Goal: Task Accomplishment & Management: Manage account settings

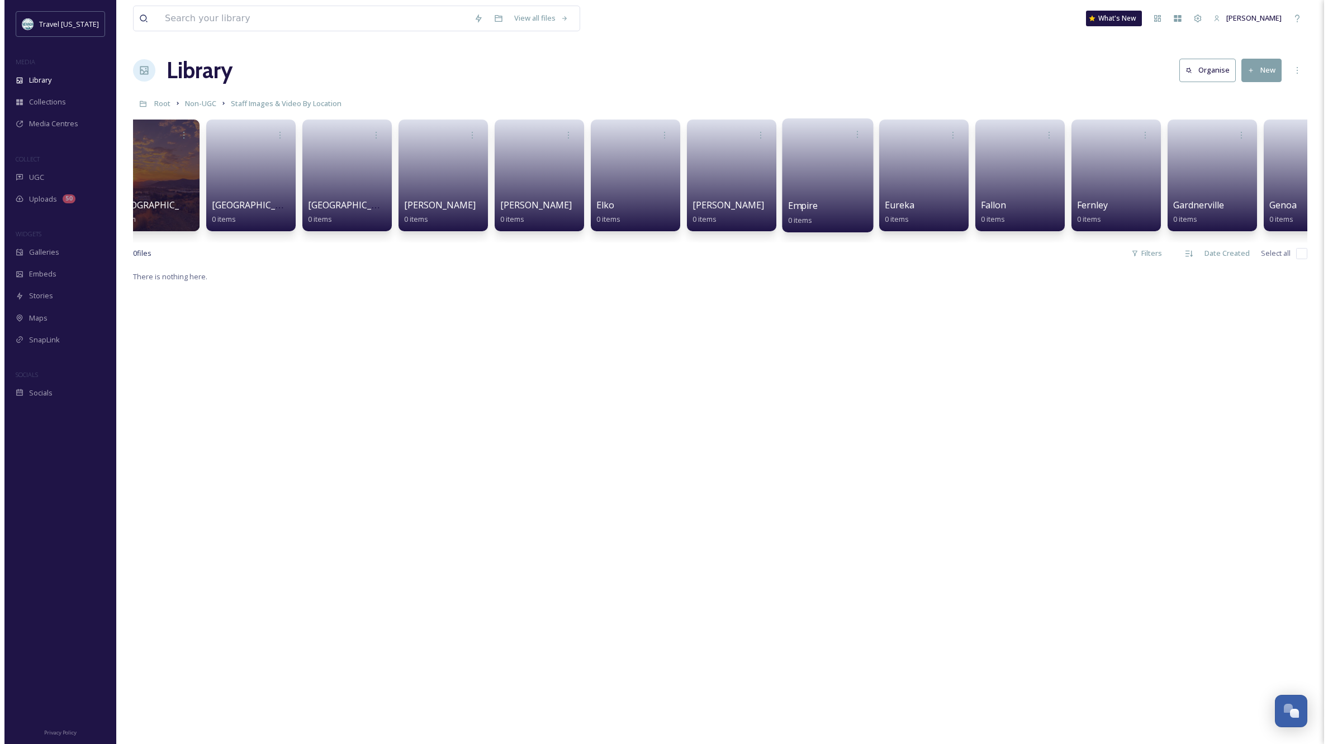
scroll to position [0, 1089]
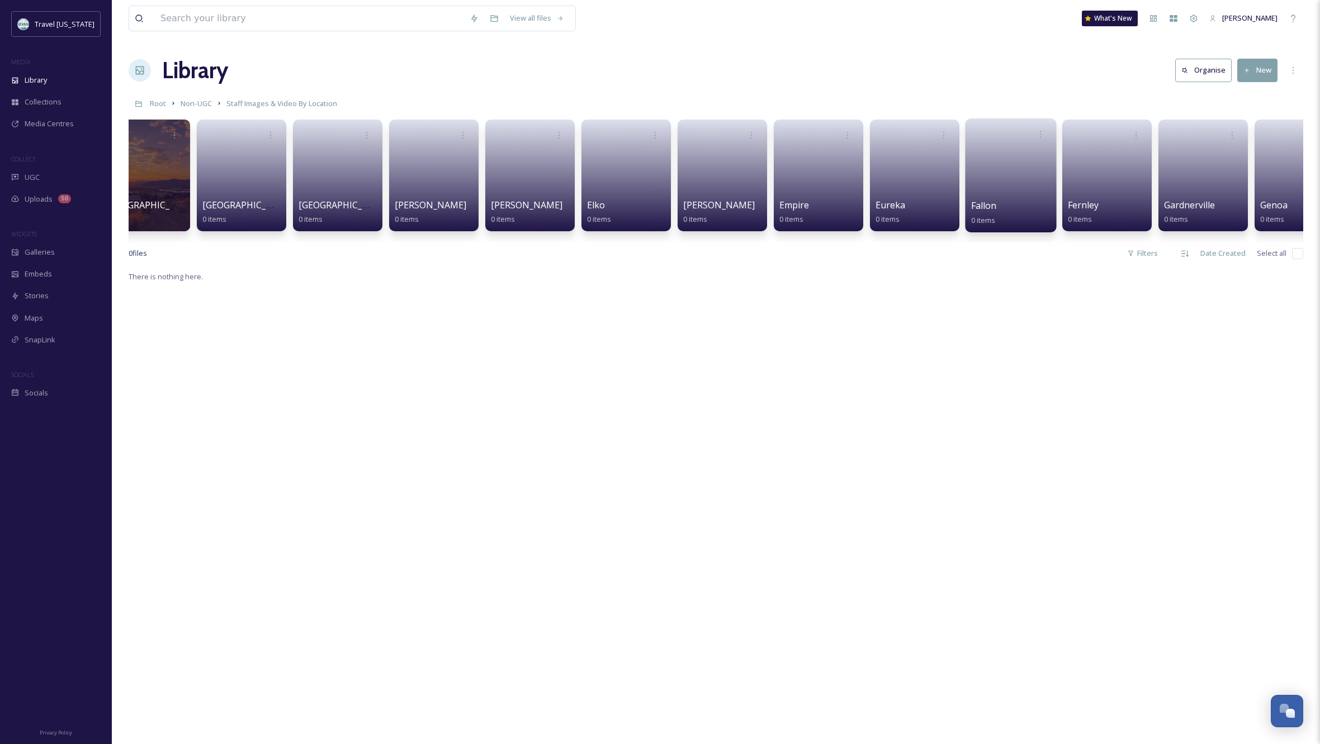
click at [1012, 159] on link at bounding box center [1011, 172] width 80 height 54
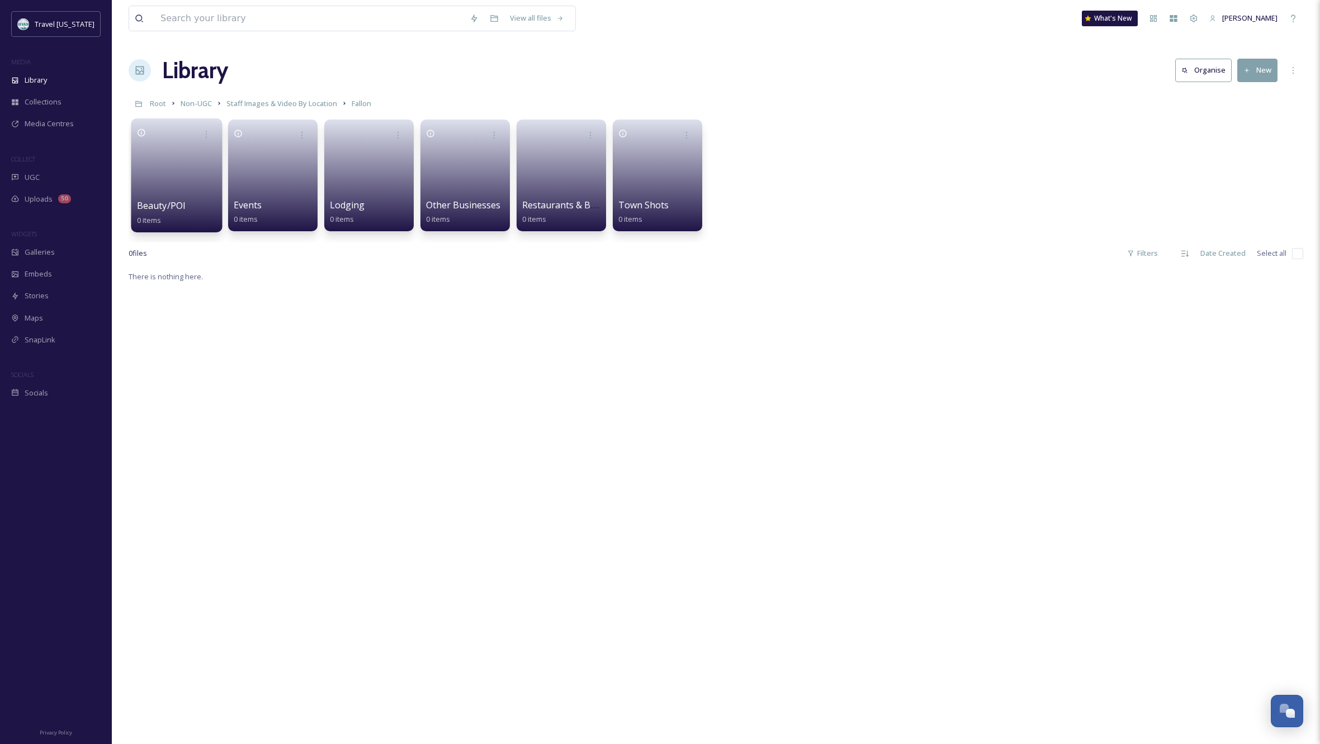
click at [159, 160] on link at bounding box center [177, 172] width 80 height 54
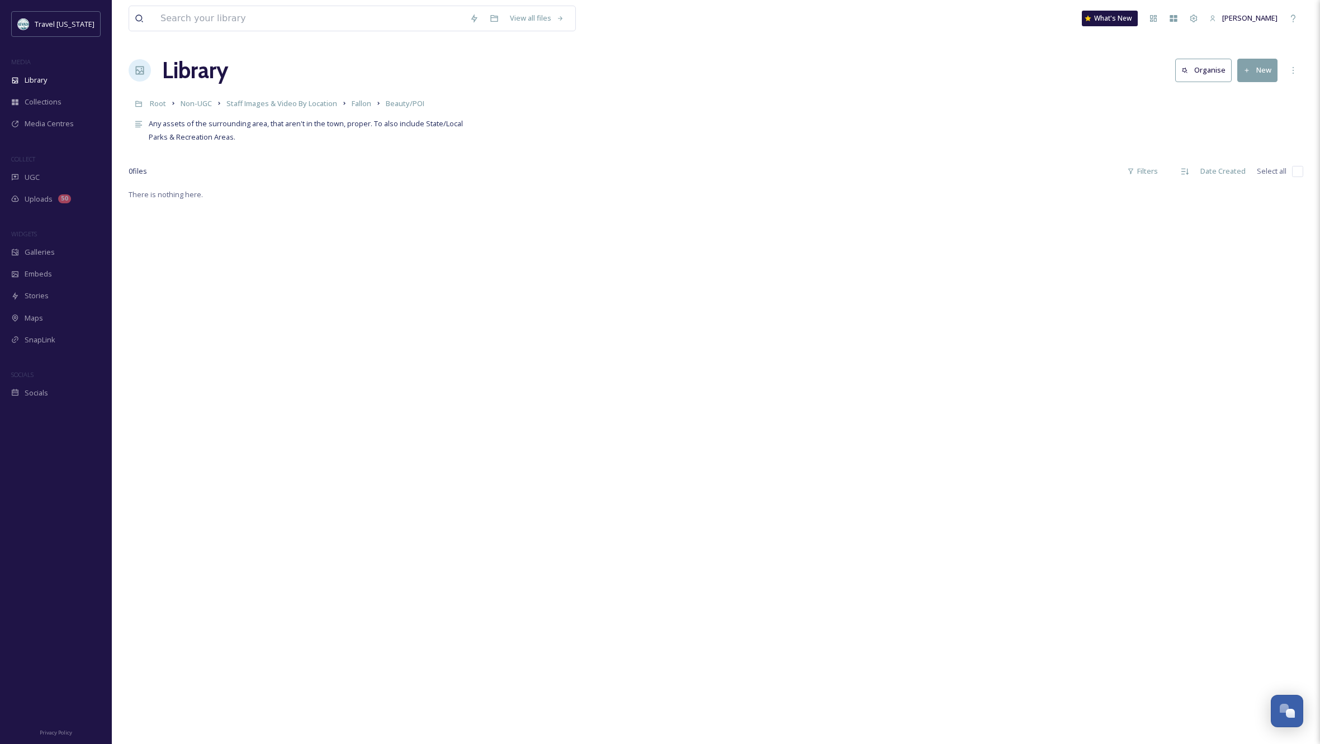
click at [1258, 67] on button "New" at bounding box center [1257, 70] width 40 height 23
click at [1247, 137] on span "Folder" at bounding box center [1244, 140] width 21 height 11
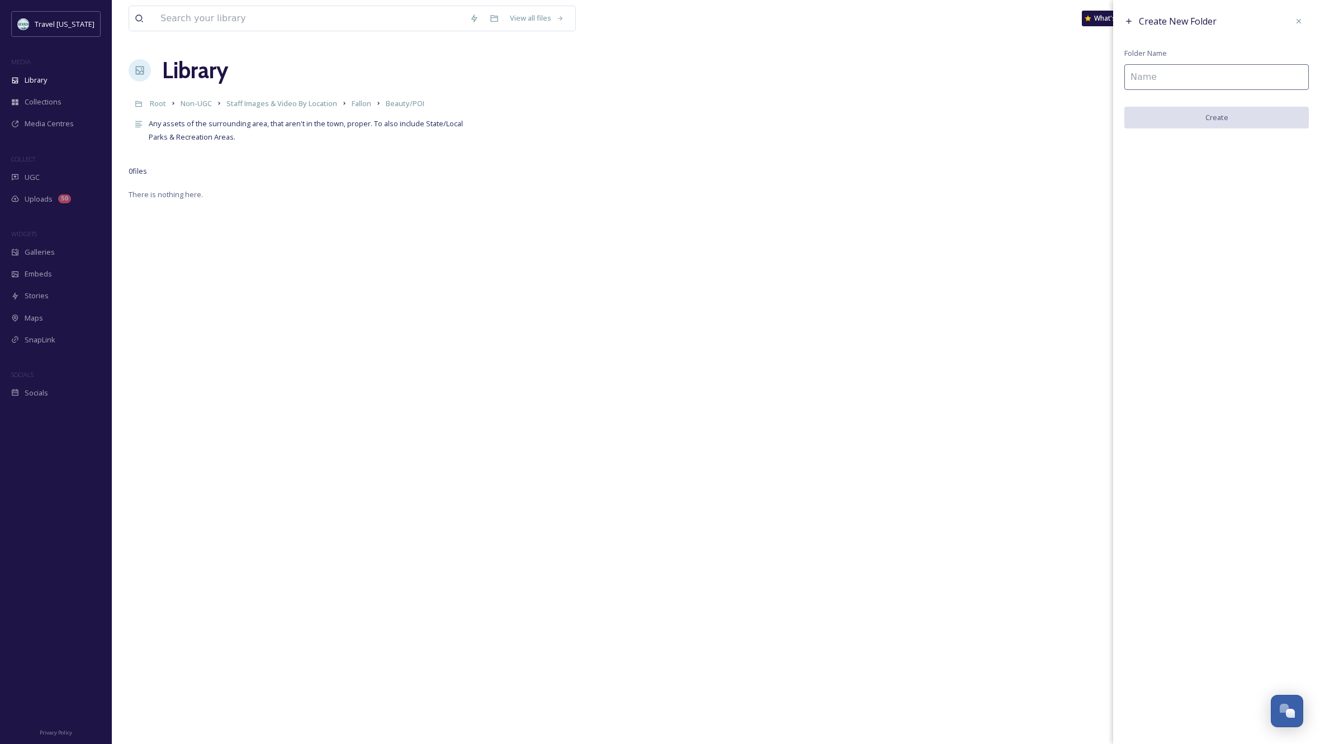
click at [1173, 82] on input at bounding box center [1216, 77] width 184 height 26
type input "Sand Mountain"
click at [1224, 116] on button "Create" at bounding box center [1216, 118] width 184 height 23
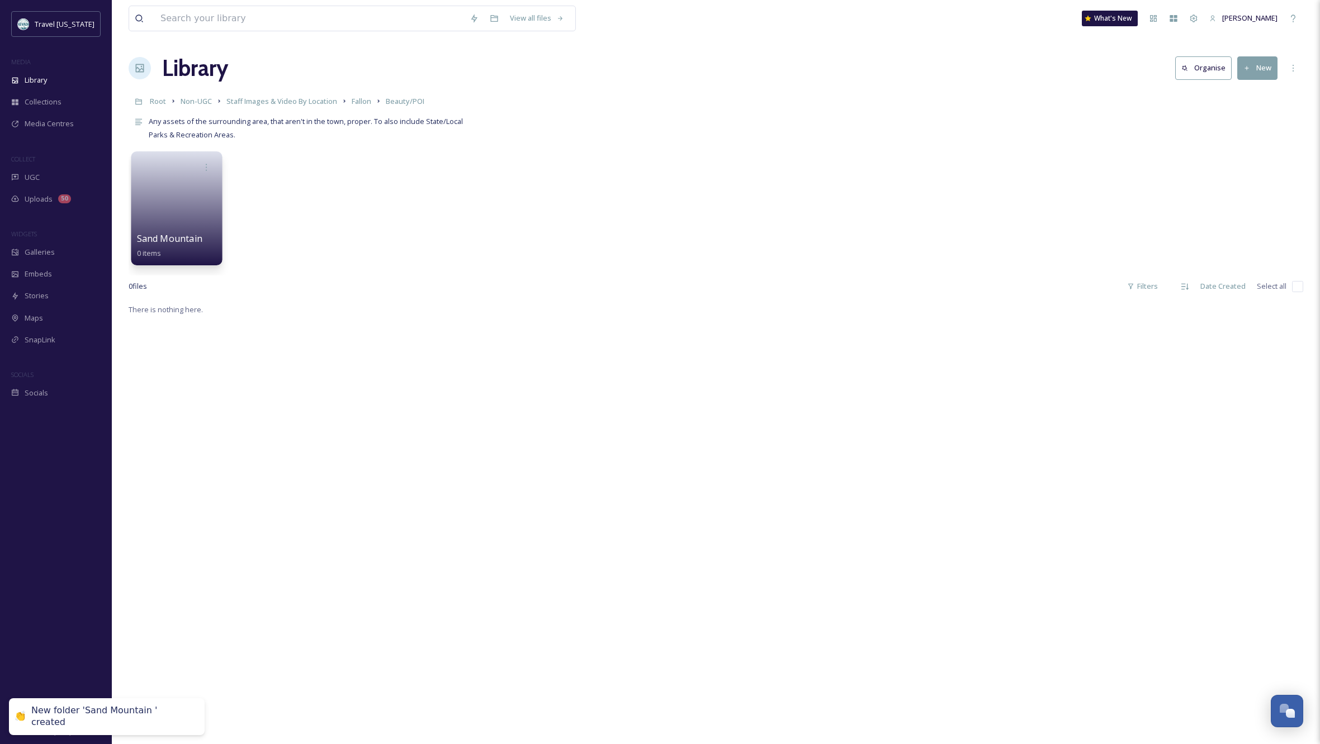
click at [191, 209] on link at bounding box center [177, 205] width 80 height 54
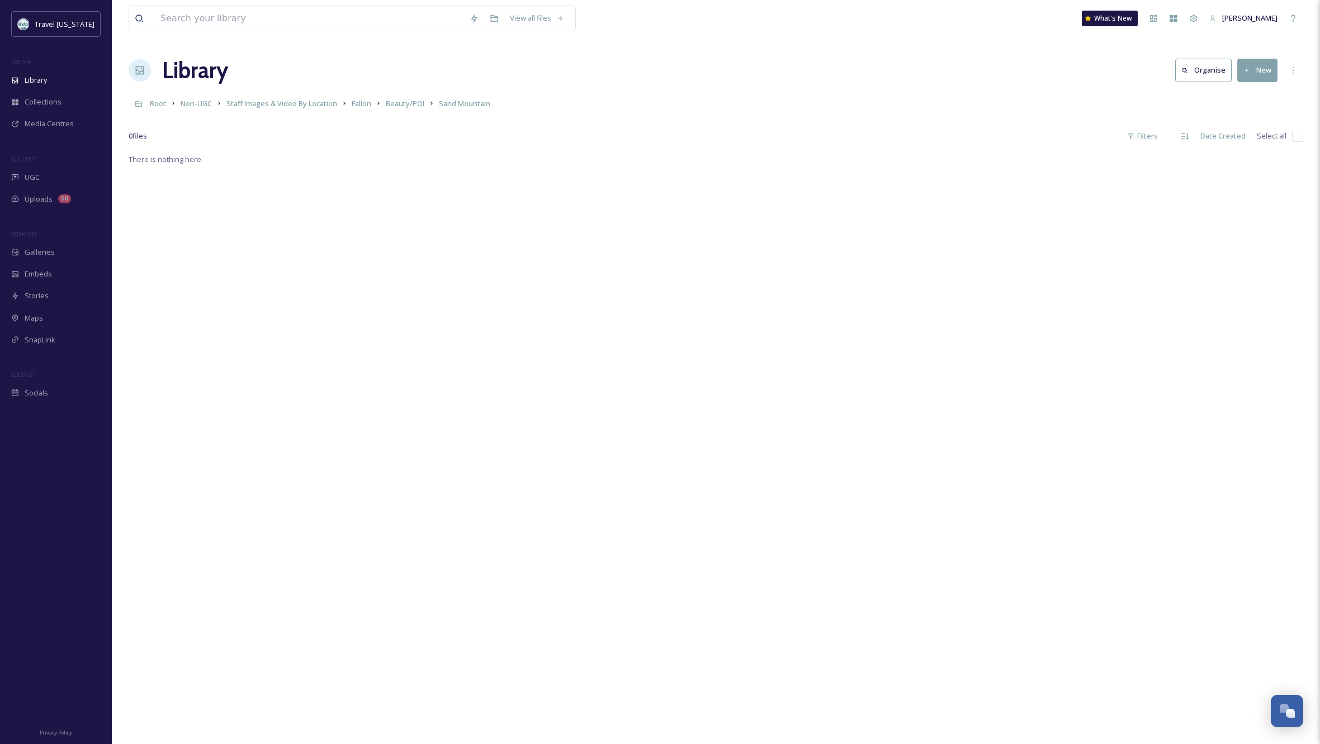
click at [772, 381] on div "There is nothing here." at bounding box center [716, 525] width 1174 height 744
drag, startPoint x: 637, startPoint y: 438, endPoint x: 670, endPoint y: 424, distance: 35.8
click at [637, 438] on div "There is nothing here." at bounding box center [716, 525] width 1174 height 744
click at [1260, 78] on button "New" at bounding box center [1257, 70] width 40 height 23
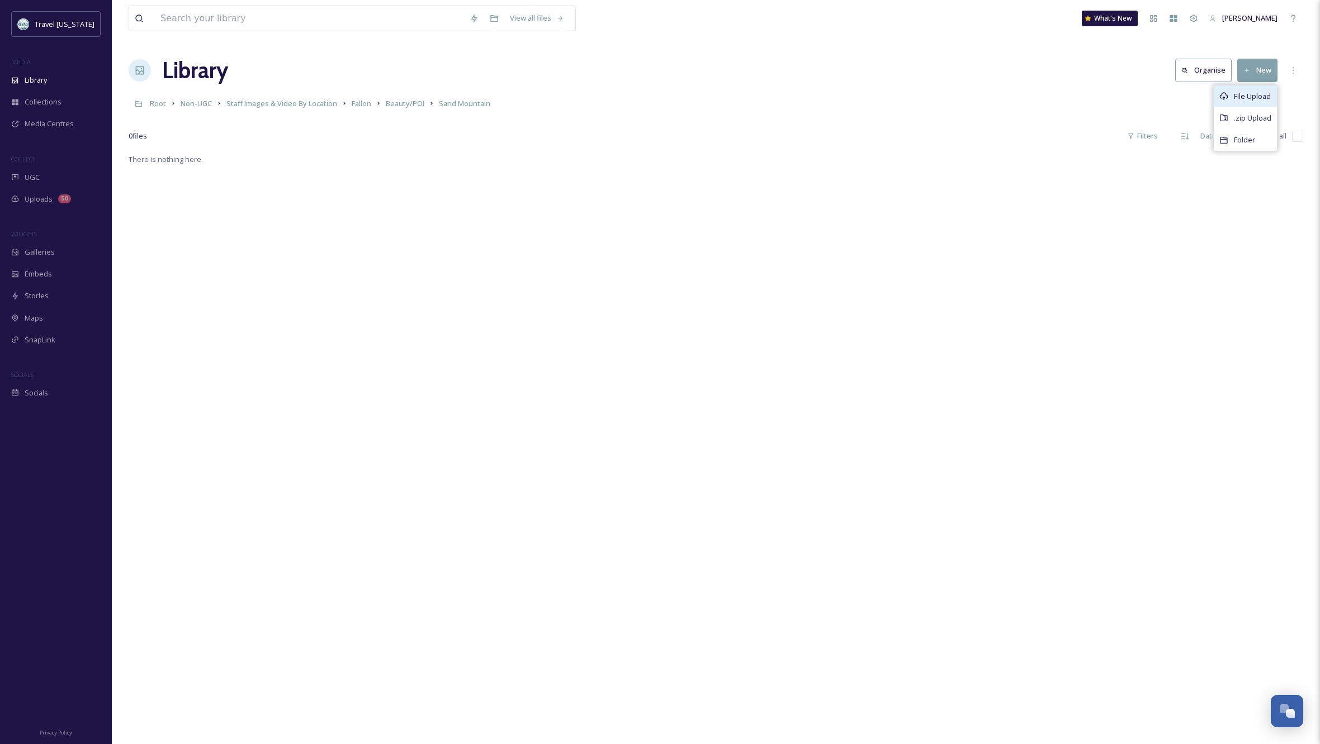
click at [1247, 91] on span "File Upload" at bounding box center [1252, 96] width 37 height 11
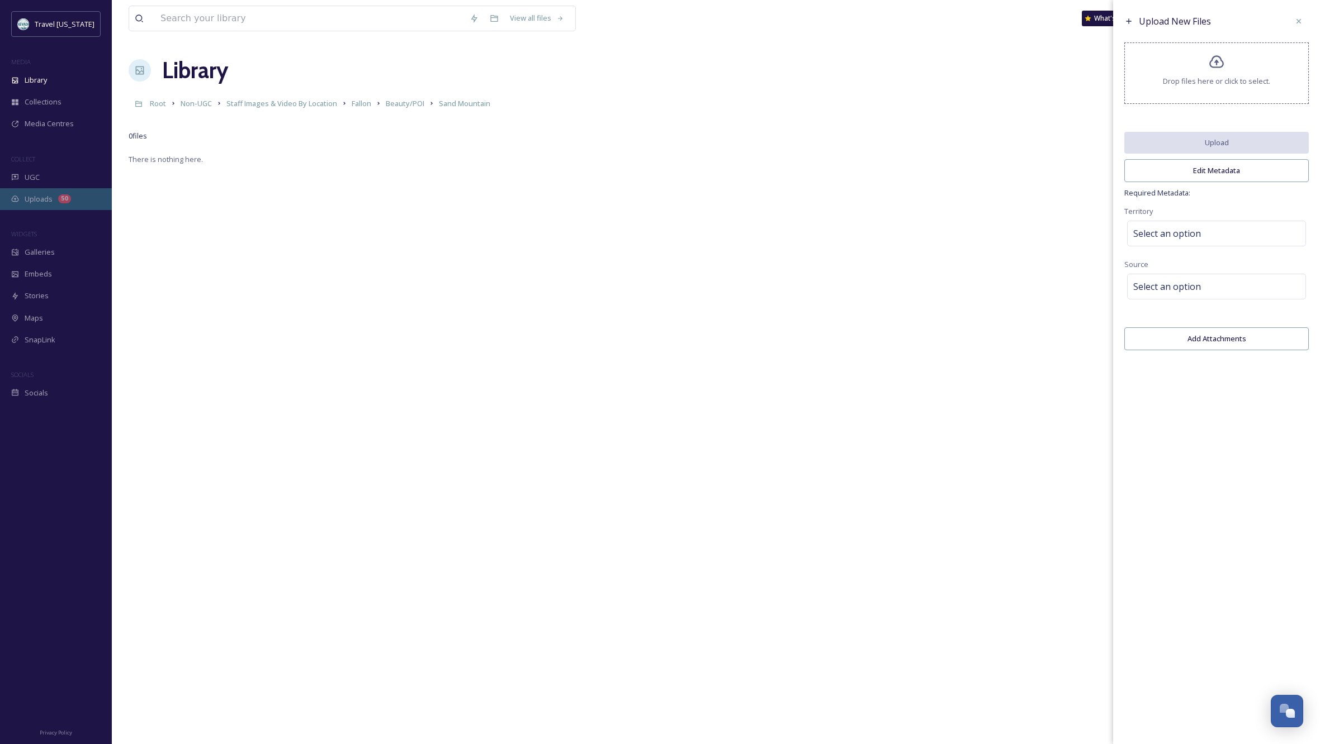
click at [1198, 85] on span "Drop files here or click to select." at bounding box center [1216, 81] width 107 height 11
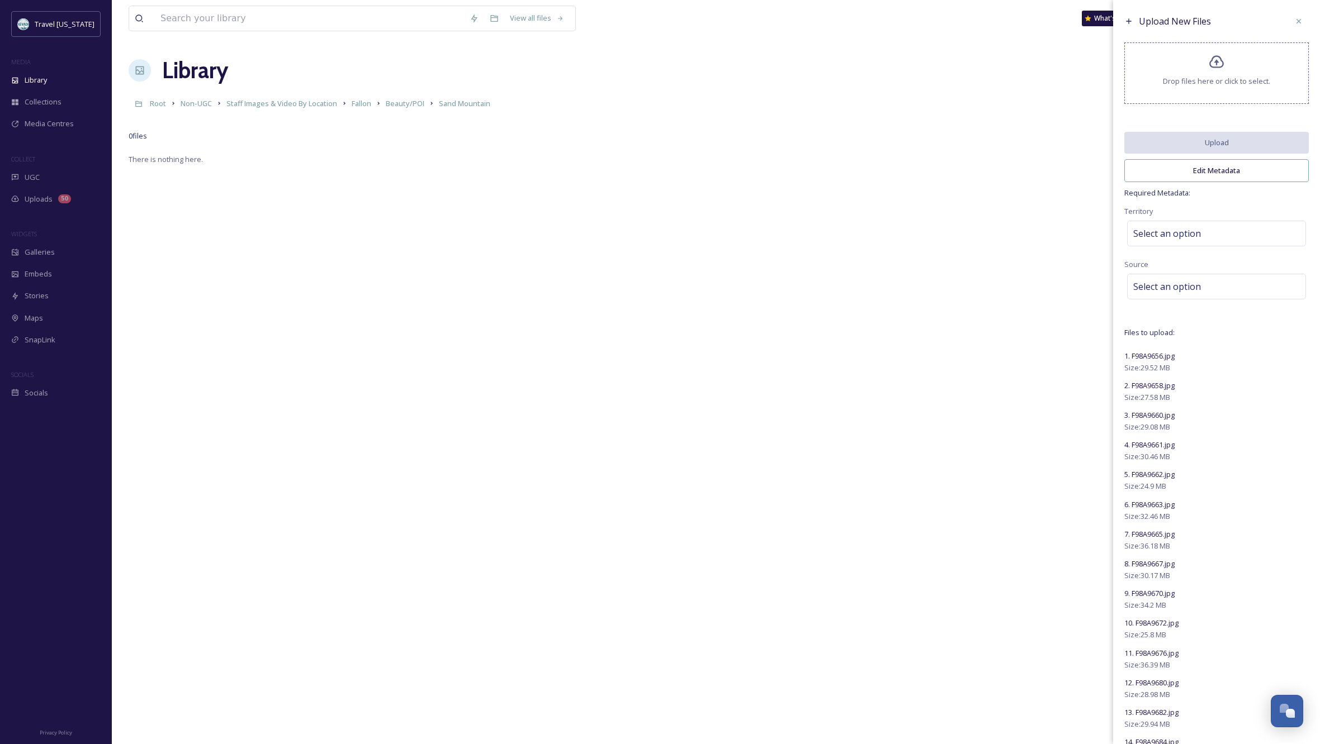
scroll to position [0, 0]
click at [1203, 229] on div "Select an option" at bounding box center [1216, 234] width 179 height 26
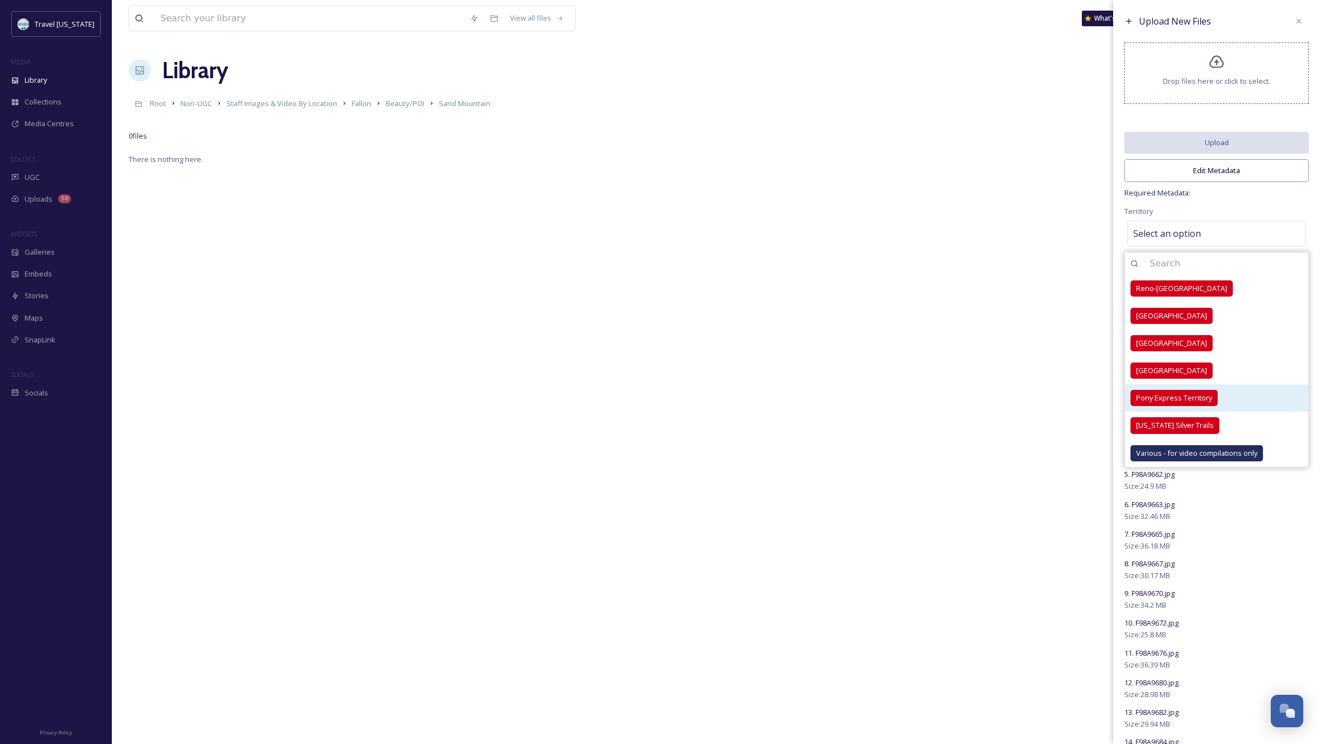
click at [1185, 401] on span "Pony Express Territory" at bounding box center [1174, 398] width 76 height 11
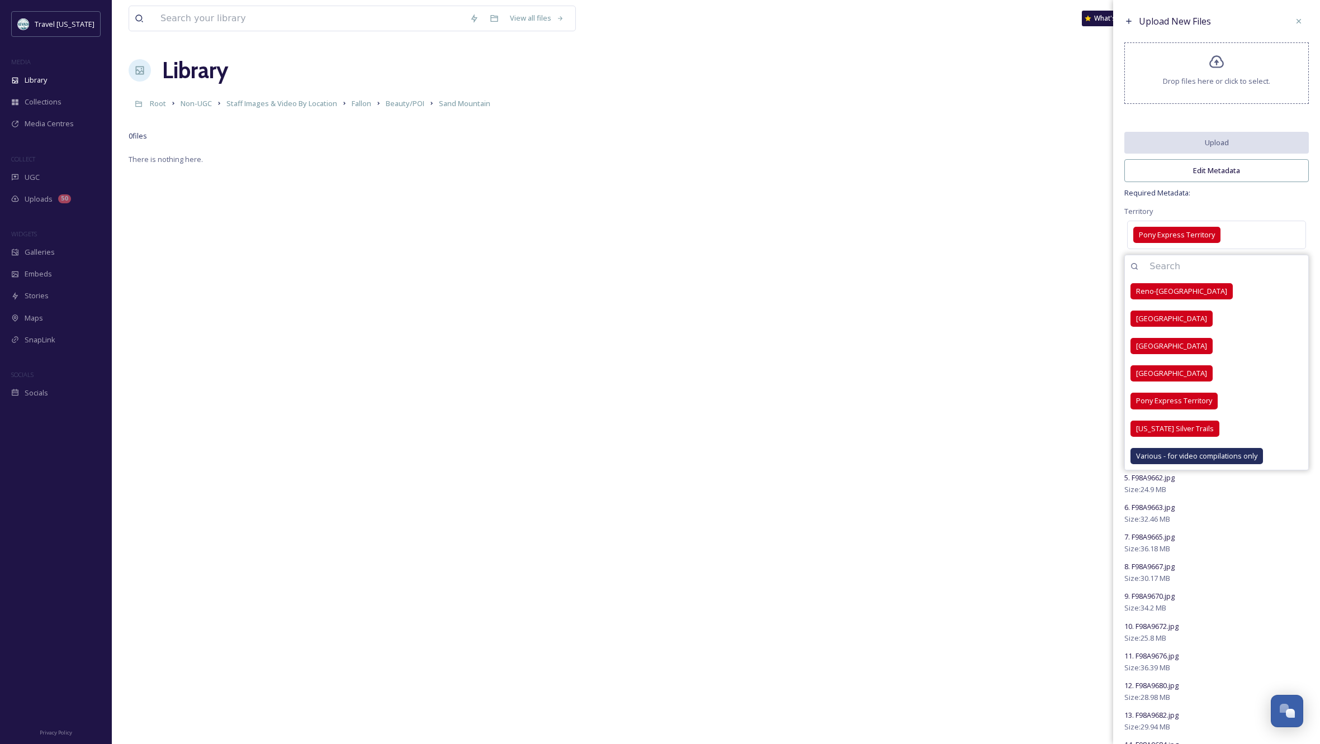
click at [1241, 198] on span "Required Metadata:" at bounding box center [1216, 193] width 184 height 11
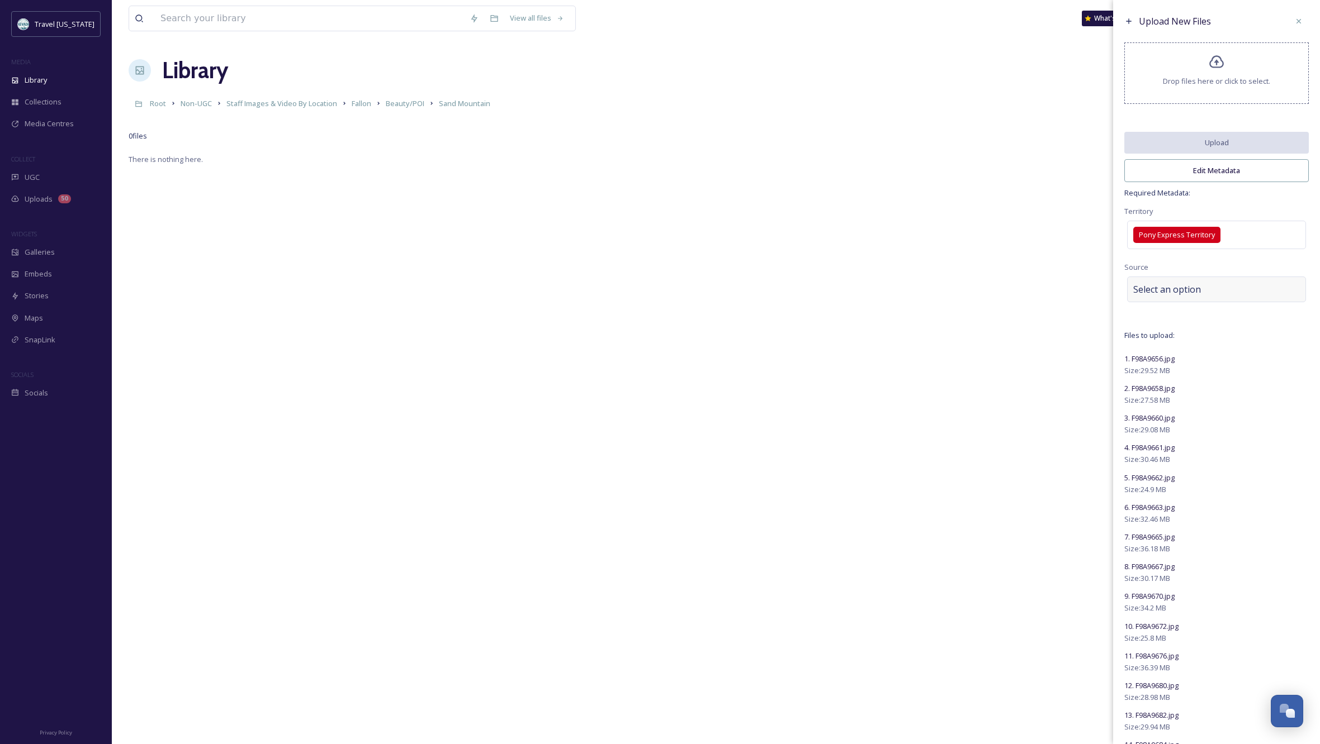
click at [1177, 296] on span "Select an option" at bounding box center [1167, 289] width 68 height 13
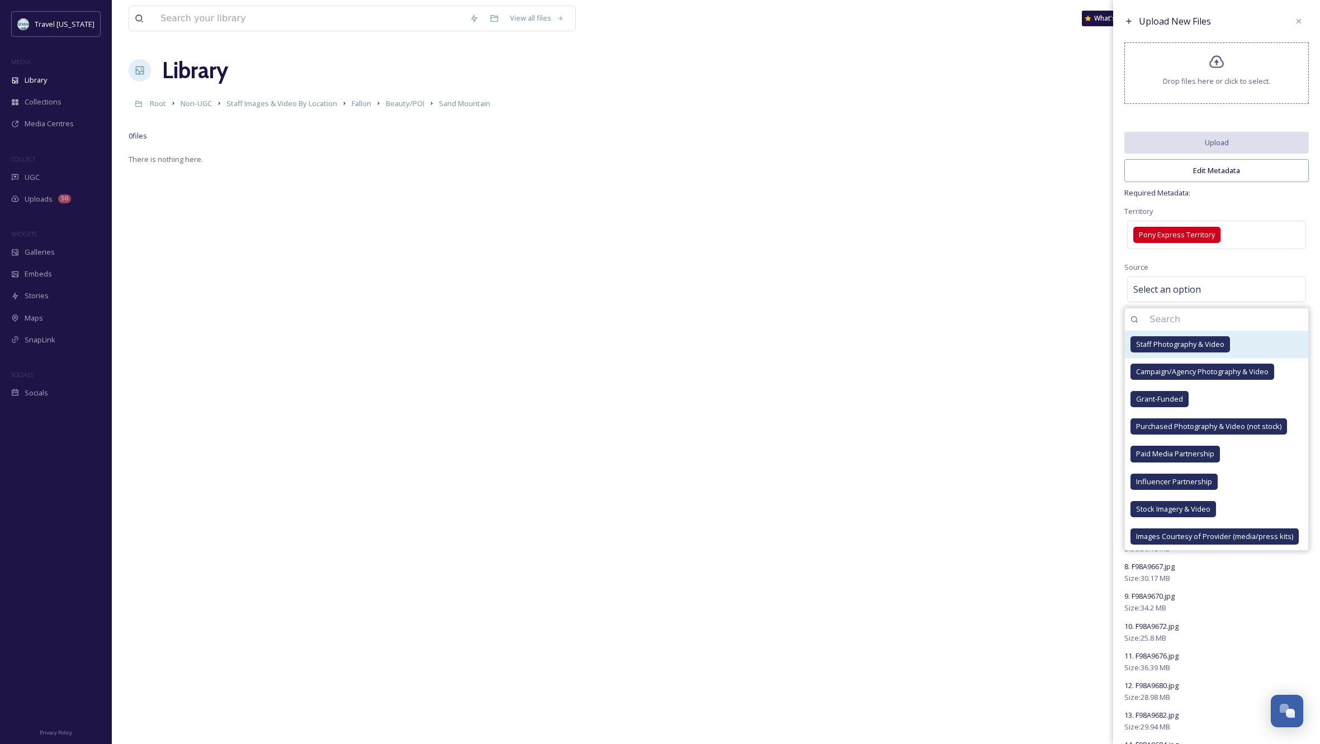
click at [1173, 350] on span "Staff Photography & Video" at bounding box center [1180, 344] width 88 height 11
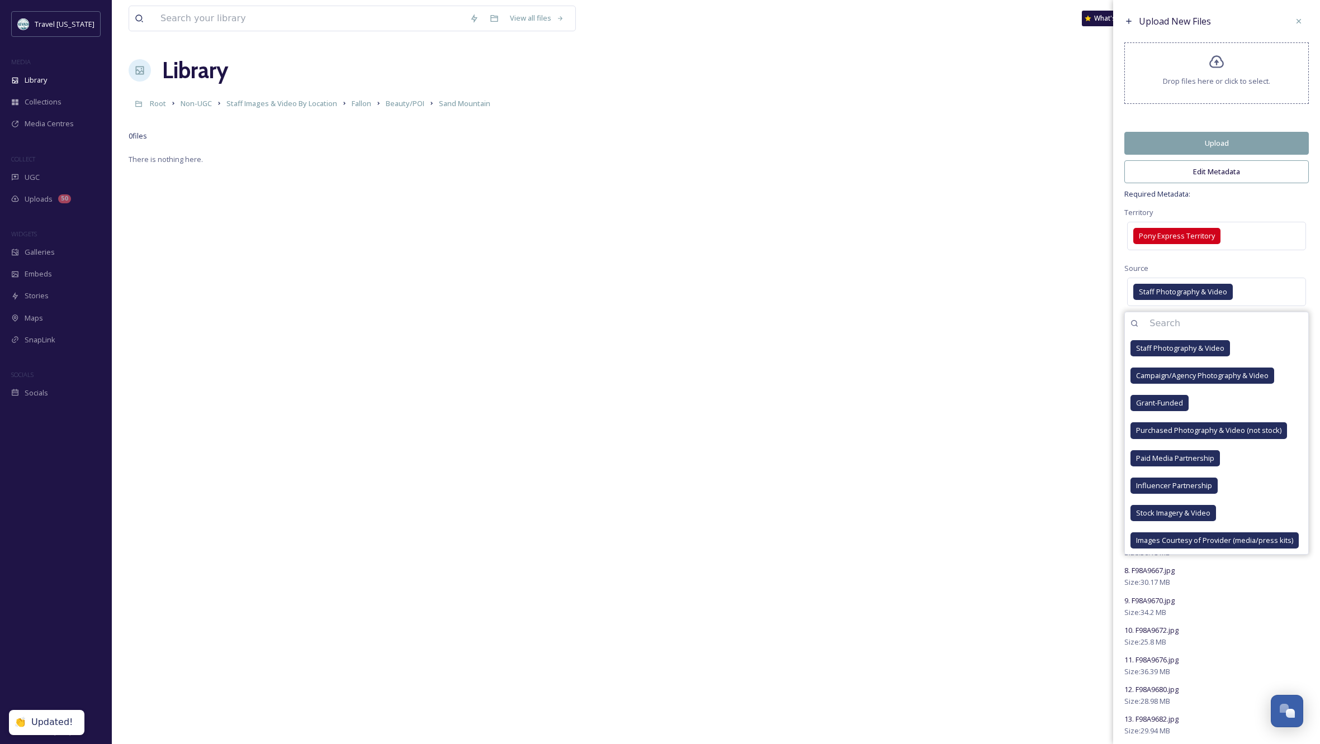
click at [1269, 215] on div "Territory Pony Express Territory" at bounding box center [1216, 230] width 184 height 48
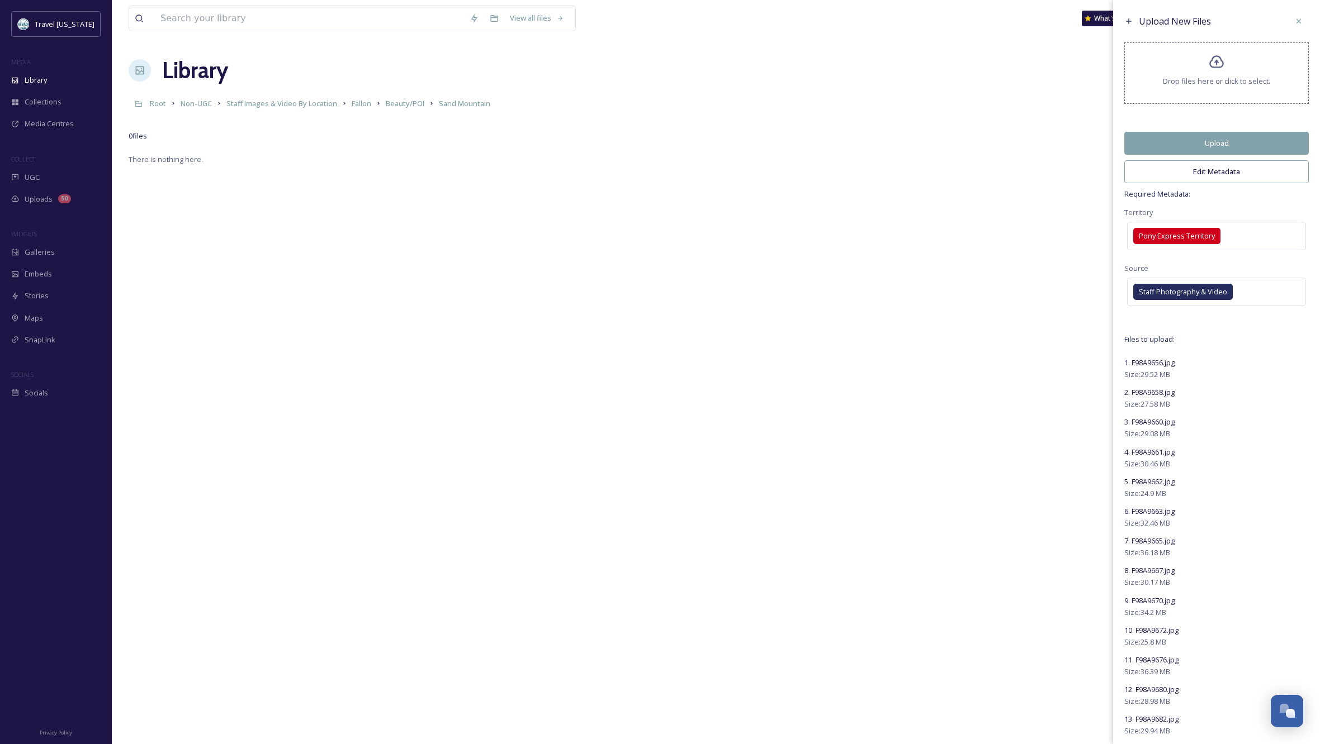
click at [1228, 178] on button "Edit Metadata" at bounding box center [1216, 171] width 184 height 23
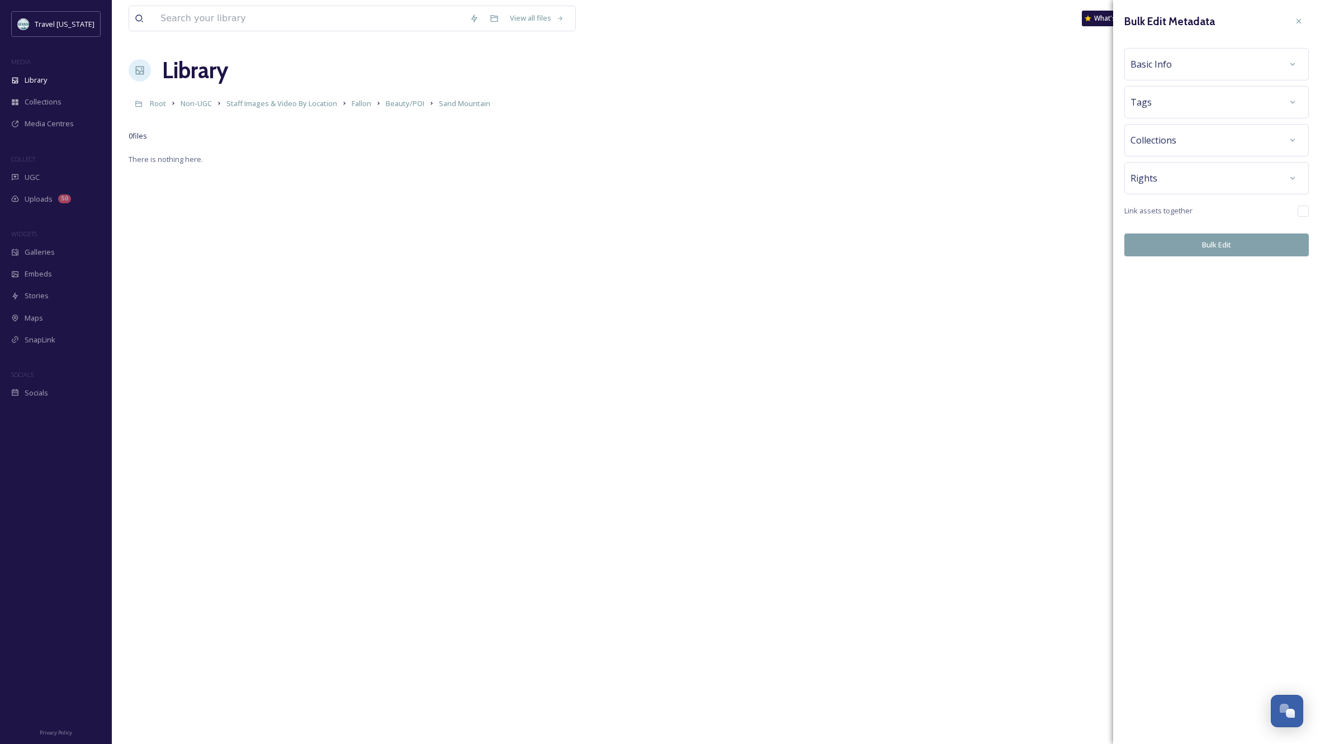
click at [1249, 58] on div "Basic Info" at bounding box center [1216, 64] width 172 height 20
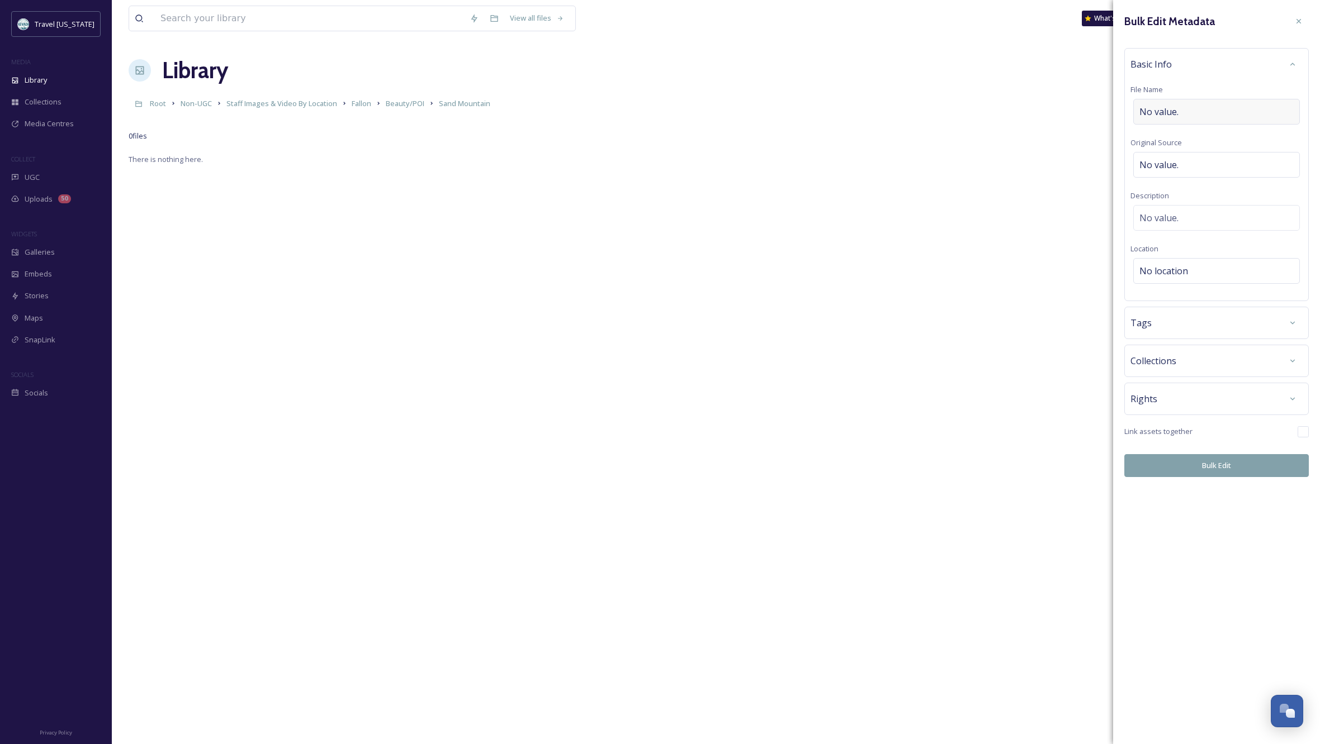
click at [1184, 109] on div "No value." at bounding box center [1216, 112] width 167 height 26
type input "[GEOGRAPHIC_DATA] Study Area at [GEOGRAPHIC_DATA]"
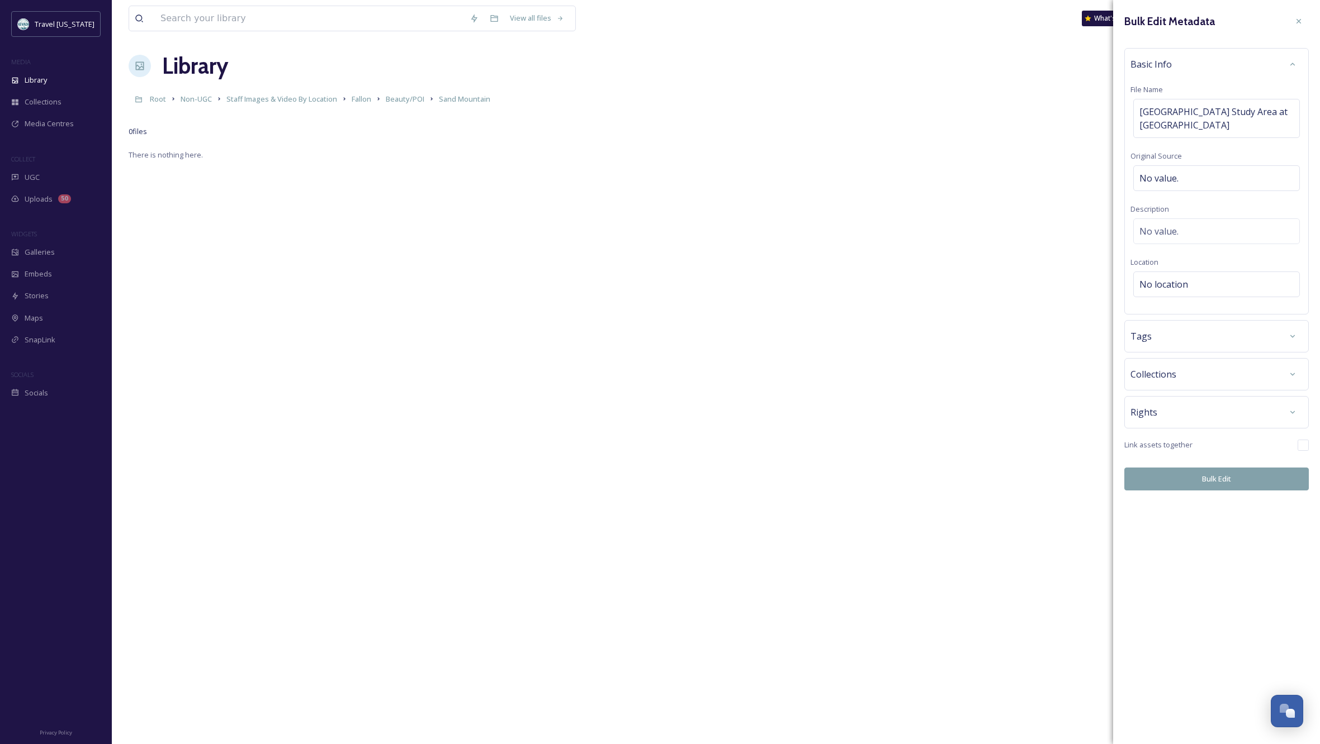
click at [1181, 262] on div "Basic Info File Name [GEOGRAPHIC_DATA] Study Area at [GEOGRAPHIC_DATA] Original…" at bounding box center [1216, 181] width 184 height 267
click at [1196, 284] on div "No location" at bounding box center [1216, 285] width 167 height 26
click at [1155, 286] on input at bounding box center [1216, 284] width 165 height 25
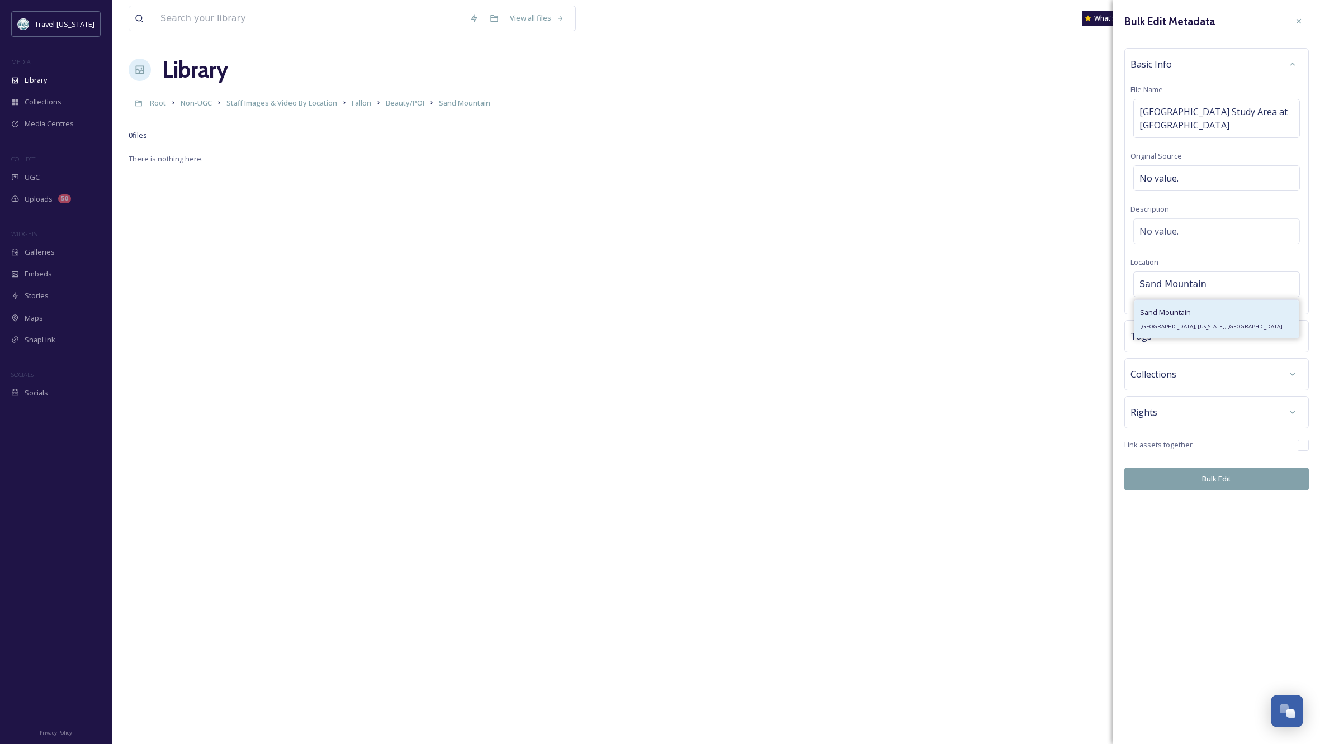
type input "Sand Mountain"
click at [1146, 323] on div "[GEOGRAPHIC_DATA], [US_STATE], [GEOGRAPHIC_DATA]" at bounding box center [1211, 319] width 143 height 27
click at [1285, 410] on div at bounding box center [1292, 412] width 20 height 20
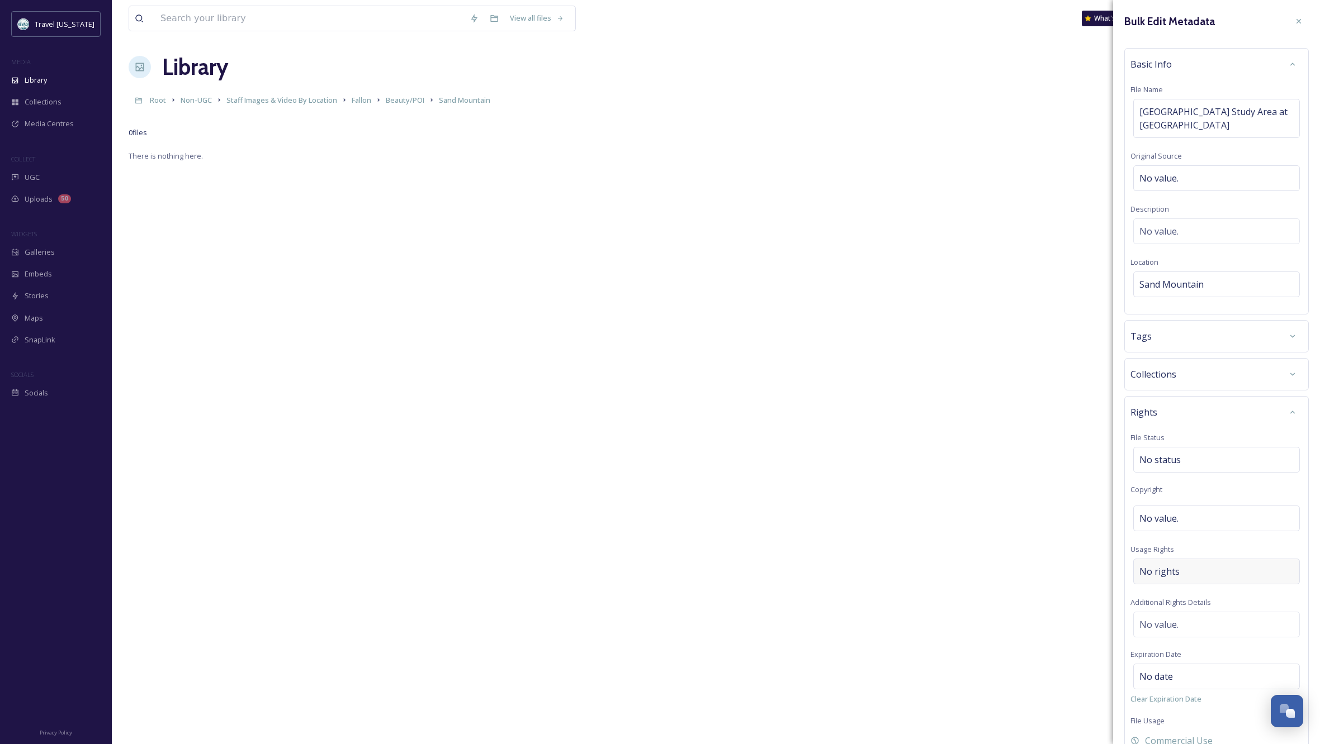
click at [1192, 571] on div "No rights" at bounding box center [1216, 572] width 167 height 26
click at [1173, 574] on input at bounding box center [1197, 574] width 123 height 25
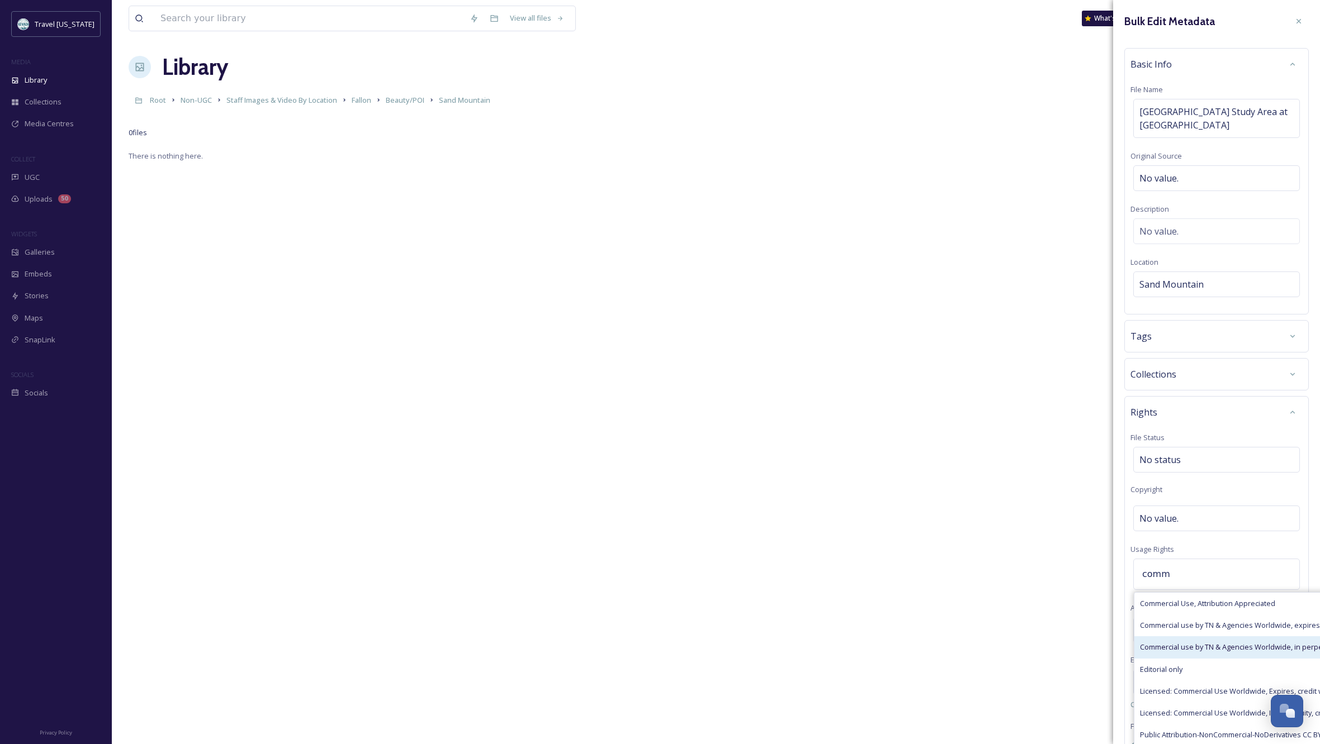
type input "comm"
click at [1210, 639] on div "Commercial use by TN & Agencies Worldwide, in perpetuity" at bounding box center [1273, 648] width 278 height 22
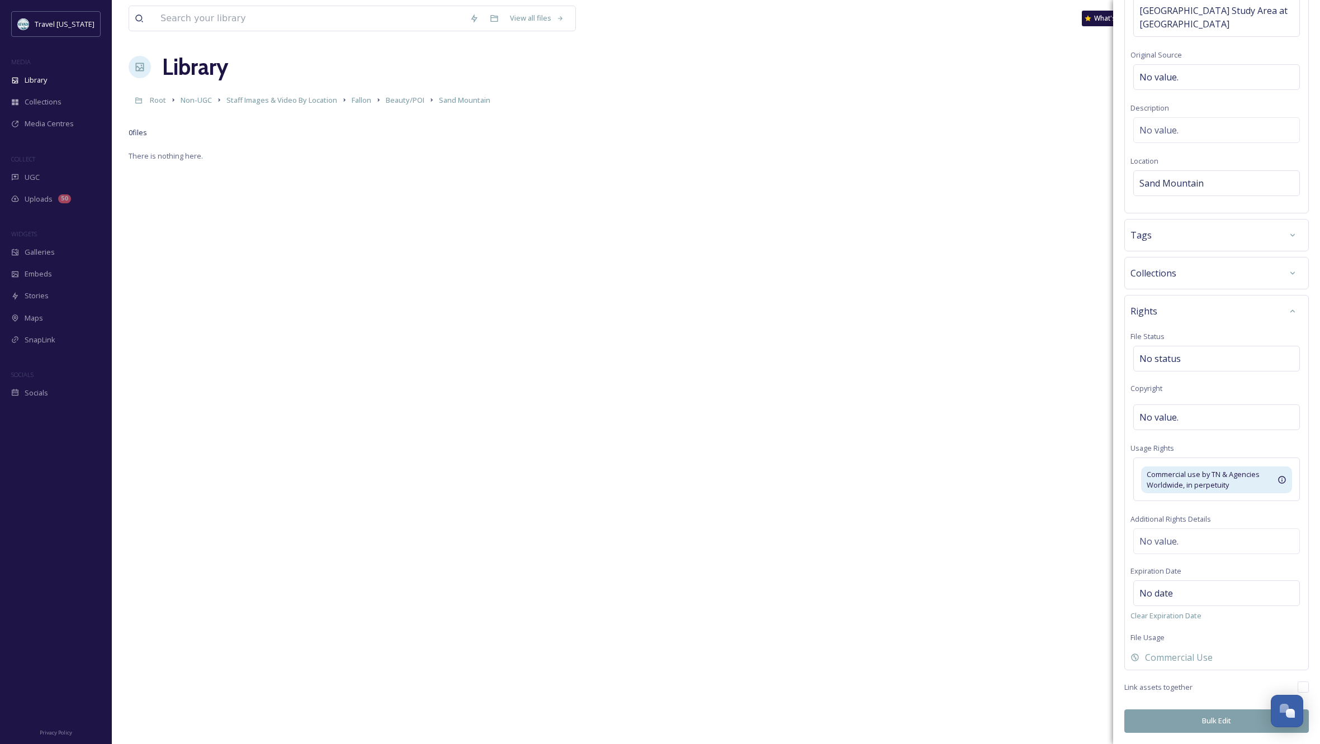
scroll to position [101, 0]
click at [1215, 719] on button "Bulk Edit" at bounding box center [1216, 721] width 184 height 23
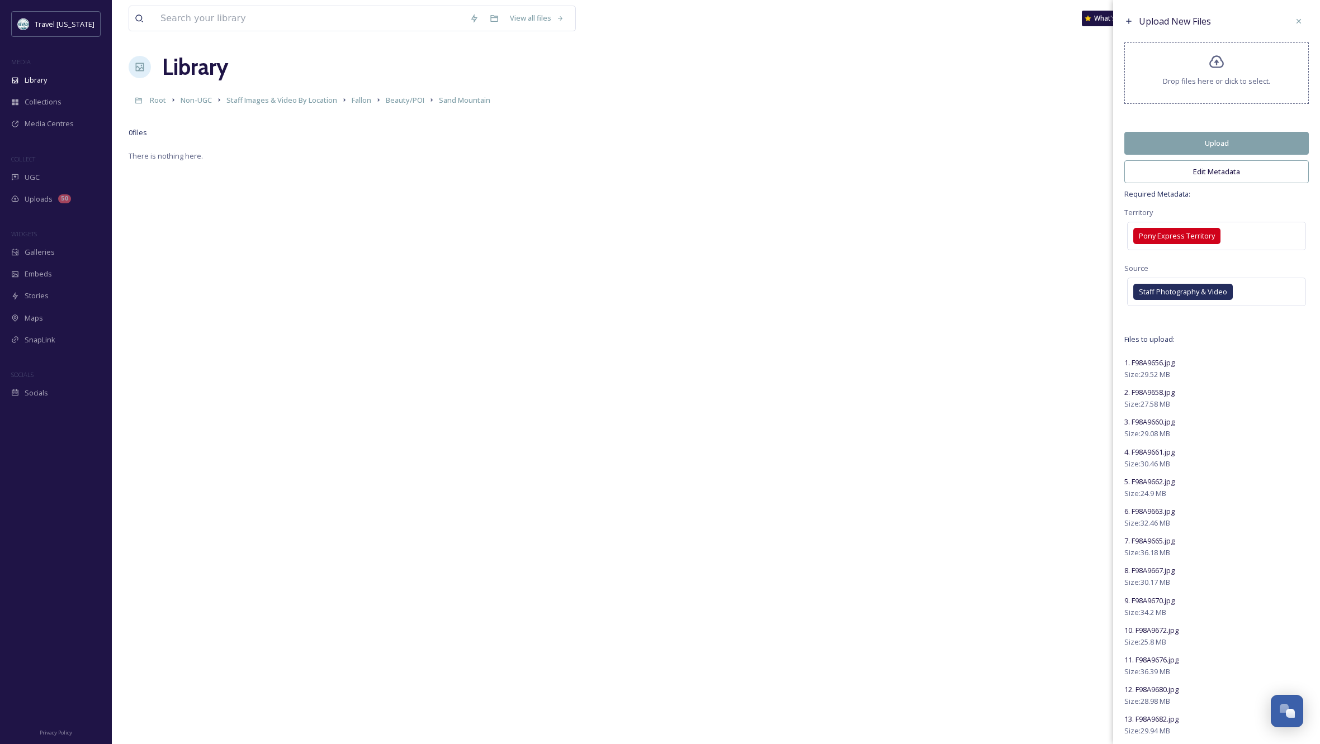
click at [1230, 147] on button "Upload" at bounding box center [1216, 143] width 184 height 23
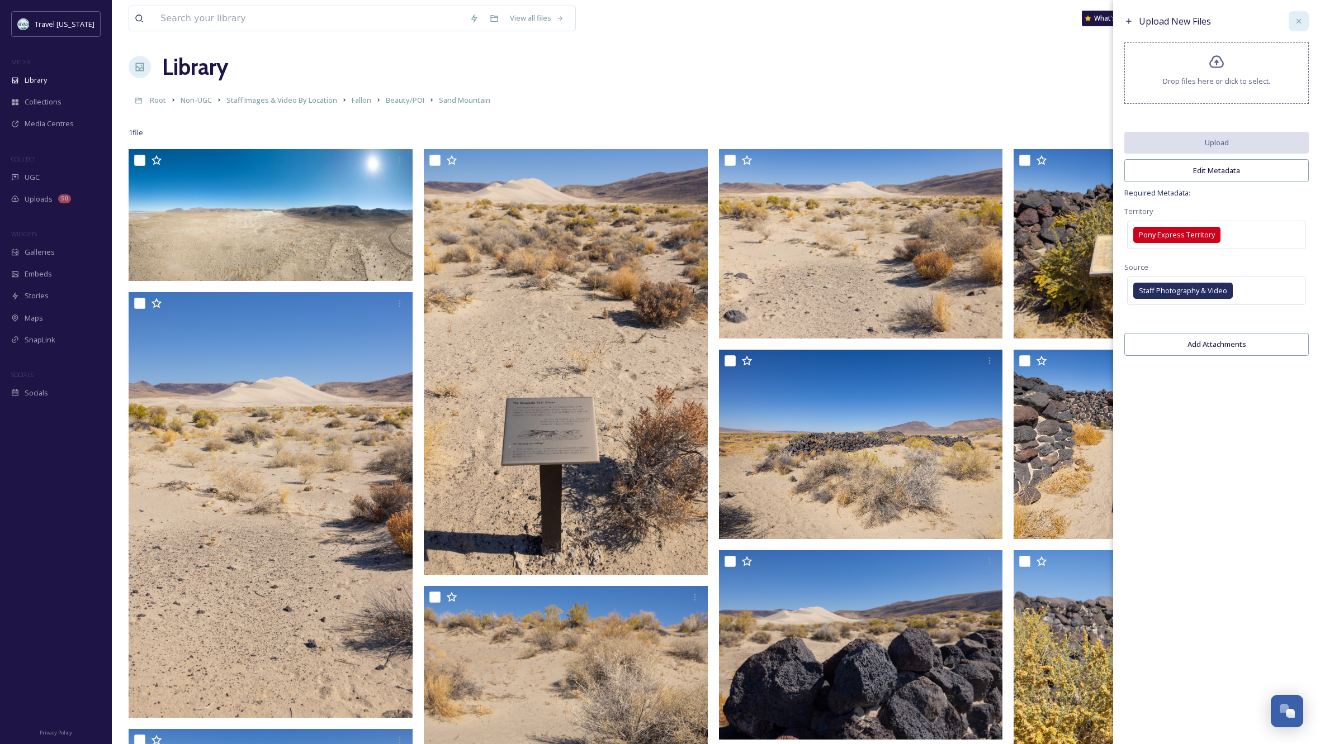
click at [1298, 21] on icon at bounding box center [1298, 21] width 9 height 9
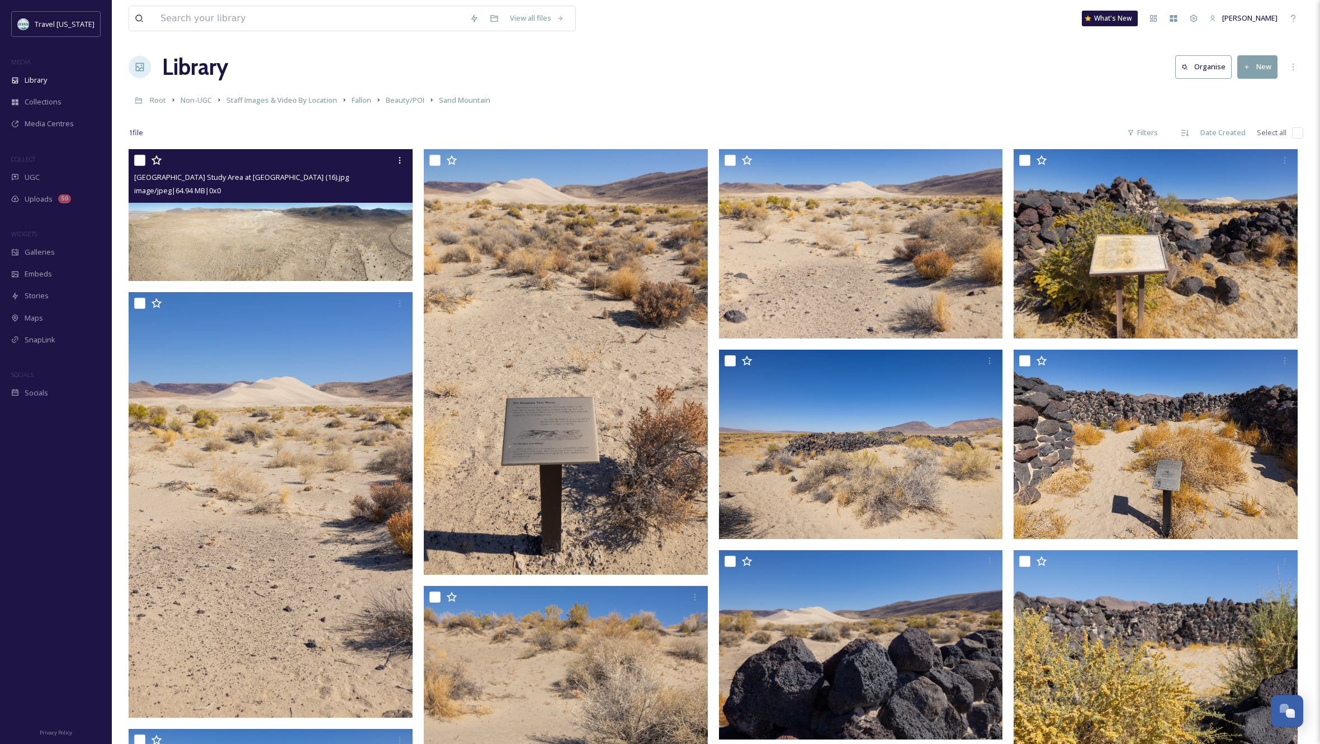
click at [355, 207] on img at bounding box center [271, 215] width 284 height 132
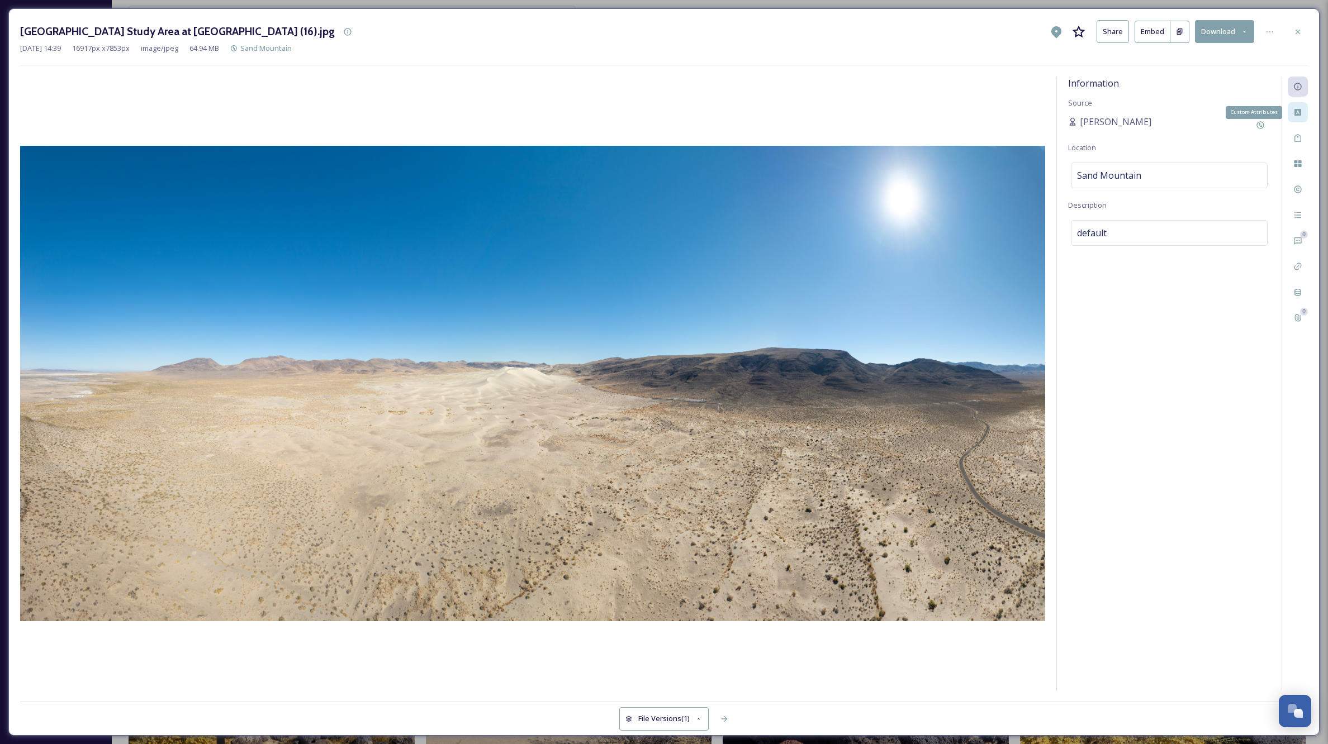
click at [1299, 115] on icon at bounding box center [1297, 112] width 7 height 7
click at [1296, 29] on icon at bounding box center [1297, 31] width 9 height 9
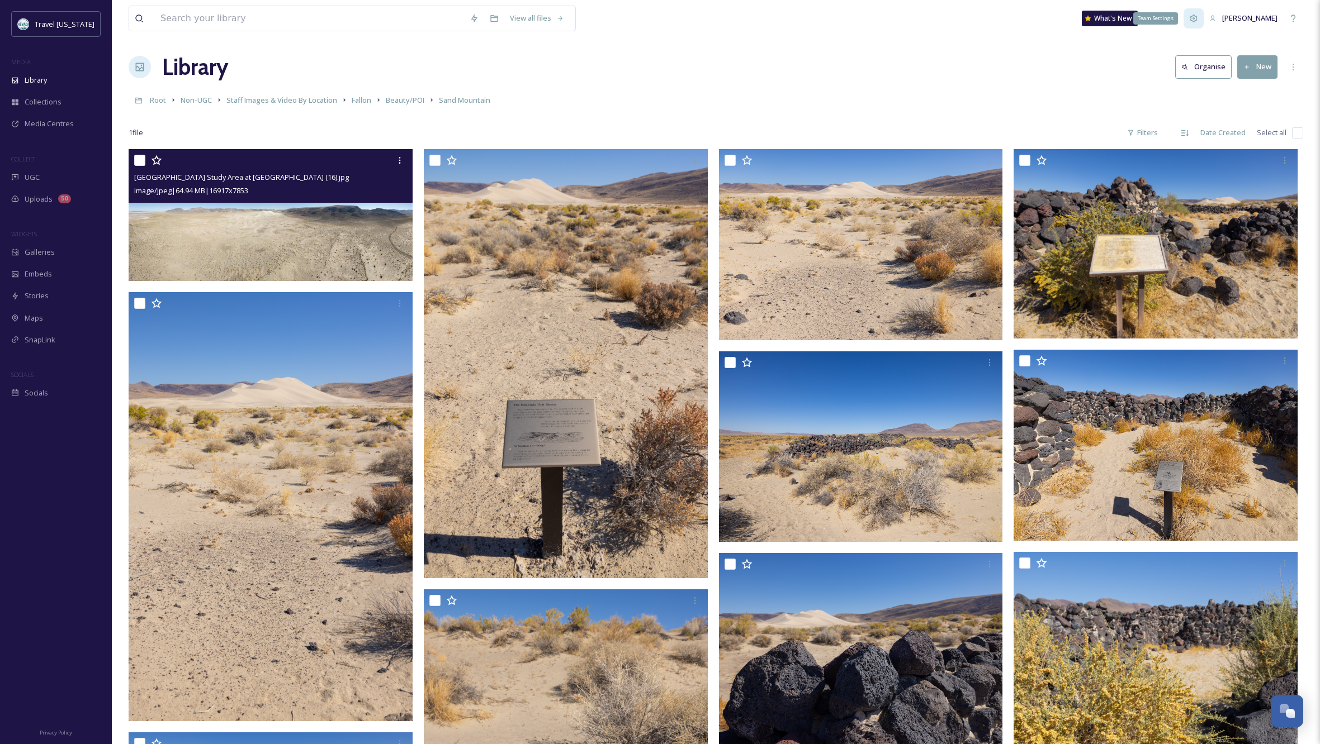
click at [1198, 16] on icon at bounding box center [1193, 18] width 9 height 9
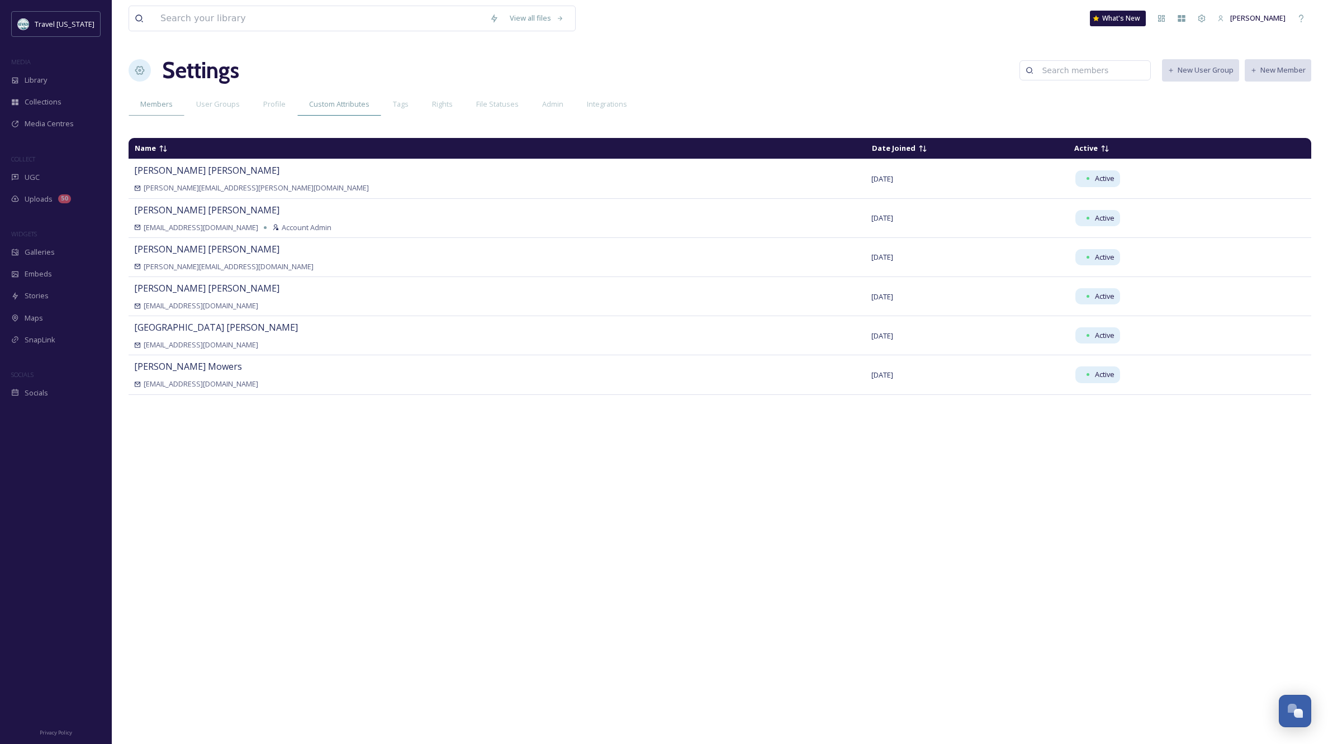
click at [320, 102] on span "Custom Attributes" at bounding box center [339, 104] width 60 height 11
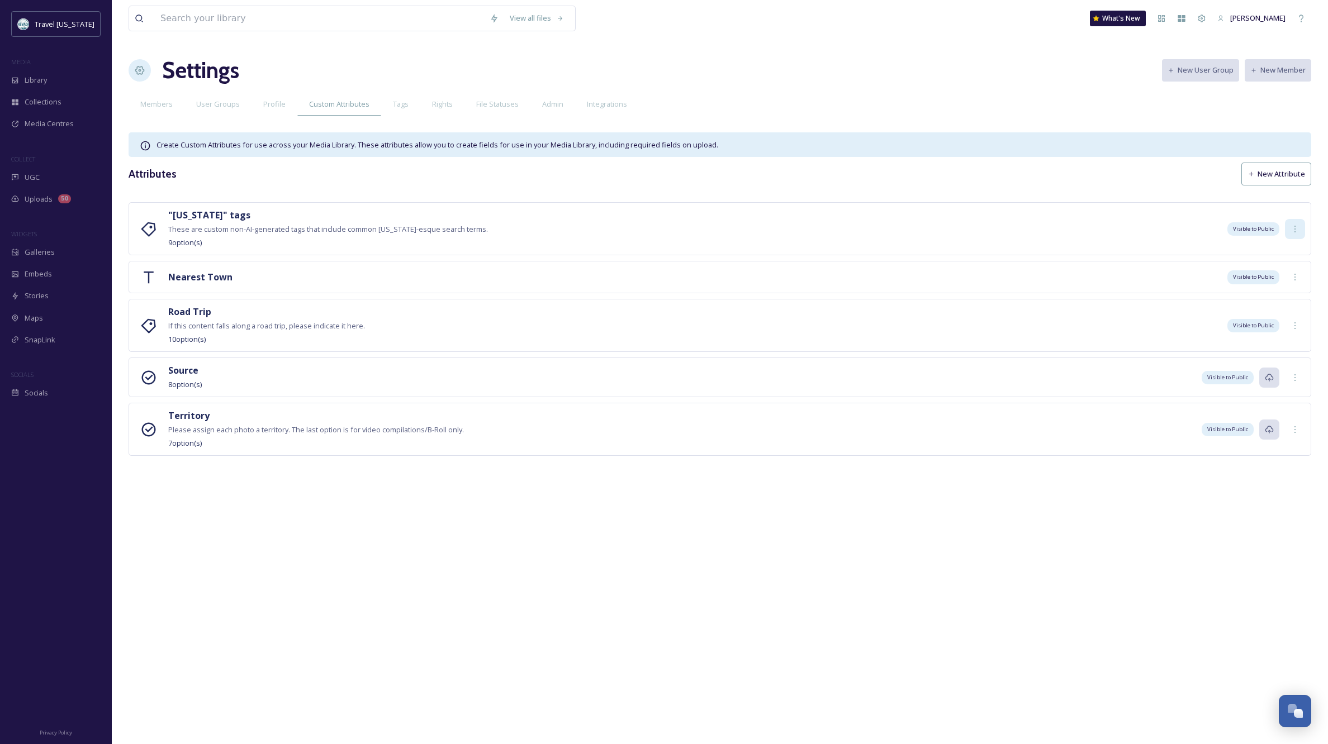
click at [1296, 230] on icon at bounding box center [1295, 229] width 9 height 9
click at [1286, 248] on span "Edit" at bounding box center [1283, 253] width 12 height 11
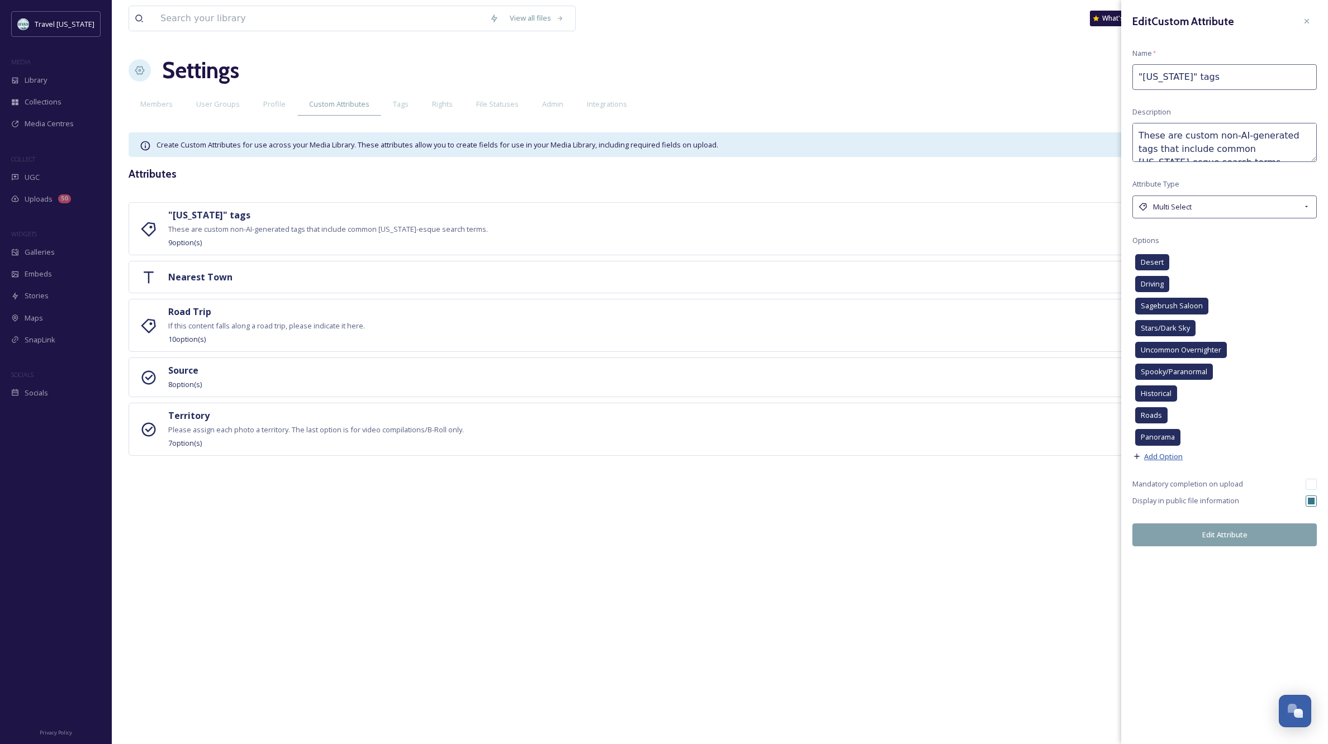
click at [1161, 452] on span "Add Option" at bounding box center [1163, 457] width 39 height 11
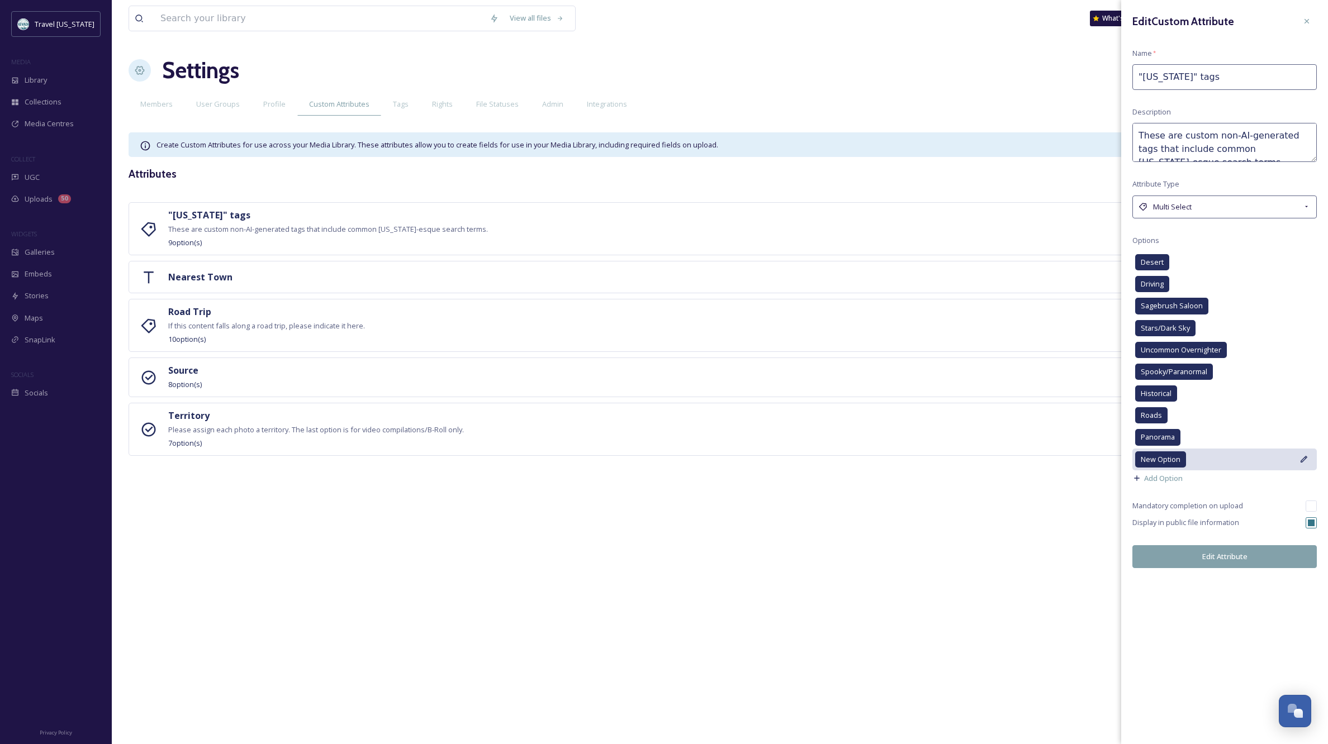
click at [1305, 455] on icon at bounding box center [1304, 459] width 9 height 9
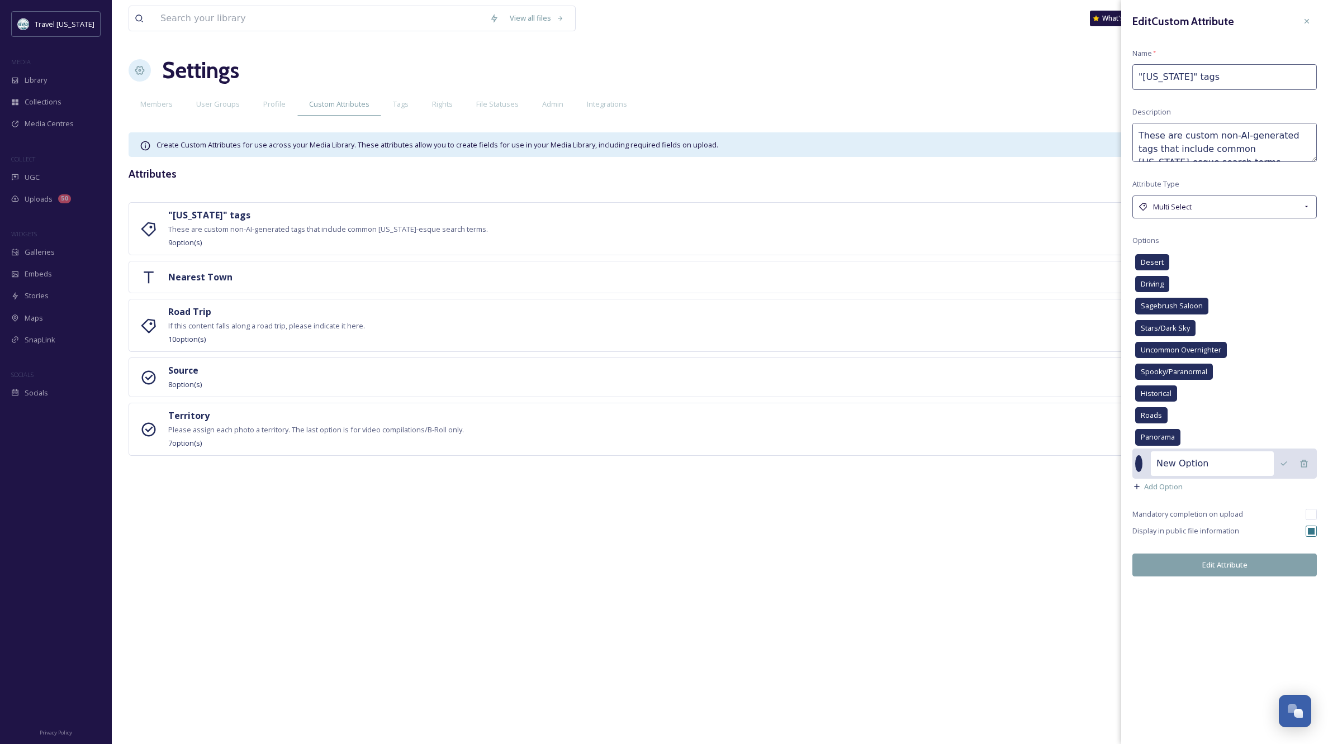
drag, startPoint x: 1216, startPoint y: 461, endPoint x: 1156, endPoint y: 461, distance: 59.8
click at [1156, 461] on input "New Option" at bounding box center [1212, 464] width 123 height 25
type input "Drone"
click at [1220, 562] on button "Edit Attribute" at bounding box center [1224, 565] width 184 height 23
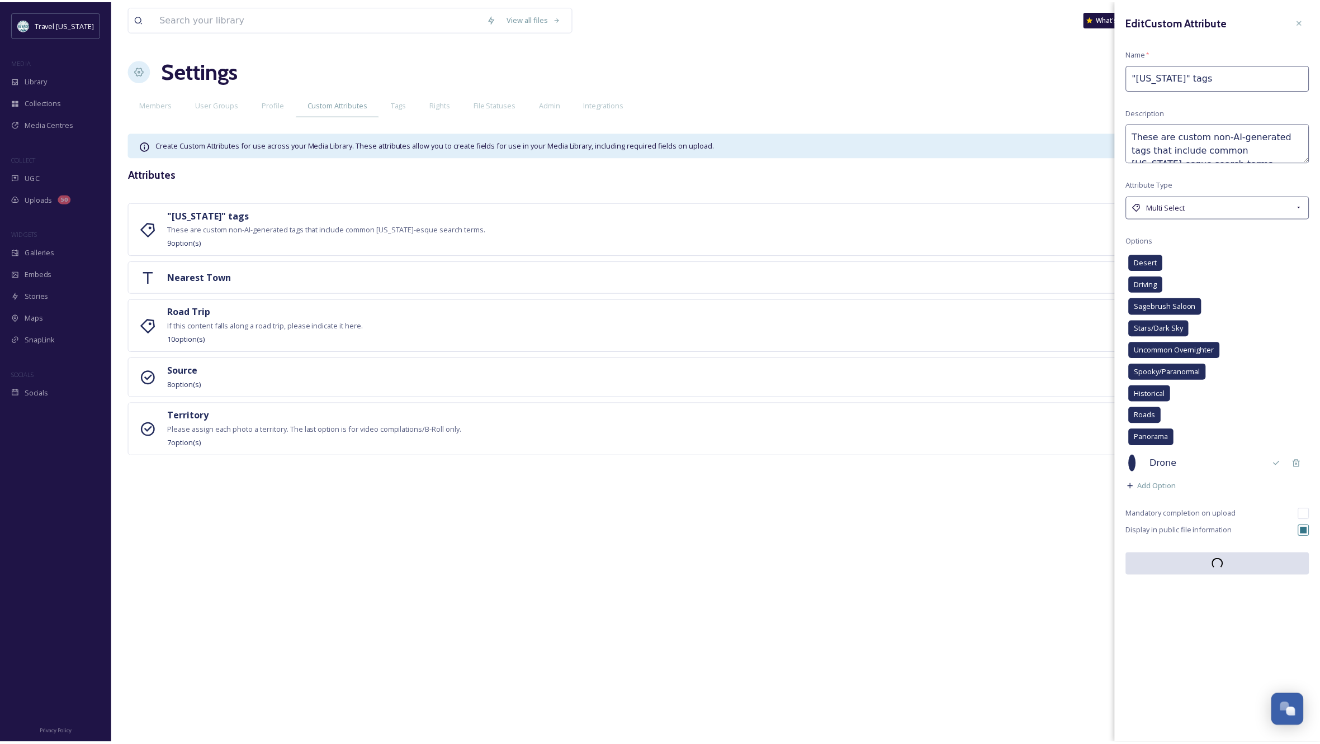
scroll to position [0, 0]
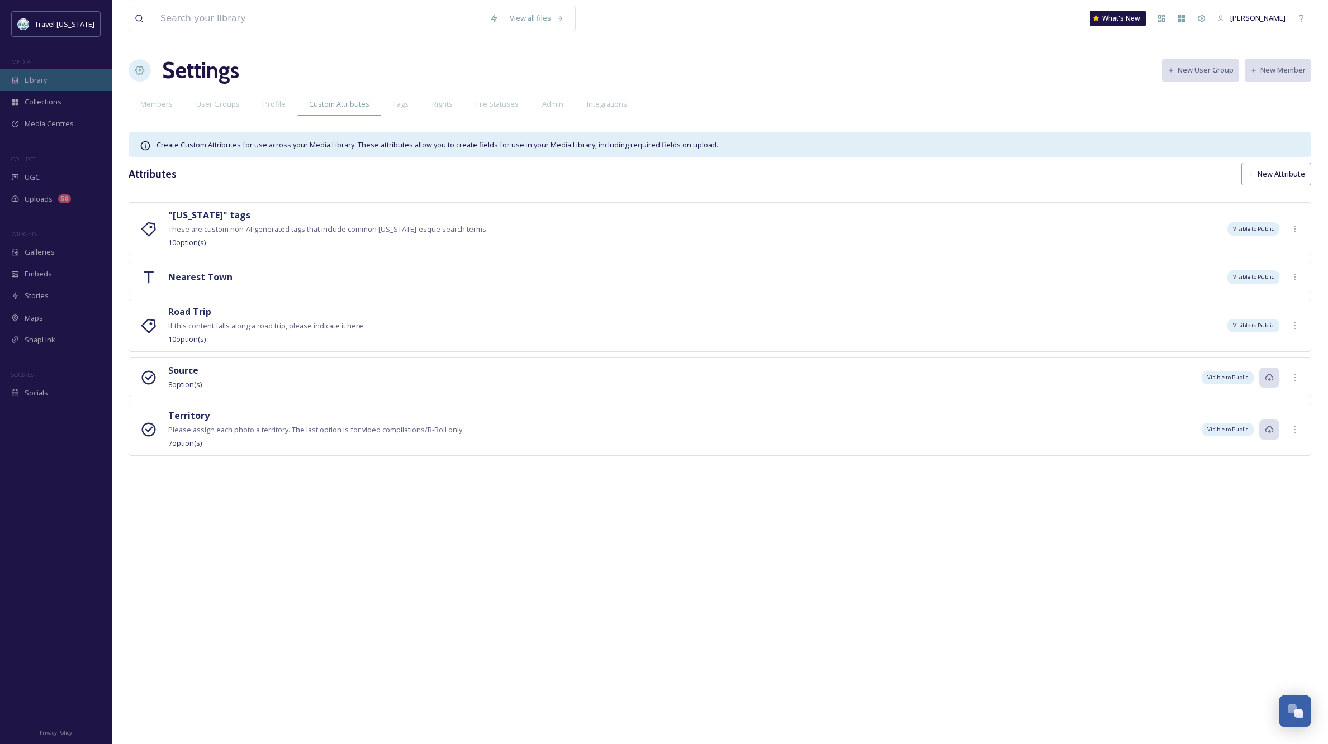
click at [30, 78] on span "Library" at bounding box center [36, 80] width 22 height 11
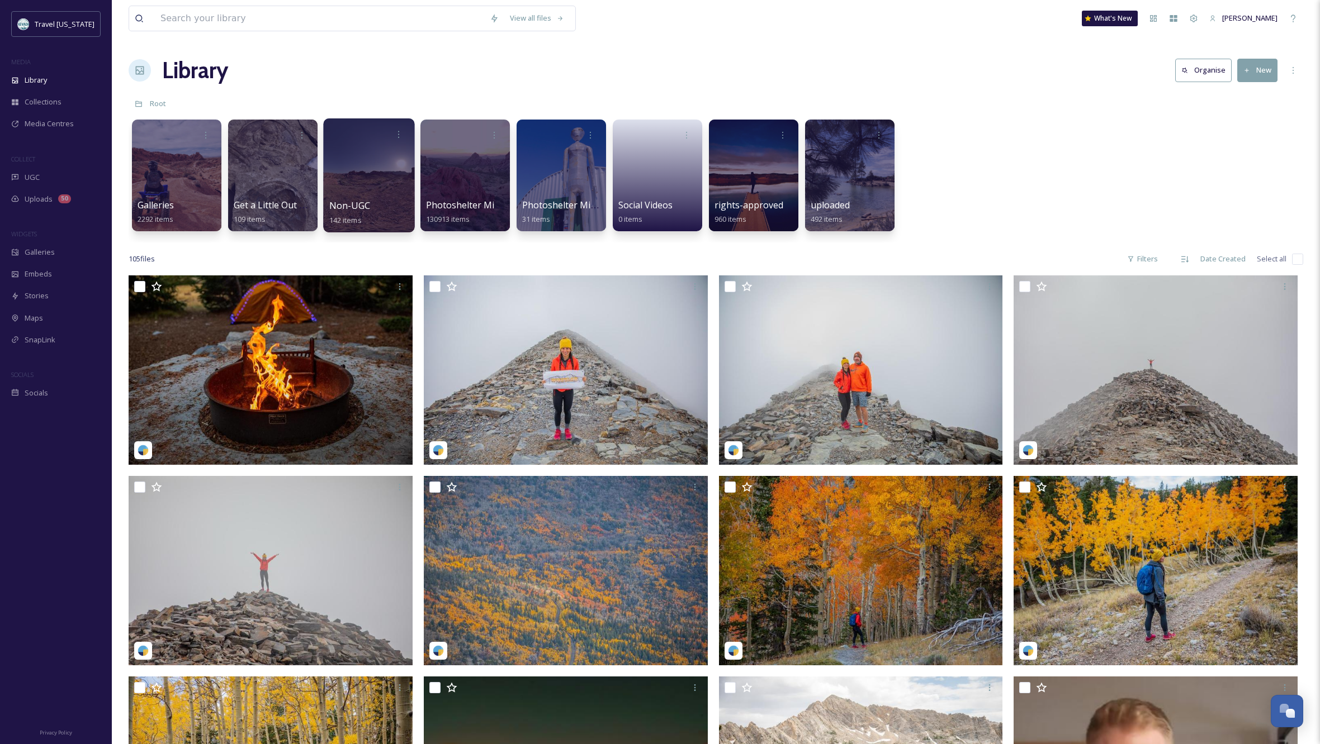
click at [361, 184] on div at bounding box center [368, 175] width 91 height 114
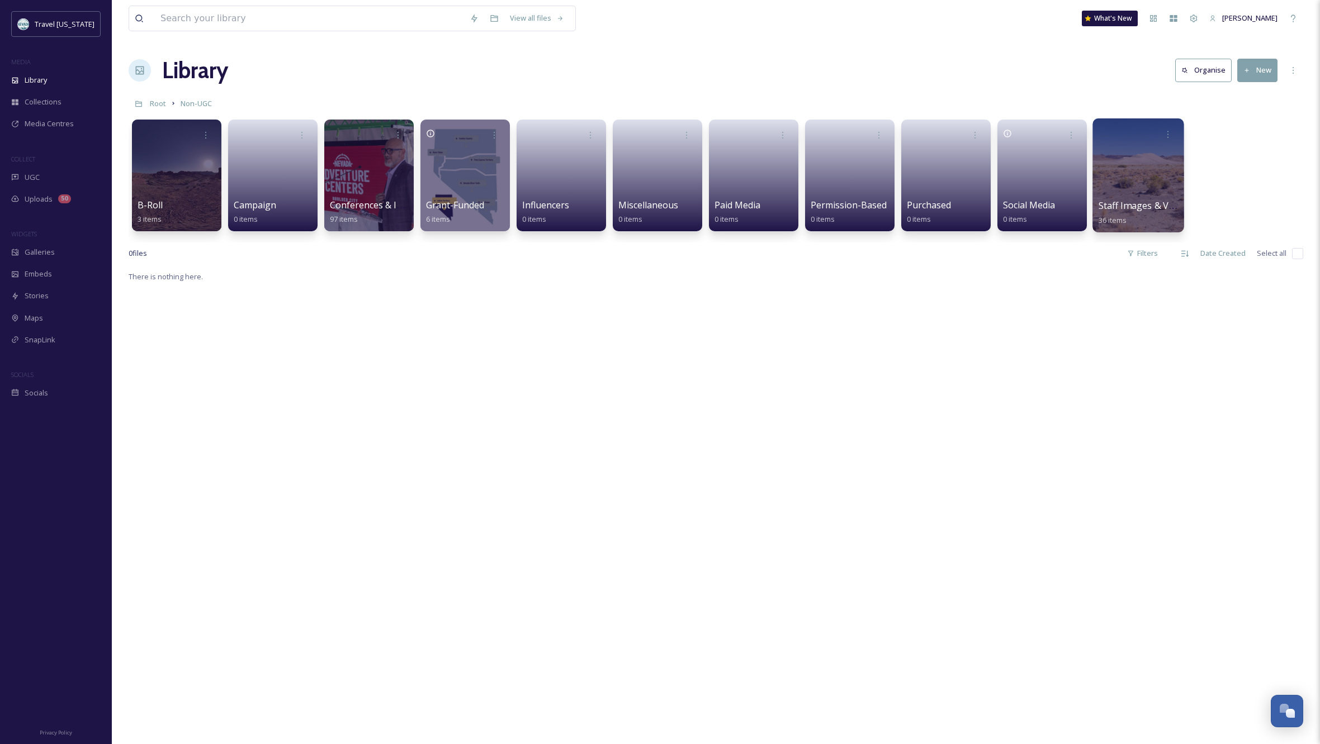
click at [1137, 172] on div at bounding box center [1137, 175] width 91 height 114
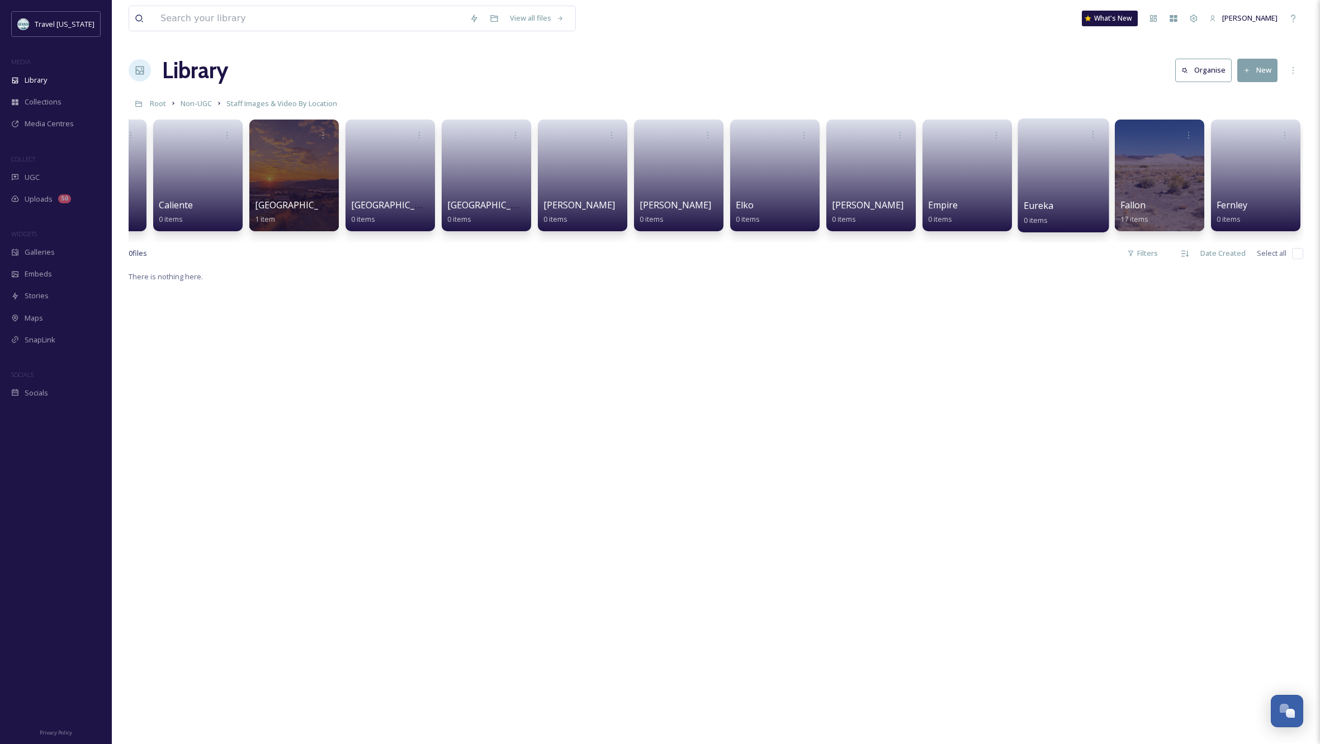
scroll to position [0, 942]
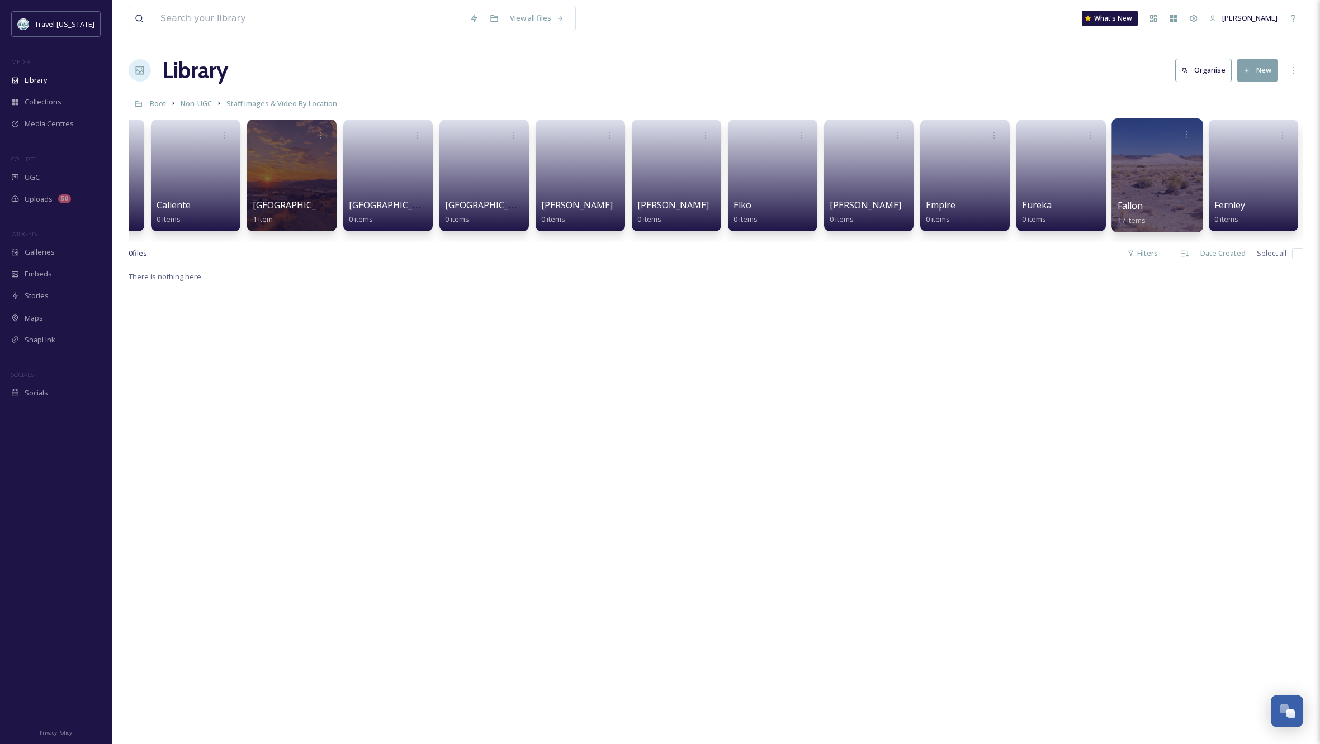
click at [1163, 176] on div at bounding box center [1156, 175] width 91 height 114
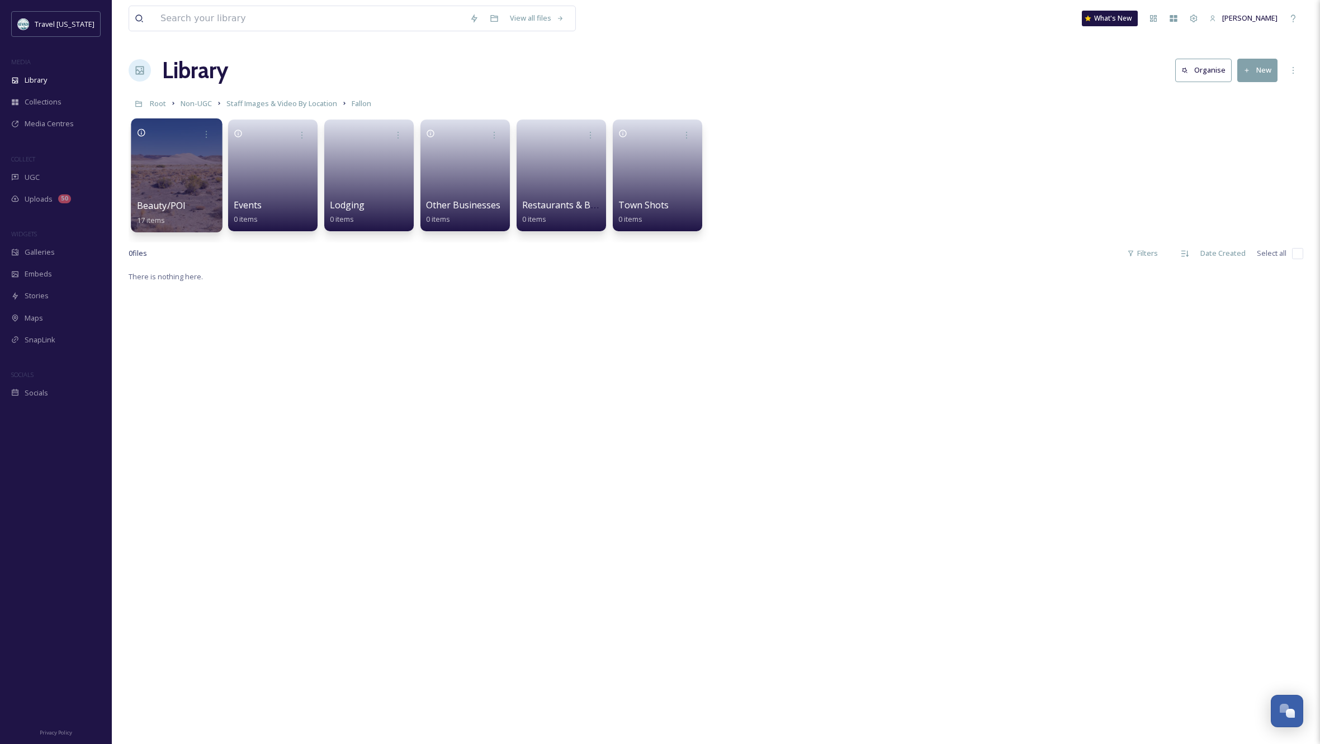
click at [183, 153] on div at bounding box center [176, 175] width 91 height 114
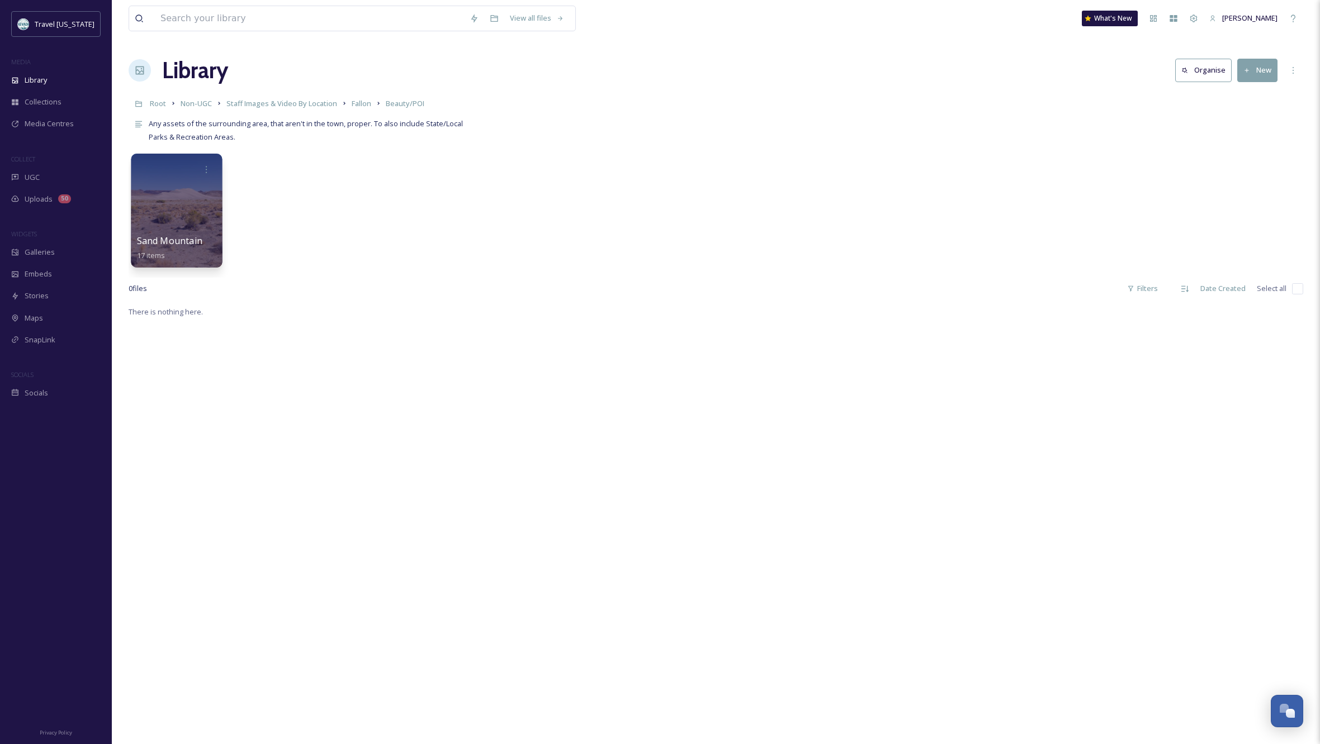
click at [193, 202] on div at bounding box center [176, 211] width 91 height 114
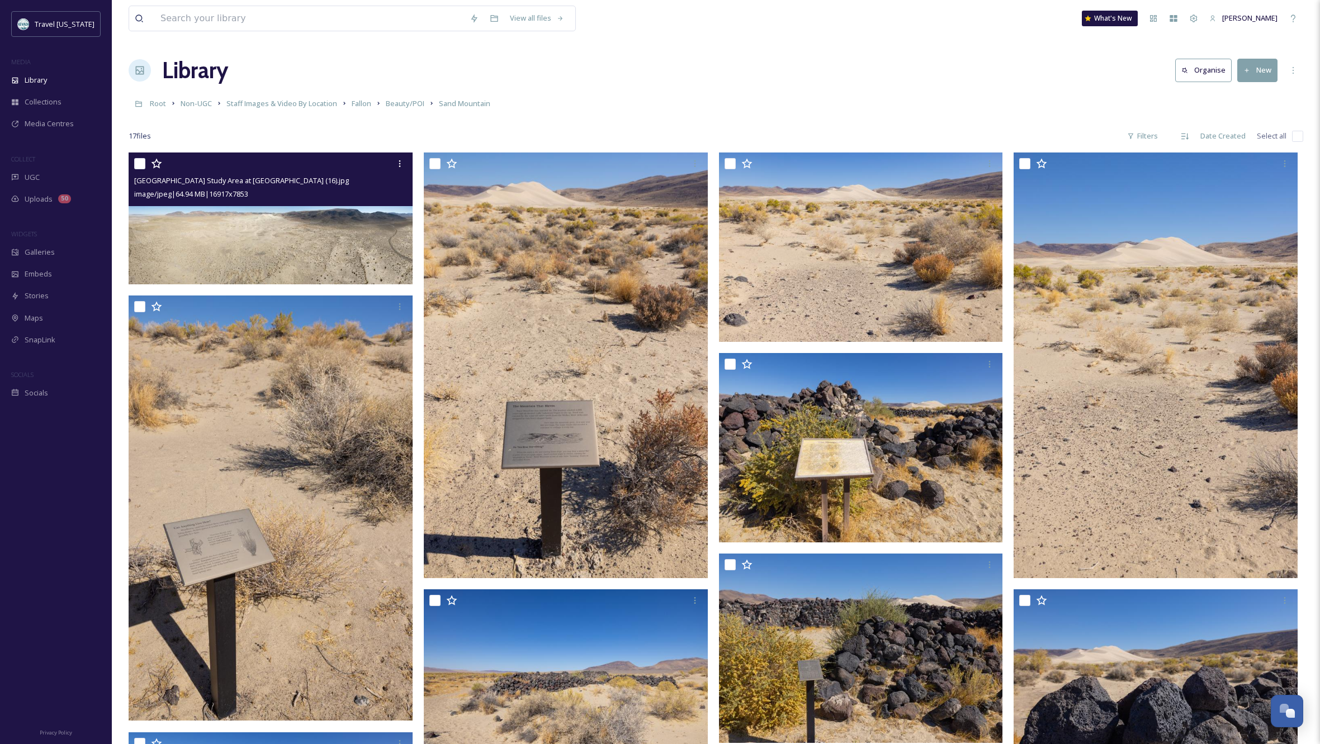
click at [312, 235] on img at bounding box center [271, 219] width 284 height 132
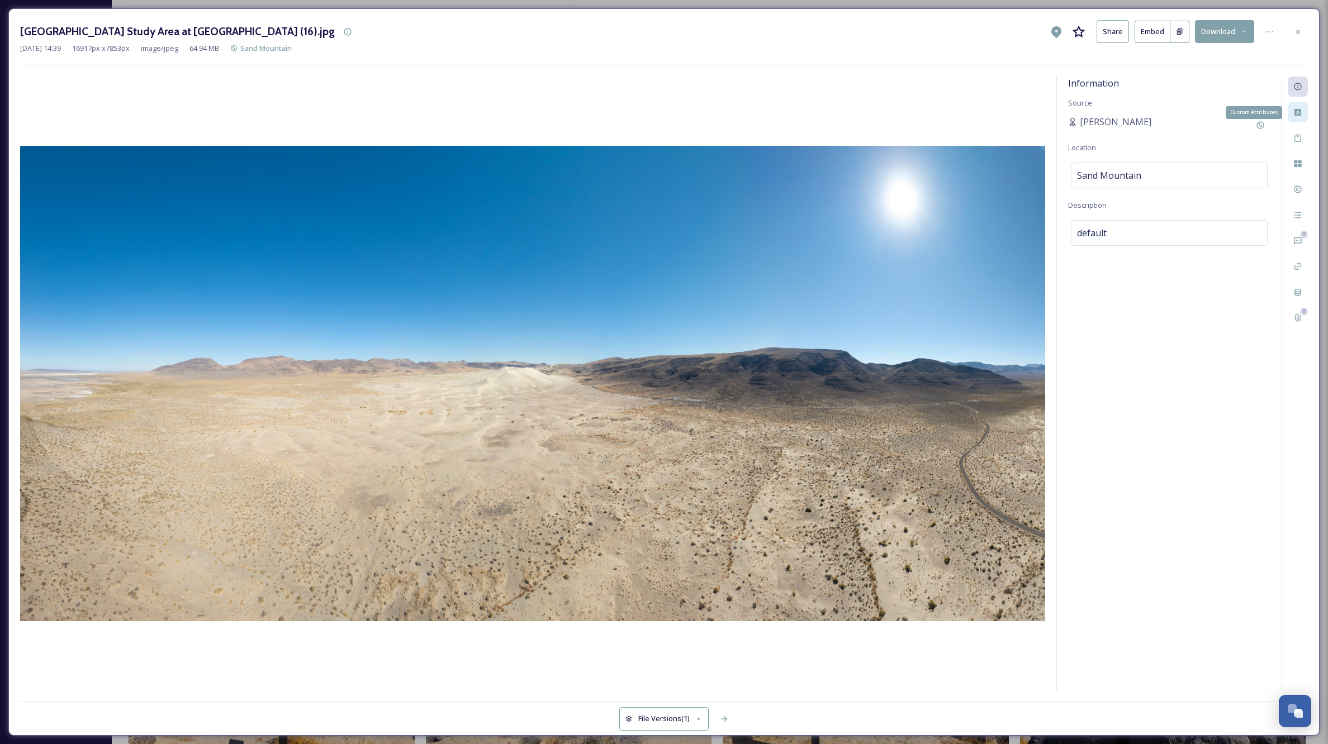
click at [1297, 109] on icon at bounding box center [1297, 112] width 7 height 7
click at [1185, 183] on div "No value." at bounding box center [1169, 185] width 197 height 26
type input "Fallon"
click at [1160, 232] on div "Select option(s)" at bounding box center [1169, 235] width 197 height 26
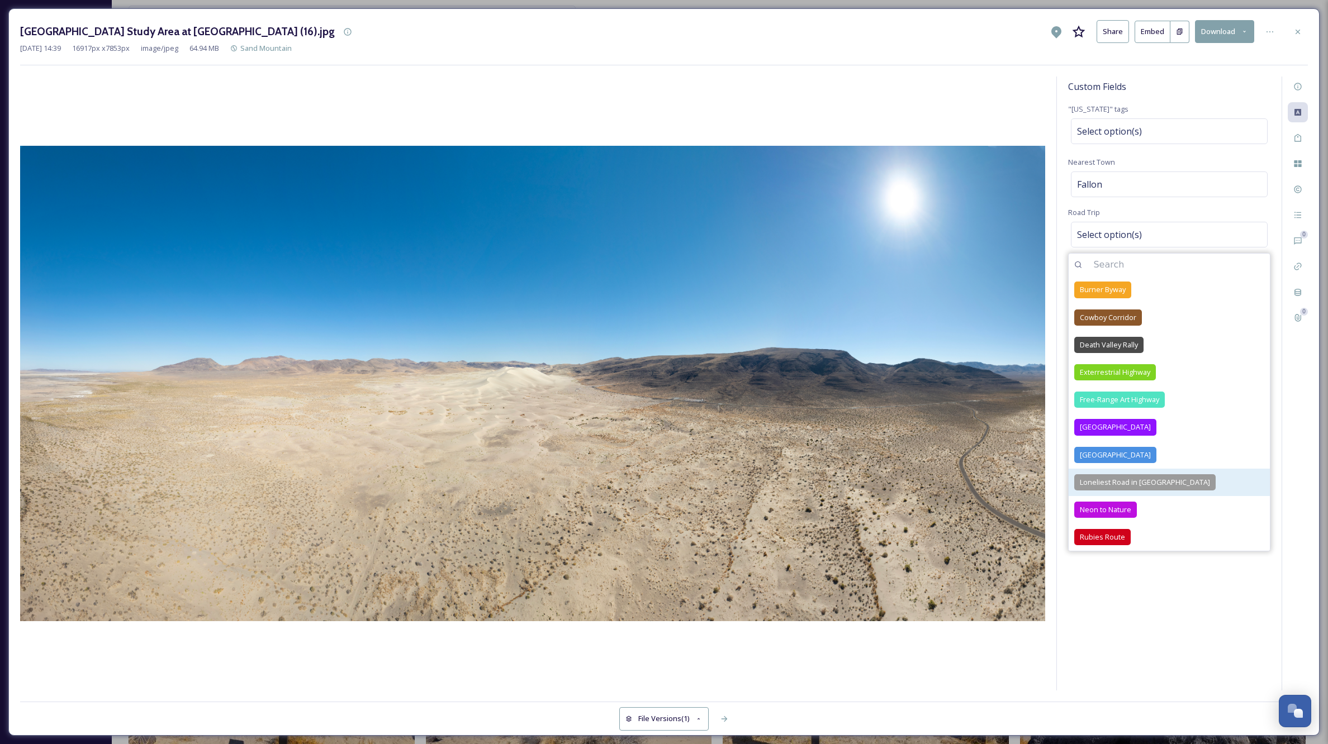
click at [1137, 482] on span "Loneliest Road in [GEOGRAPHIC_DATA]" at bounding box center [1145, 482] width 130 height 11
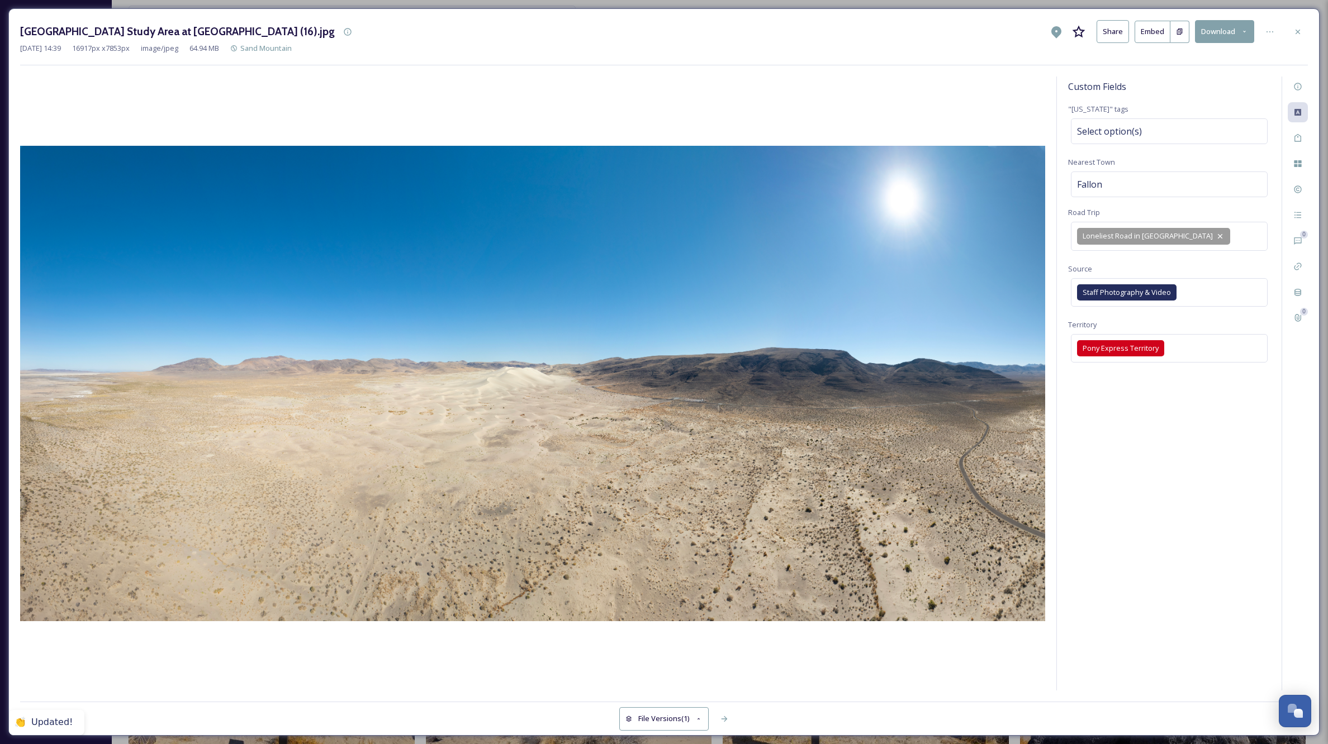
click at [1207, 639] on div "Custom Fields "[US_STATE]" tags Select option(s) Nearest Town Fallon Road Trip …" at bounding box center [1169, 384] width 225 height 614
click at [1178, 139] on div "Select option(s)" at bounding box center [1169, 131] width 197 height 26
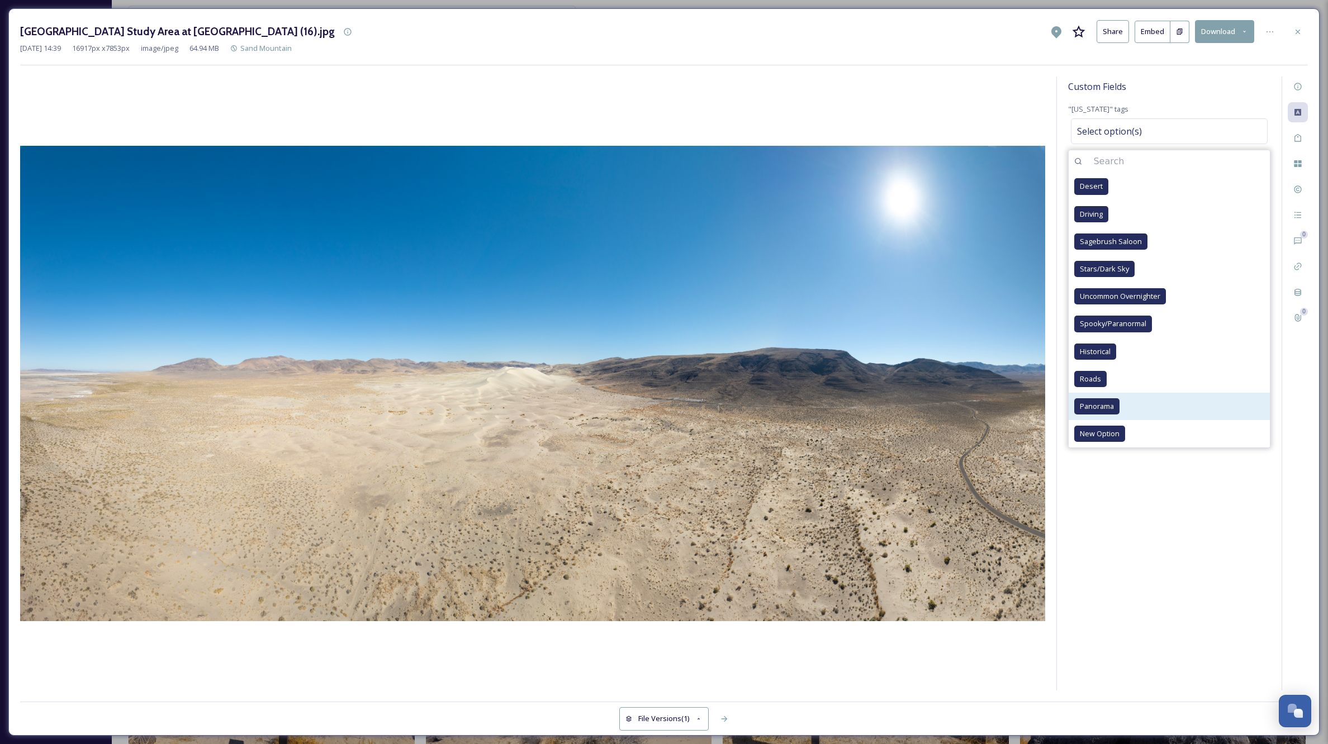
click at [1103, 406] on span "Panorama" at bounding box center [1097, 406] width 34 height 11
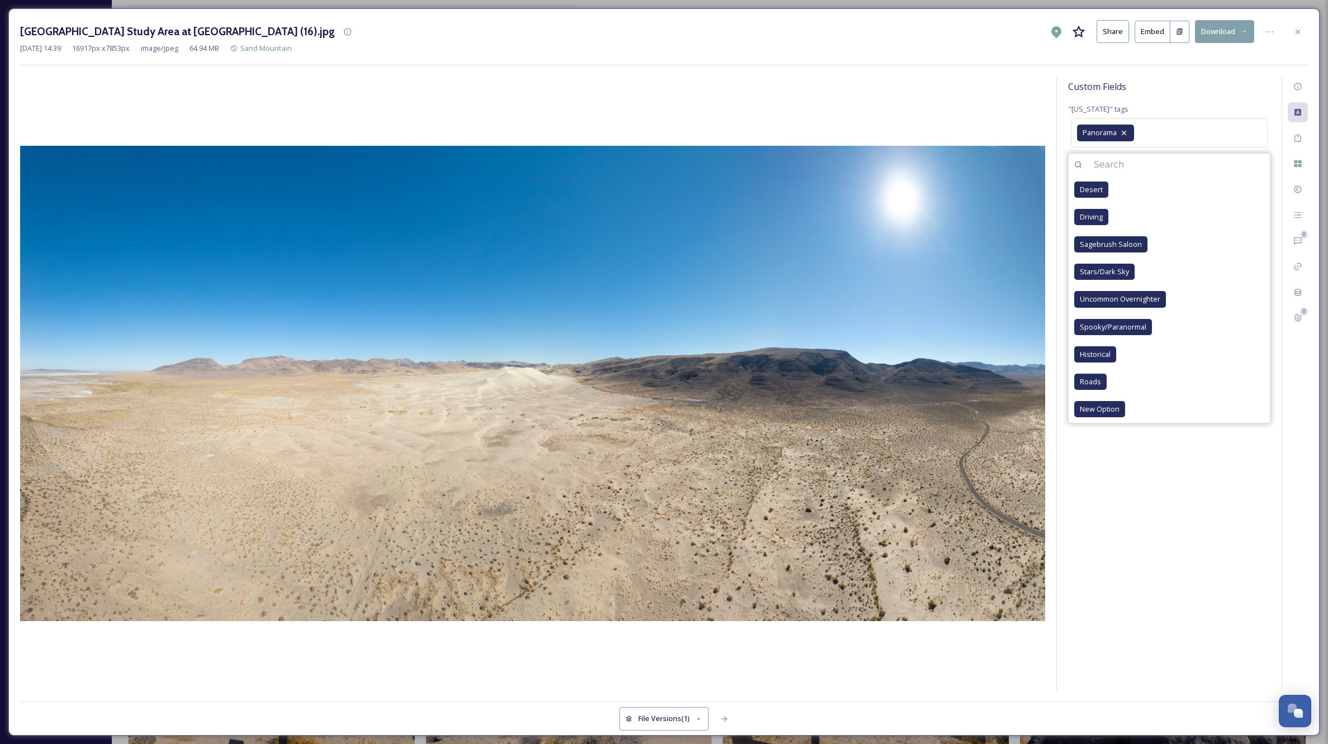
click at [1180, 575] on div "Custom Fields "[US_STATE]" tags Panorama Desert Driving Sagebrush Saloon Stars/…" at bounding box center [1169, 384] width 225 height 614
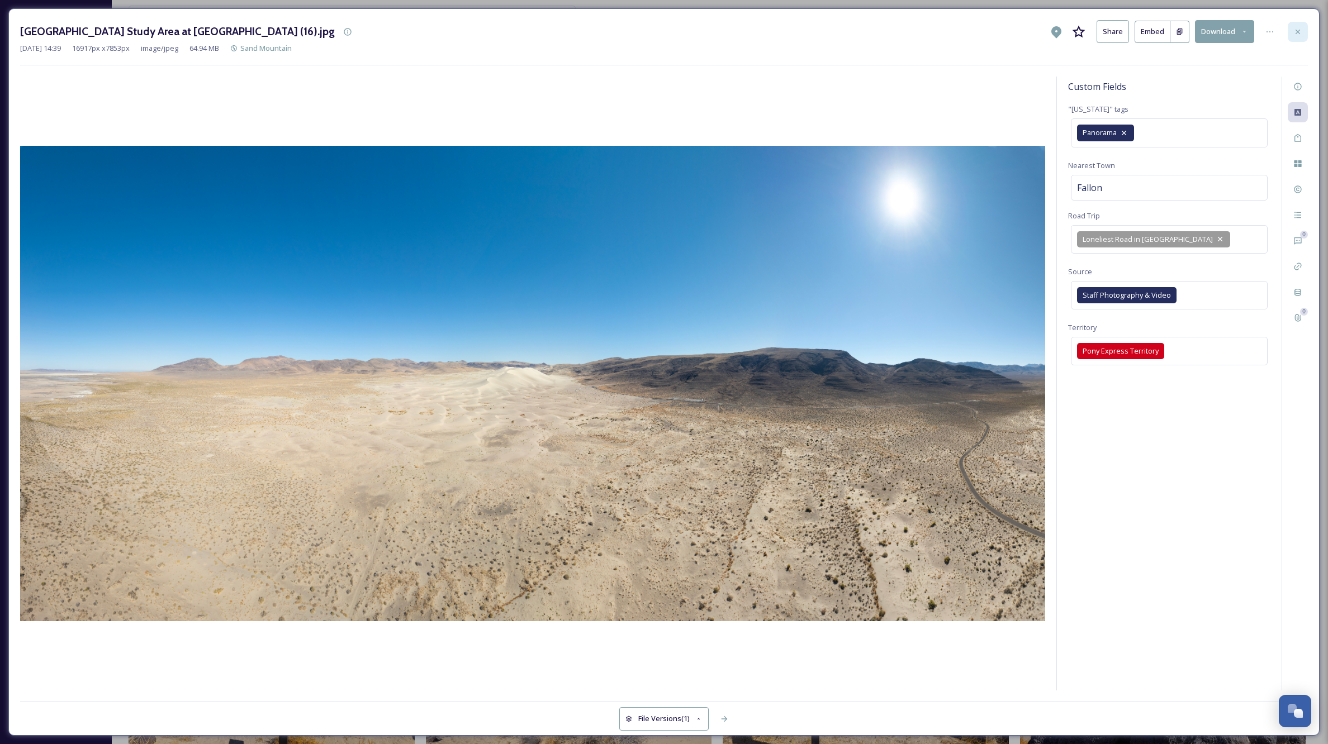
click at [1297, 33] on icon at bounding box center [1297, 31] width 9 height 9
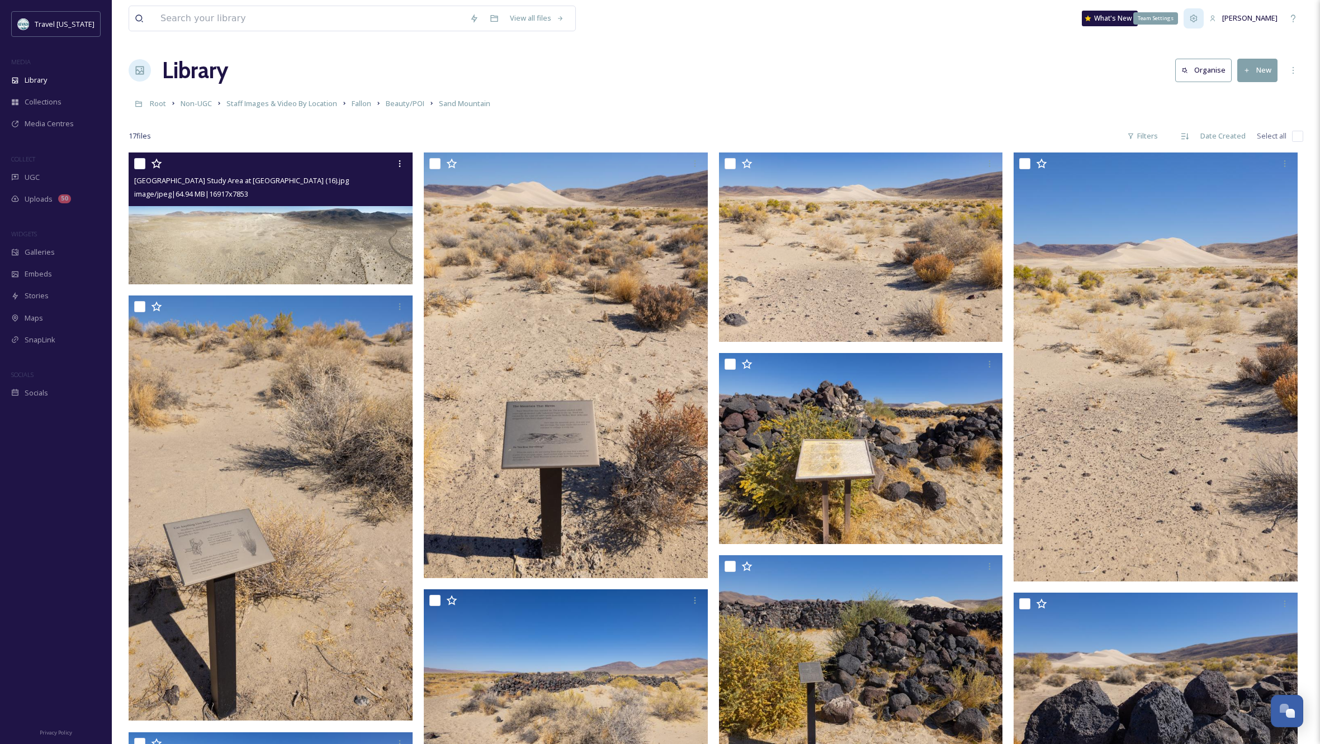
click at [1197, 19] on icon at bounding box center [1193, 18] width 7 height 7
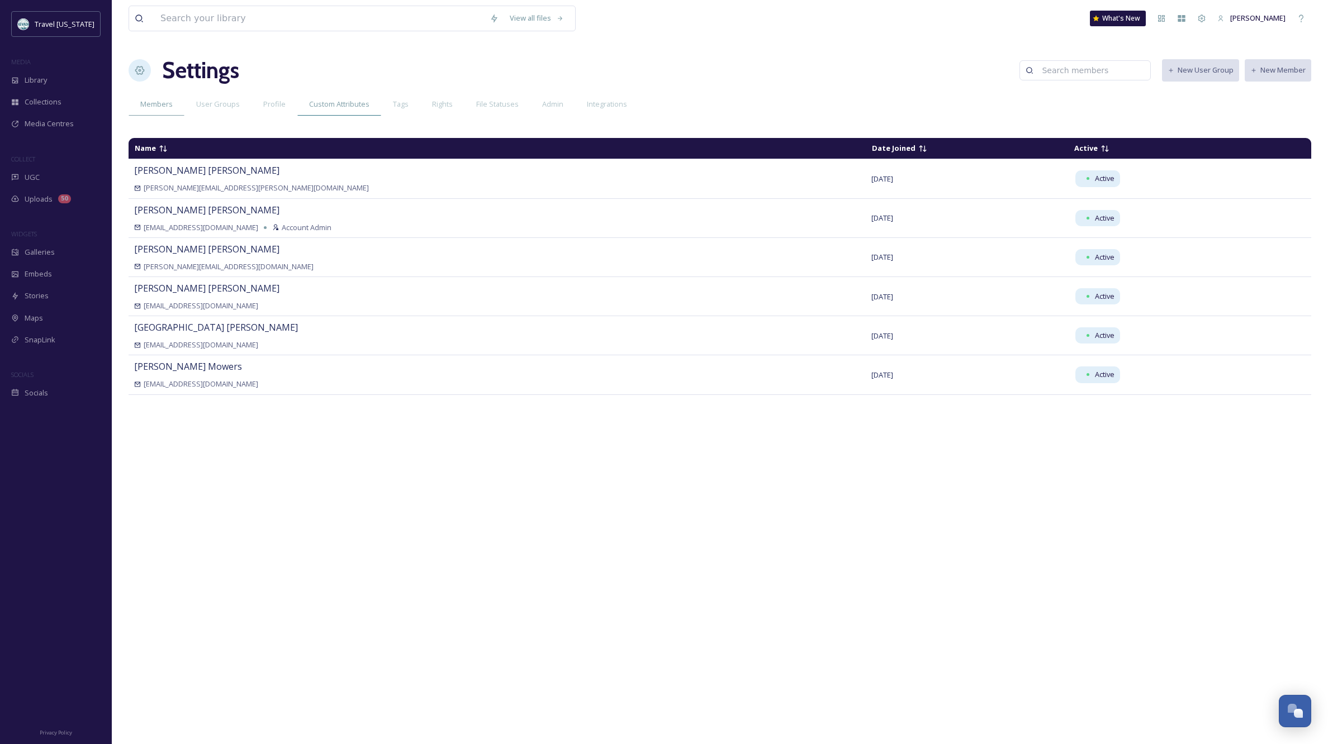
click at [342, 98] on div "Custom Attributes" at bounding box center [339, 104] width 84 height 23
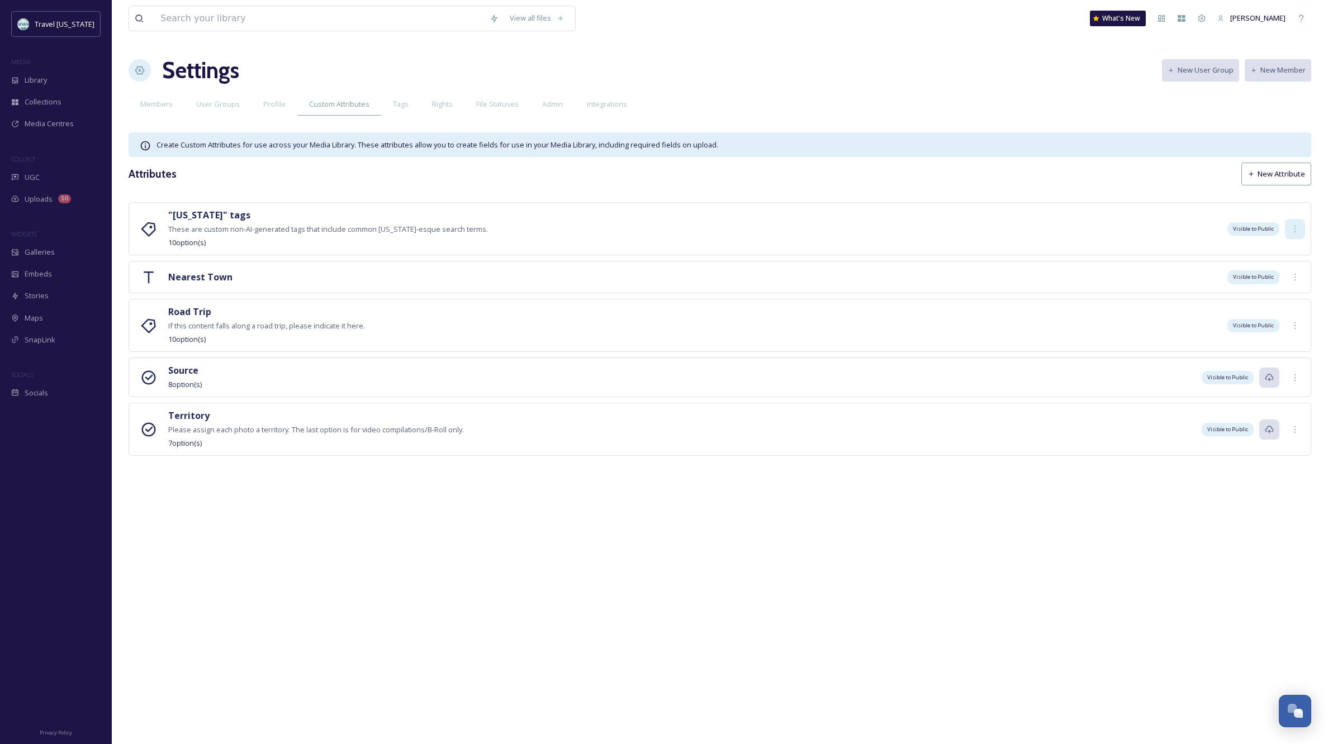
click at [1298, 228] on icon at bounding box center [1295, 229] width 9 height 9
click at [1284, 248] on span "Edit" at bounding box center [1283, 253] width 12 height 11
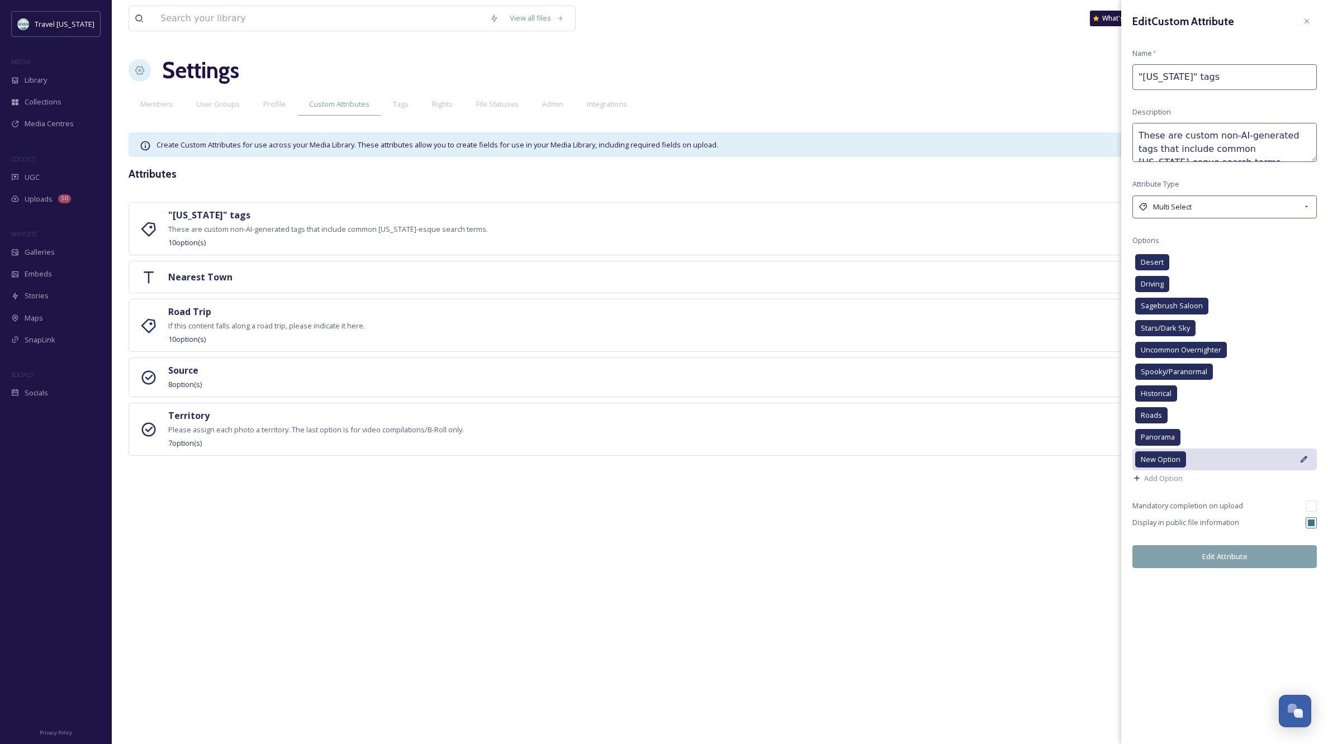
click at [1303, 455] on icon at bounding box center [1304, 459] width 9 height 9
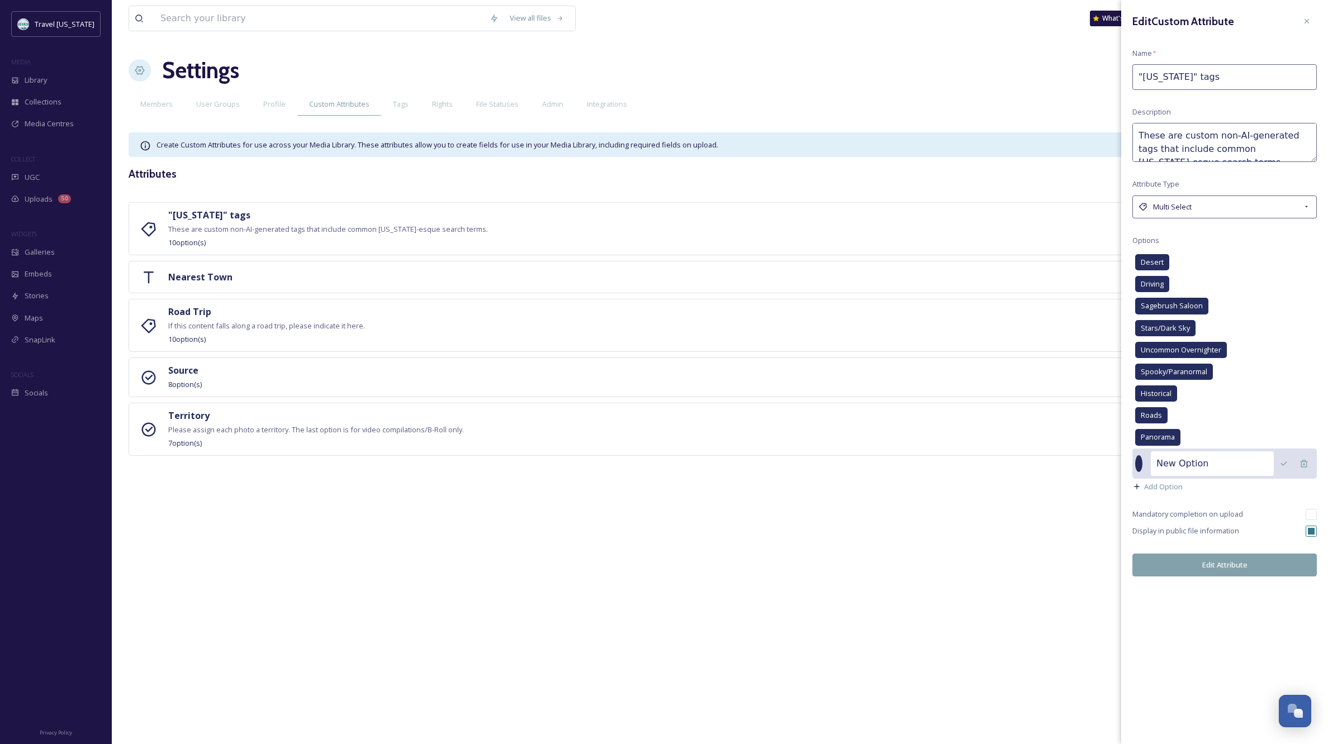
drag, startPoint x: 1227, startPoint y: 467, endPoint x: 1136, endPoint y: 456, distance: 91.8
click at [1136, 456] on div "New Option" at bounding box center [1224, 464] width 184 height 30
type input "Drone"
click at [1283, 459] on icon at bounding box center [1283, 463] width 9 height 9
click at [1210, 553] on button "Edit Attribute" at bounding box center [1224, 557] width 184 height 23
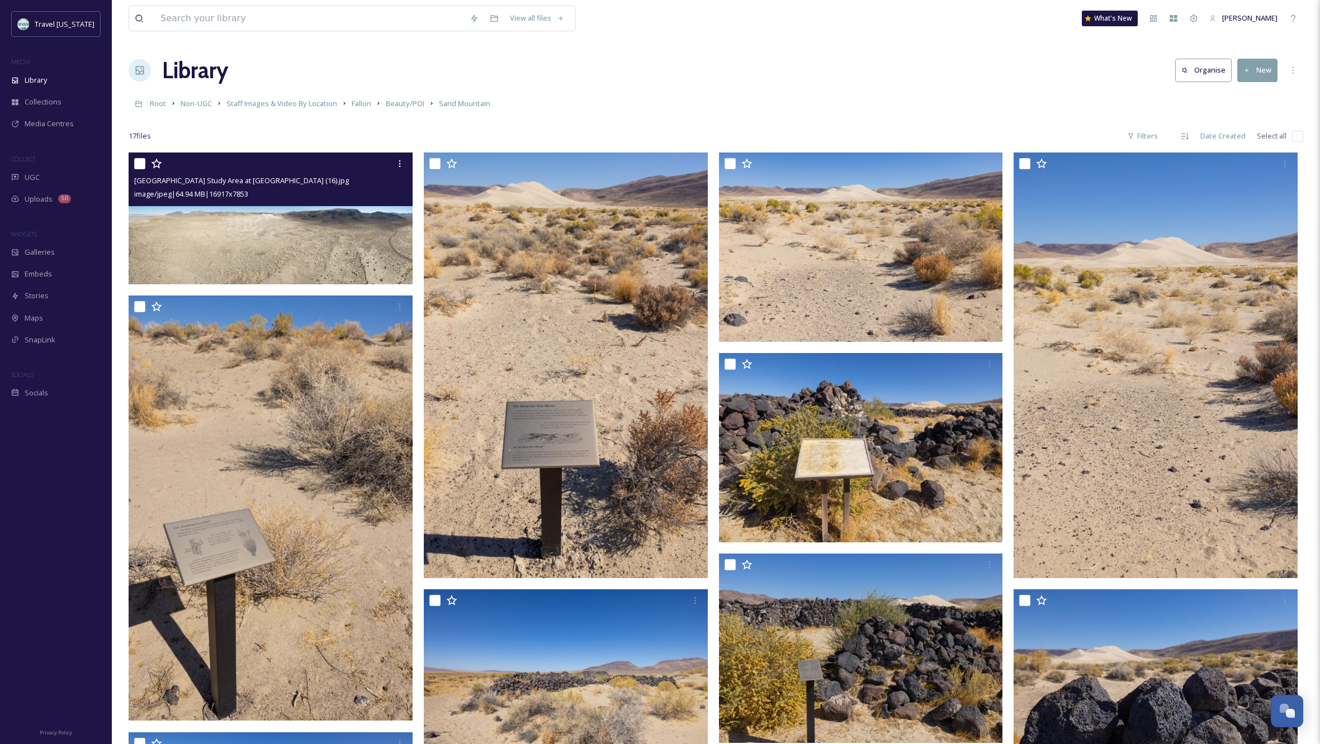
click at [311, 260] on img at bounding box center [271, 219] width 284 height 132
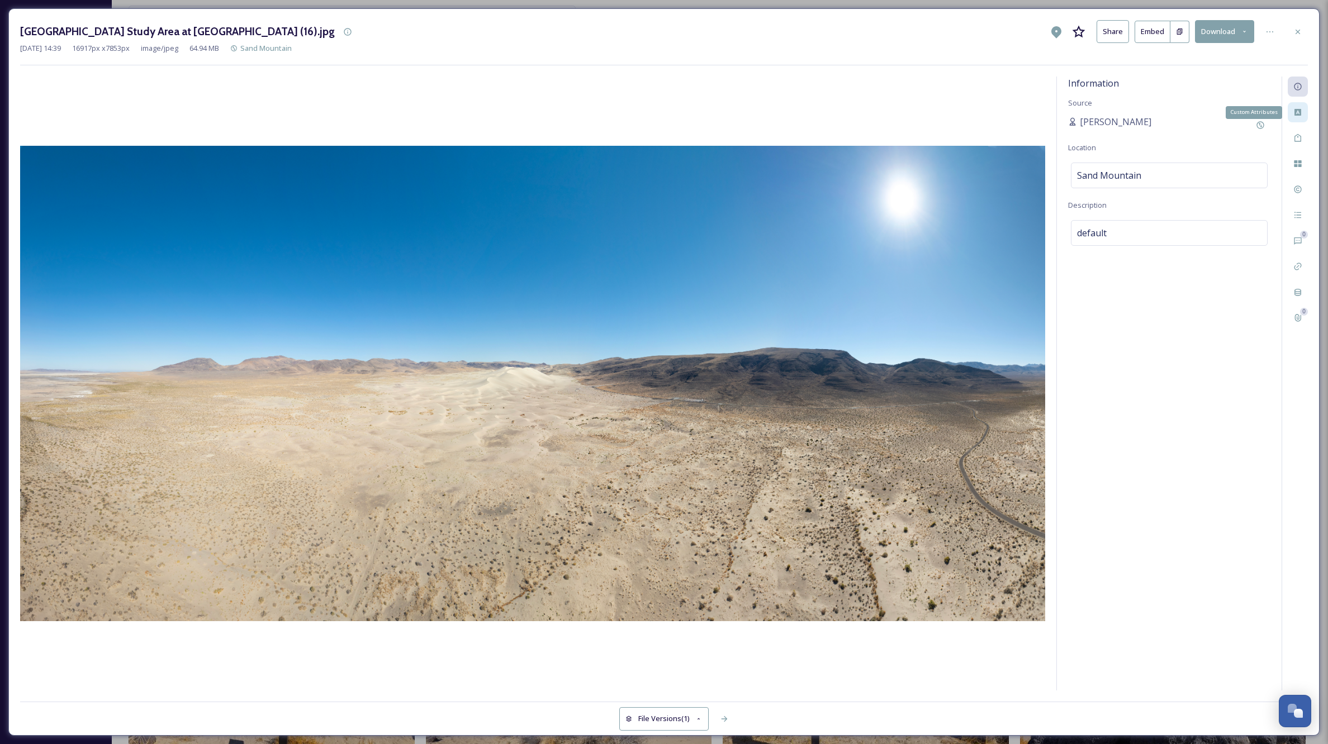
click at [1298, 110] on icon at bounding box center [1297, 112] width 7 height 7
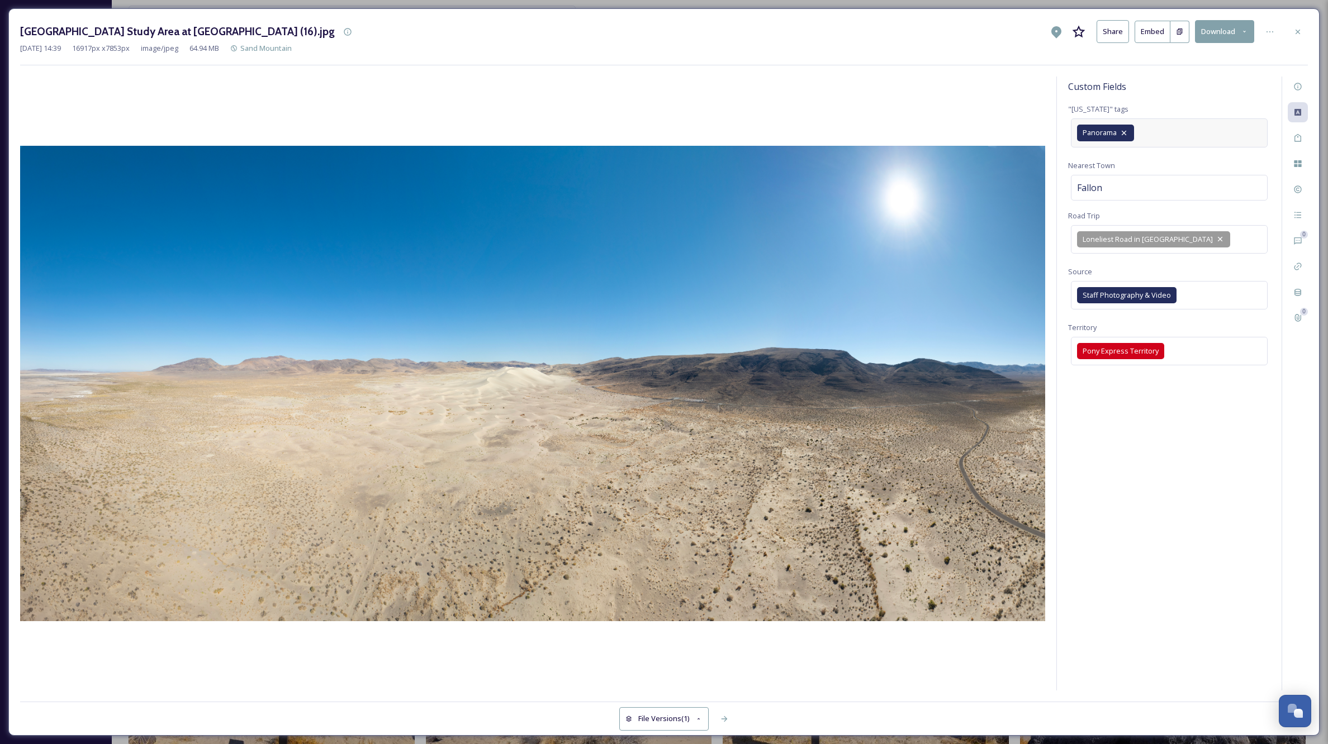
click at [1189, 129] on div "Panorama" at bounding box center [1169, 132] width 197 height 29
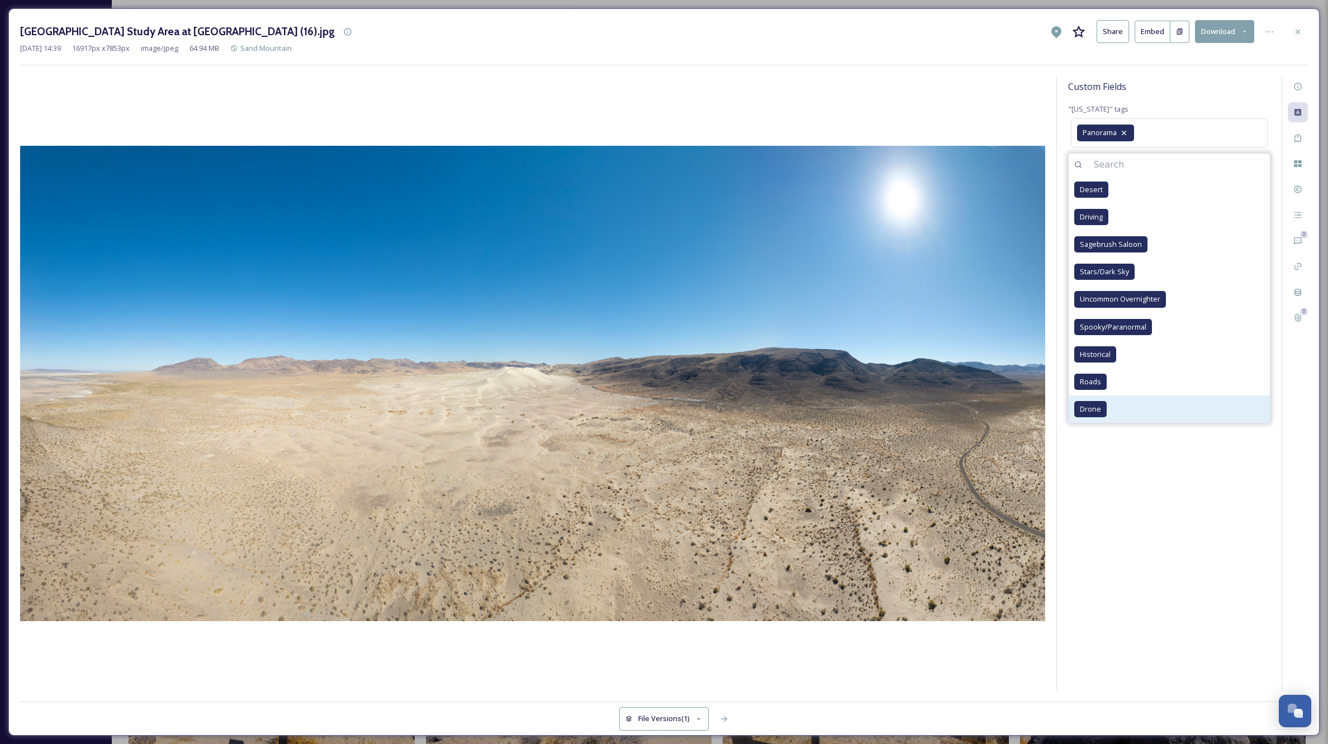
click at [1096, 407] on span "Drone" at bounding box center [1090, 409] width 21 height 11
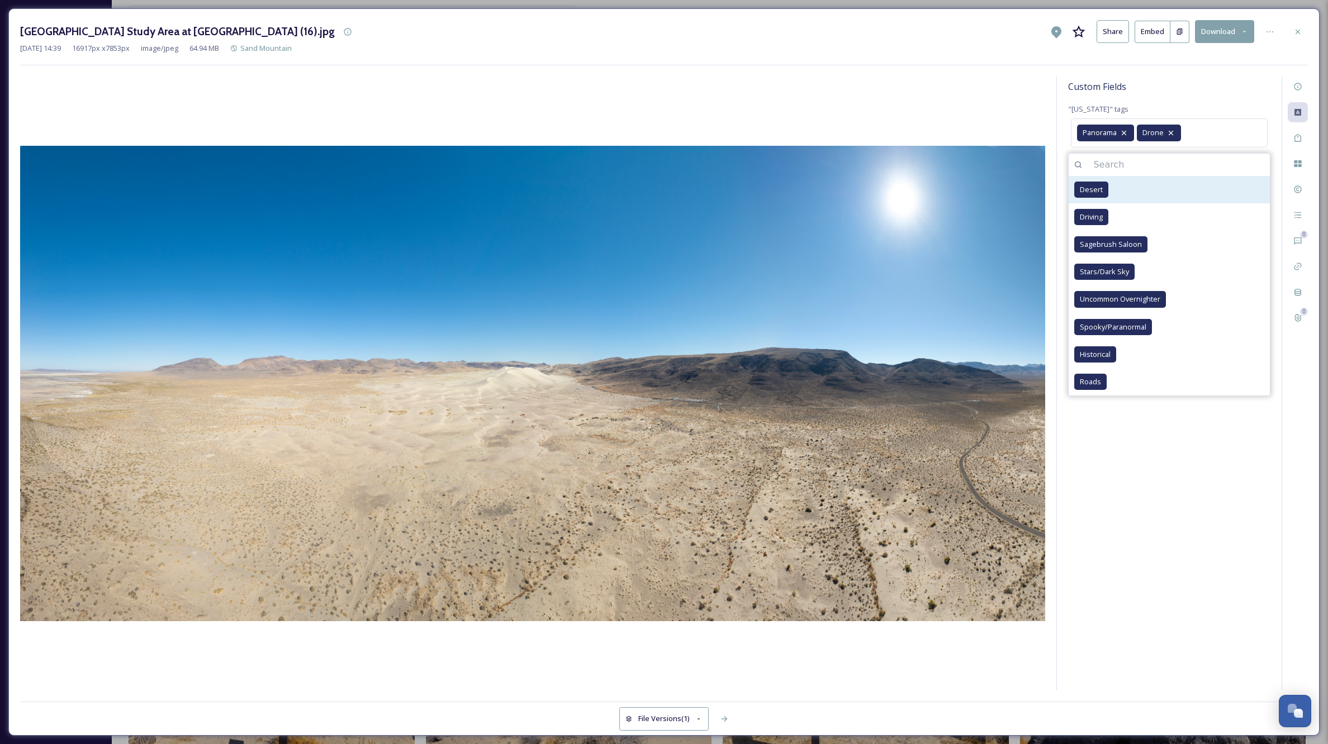
click at [1095, 187] on span "Desert" at bounding box center [1091, 189] width 23 height 11
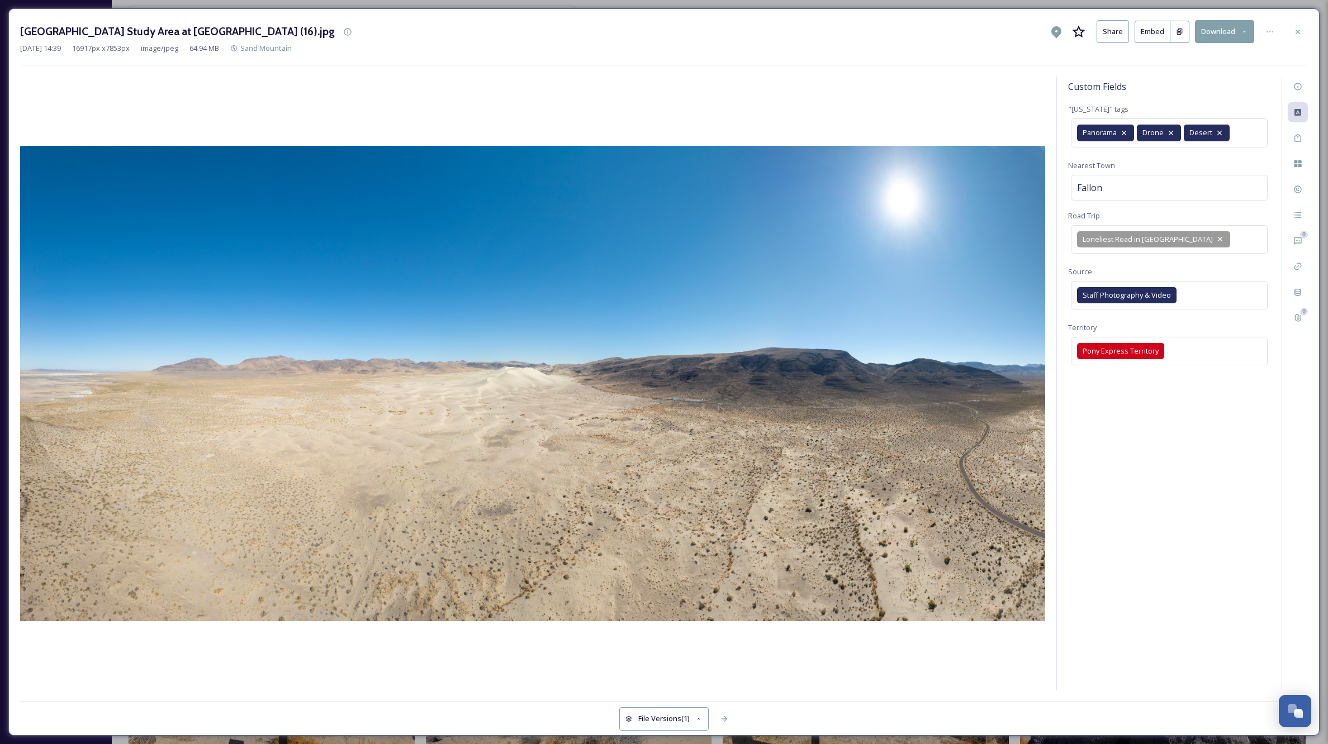
click at [1207, 494] on div "Custom Fields "[US_STATE]" tags Panorama [GEOGRAPHIC_DATA] Nearest Town [GEOGRA…" at bounding box center [1169, 384] width 225 height 614
click at [1216, 493] on div "Custom Fields "[US_STATE]" tags Panorama [GEOGRAPHIC_DATA] Nearest Town [GEOGRA…" at bounding box center [1169, 384] width 225 height 614
click at [1298, 30] on icon at bounding box center [1297, 31] width 9 height 9
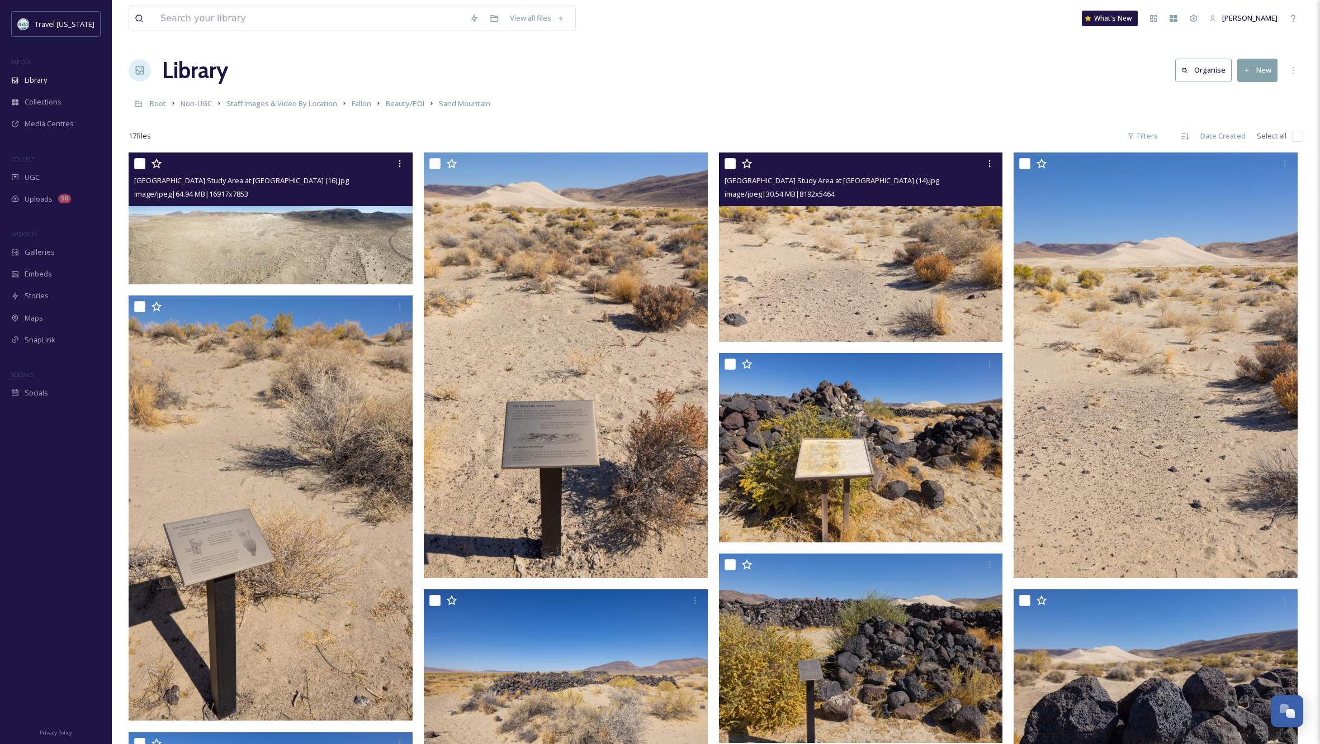
click at [730, 162] on input "checkbox" at bounding box center [729, 163] width 11 height 11
checkbox input "true"
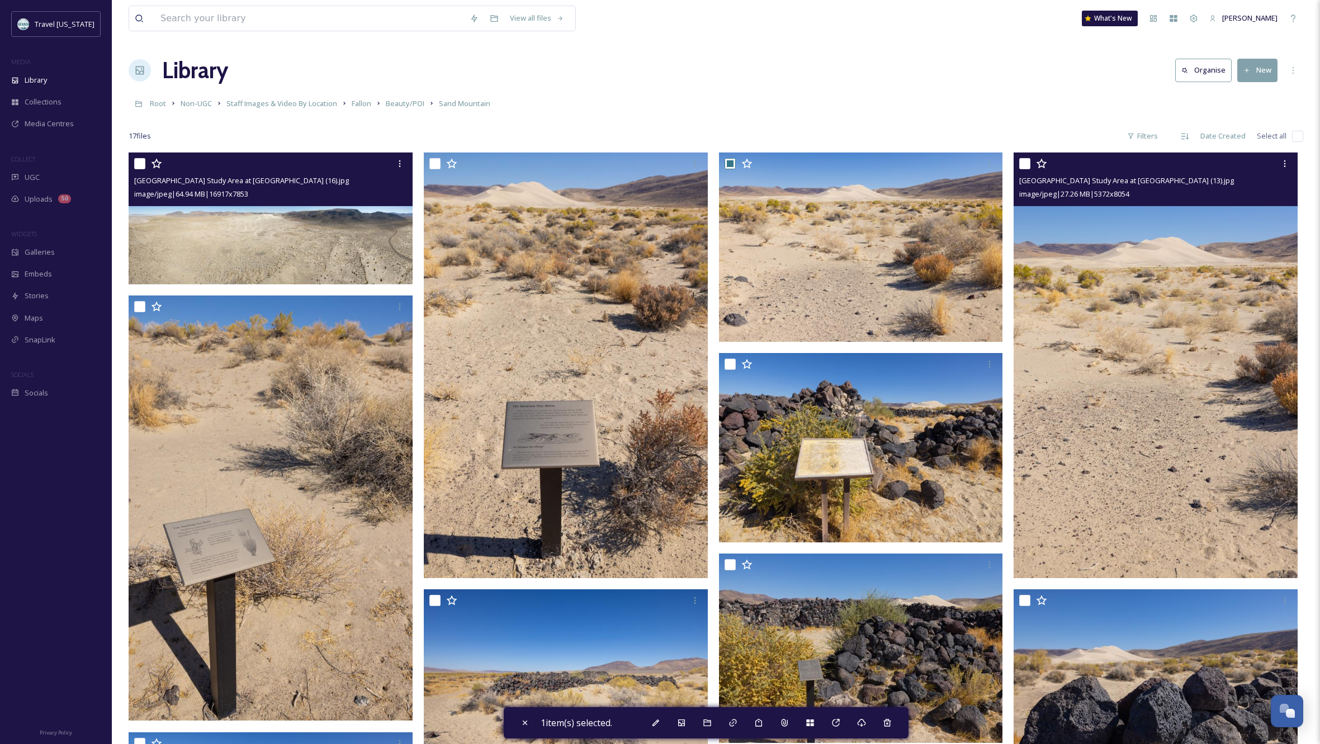
click at [1022, 160] on input "checkbox" at bounding box center [1024, 163] width 11 height 11
checkbox input "true"
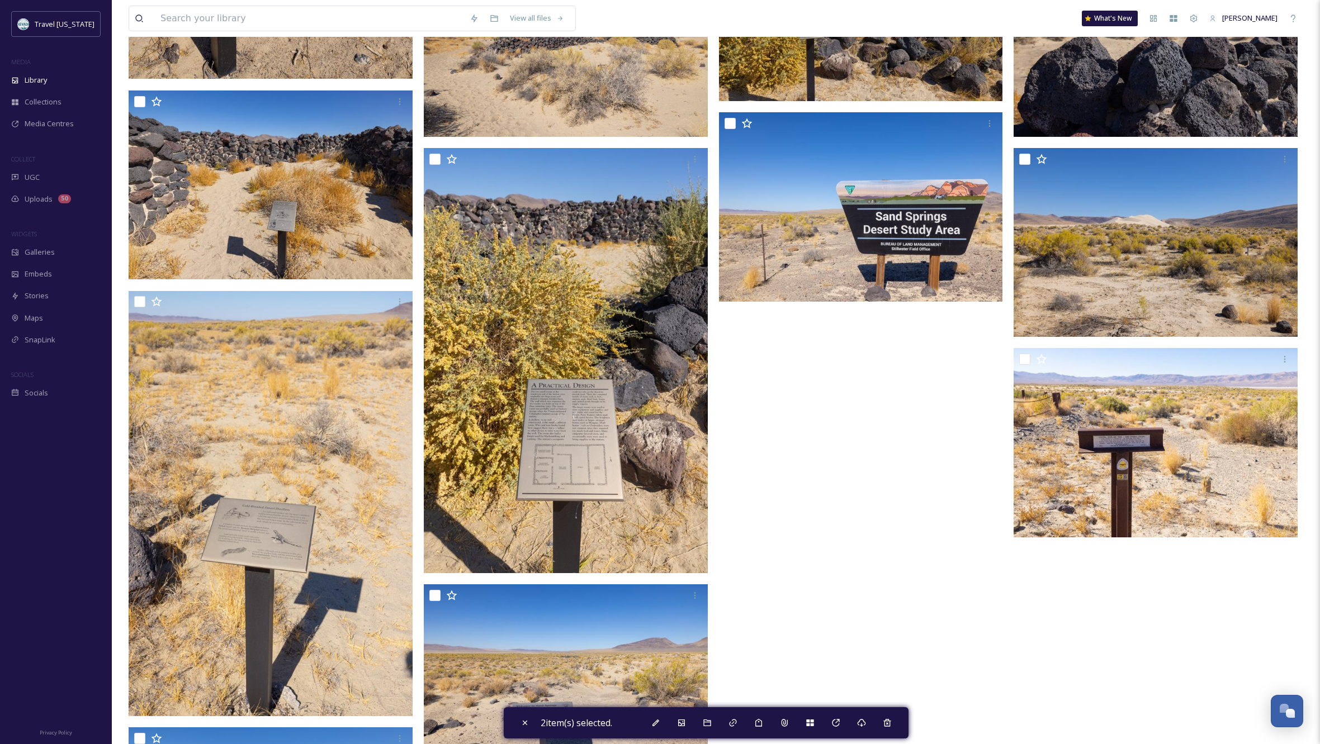
scroll to position [643, 0]
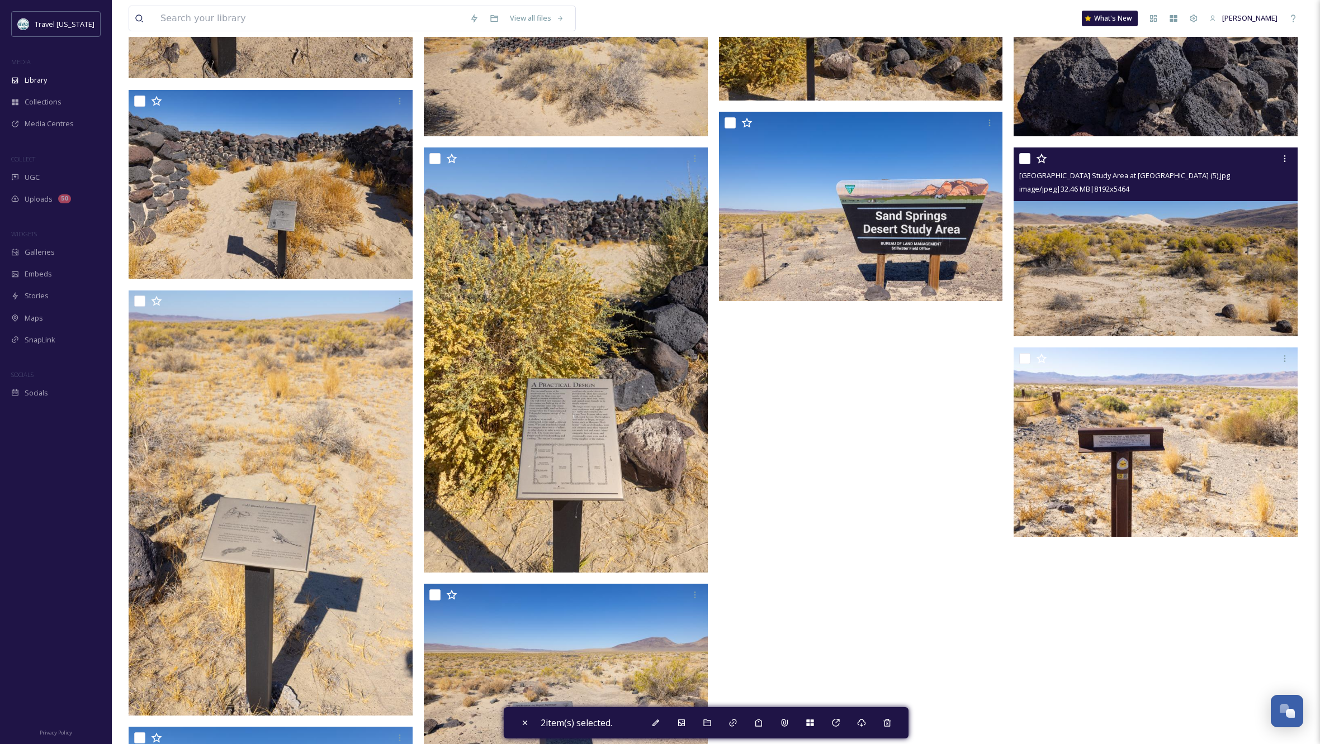
click at [1025, 156] on input "checkbox" at bounding box center [1024, 158] width 11 height 11
checkbox input "true"
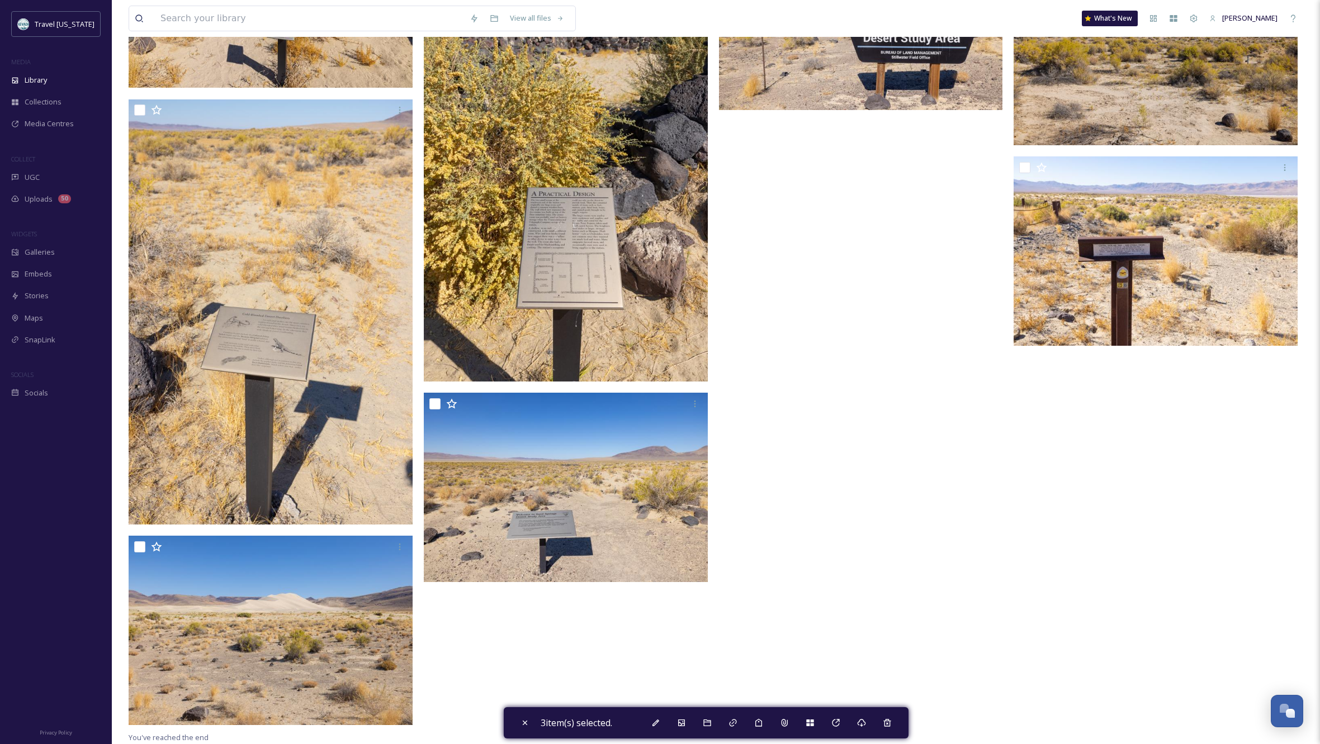
scroll to position [834, 0]
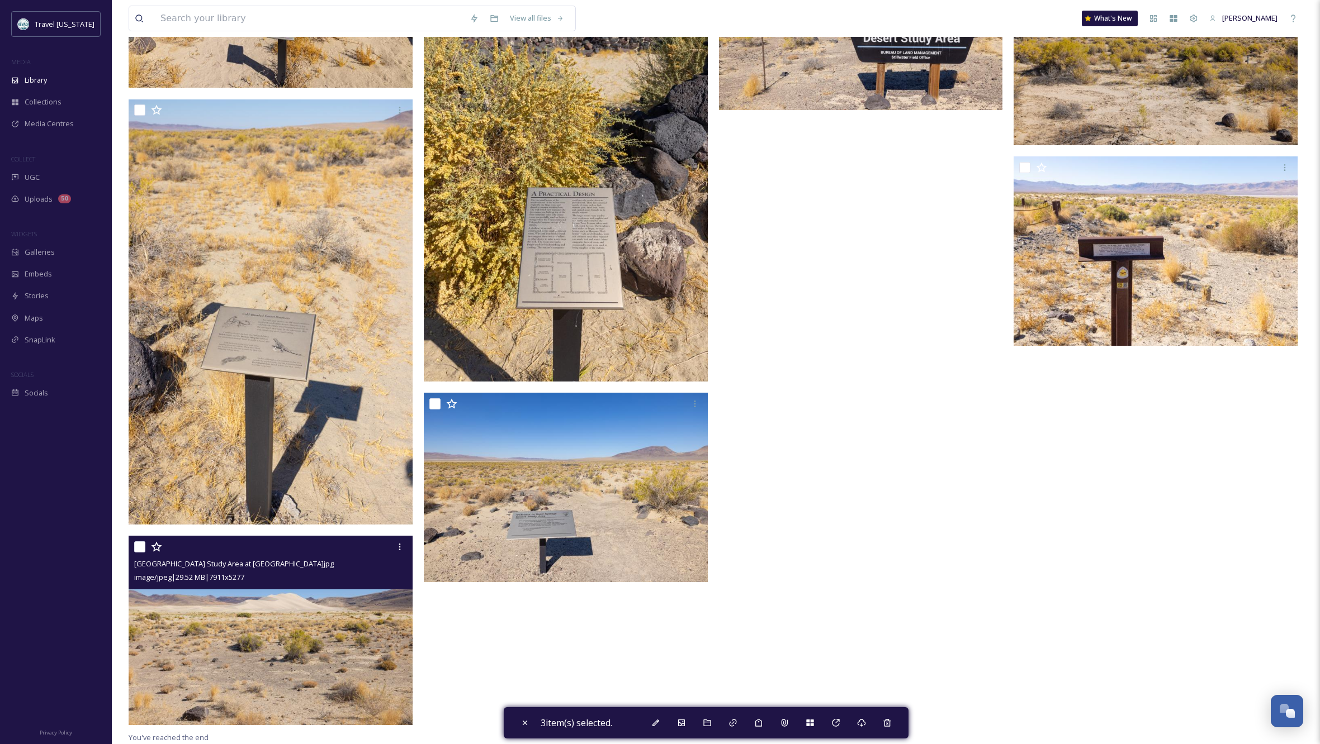
click at [140, 545] on input "checkbox" at bounding box center [139, 547] width 11 height 11
checkbox input "true"
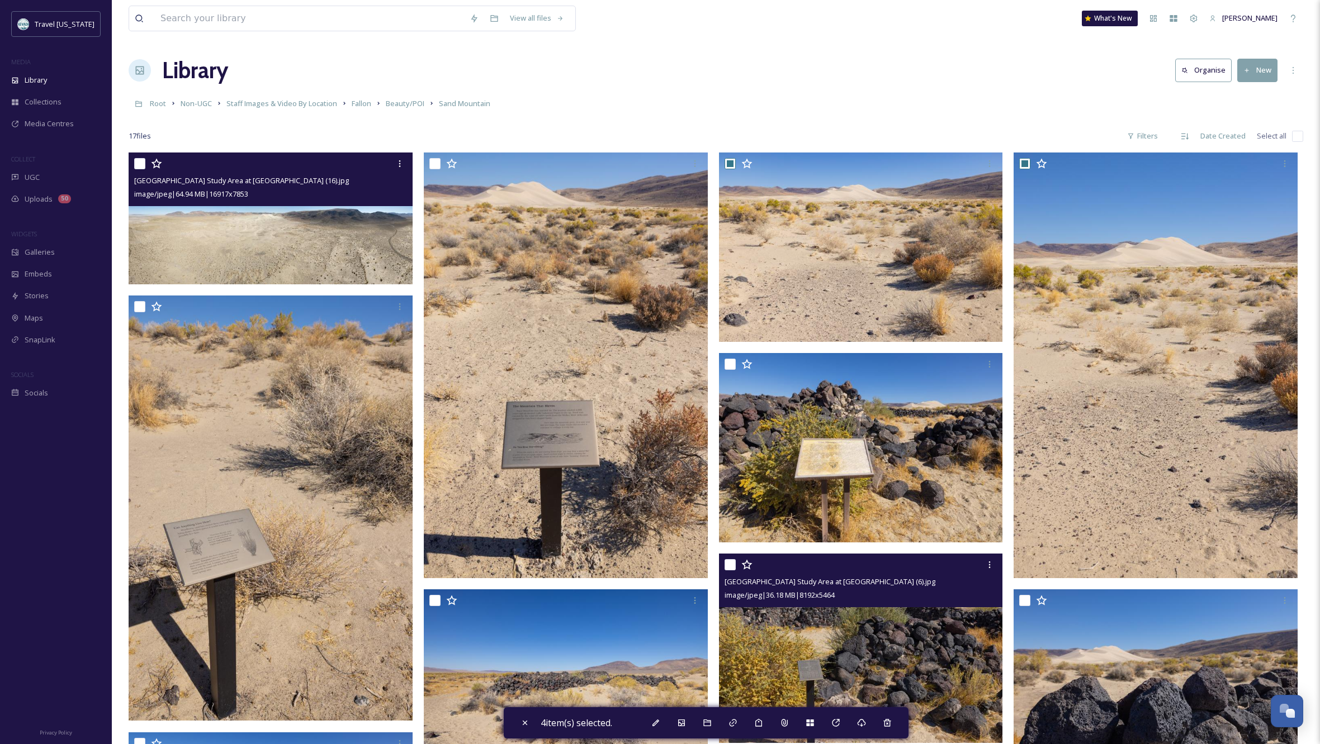
scroll to position [0, 0]
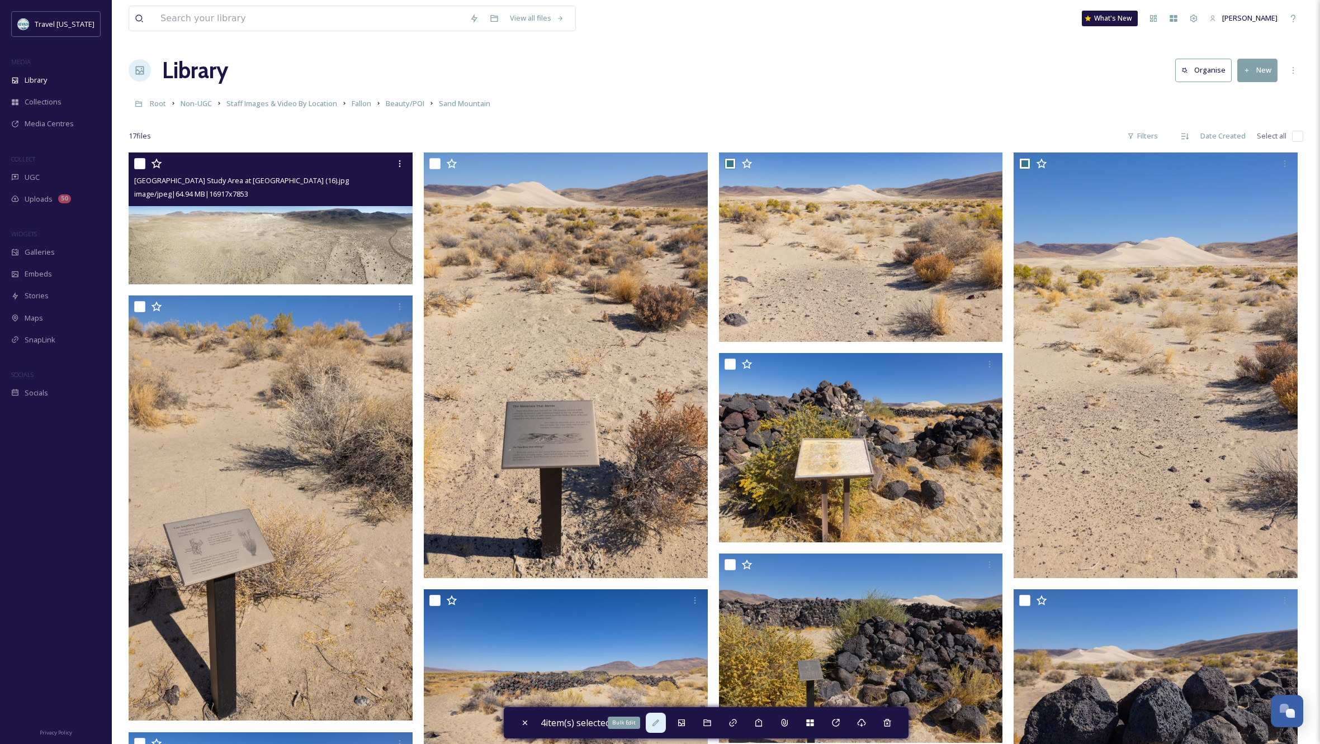
click at [658, 724] on icon at bounding box center [655, 723] width 9 height 9
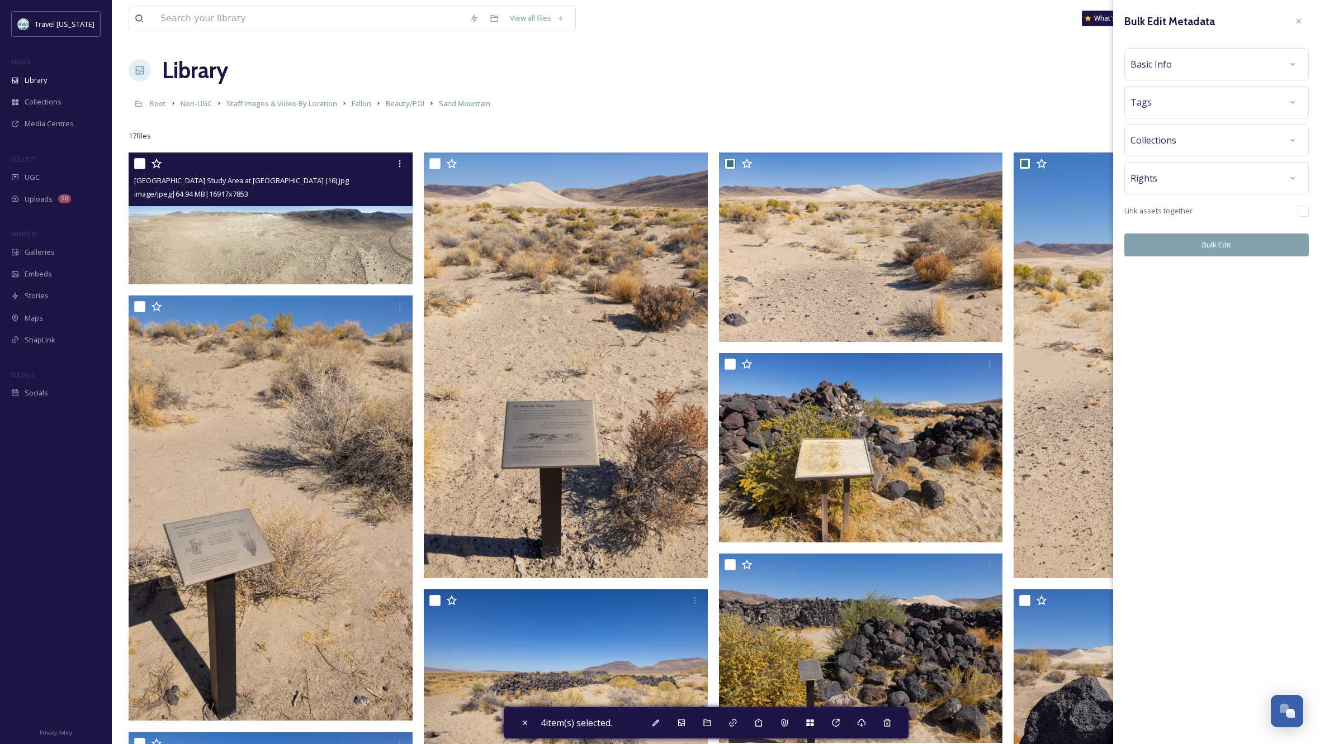
click at [1199, 63] on div "Basic Info" at bounding box center [1216, 64] width 172 height 20
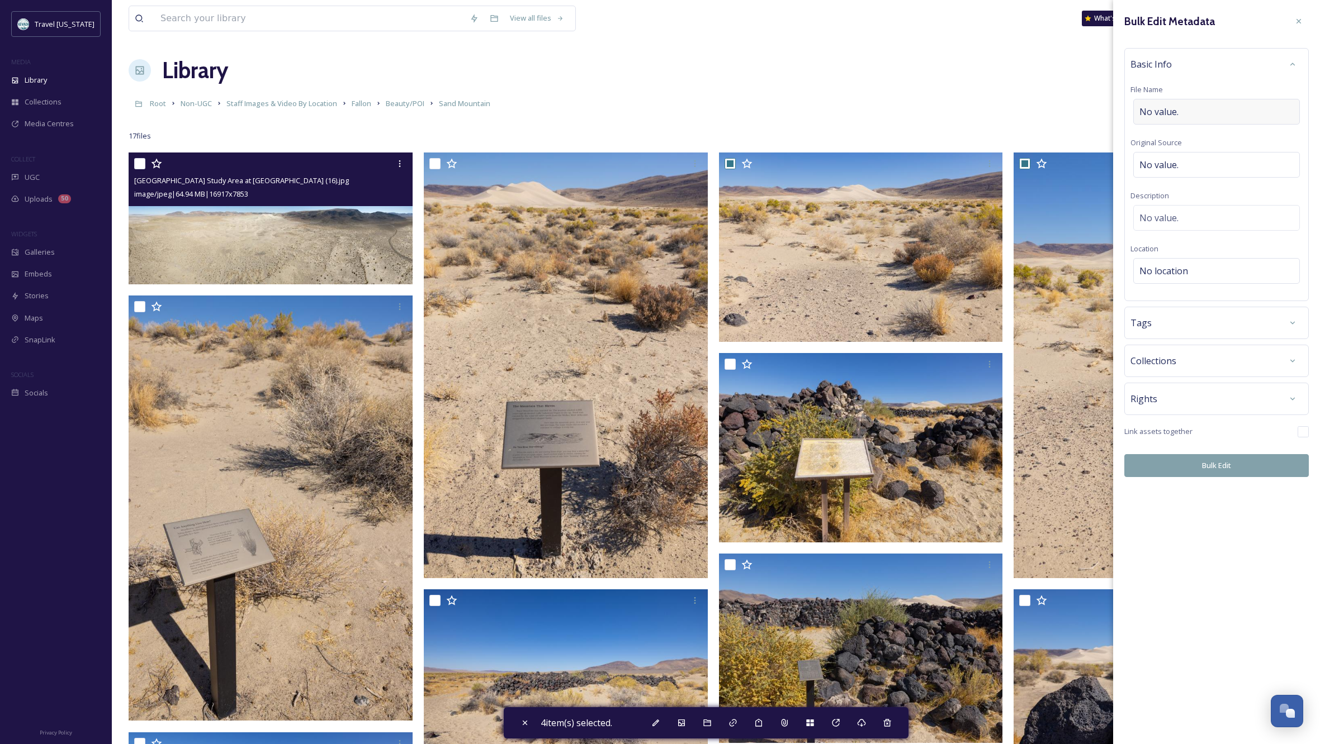
click at [1194, 111] on div "No value." at bounding box center [1216, 112] width 167 height 26
type input "Sand Mountain taken from [GEOGRAPHIC_DATA] Study Area"
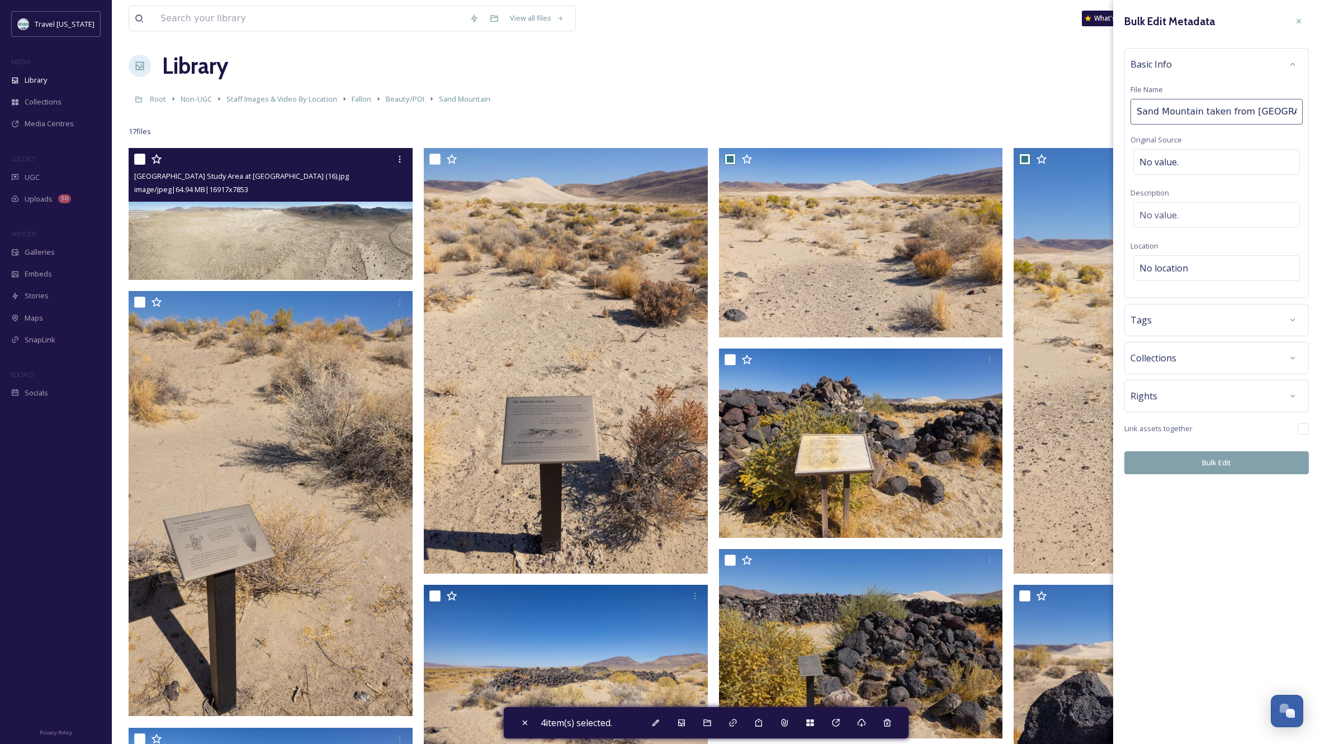
scroll to position [15, 0]
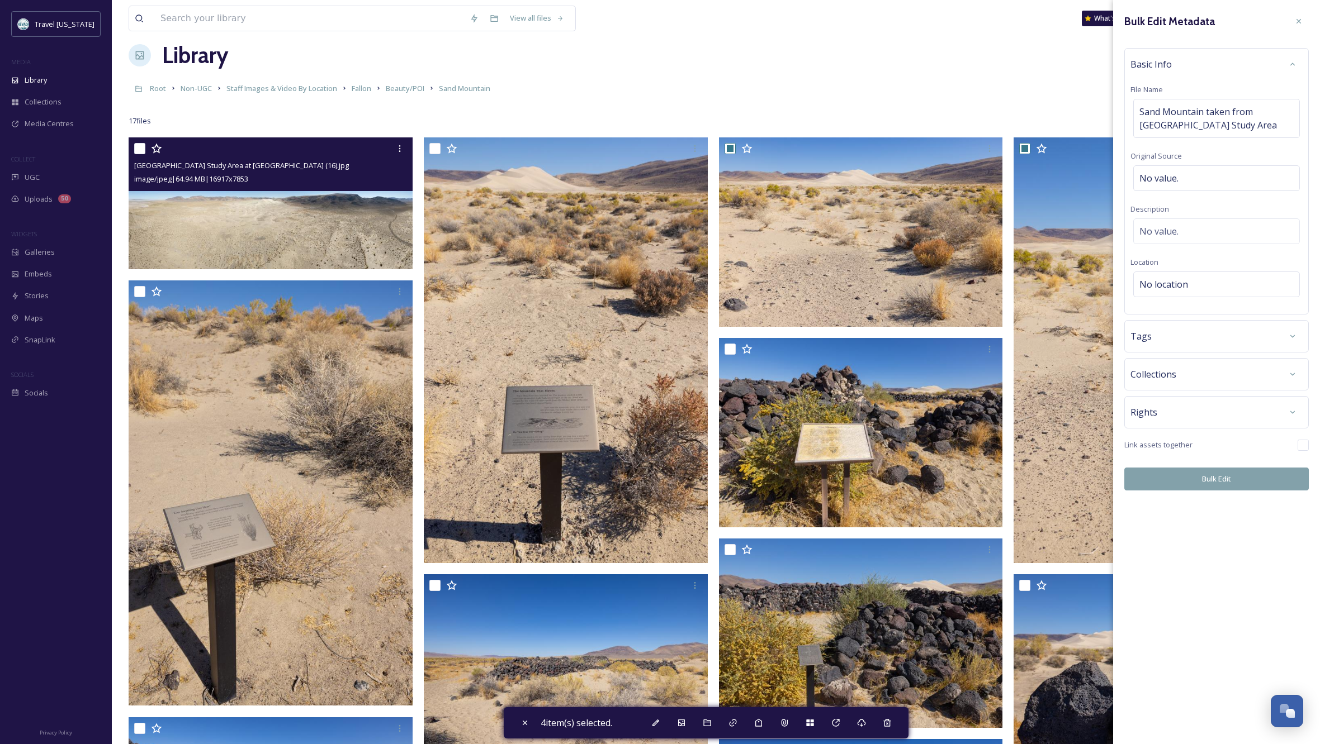
click at [1218, 461] on div "Bulk Edit Metadata Basic Info File Name Sand Mountain taken from [GEOGRAPHIC_DA…" at bounding box center [1216, 251] width 207 height 502
click at [1214, 478] on button "Bulk Edit" at bounding box center [1216, 479] width 184 height 23
checkbox input "false"
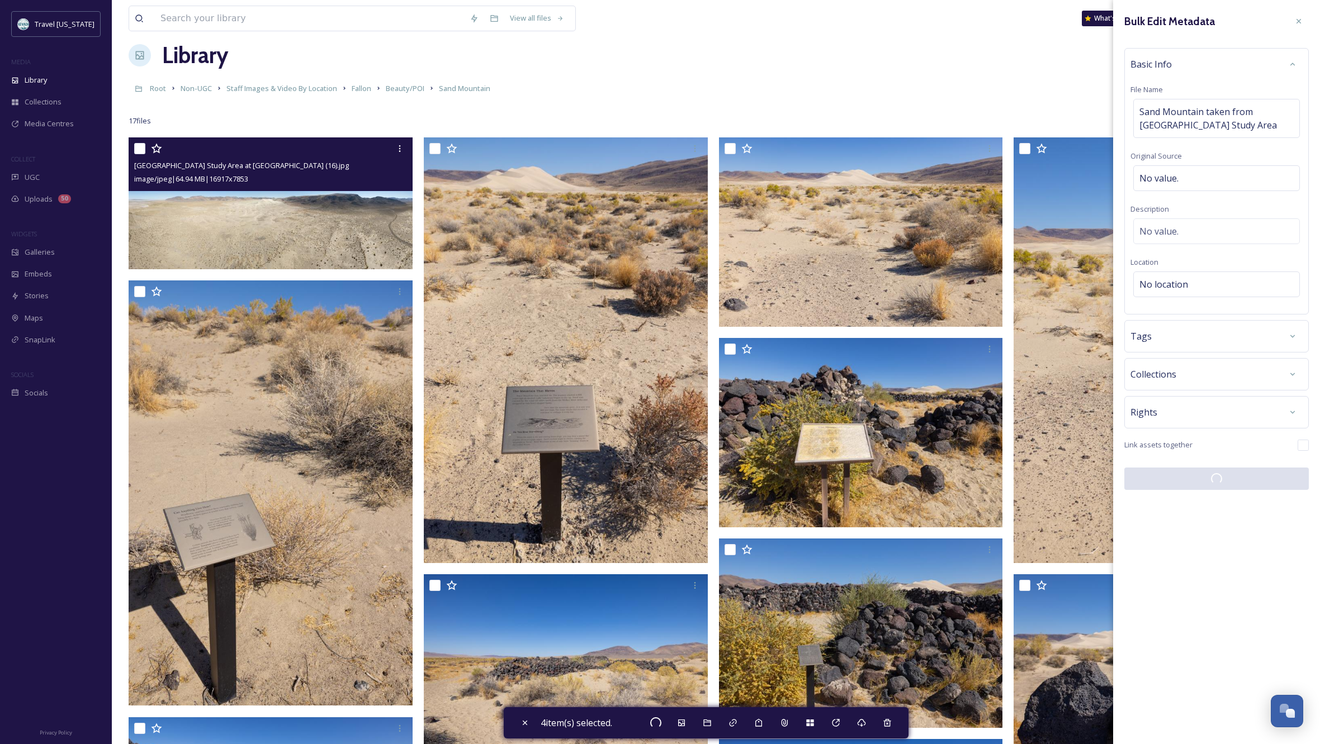
checkbox input "false"
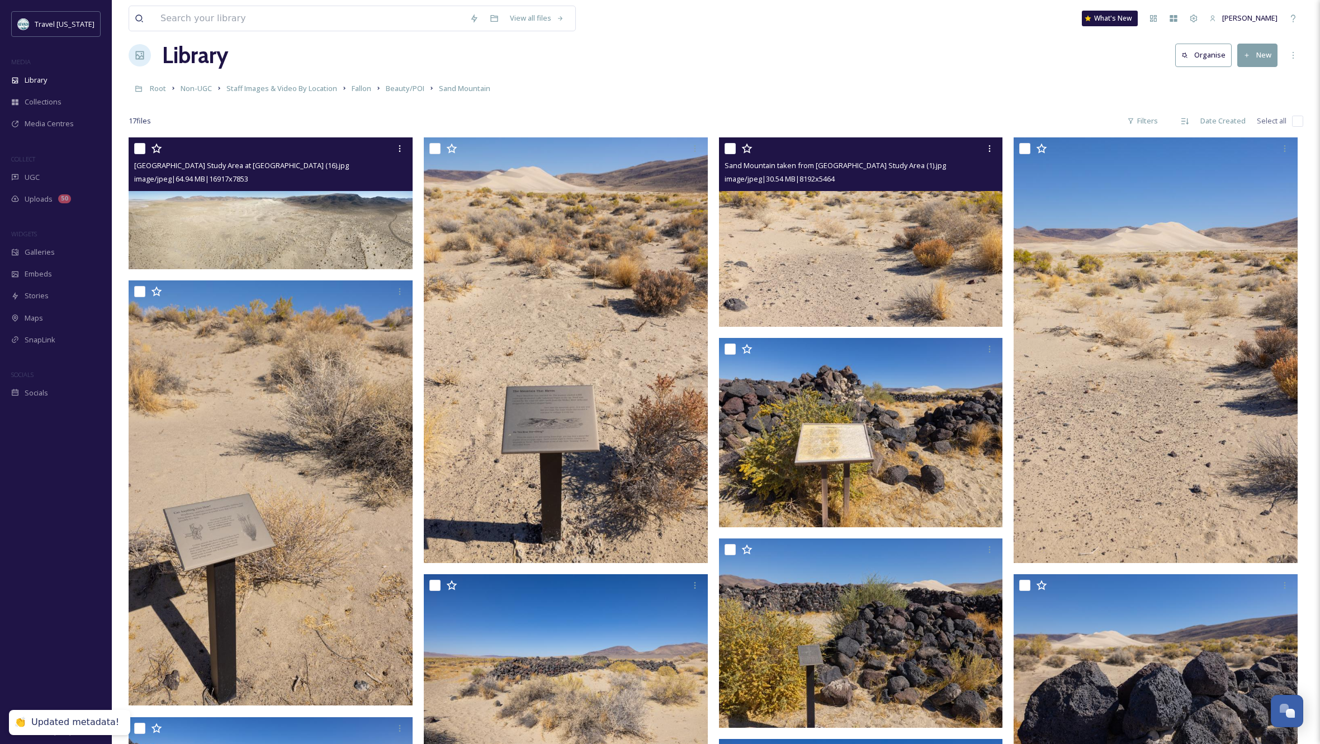
click at [853, 234] on img at bounding box center [861, 231] width 284 height 189
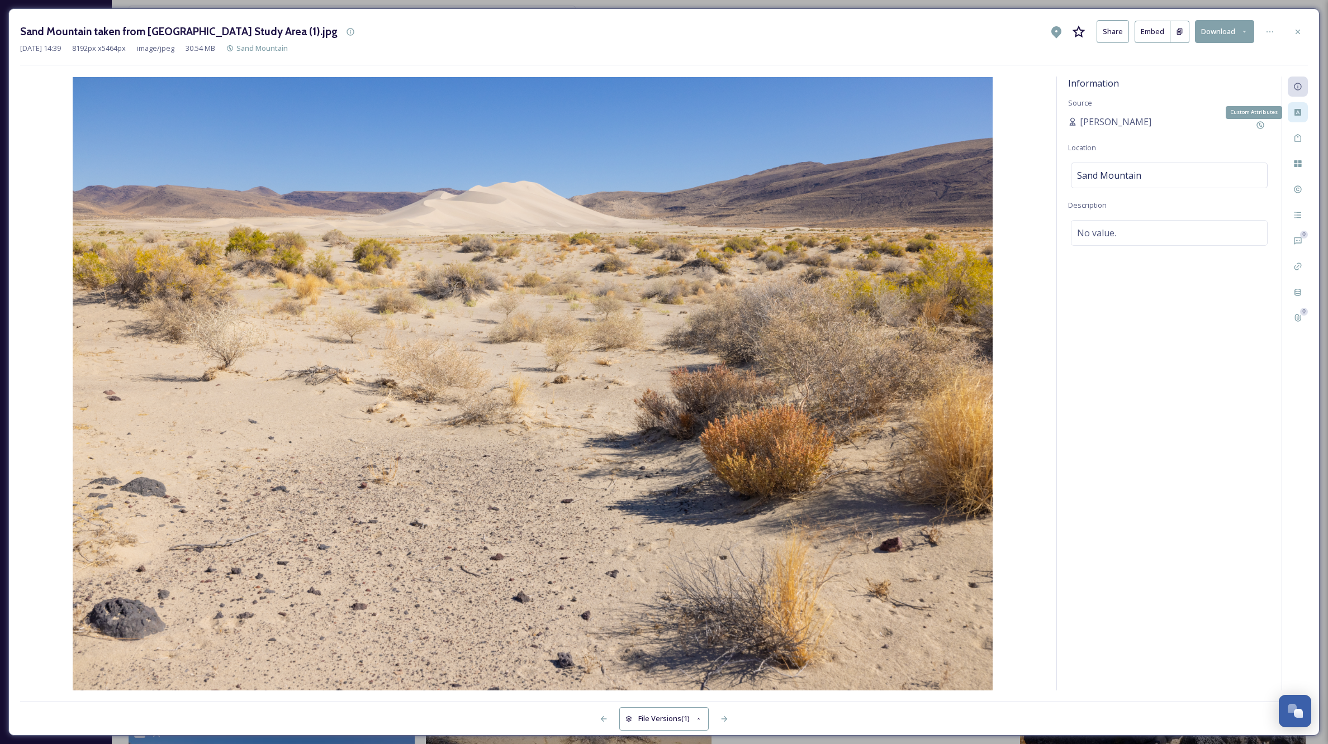
click at [1298, 112] on icon at bounding box center [1297, 112] width 9 height 9
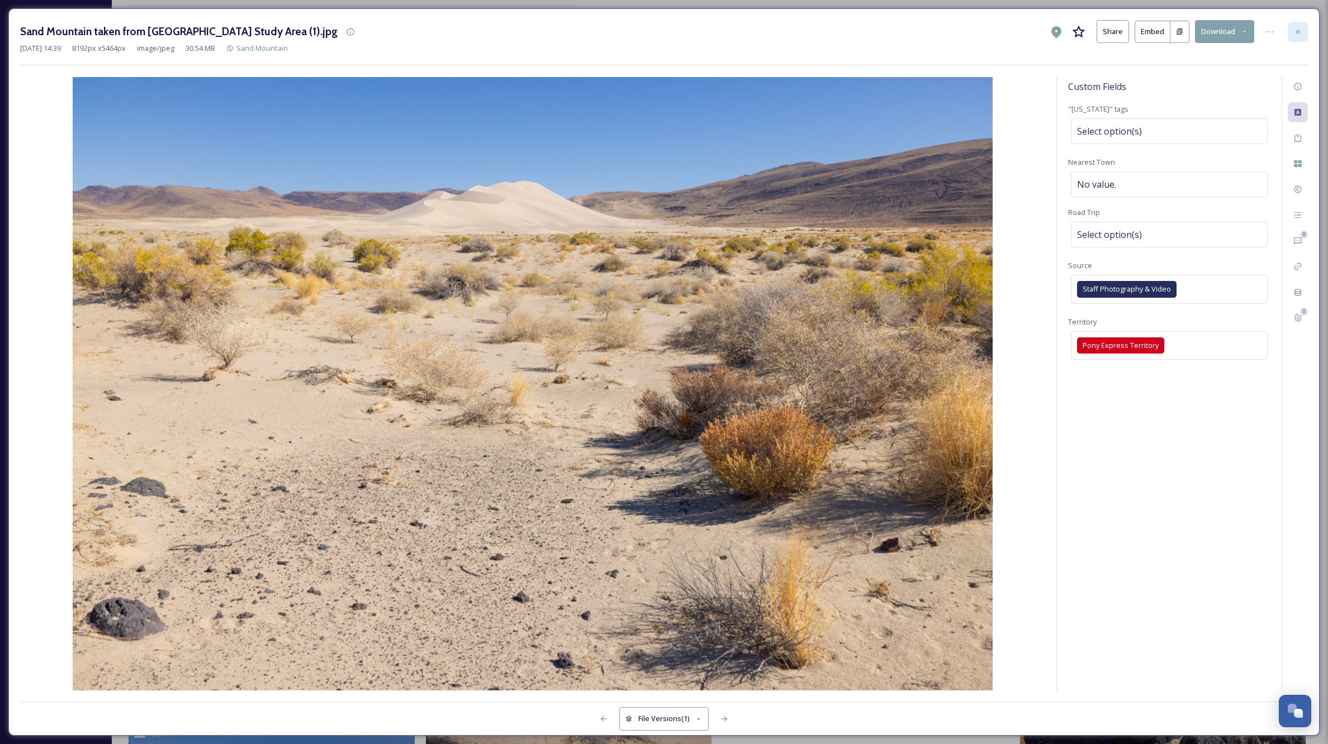
click at [1297, 30] on icon at bounding box center [1297, 31] width 9 height 9
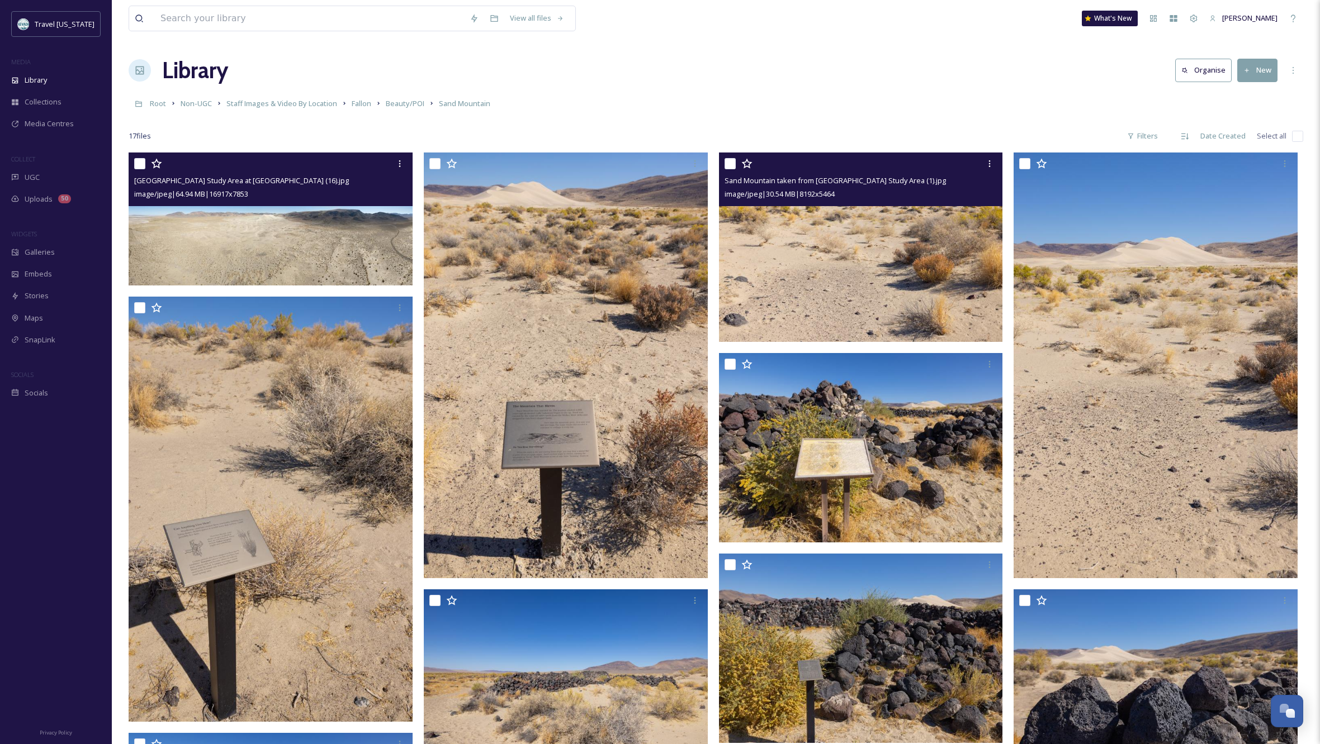
scroll to position [10, 0]
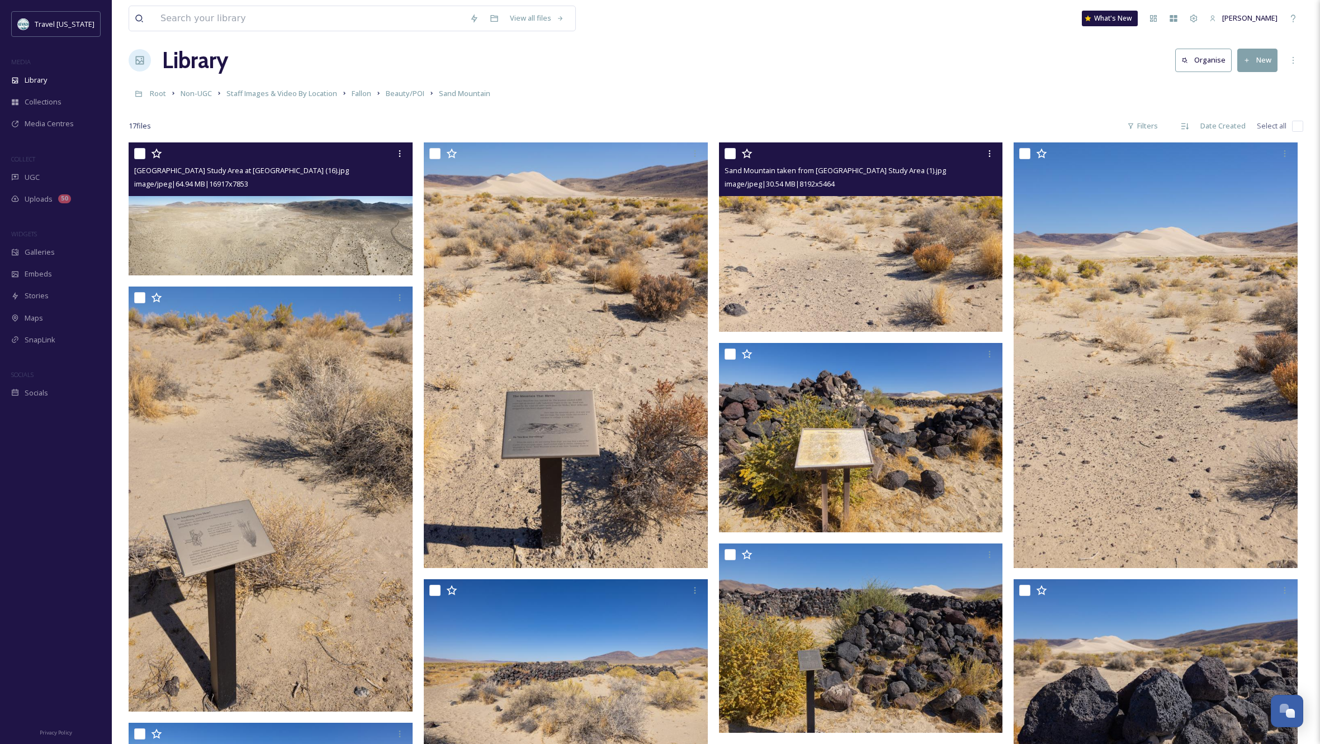
click at [286, 241] on img at bounding box center [272, 209] width 286 height 133
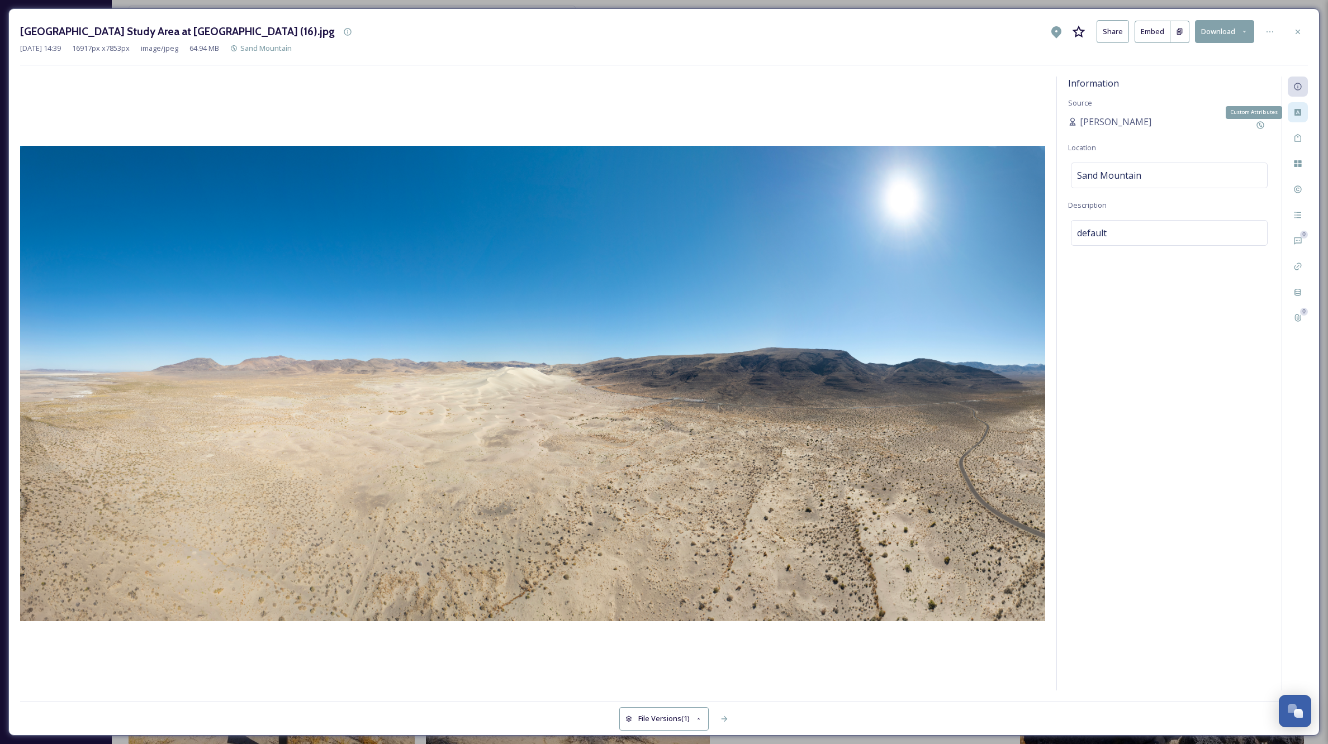
click at [1296, 108] on icon at bounding box center [1297, 112] width 9 height 9
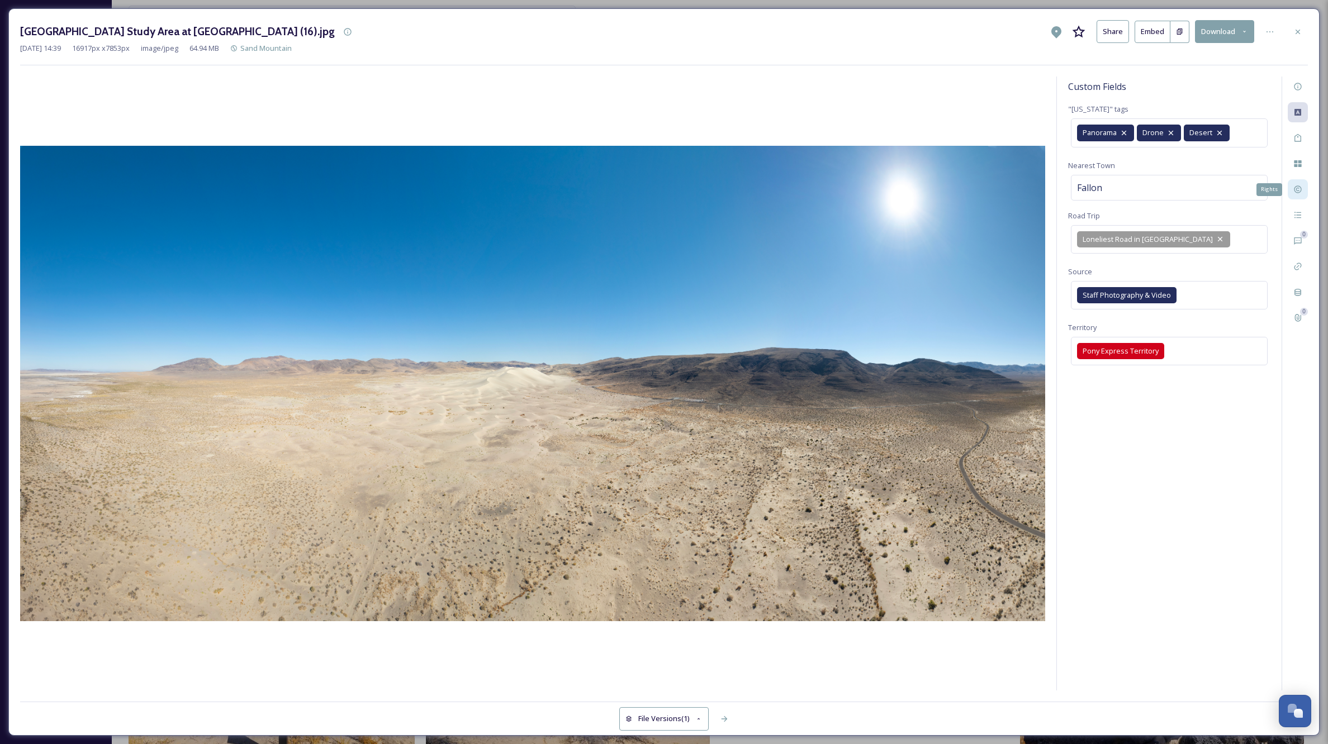
click at [1293, 186] on div "Rights" at bounding box center [1298, 189] width 20 height 20
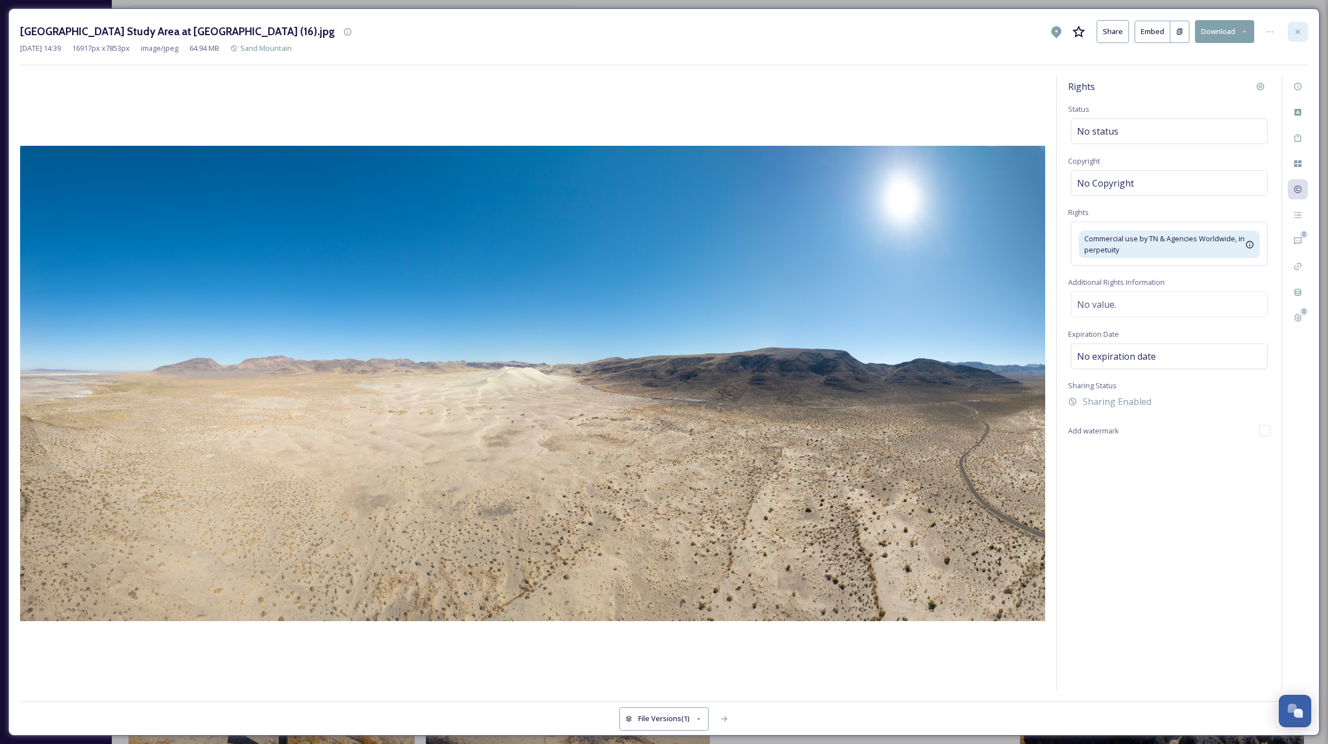
click at [1301, 29] on icon at bounding box center [1297, 31] width 9 height 9
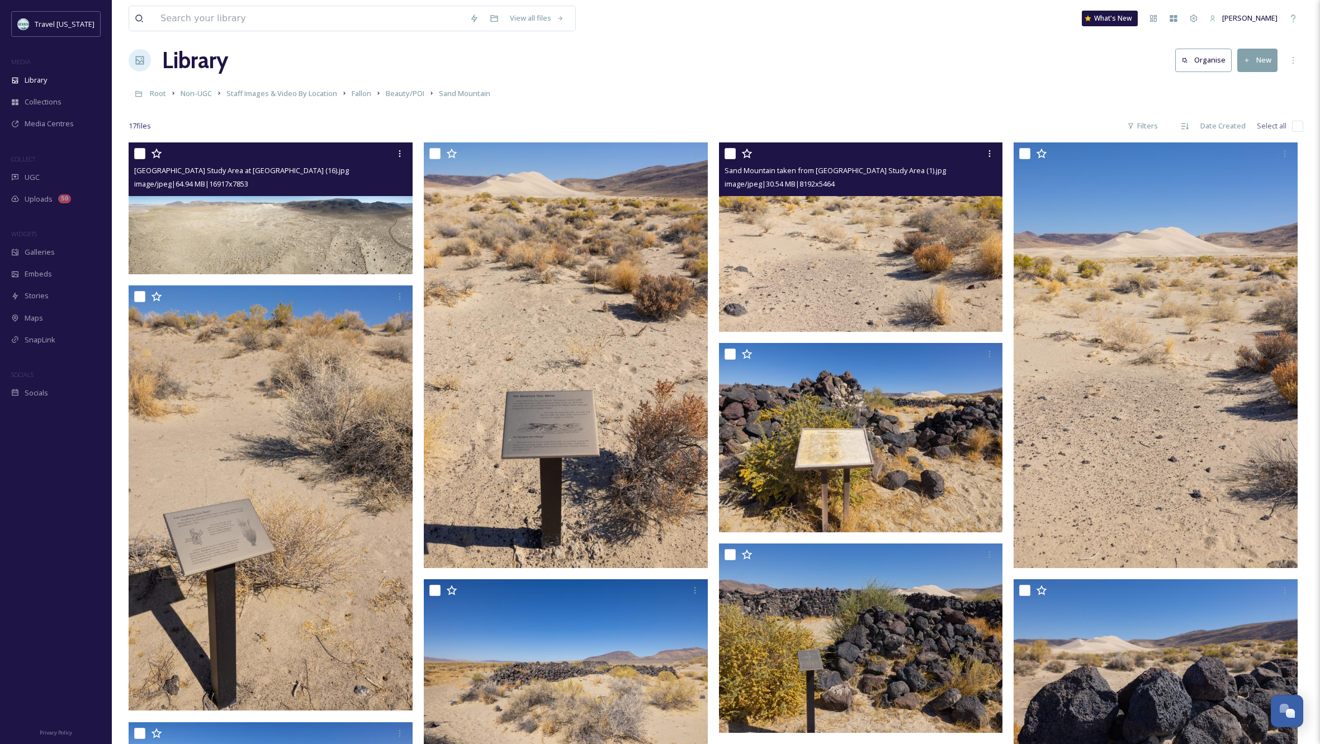
click at [142, 153] on input "checkbox" at bounding box center [139, 153] width 11 height 11
checkbox input "true"
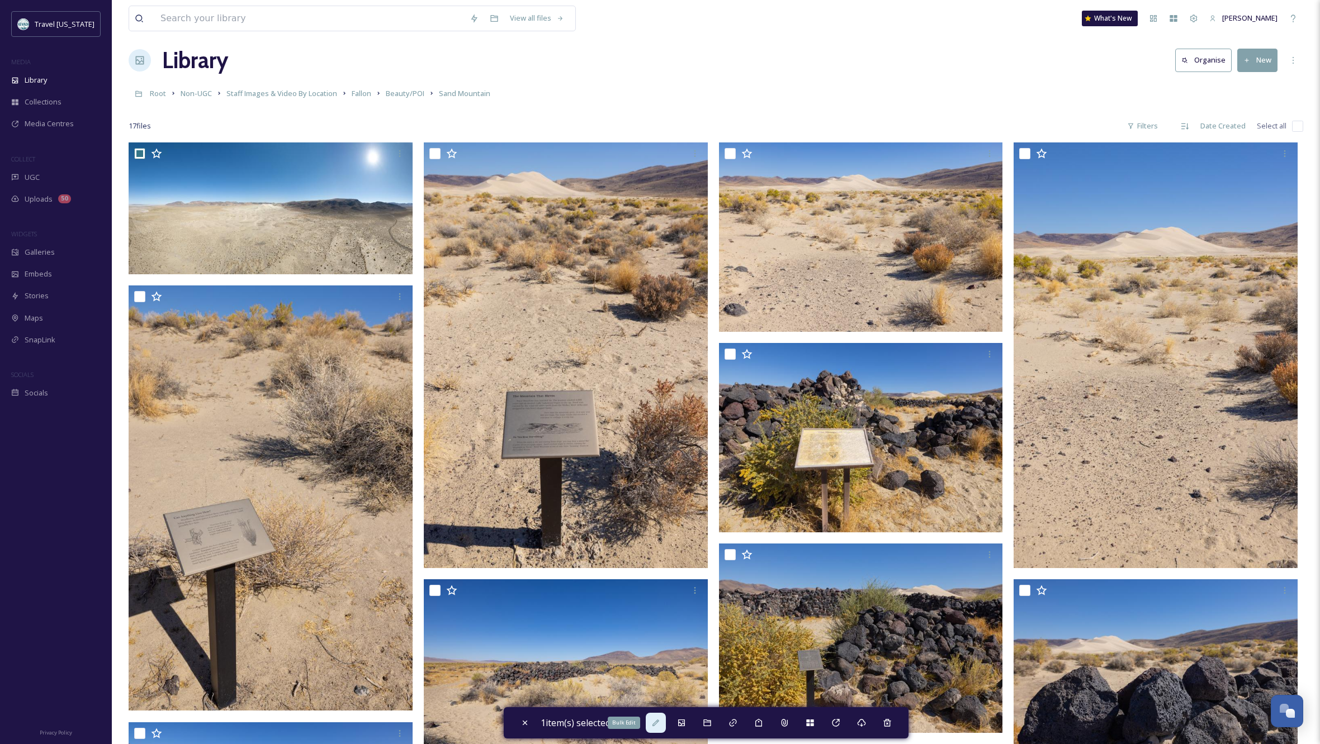
click at [660, 725] on icon at bounding box center [655, 723] width 9 height 9
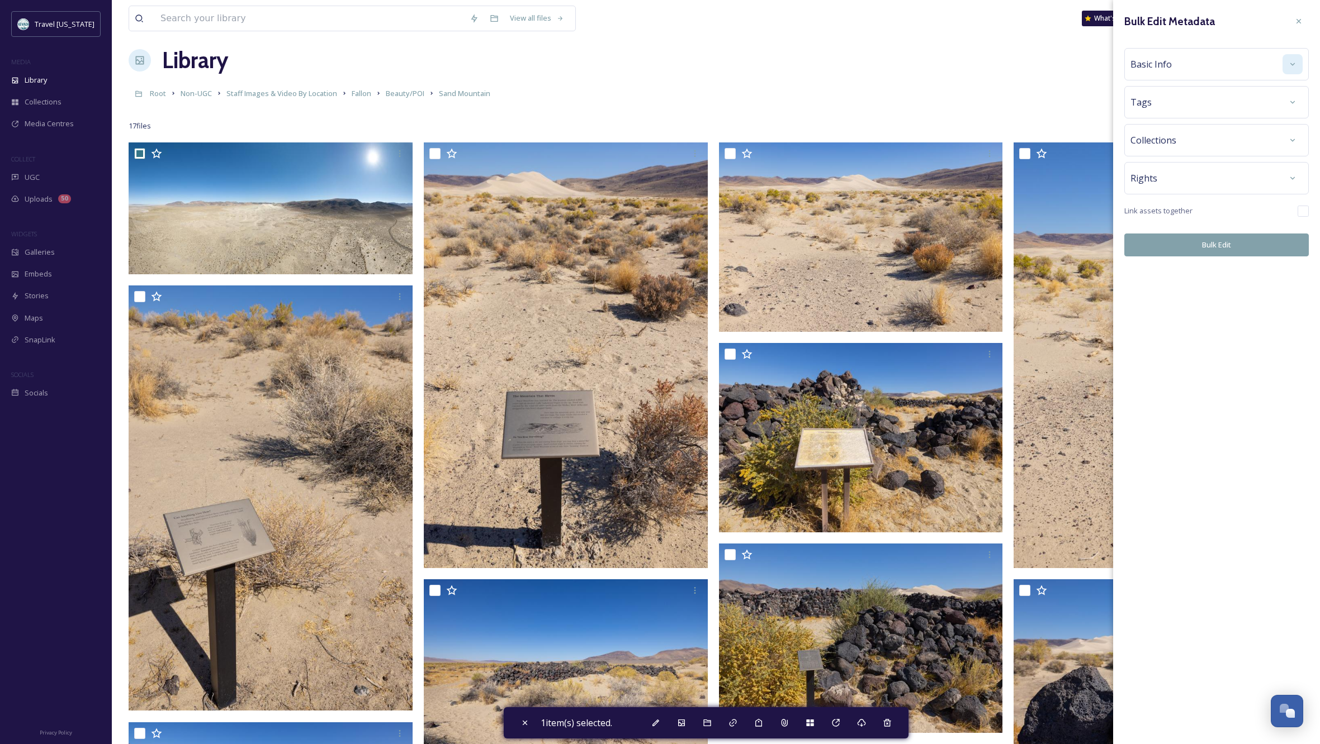
click at [1287, 60] on div at bounding box center [1292, 64] width 20 height 20
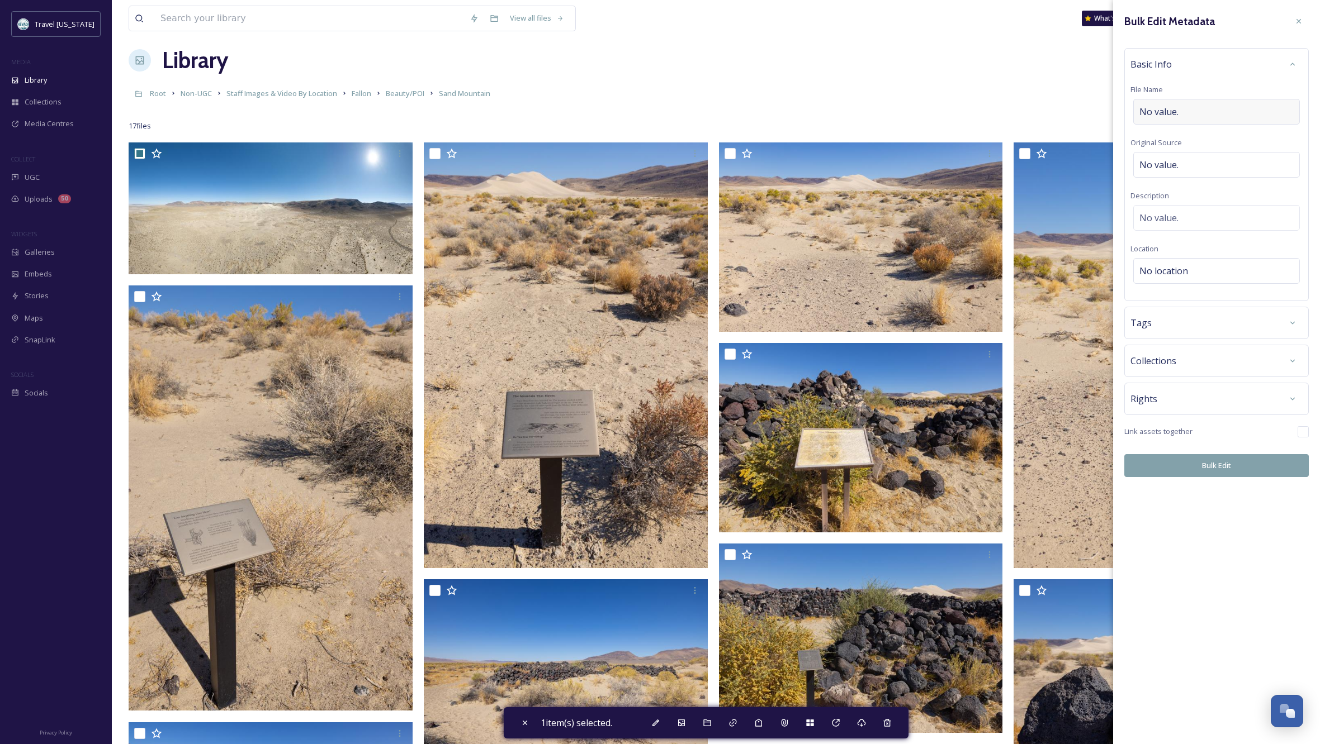
click at [1190, 108] on div "No value." at bounding box center [1216, 112] width 167 height 26
type input "Sand Mountain Drone Pano"
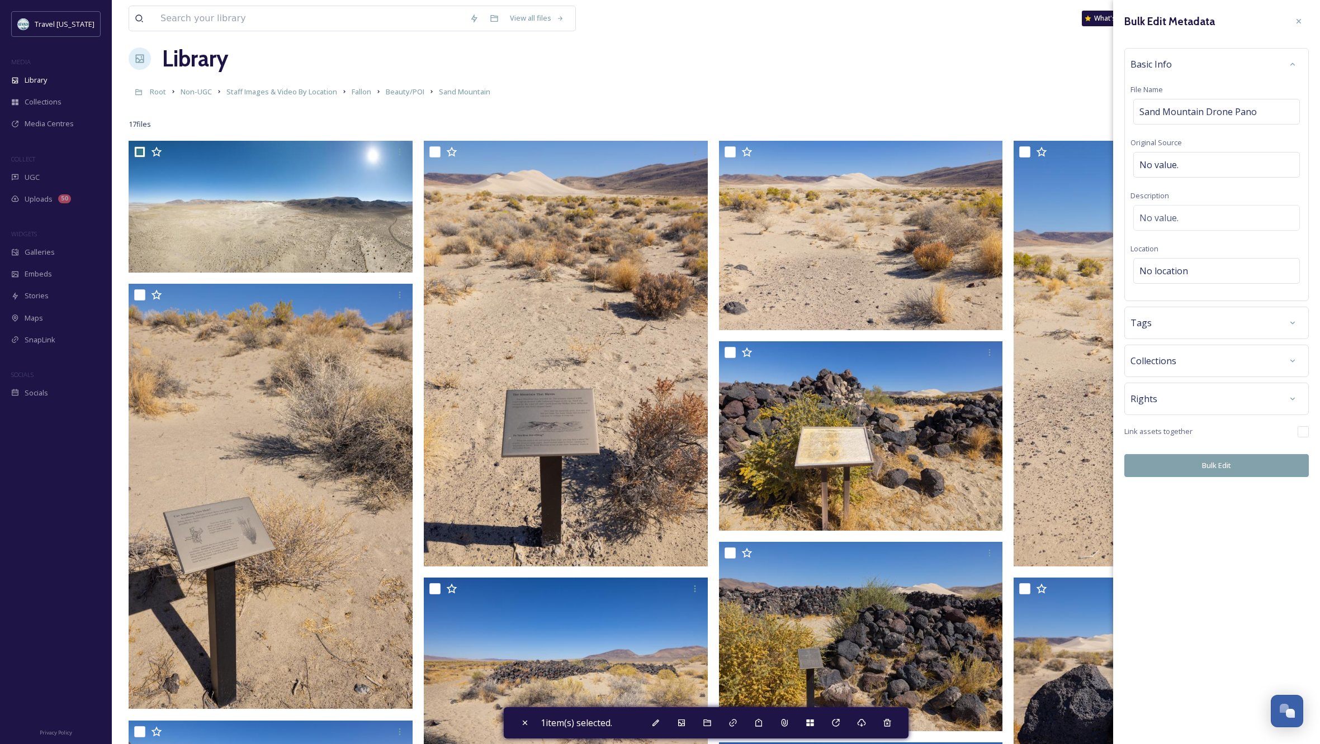
click at [1209, 459] on button "Bulk Edit" at bounding box center [1216, 465] width 184 height 23
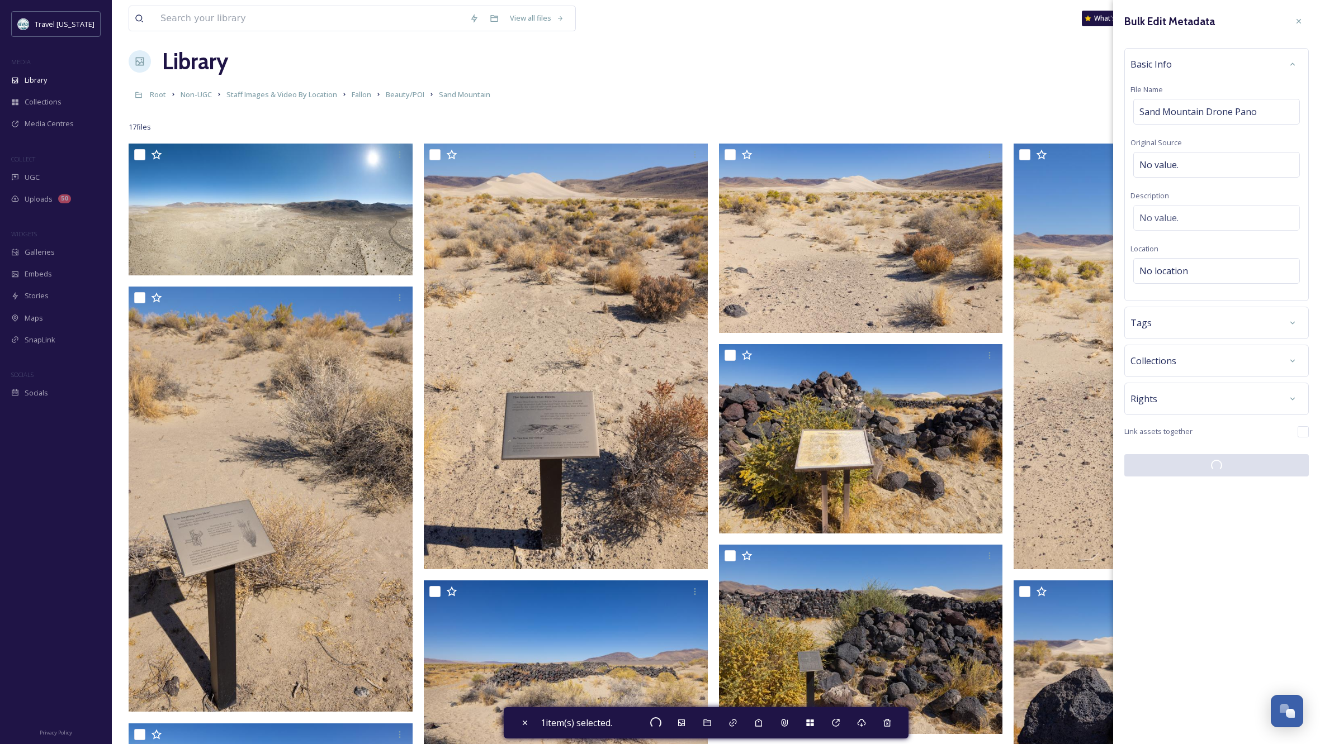
checkbox input "false"
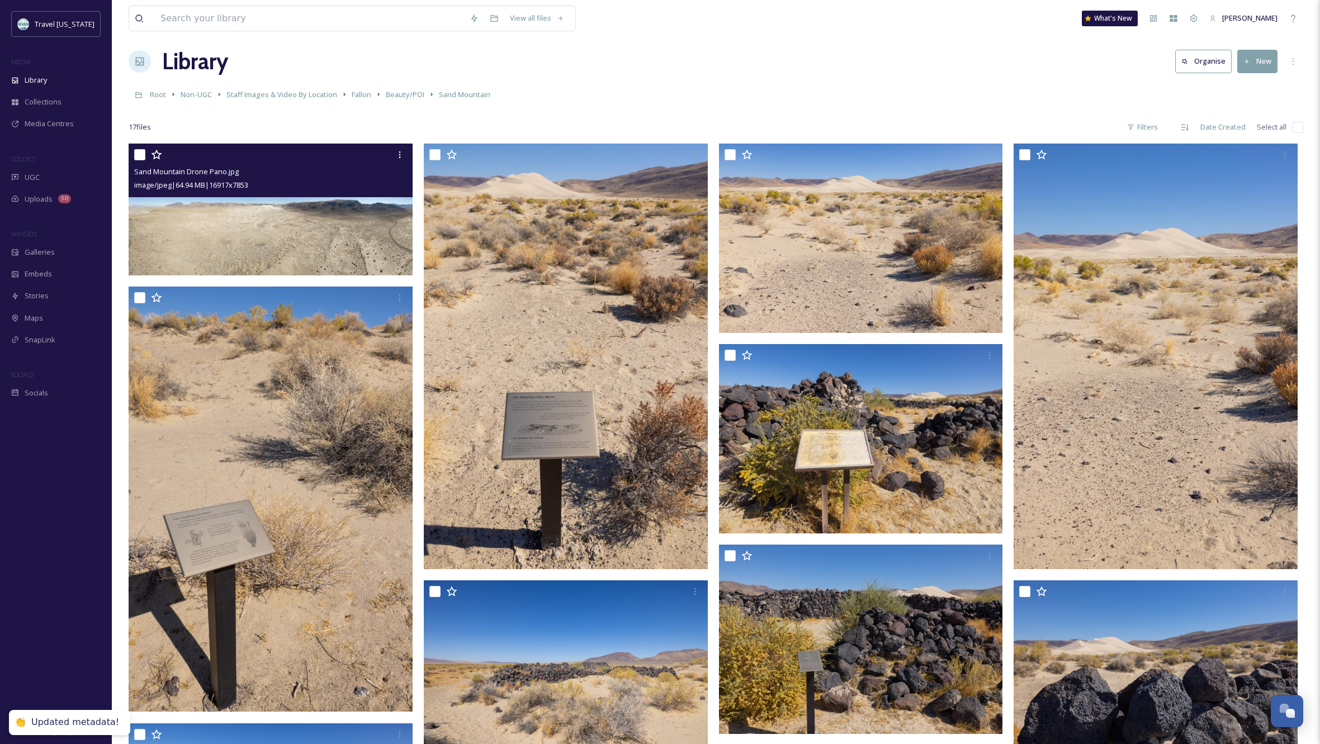
click at [314, 236] on img at bounding box center [271, 210] width 284 height 132
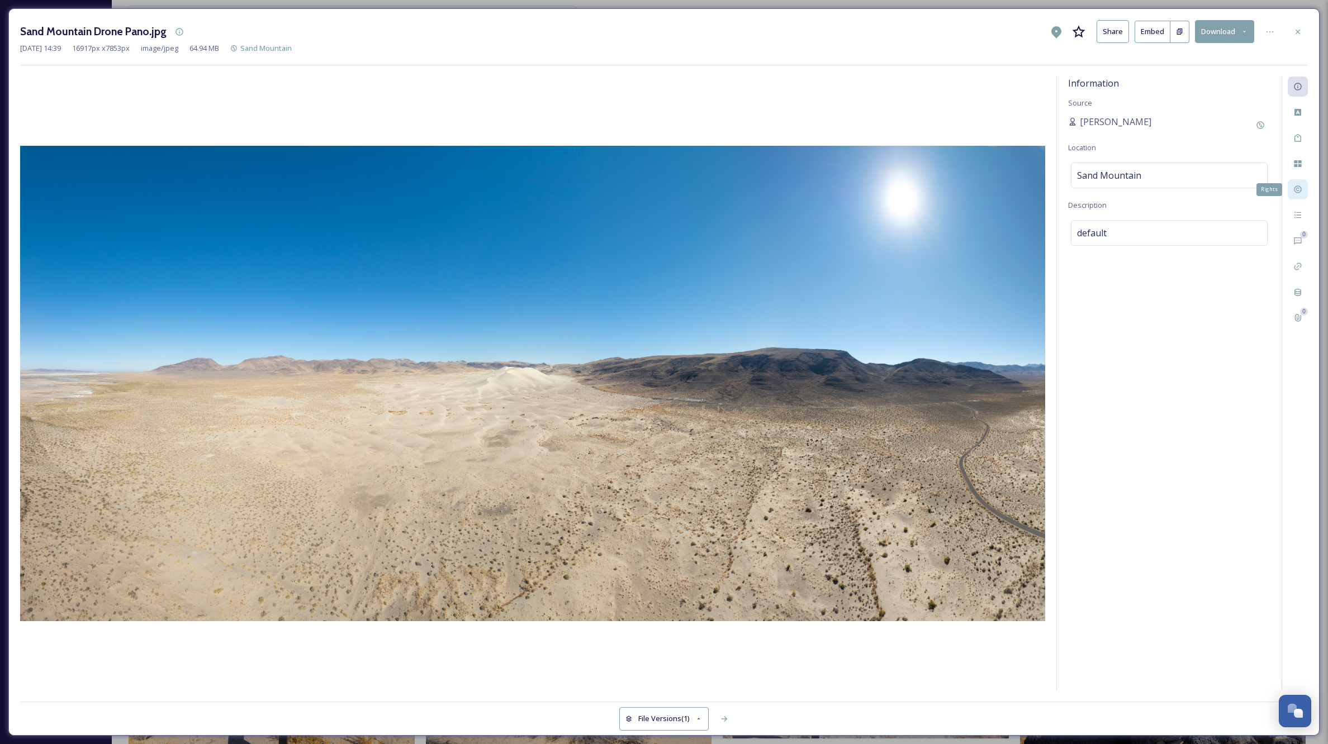
click at [1299, 191] on icon at bounding box center [1297, 189] width 7 height 7
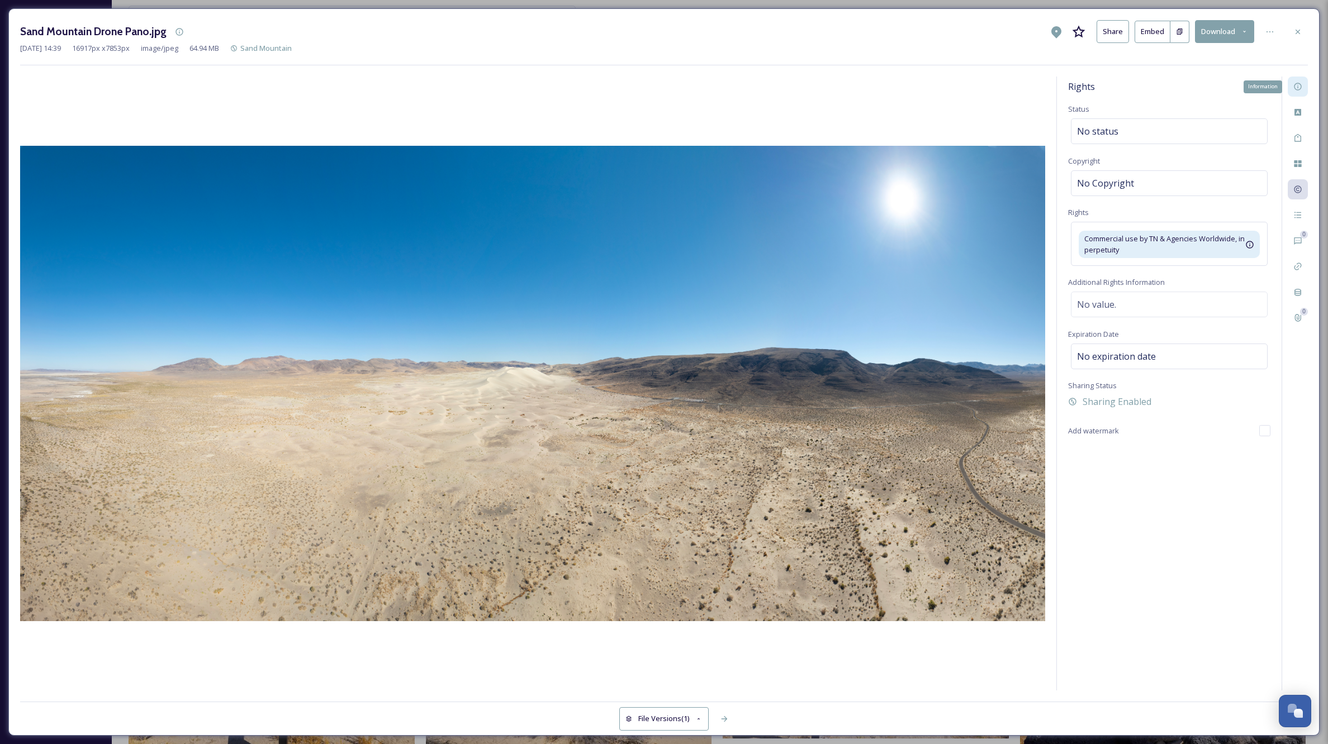
click at [1300, 80] on div "Information" at bounding box center [1298, 87] width 20 height 20
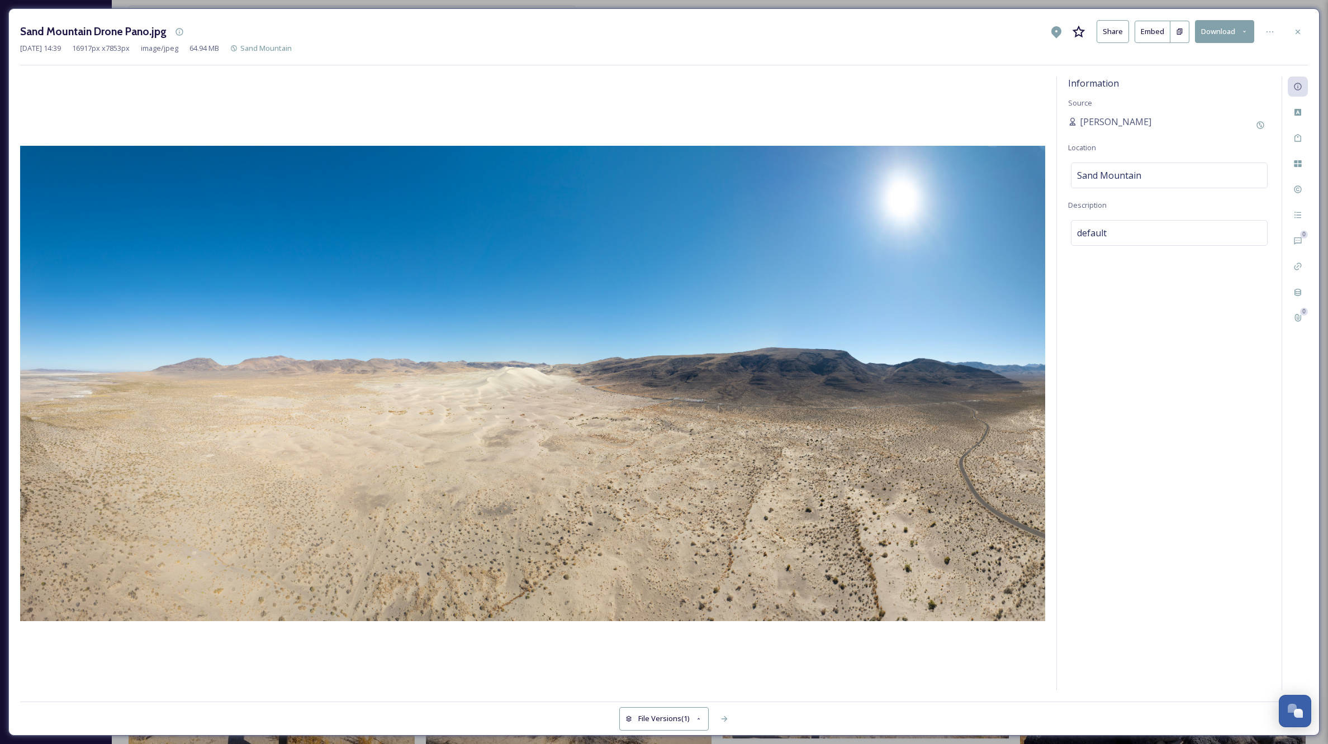
click at [1146, 376] on div "Information Source [PERSON_NAME] Location [GEOGRAPHIC_DATA] Description default" at bounding box center [1169, 384] width 225 height 614
click at [1296, 30] on icon at bounding box center [1298, 31] width 4 height 4
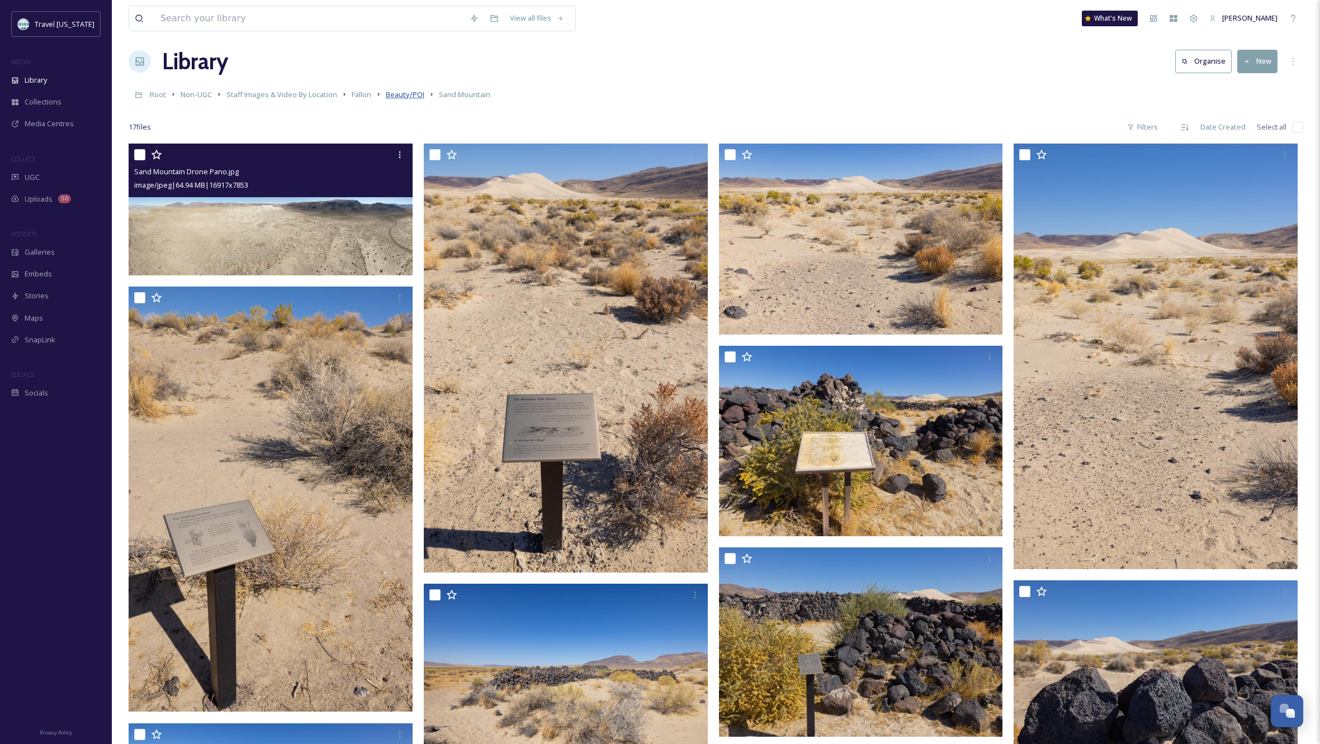
click at [411, 99] on span "Beauty/POI" at bounding box center [405, 94] width 39 height 10
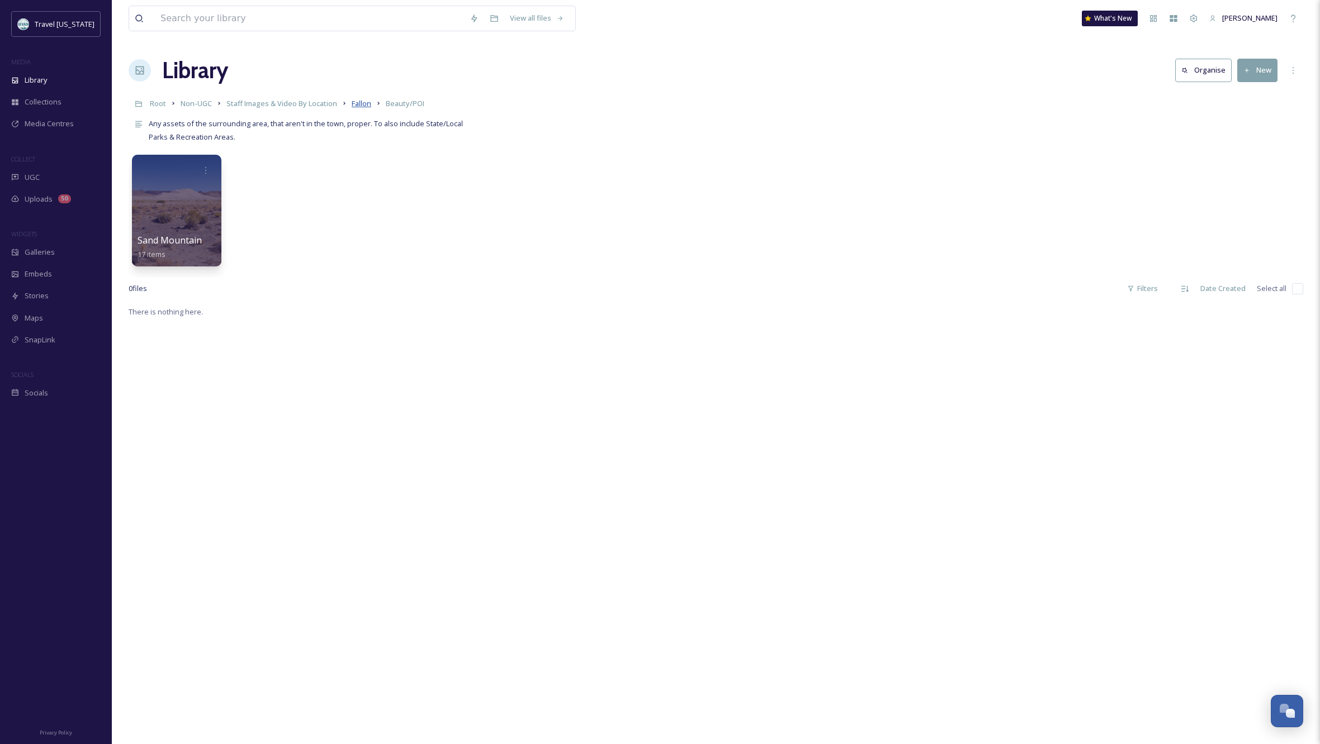
click at [366, 105] on span "Fallon" at bounding box center [362, 103] width 20 height 10
click at [330, 103] on span "Staff Images & Video By Location" at bounding box center [281, 103] width 111 height 10
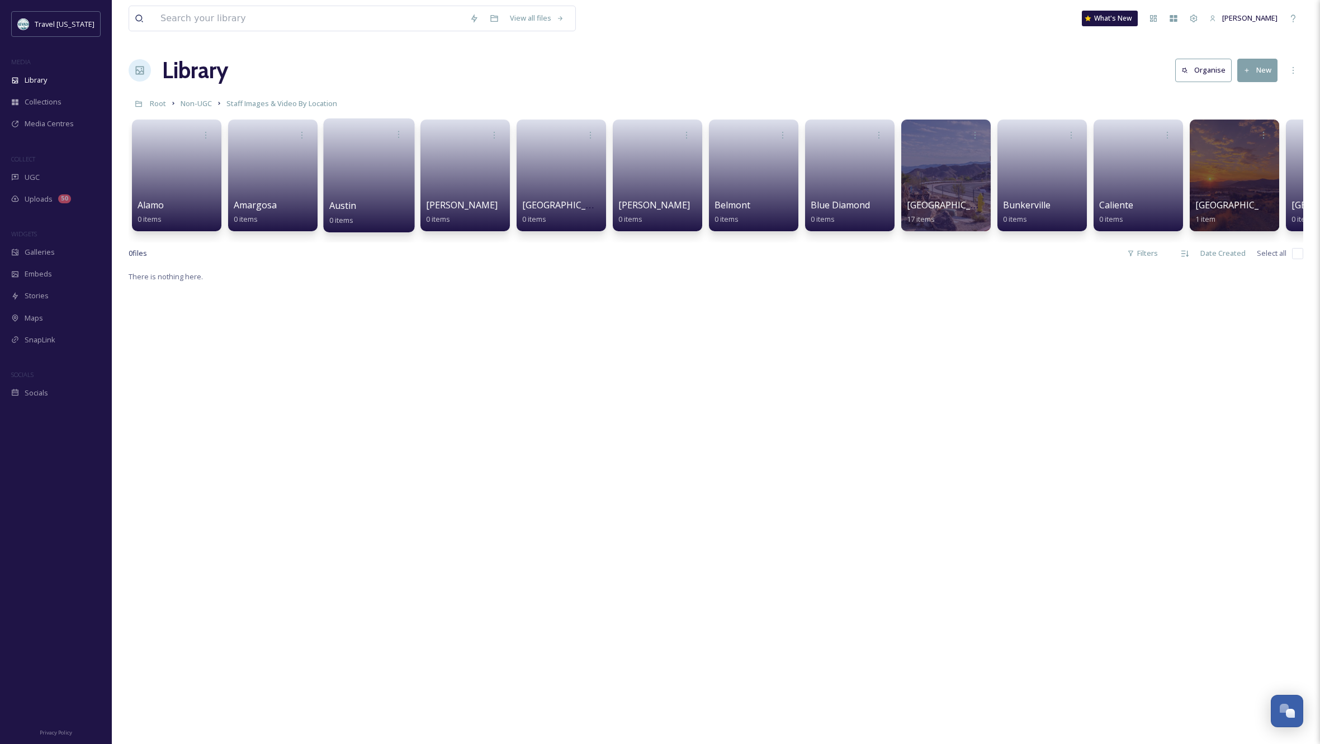
click at [380, 163] on link at bounding box center [369, 172] width 80 height 54
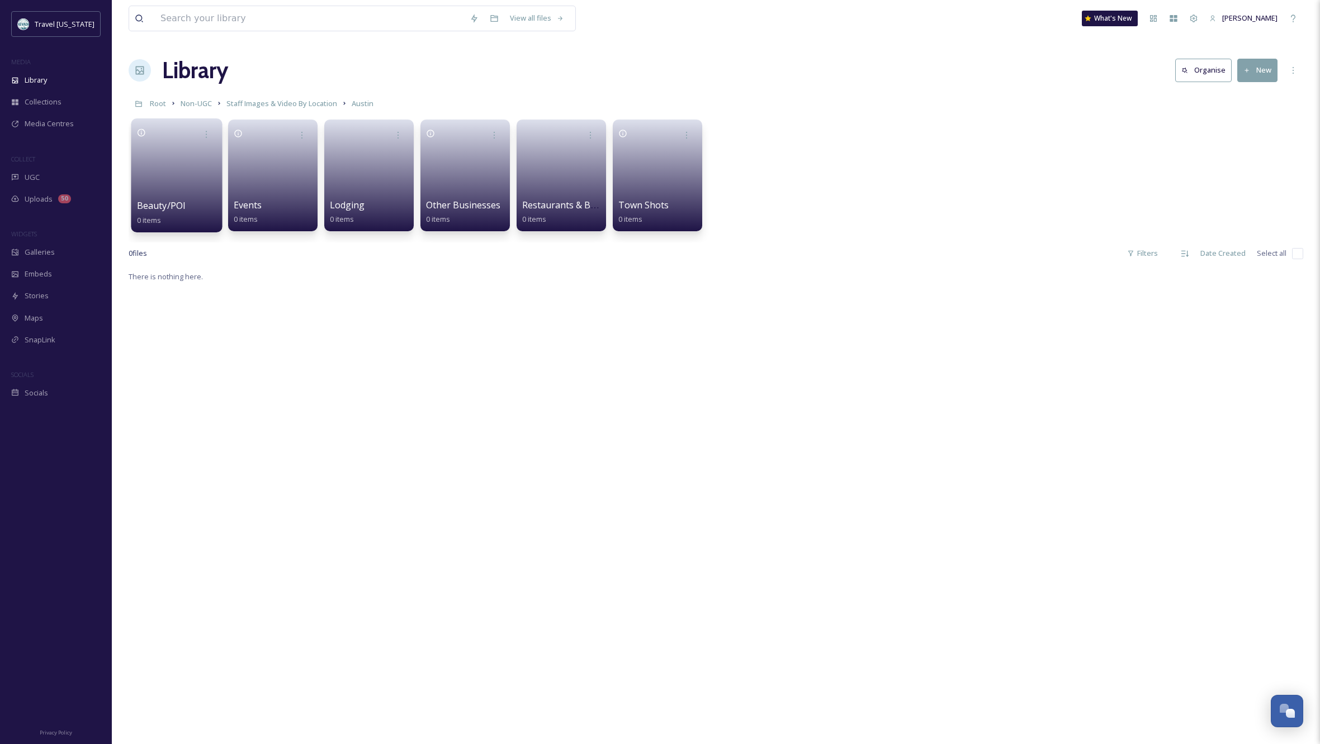
click at [189, 169] on link at bounding box center [177, 172] width 80 height 54
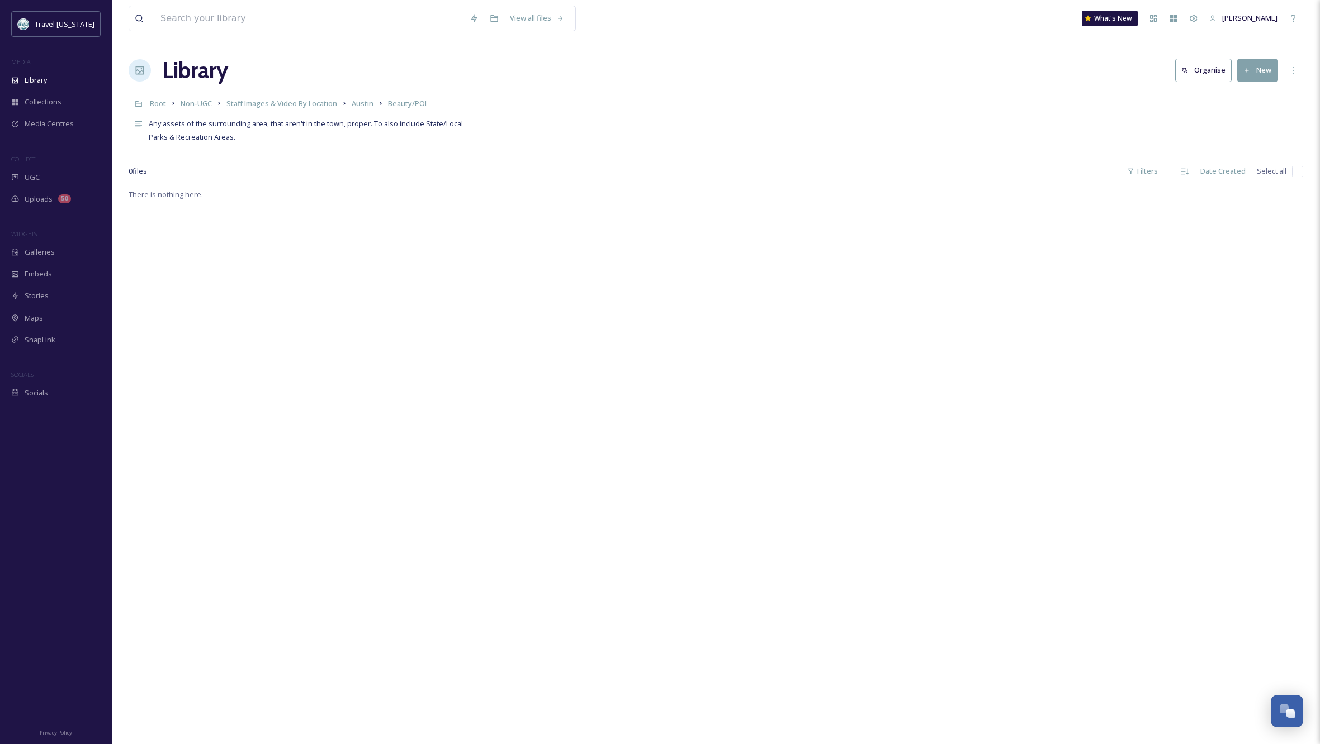
click at [1260, 71] on button "New" at bounding box center [1257, 70] width 40 height 23
click at [1213, 283] on div "There is nothing here." at bounding box center [716, 560] width 1174 height 744
click at [1262, 72] on button "New" at bounding box center [1257, 70] width 40 height 23
click at [1255, 92] on span "File Upload" at bounding box center [1252, 96] width 37 height 11
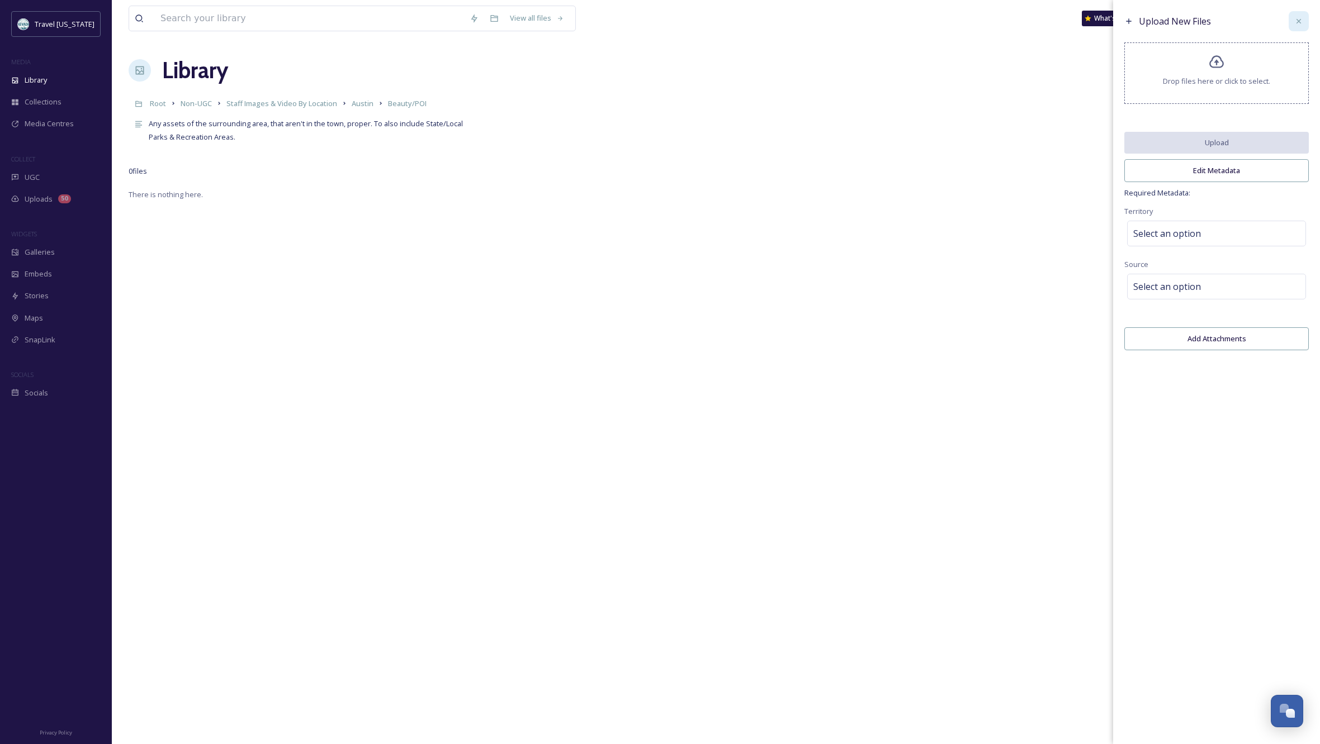
click at [1301, 21] on icon at bounding box center [1298, 21] width 9 height 9
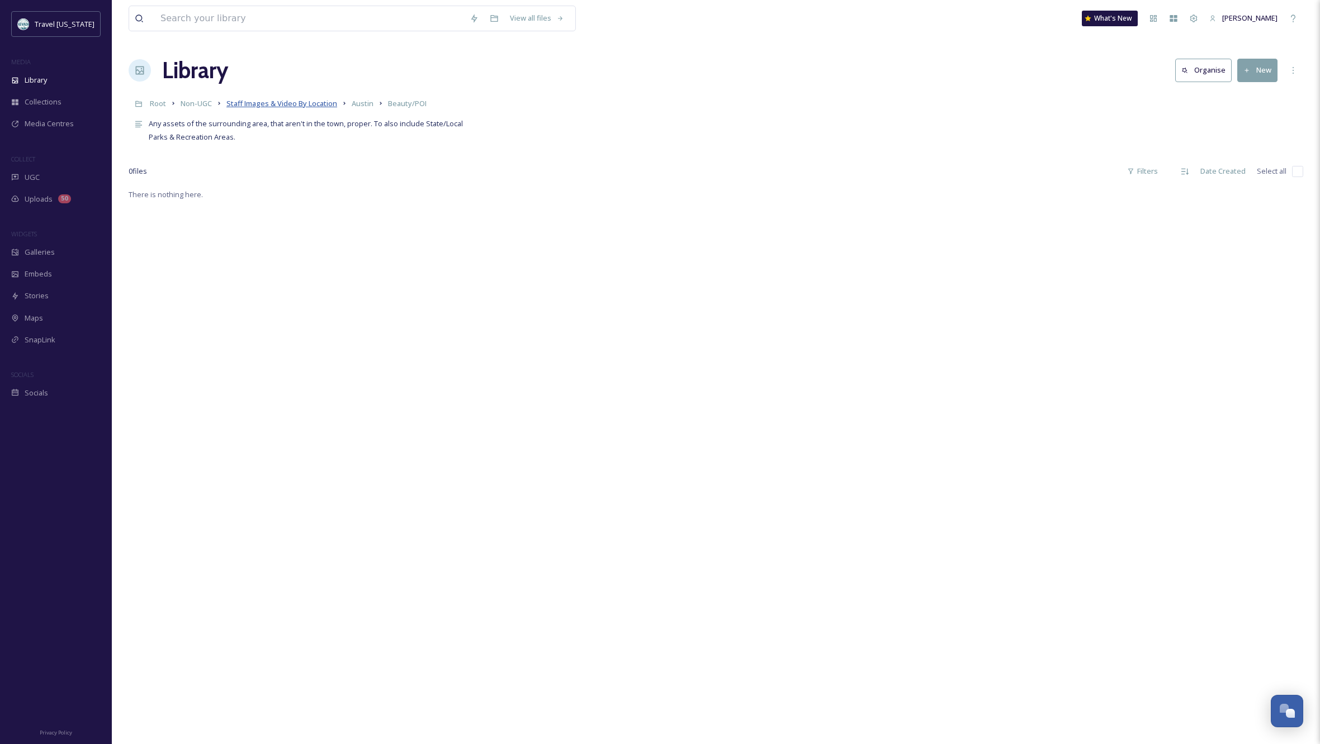
click at [326, 101] on span "Staff Images & Video By Location" at bounding box center [281, 103] width 111 height 10
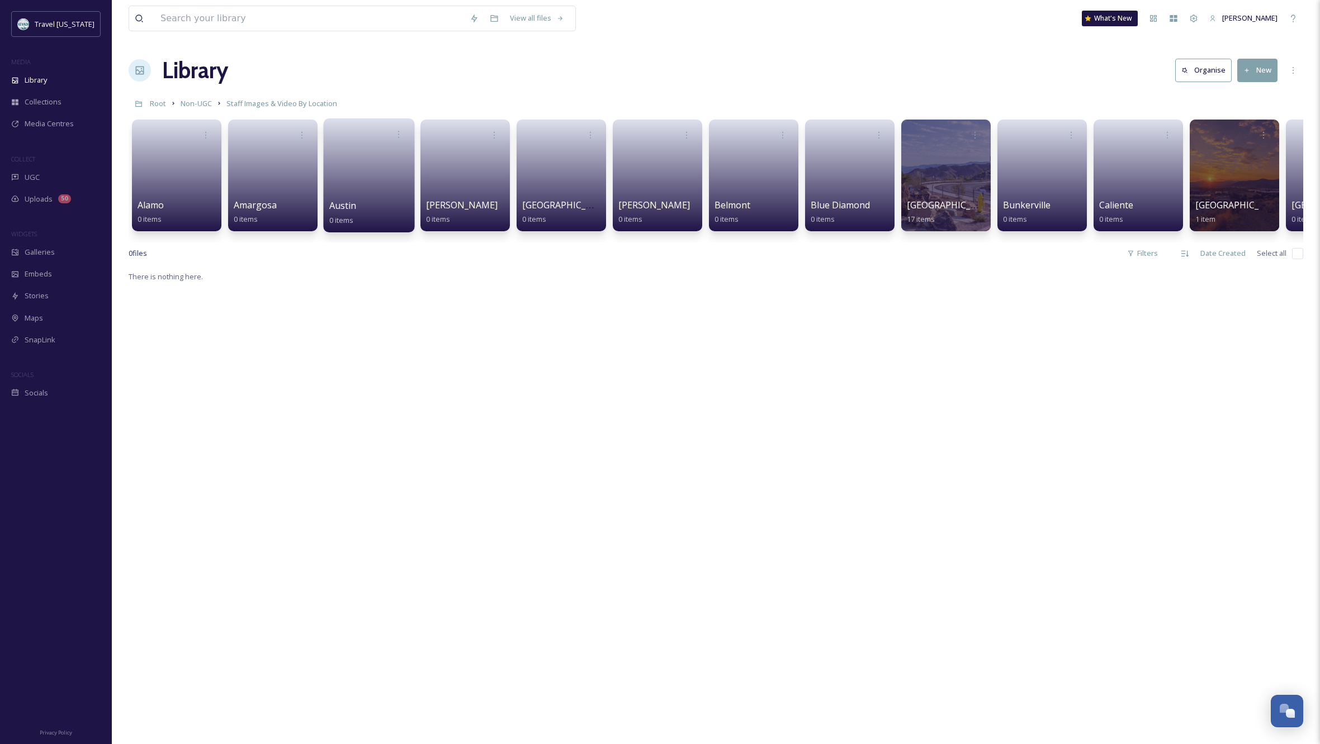
click at [362, 169] on link at bounding box center [369, 172] width 80 height 54
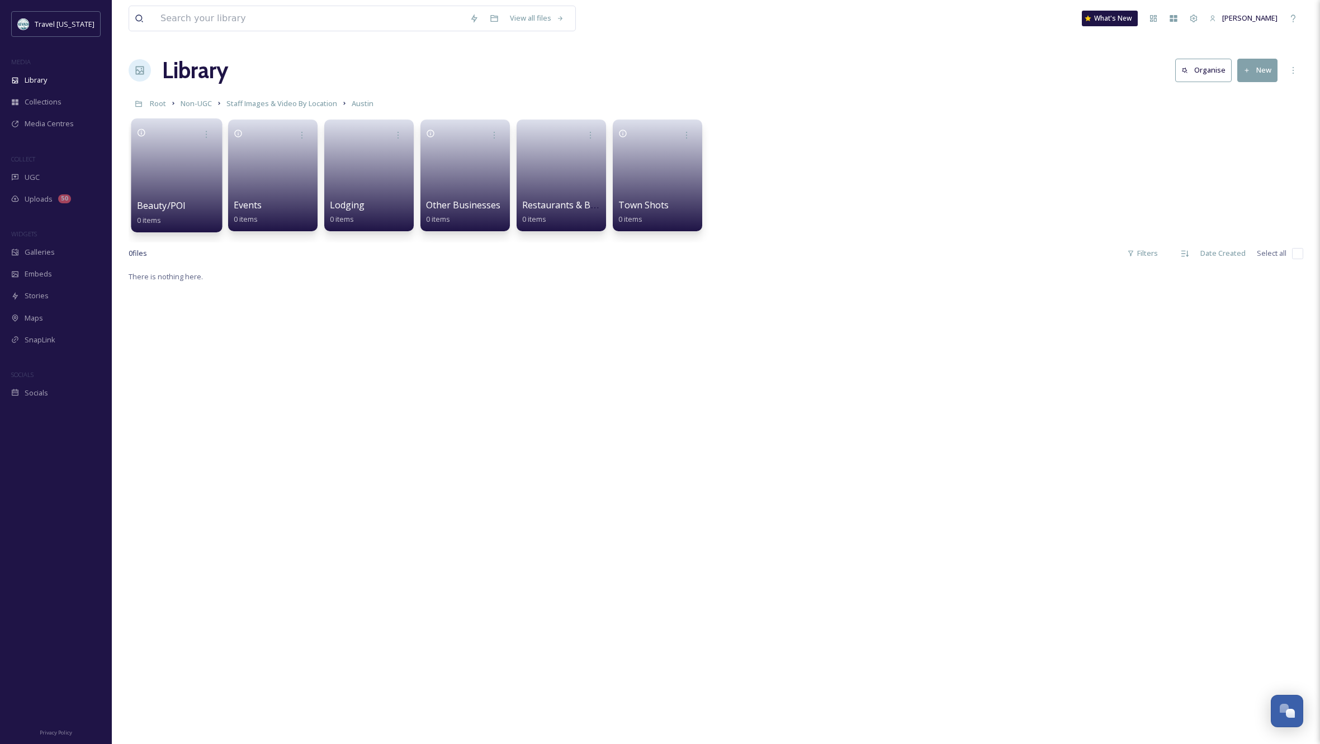
click at [172, 173] on link at bounding box center [177, 172] width 80 height 54
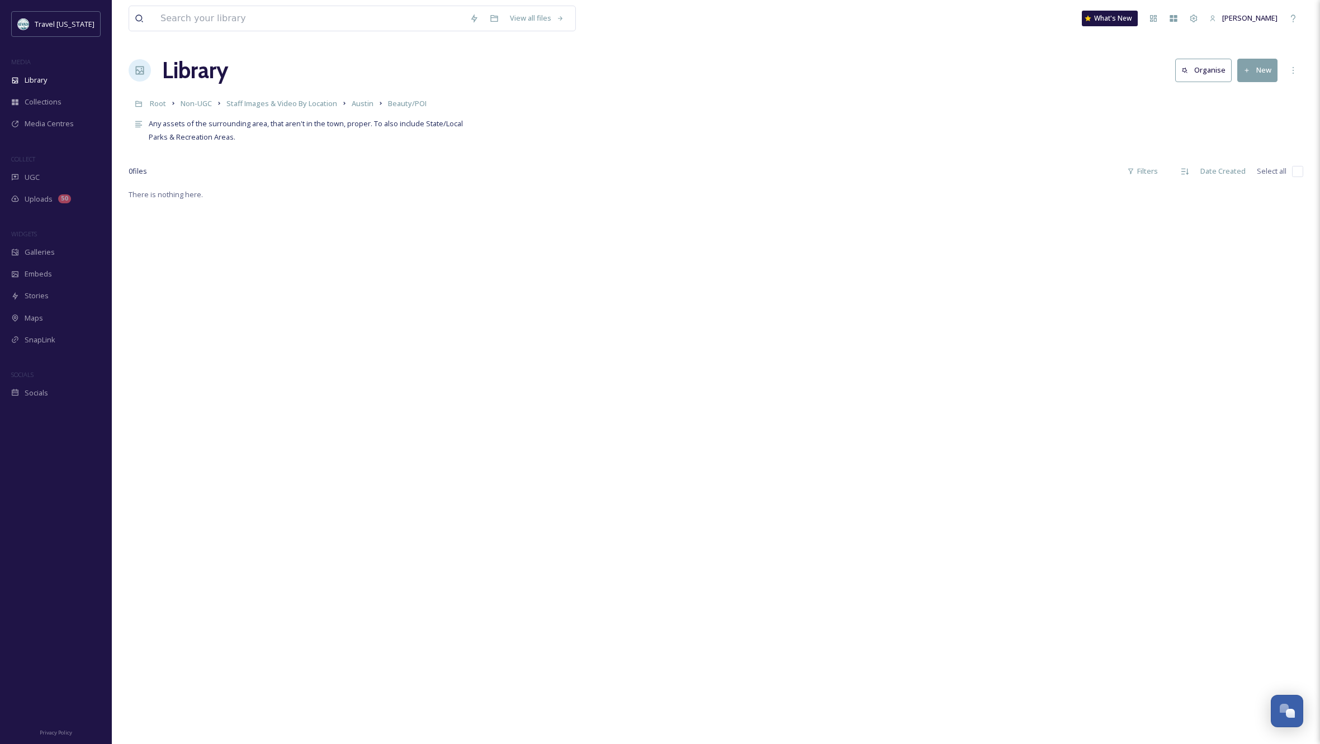
click at [1253, 66] on button "New" at bounding box center [1257, 70] width 40 height 23
click at [1251, 98] on span "File Upload" at bounding box center [1252, 96] width 37 height 11
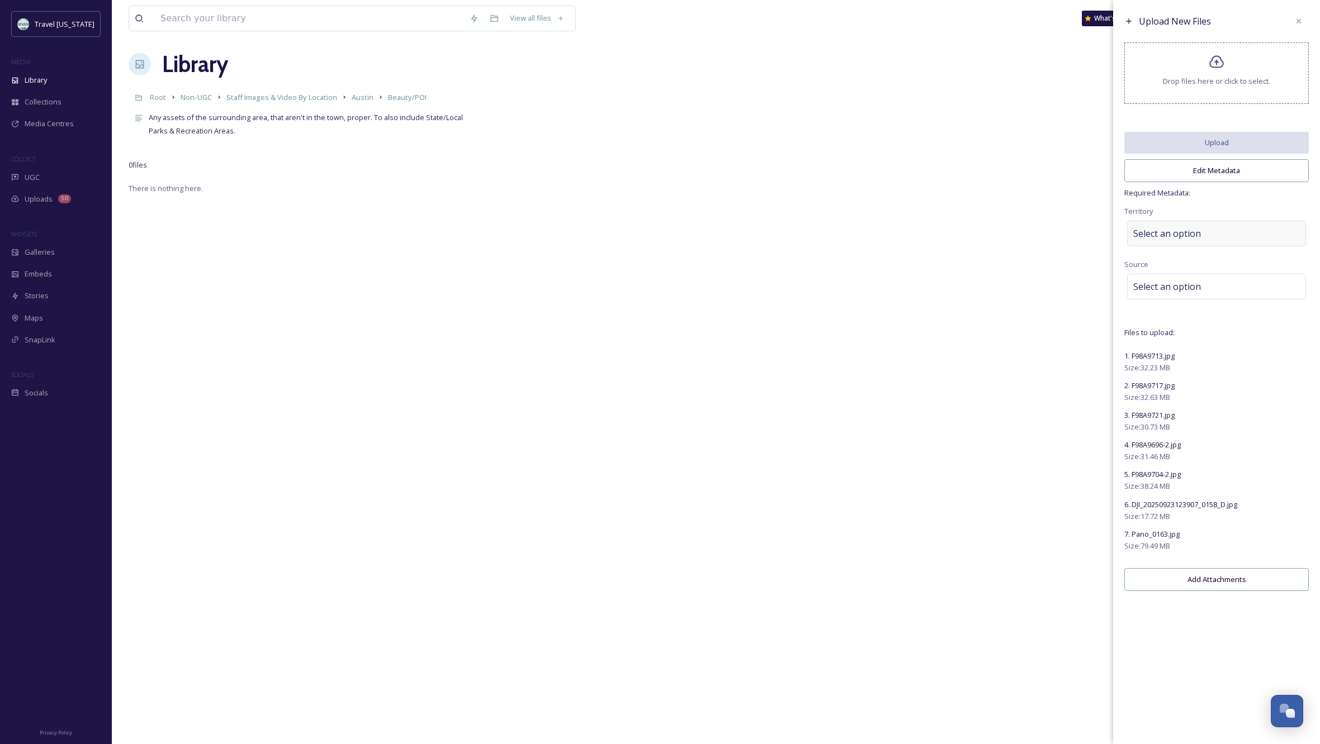
scroll to position [6, 0]
click at [1193, 240] on span "Select an option" at bounding box center [1167, 233] width 68 height 13
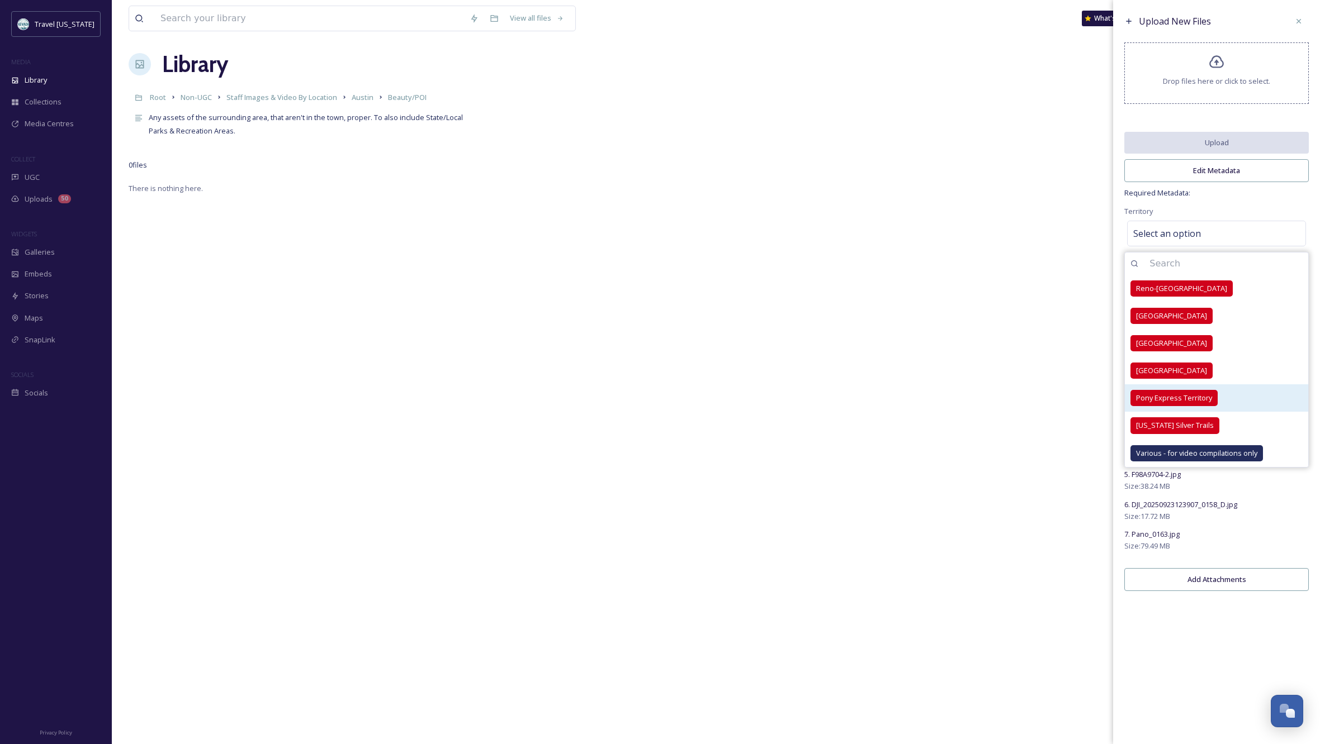
click at [1161, 403] on span "Pony Express Territory" at bounding box center [1174, 398] width 76 height 11
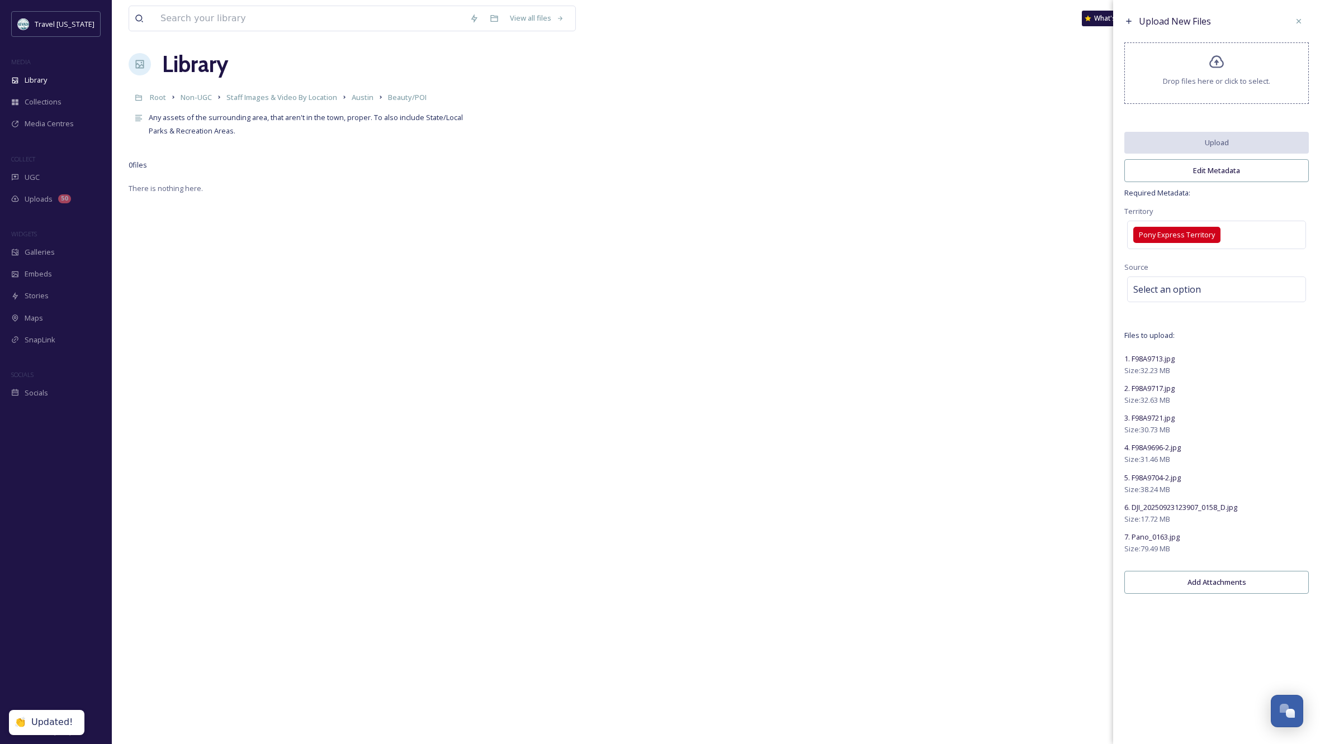
click at [1250, 209] on div "Upload New Files Drop files here or click to select. Upload Edit Metadata Requi…" at bounding box center [1216, 305] width 207 height 611
click at [1196, 287] on div "Select an option" at bounding box center [1216, 290] width 179 height 26
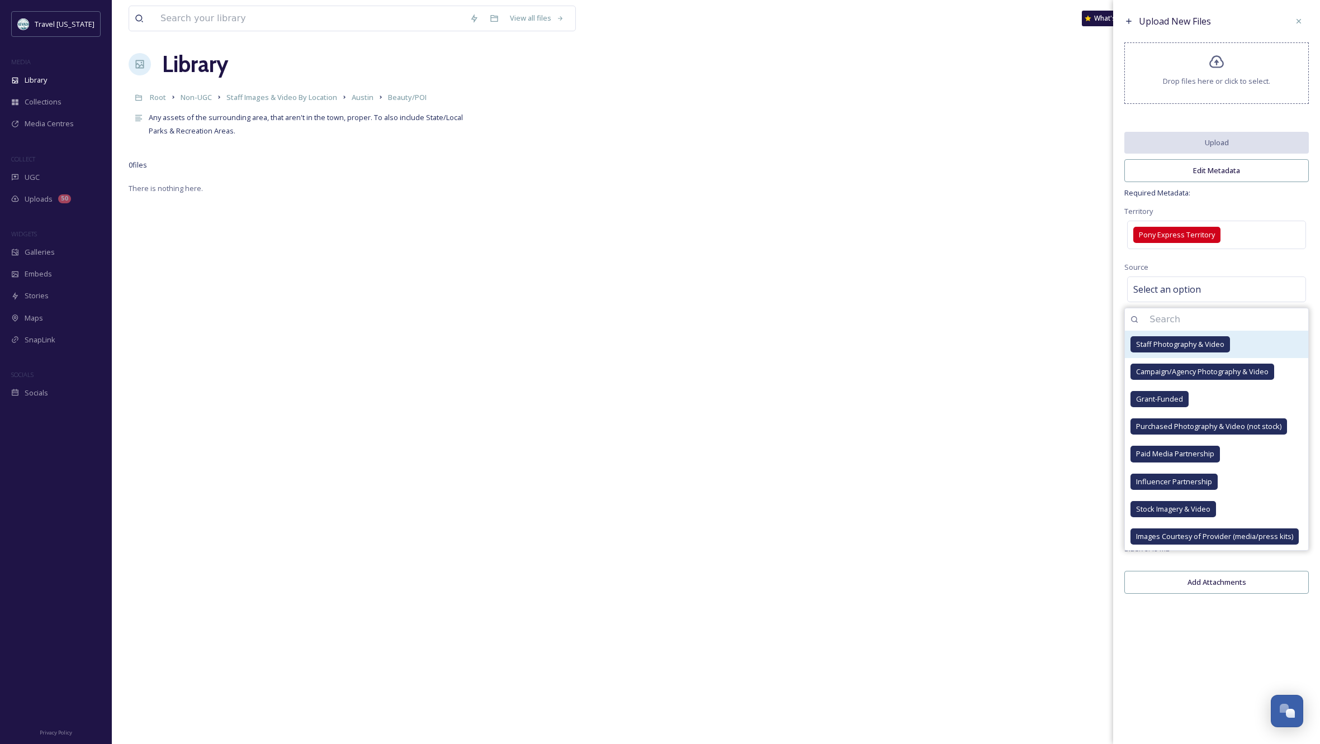
click at [1206, 350] on span "Staff Photography & Video" at bounding box center [1180, 344] width 88 height 11
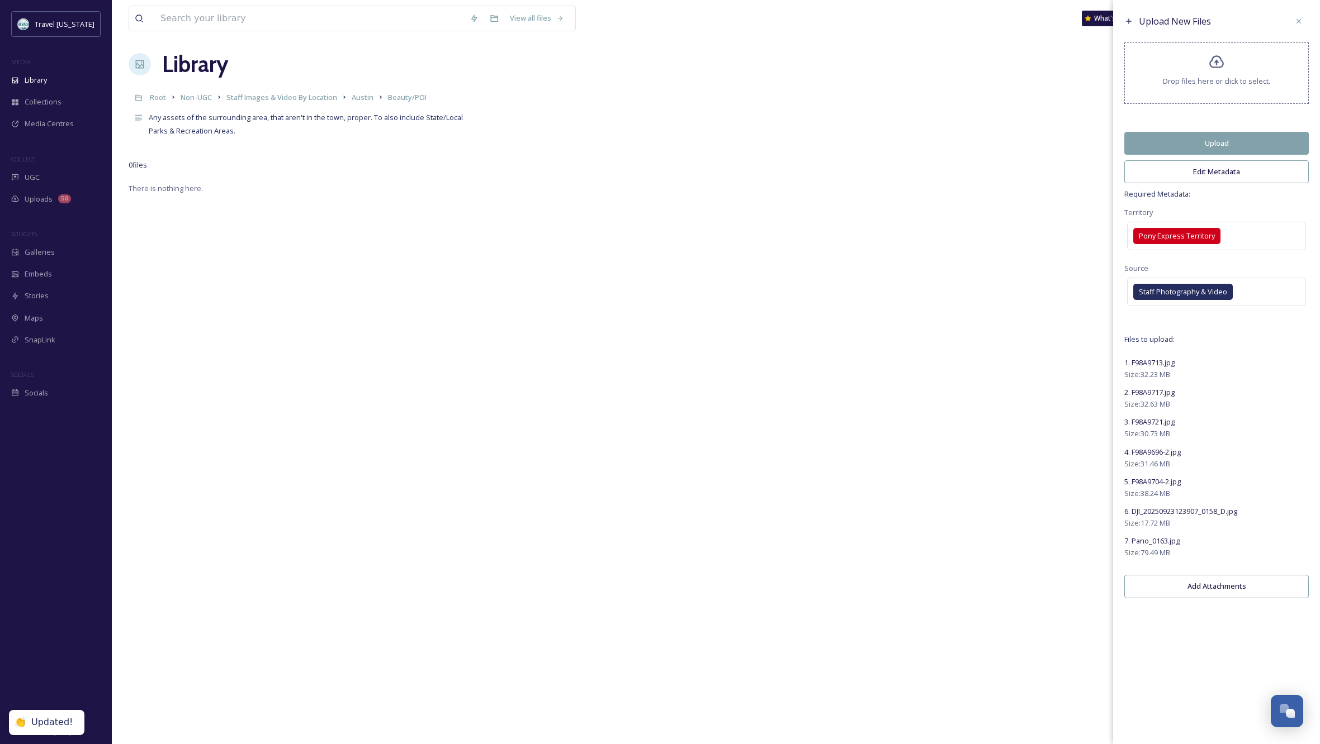
click at [1212, 181] on button "Edit Metadata" at bounding box center [1216, 171] width 184 height 23
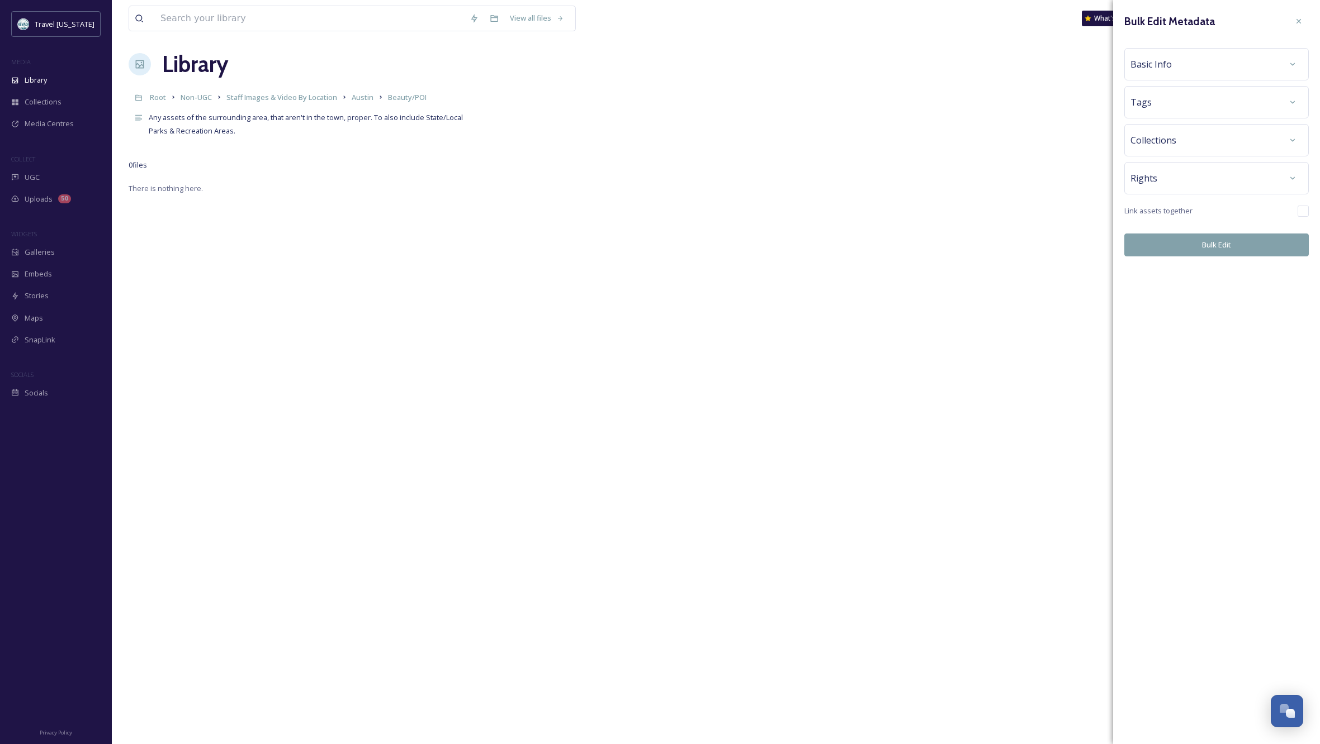
click at [1261, 58] on div "Basic Info" at bounding box center [1216, 64] width 172 height 20
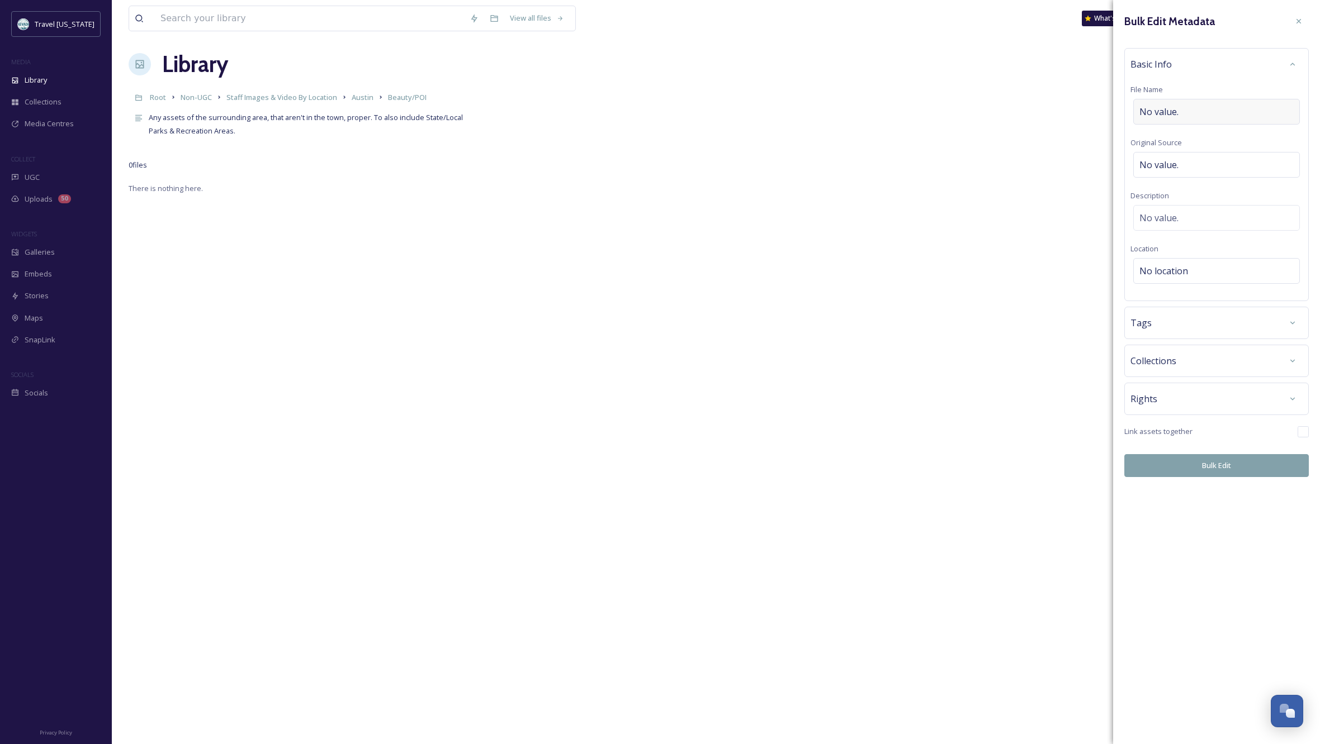
click at [1173, 110] on span "No value." at bounding box center [1158, 111] width 39 height 13
type input "Mountains east of [GEOGRAPHIC_DATA]"
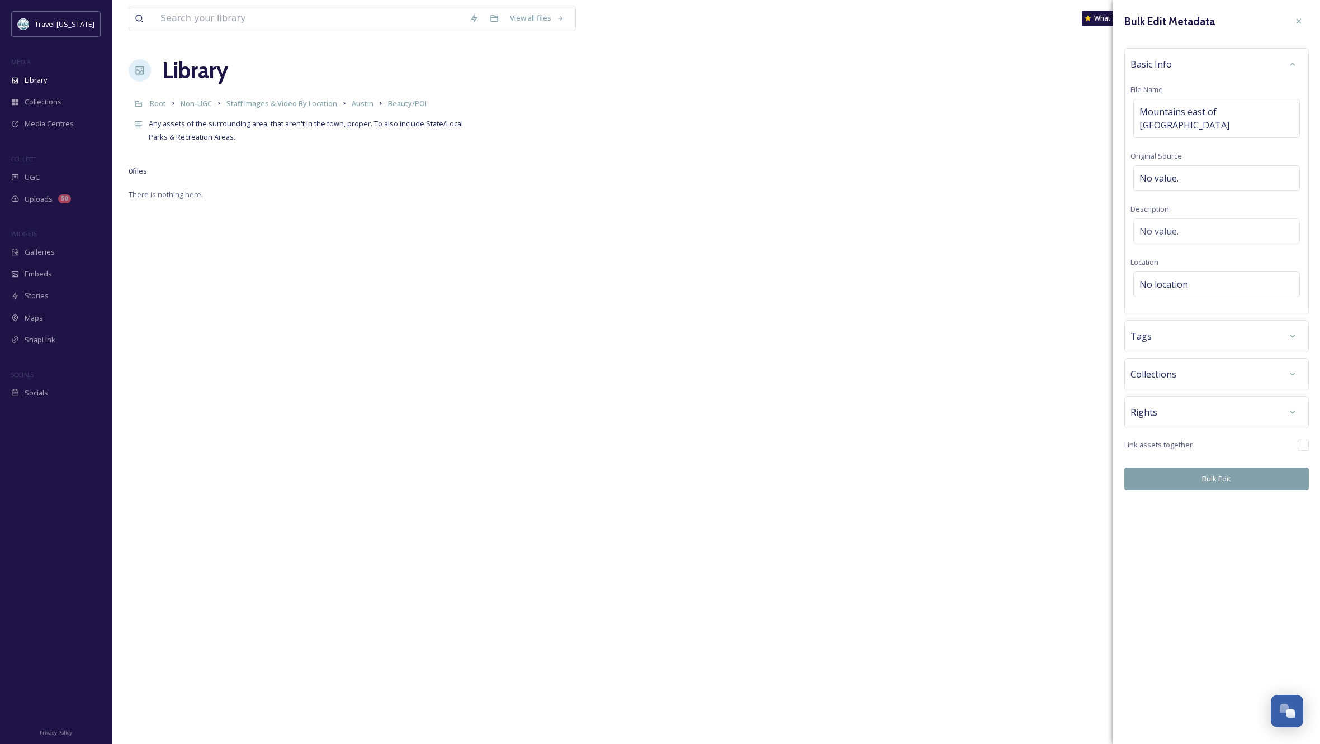
click at [1198, 402] on div "Rights" at bounding box center [1216, 412] width 172 height 20
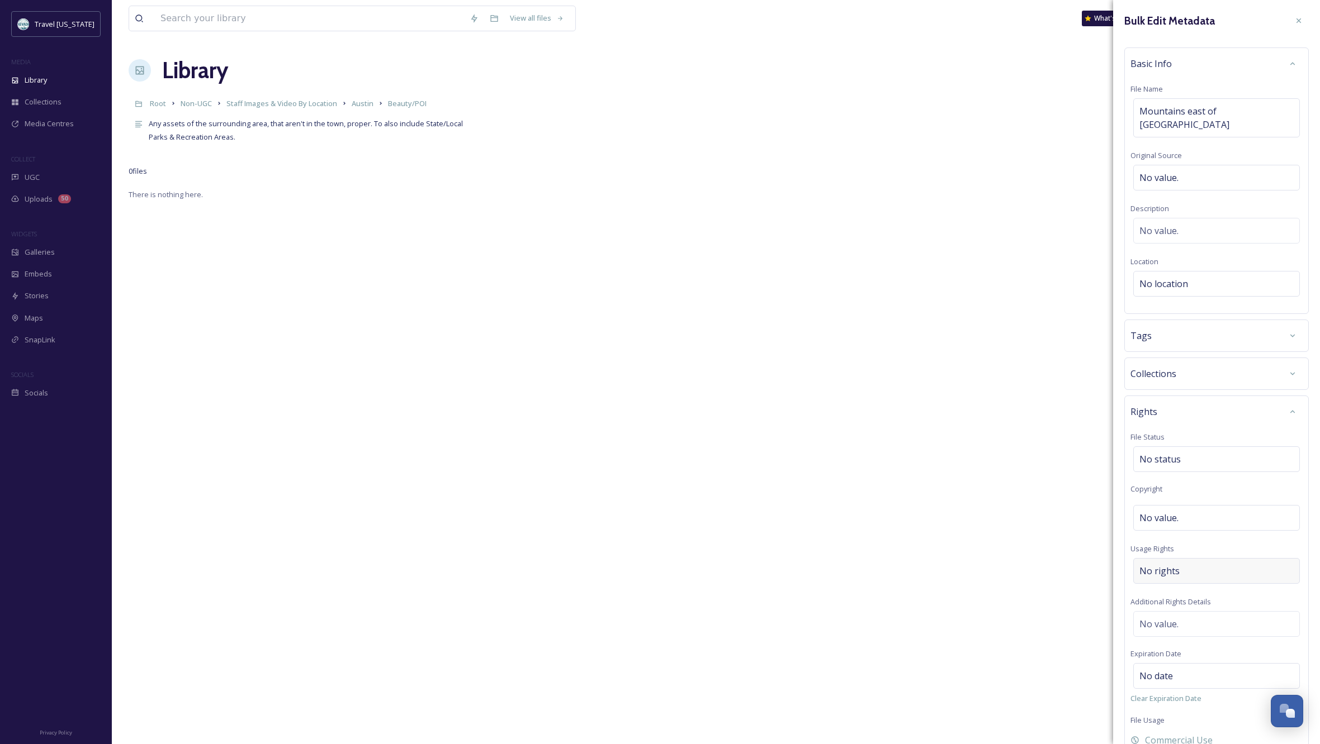
scroll to position [2, 0]
click at [1195, 561] on div "No rights" at bounding box center [1216, 570] width 167 height 26
click at [1187, 562] on input at bounding box center [1197, 574] width 123 height 25
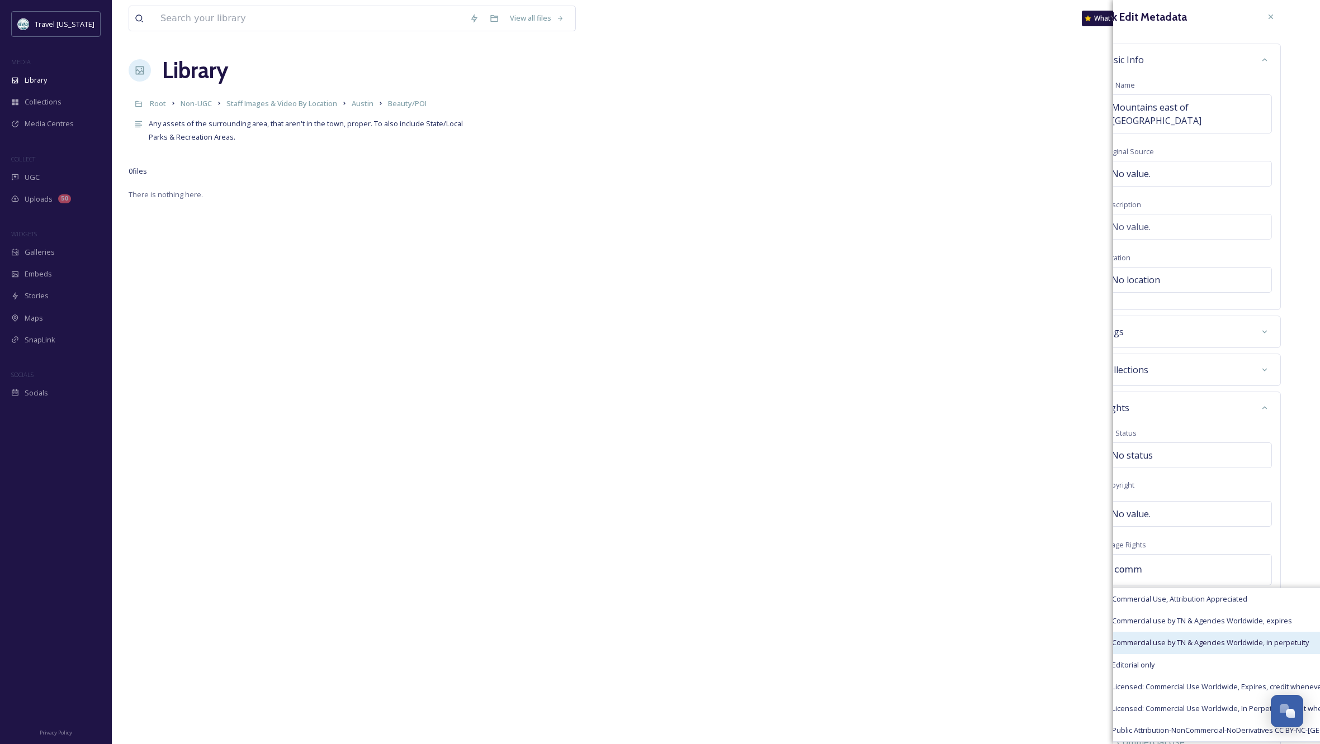
type input "comm"
click at [1229, 634] on span "Commercial use by TN & Agencies Worldwide, in perpetuity" at bounding box center [1210, 639] width 197 height 11
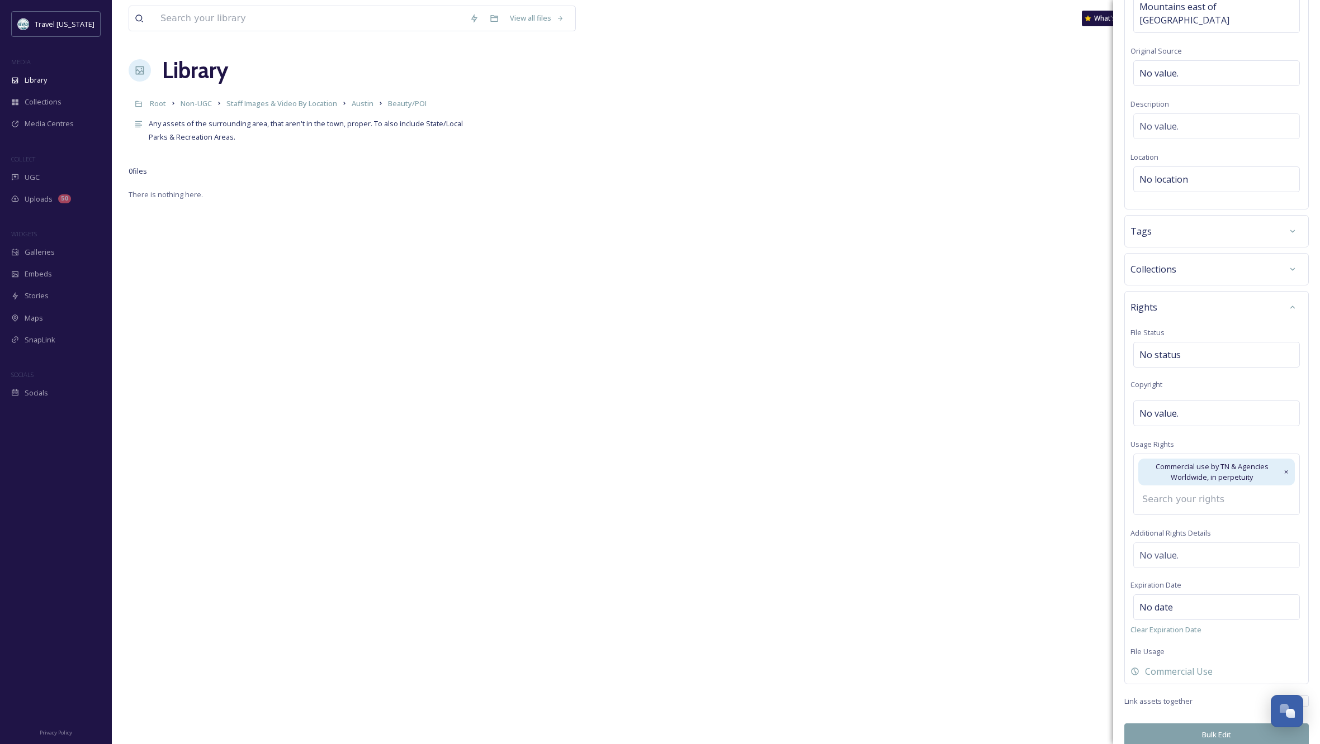
scroll to position [87, 0]
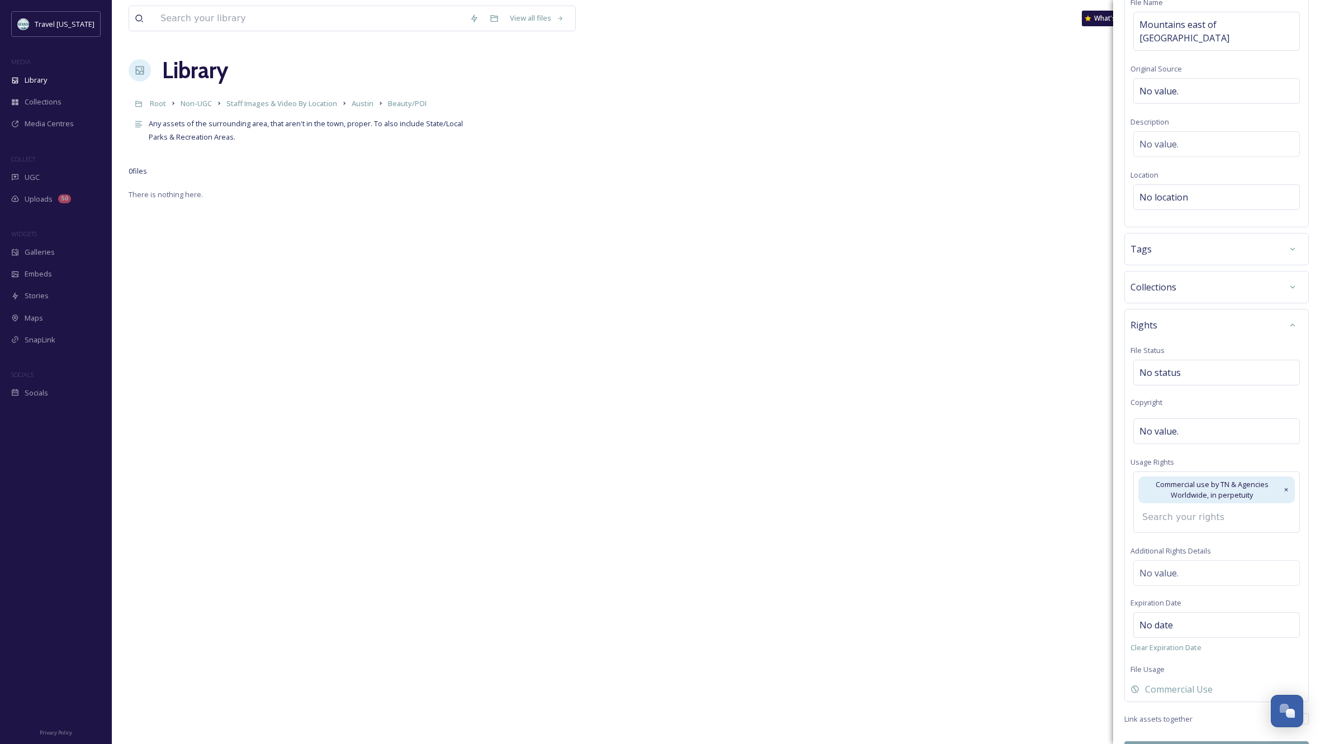
click at [1212, 742] on button "Bulk Edit" at bounding box center [1216, 753] width 184 height 23
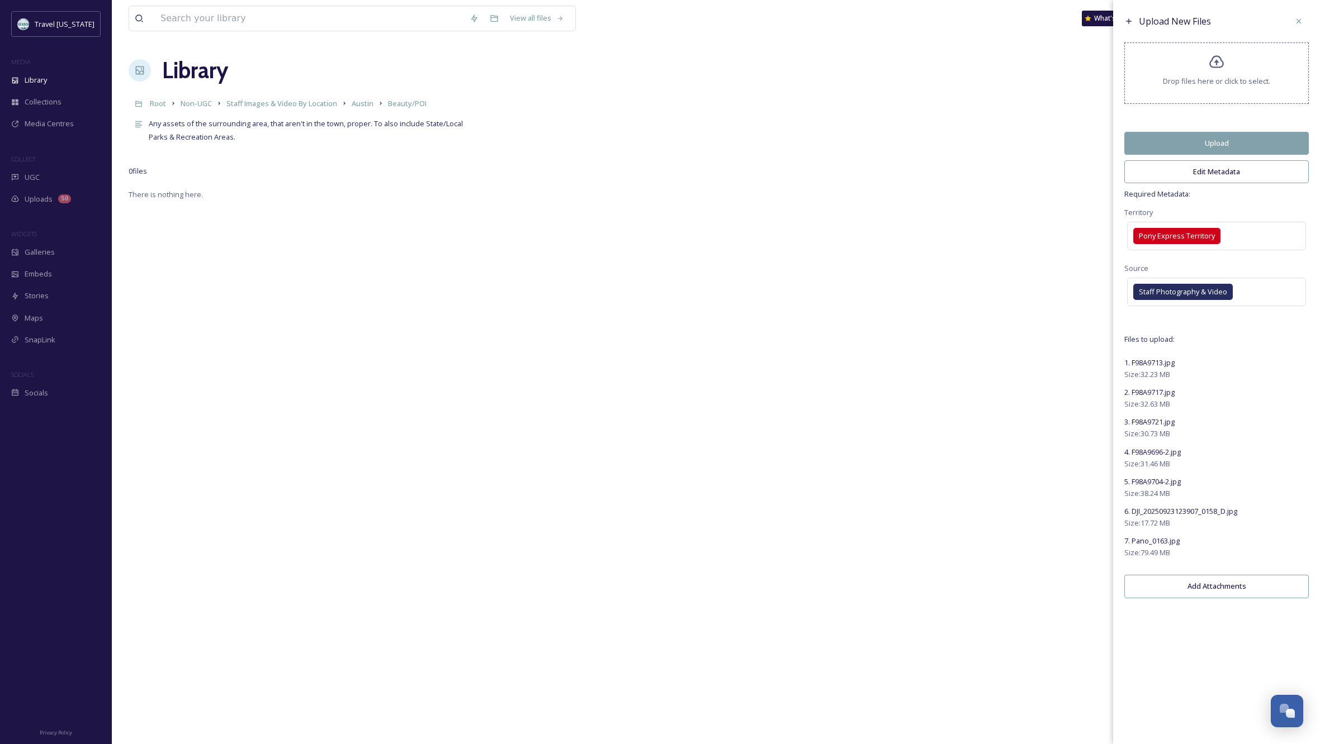
click at [1175, 147] on button "Upload" at bounding box center [1216, 143] width 184 height 23
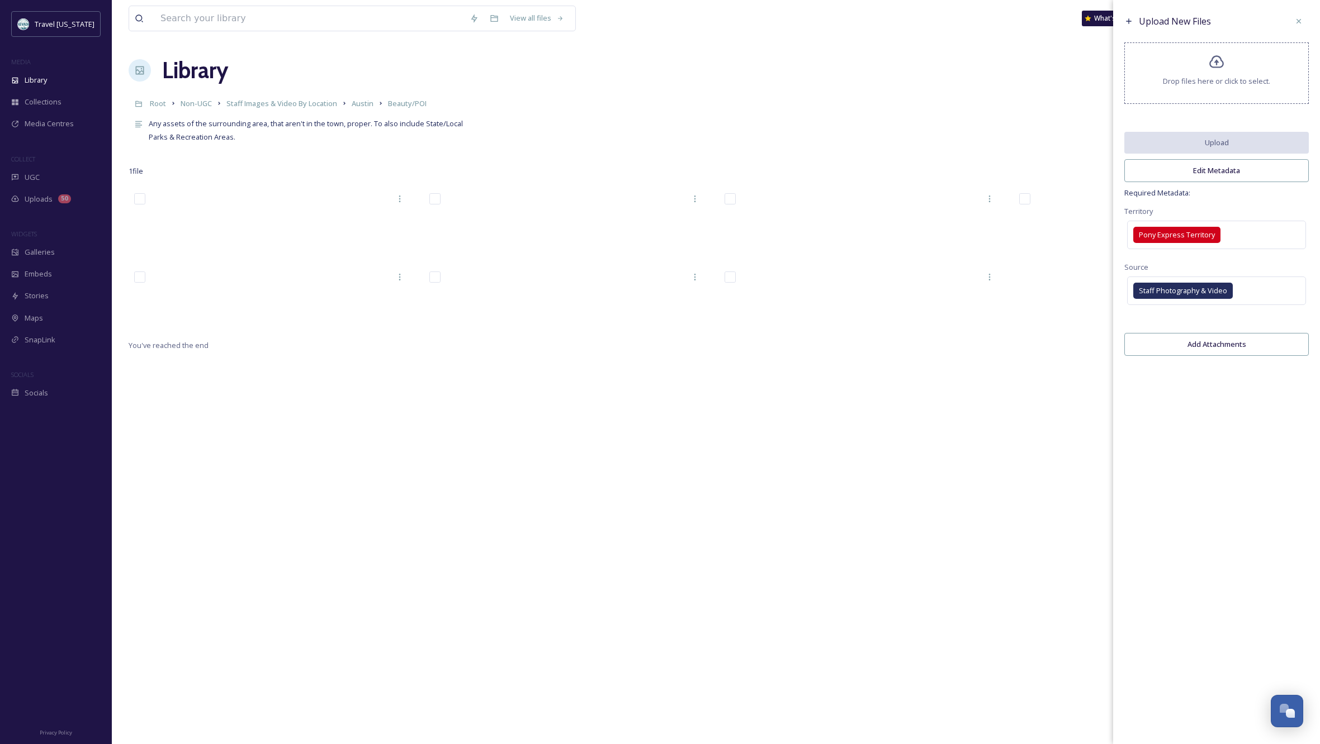
scroll to position [0, 0]
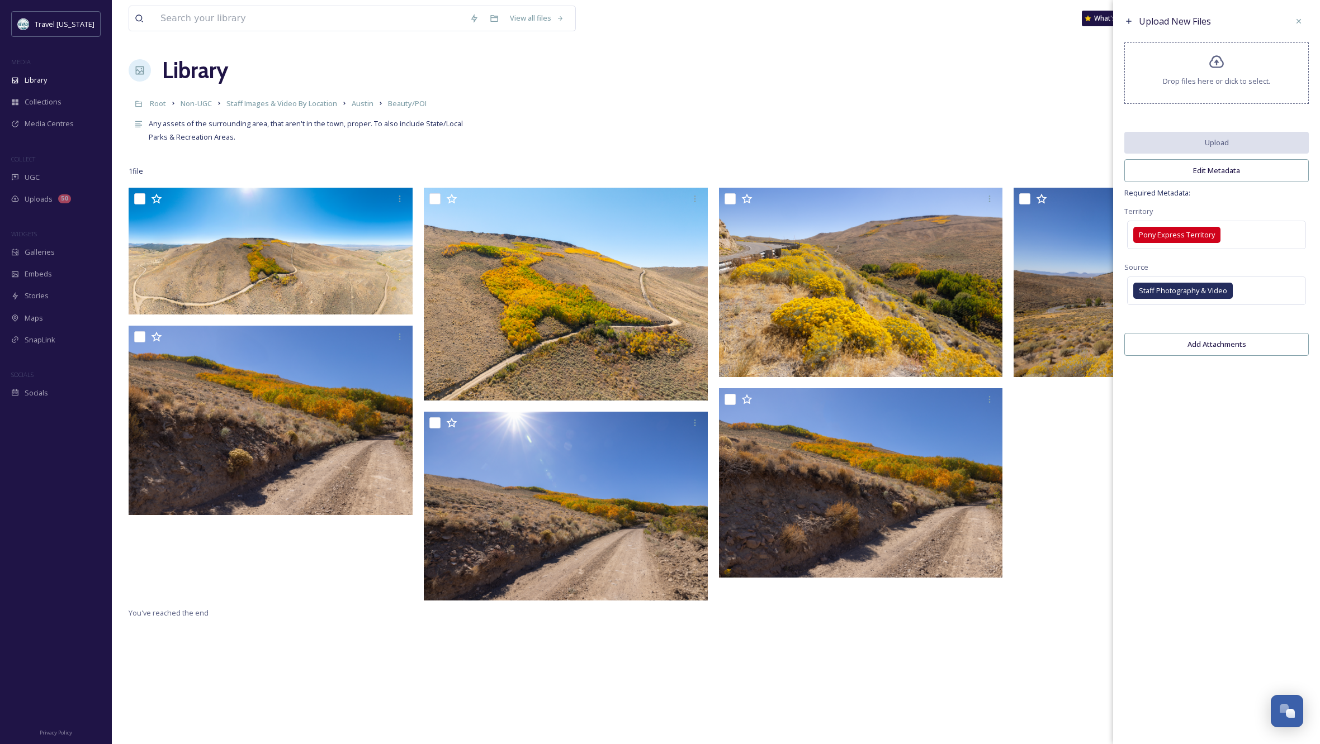
click at [1063, 476] on div at bounding box center [1158, 397] width 290 height 419
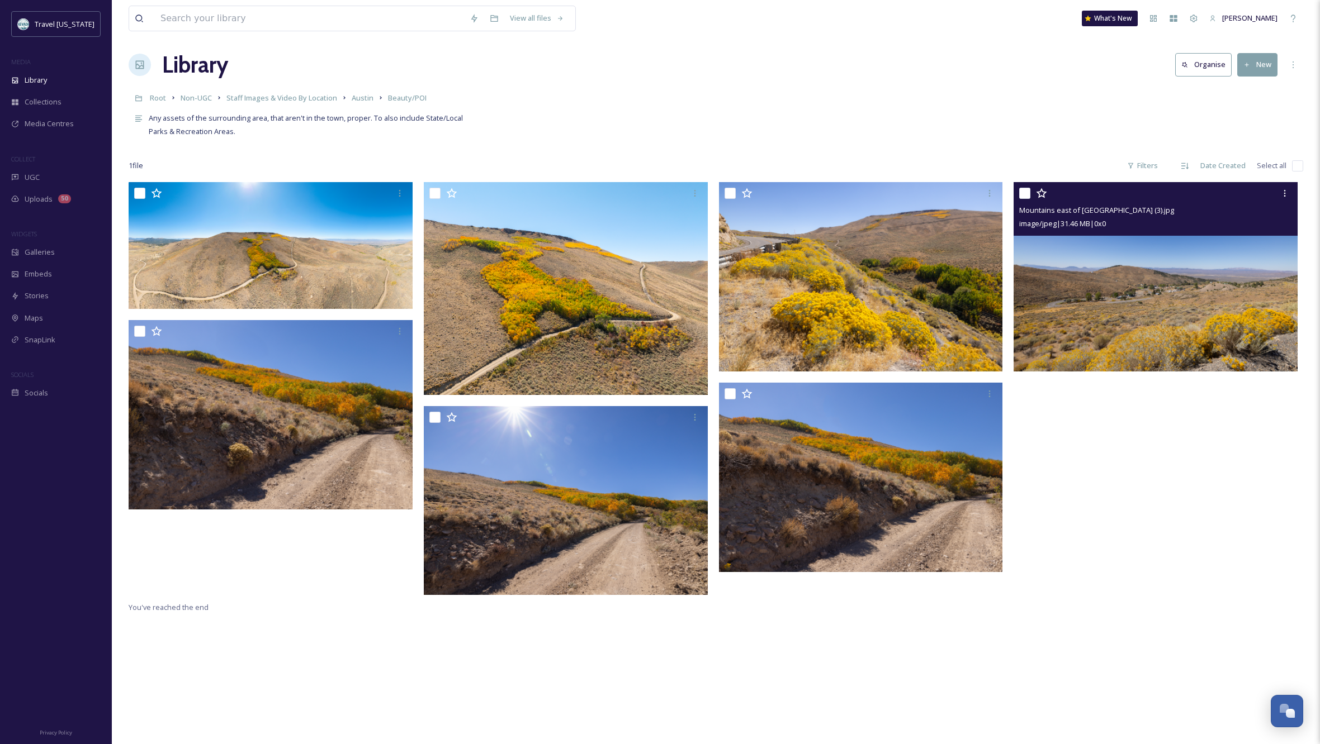
scroll to position [9, 0]
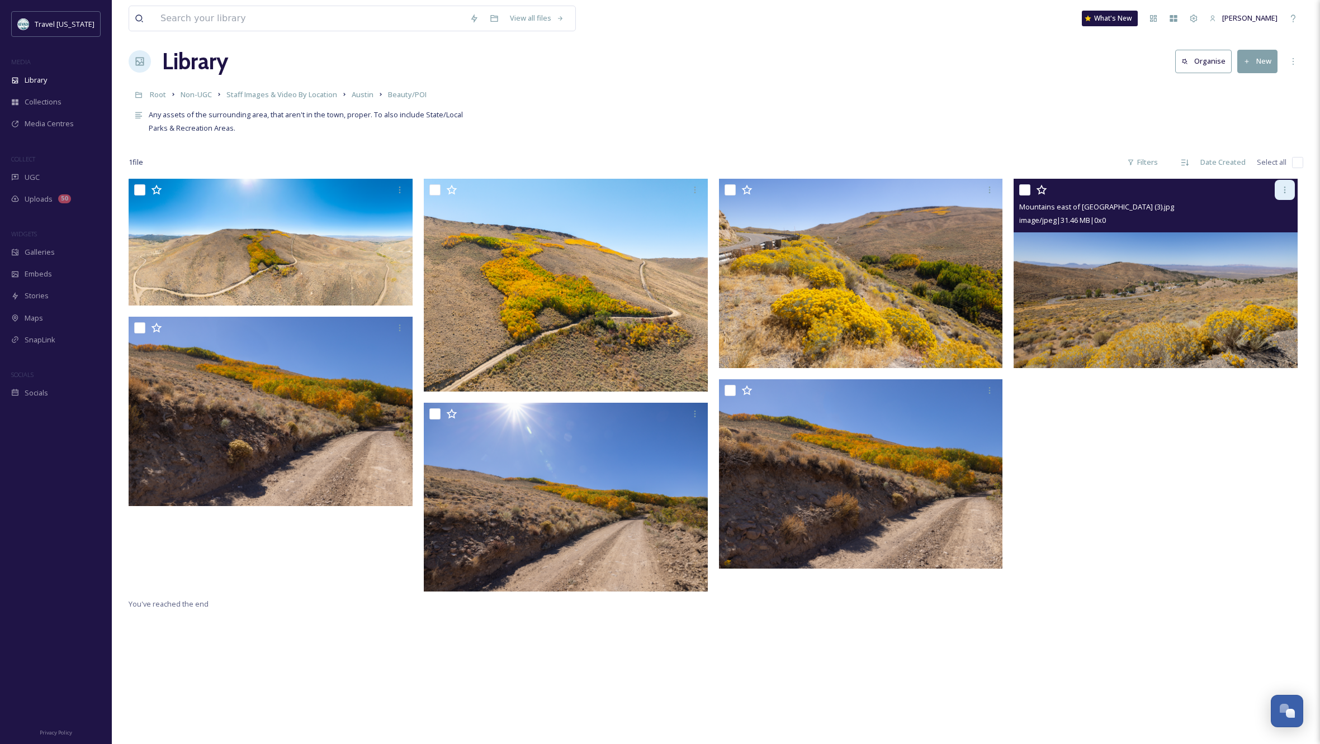
click at [1283, 192] on icon at bounding box center [1284, 190] width 9 height 9
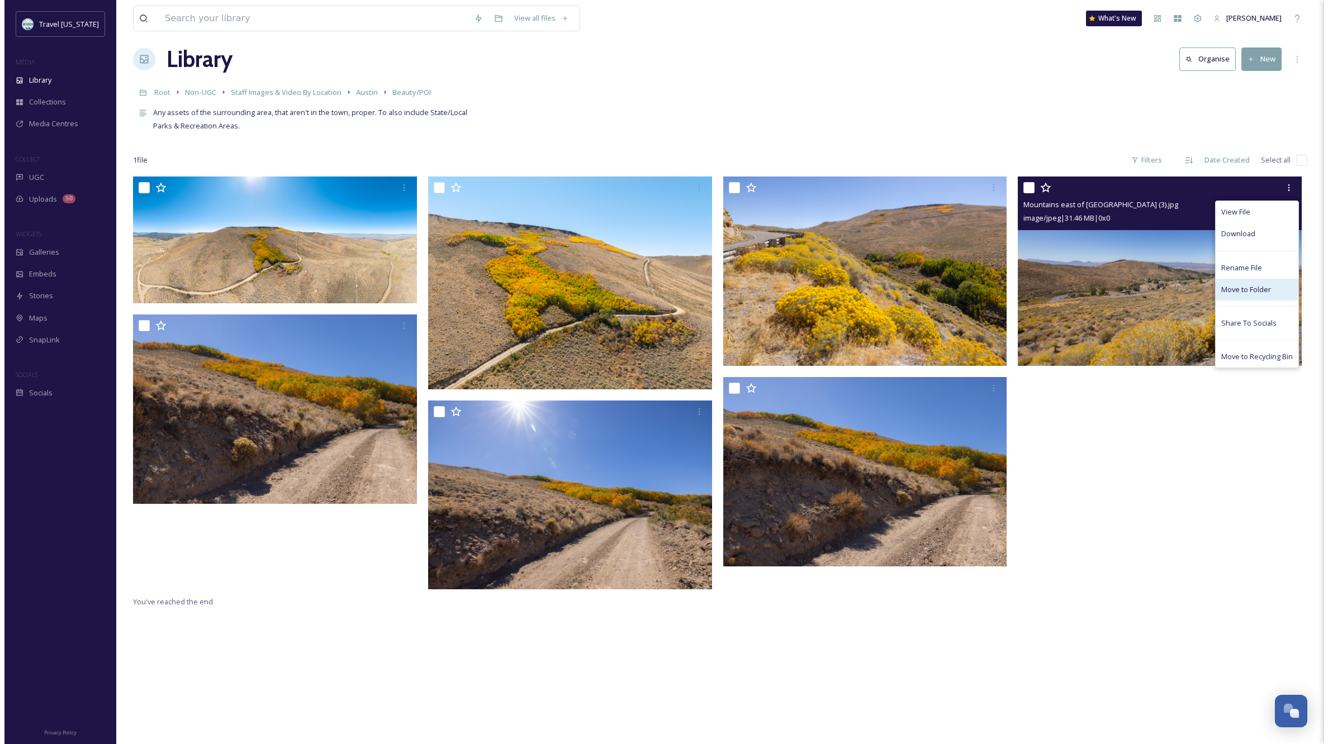
scroll to position [11, 3]
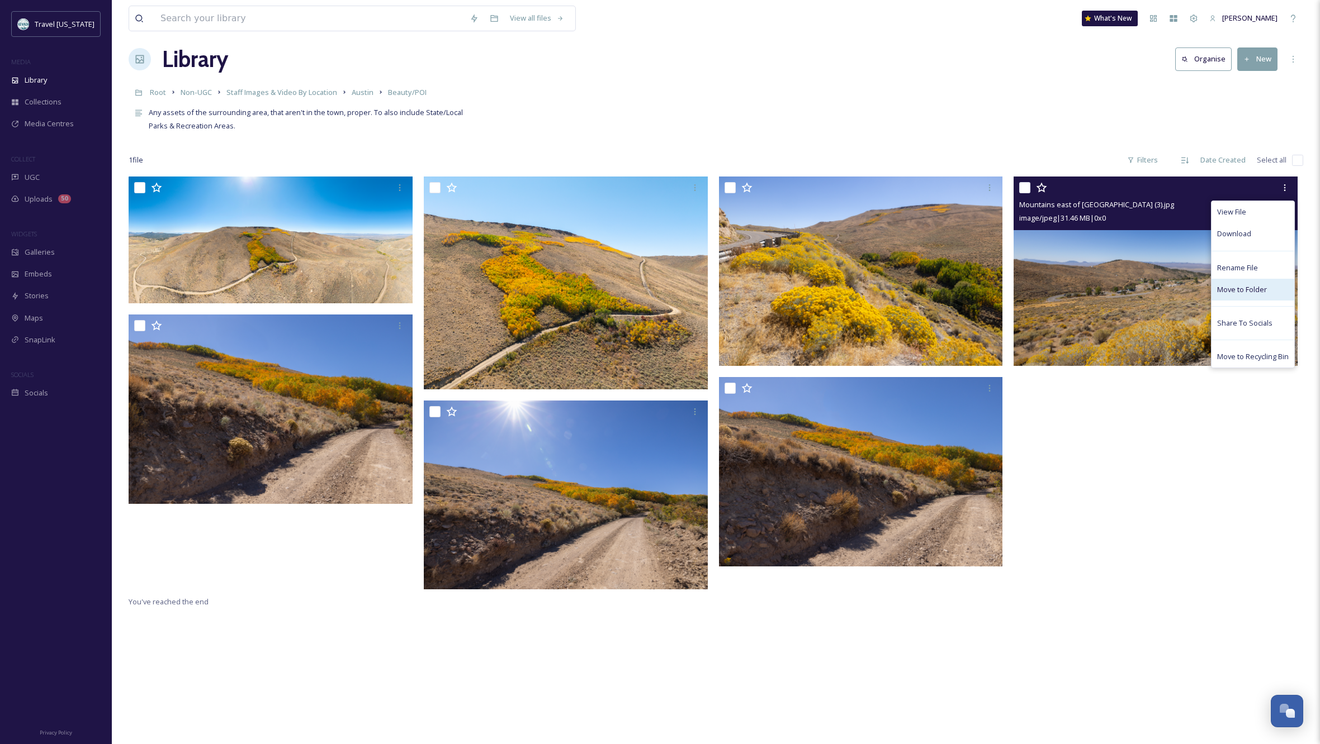
click at [1232, 294] on span "Move to Folder" at bounding box center [1242, 289] width 50 height 11
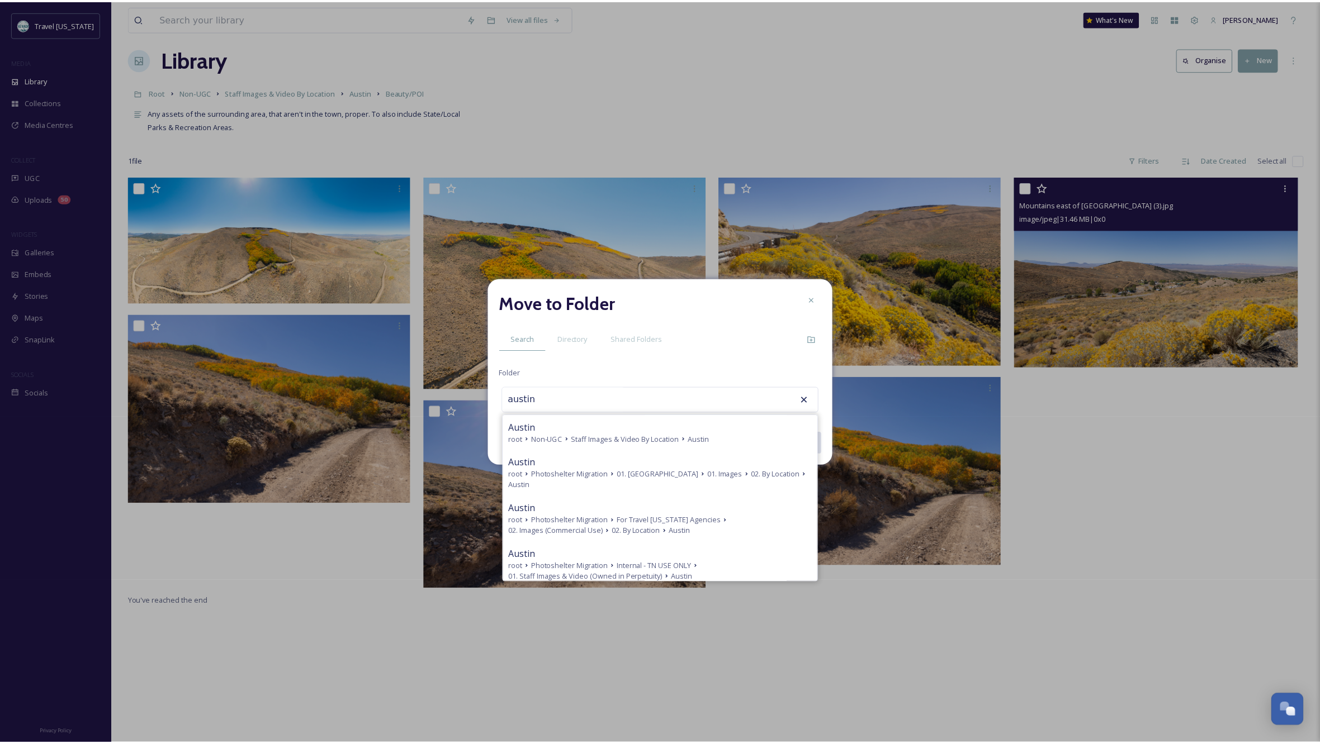
scroll to position [0, 0]
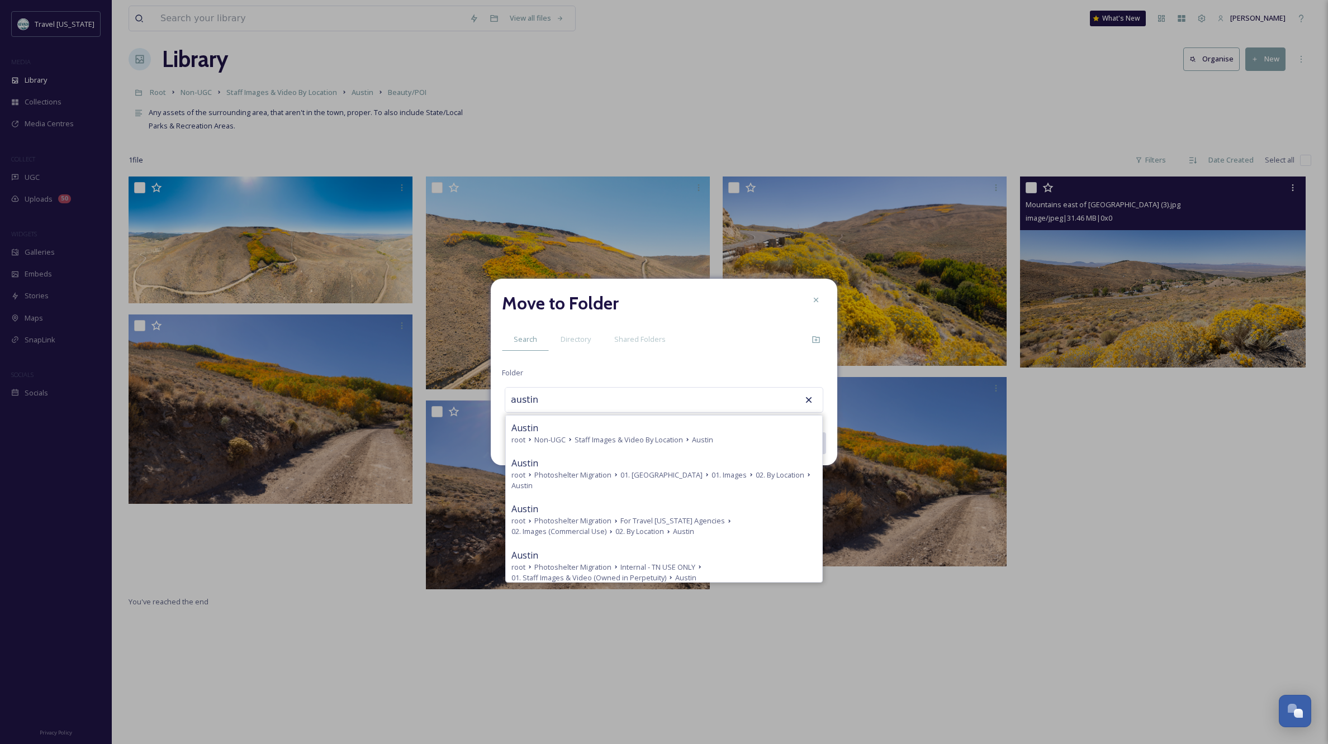
type input "austin"
click at [806, 399] on icon at bounding box center [808, 400] width 11 height 11
click at [814, 298] on icon at bounding box center [816, 300] width 4 height 4
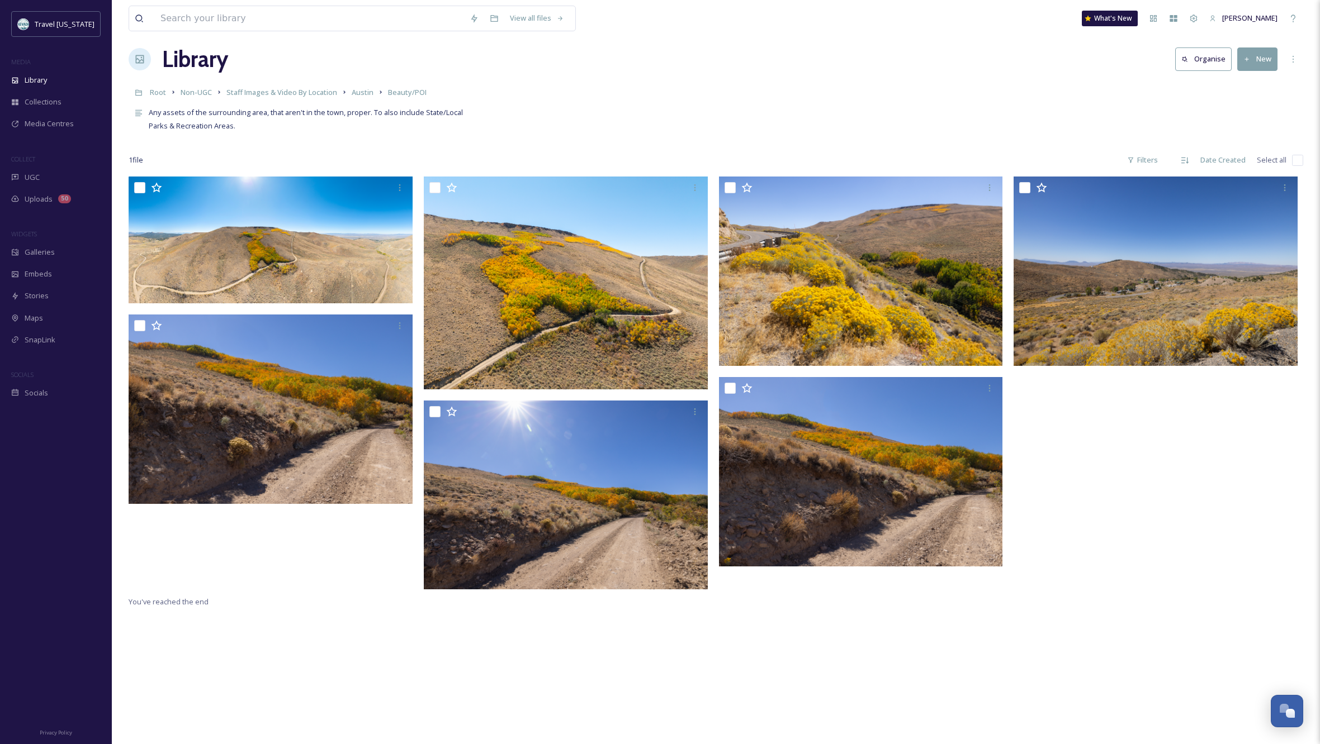
click at [1165, 462] on div at bounding box center [1158, 386] width 290 height 419
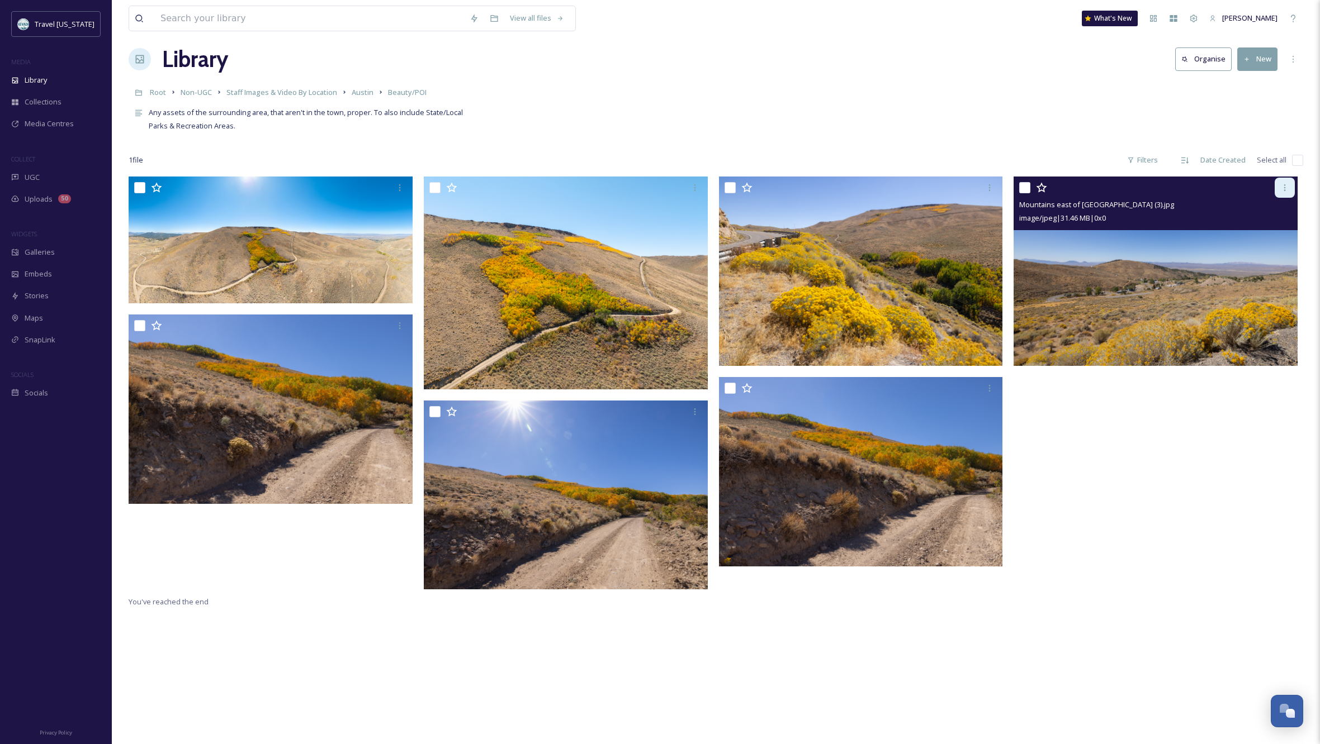
click at [1280, 190] on icon at bounding box center [1284, 187] width 9 height 9
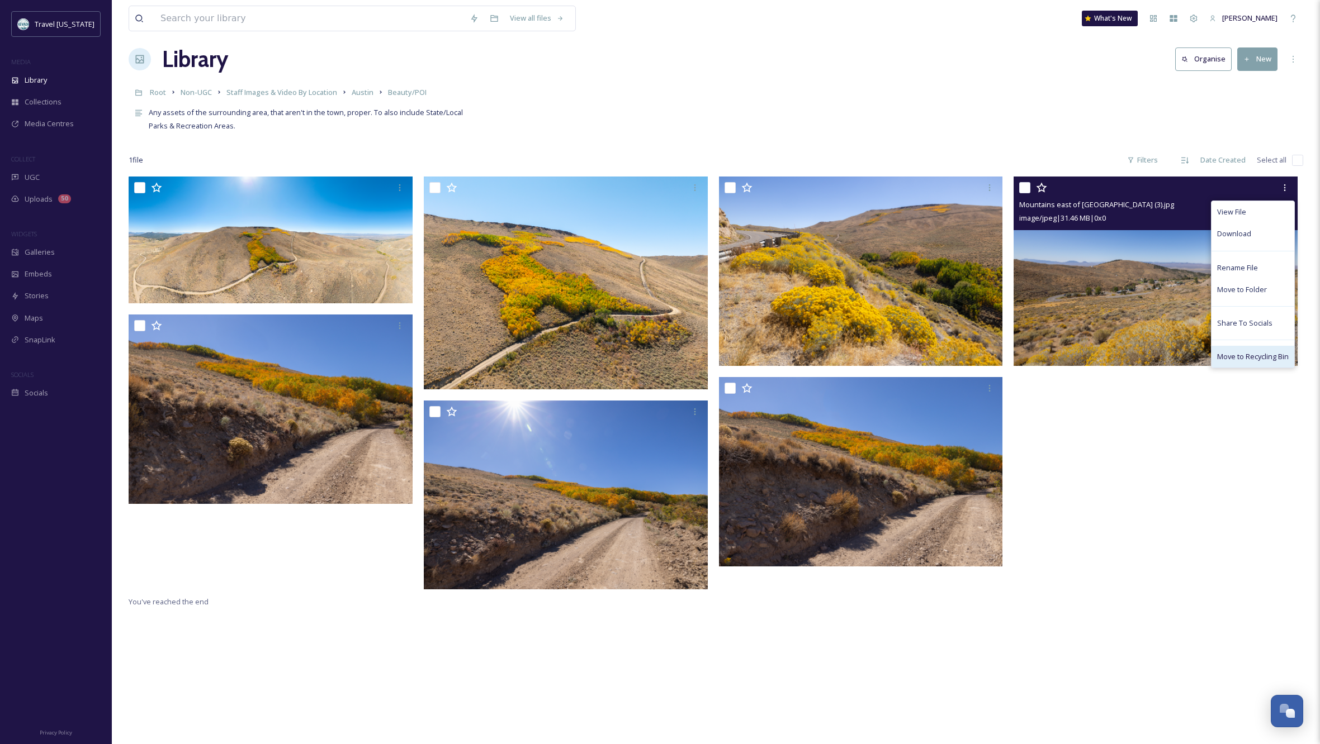
click at [1259, 354] on span "Move to Recycling Bin" at bounding box center [1253, 357] width 72 height 11
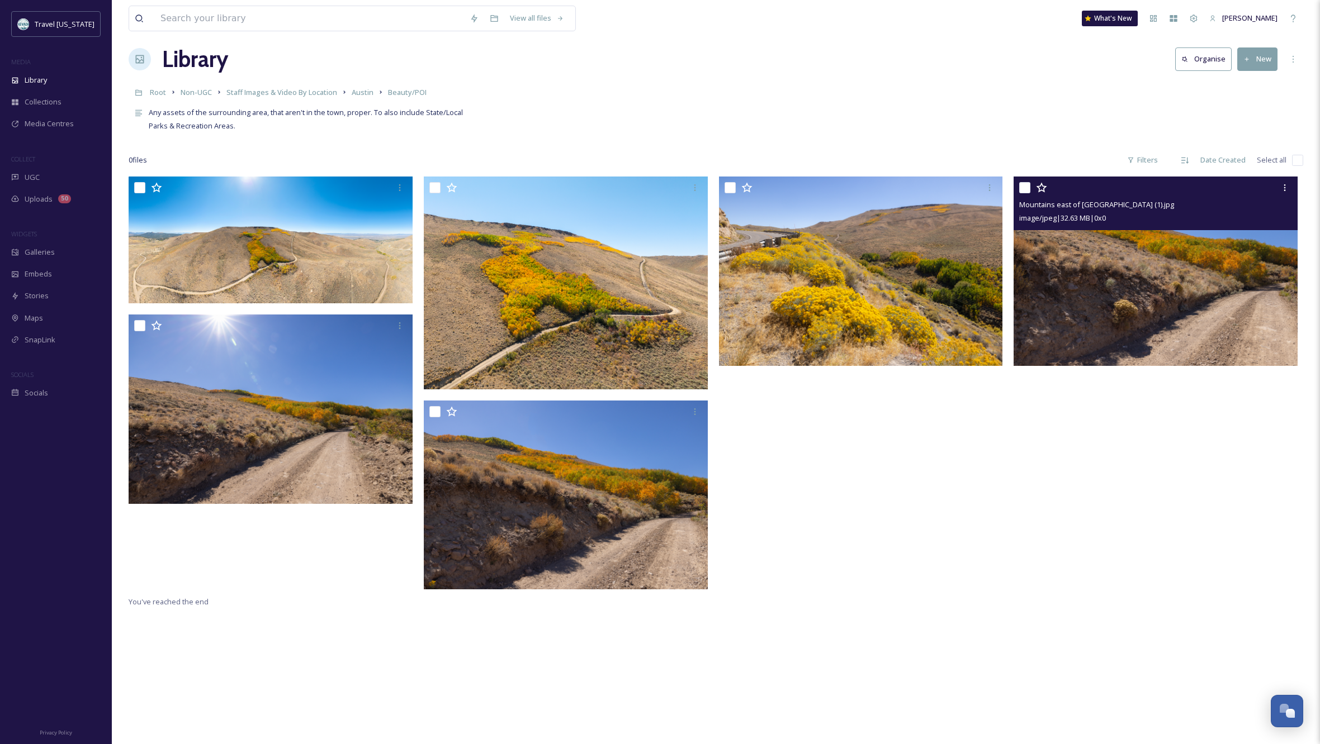
click at [1174, 294] on img at bounding box center [1155, 271] width 284 height 189
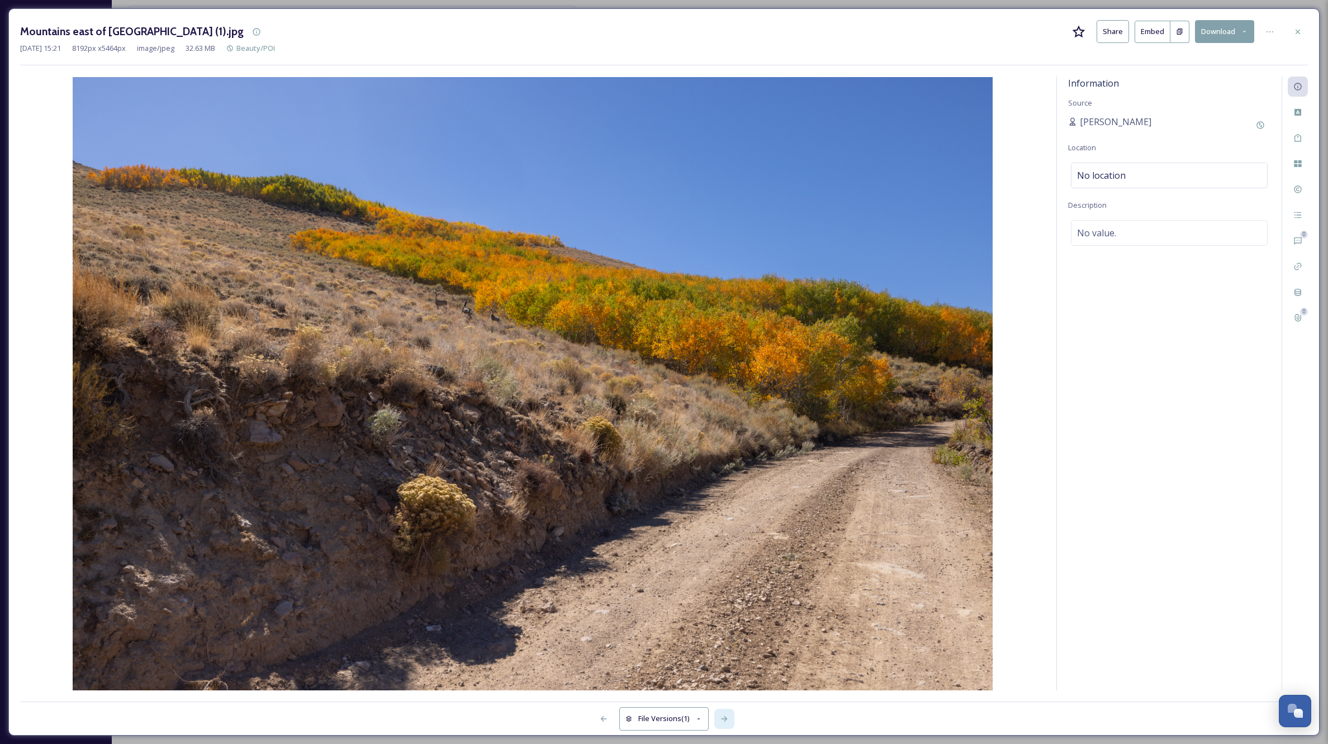
click at [719, 719] on div at bounding box center [724, 719] width 20 height 20
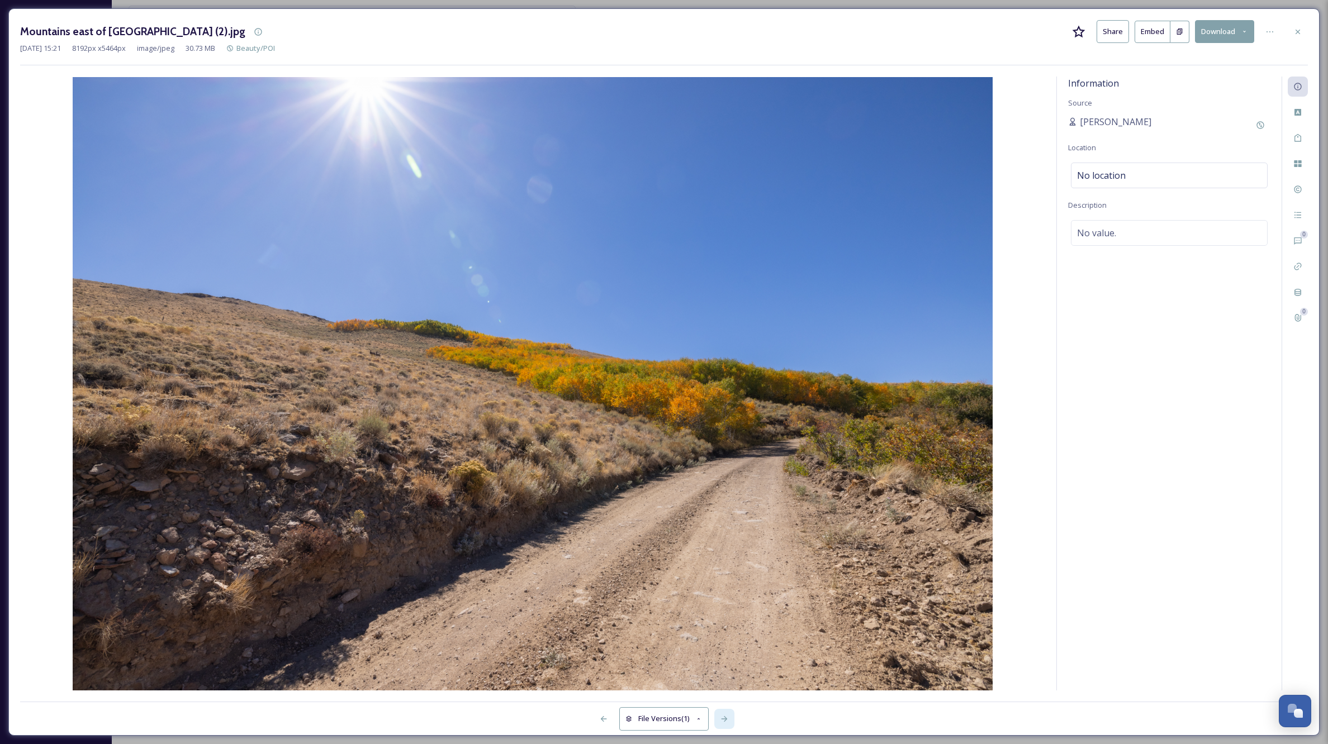
click at [720, 718] on icon at bounding box center [724, 719] width 9 height 9
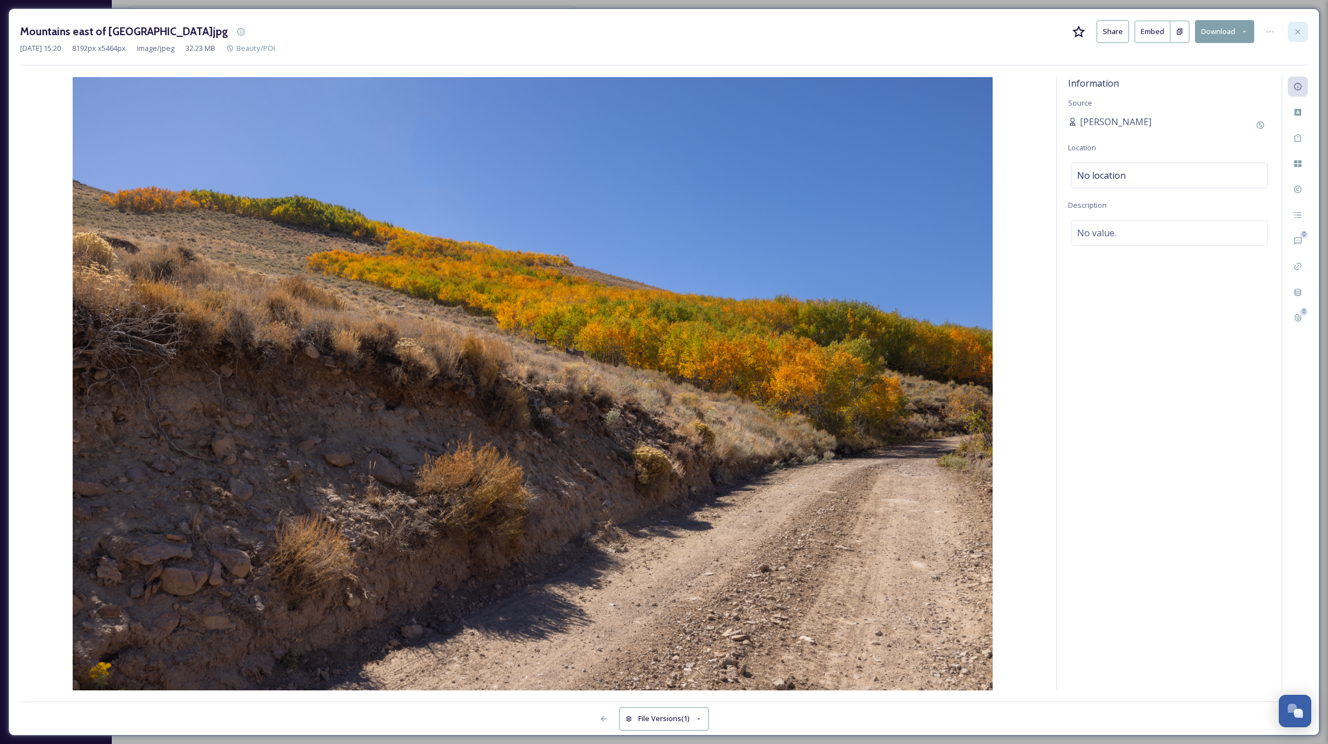
click at [1297, 29] on icon at bounding box center [1297, 31] width 9 height 9
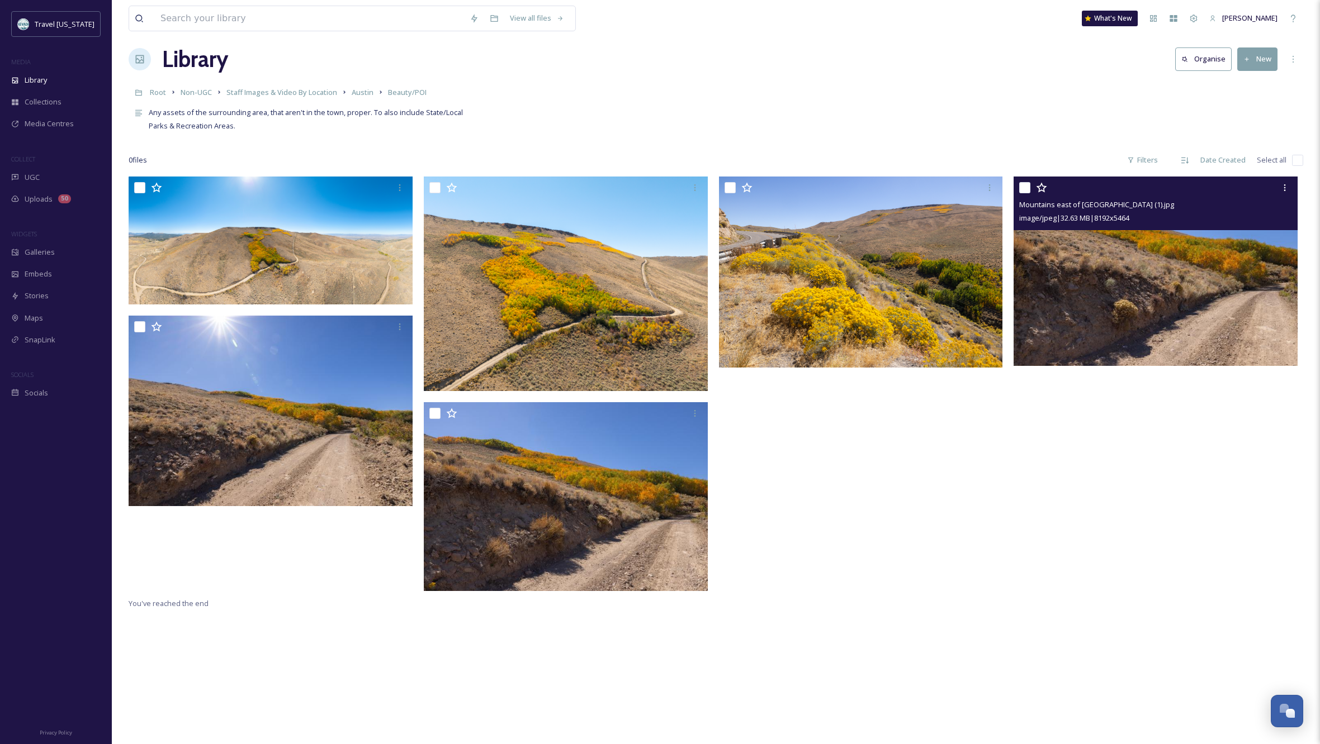
click at [1022, 185] on input "checkbox" at bounding box center [1024, 187] width 11 height 11
checkbox input "true"
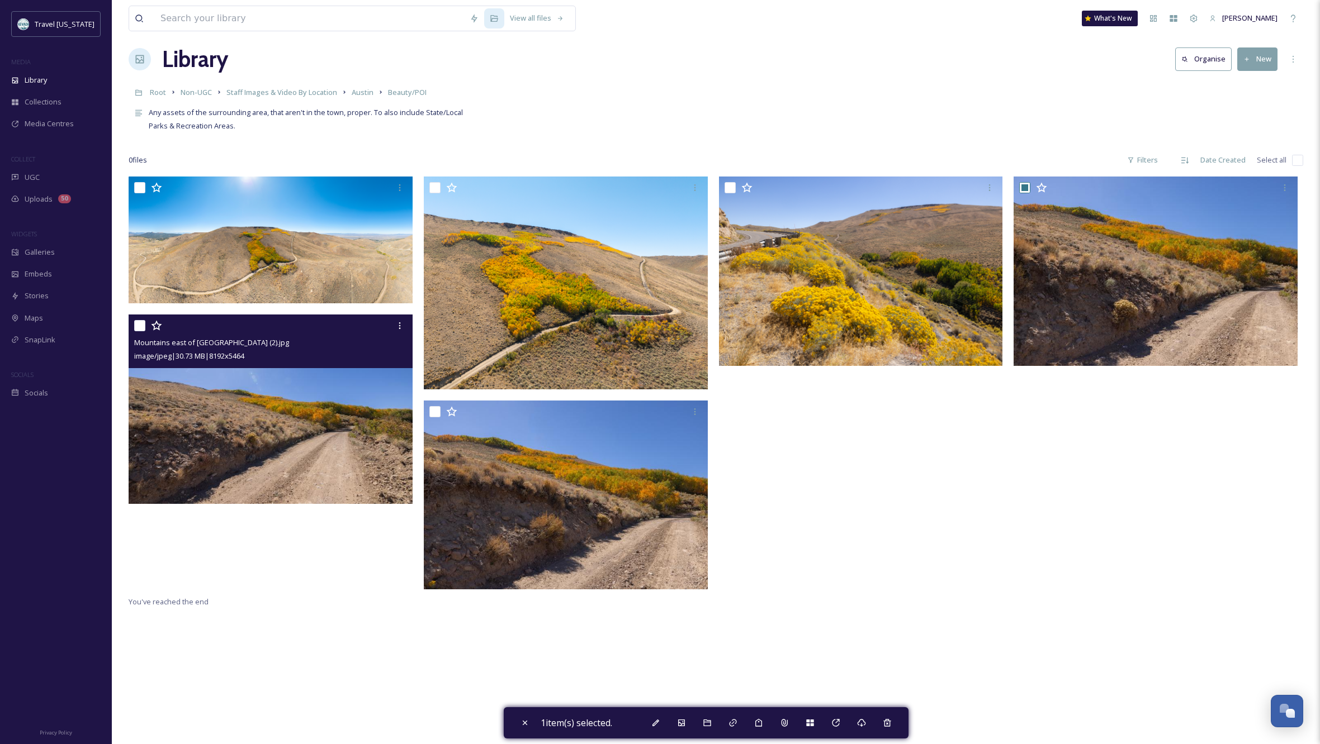
click at [134, 322] on input "checkbox" at bounding box center [139, 325] width 11 height 11
checkbox input "true"
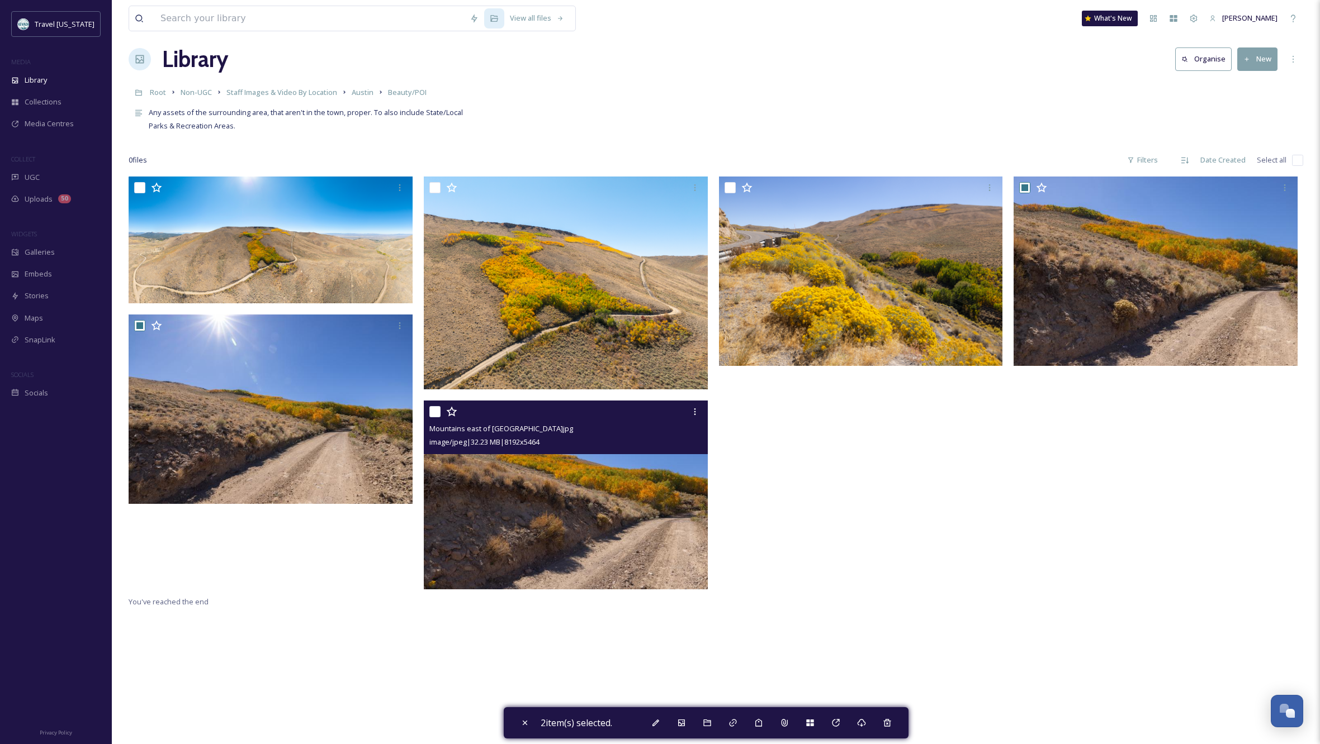
click at [434, 411] on input "checkbox" at bounding box center [434, 411] width 11 height 11
checkbox input "true"
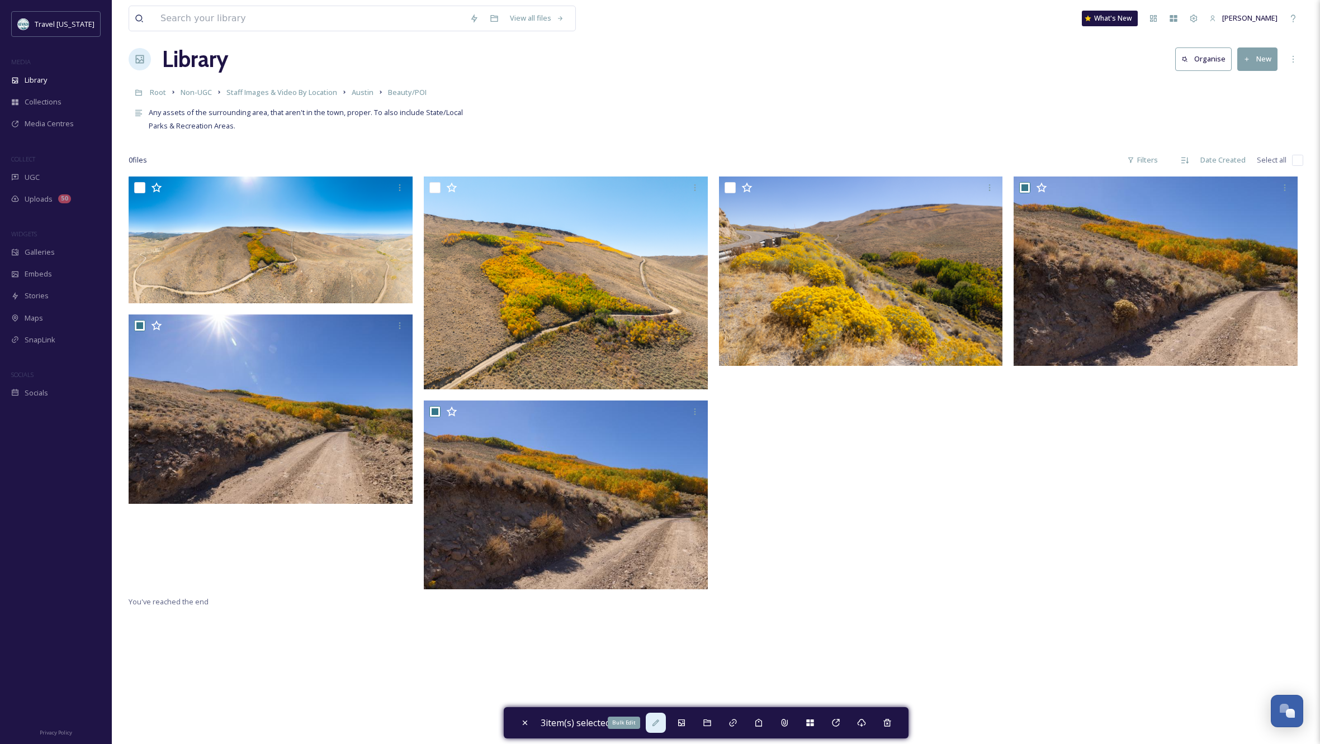
click at [654, 722] on icon at bounding box center [655, 723] width 9 height 9
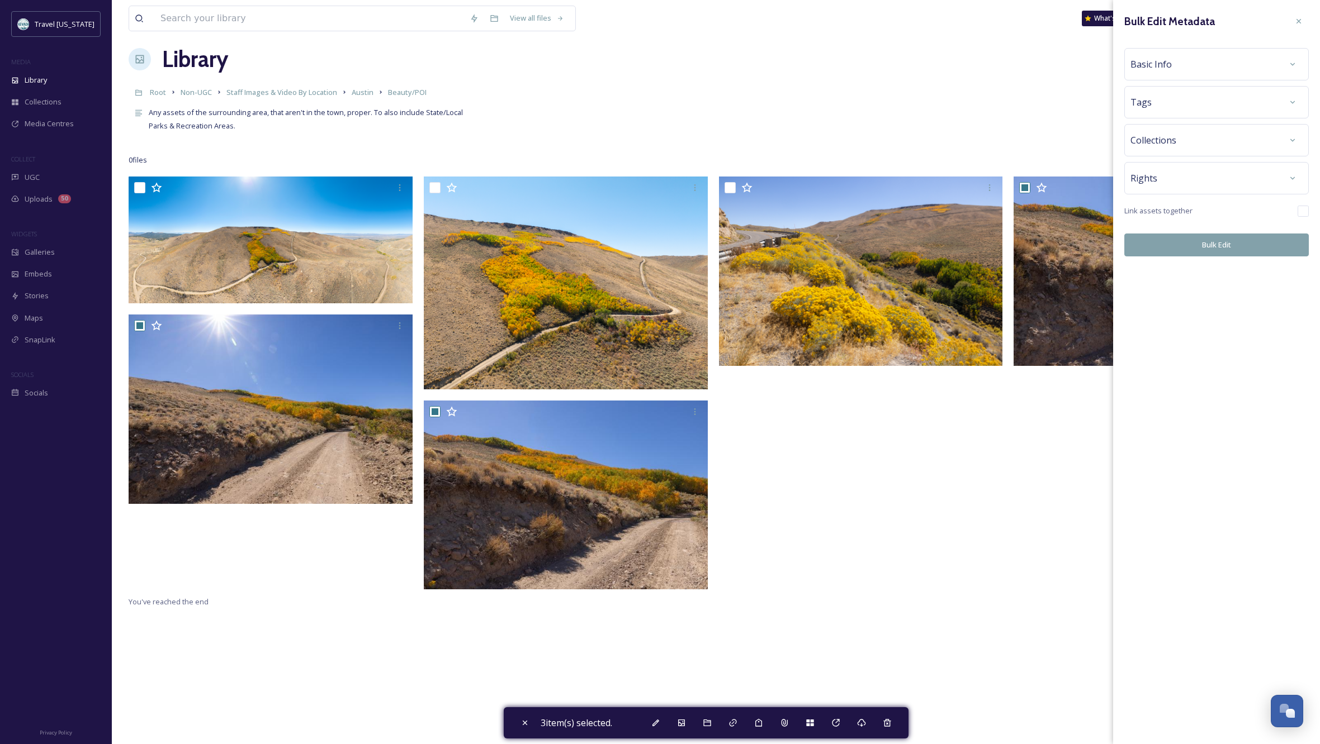
click at [1212, 68] on div "Basic Info" at bounding box center [1216, 64] width 172 height 20
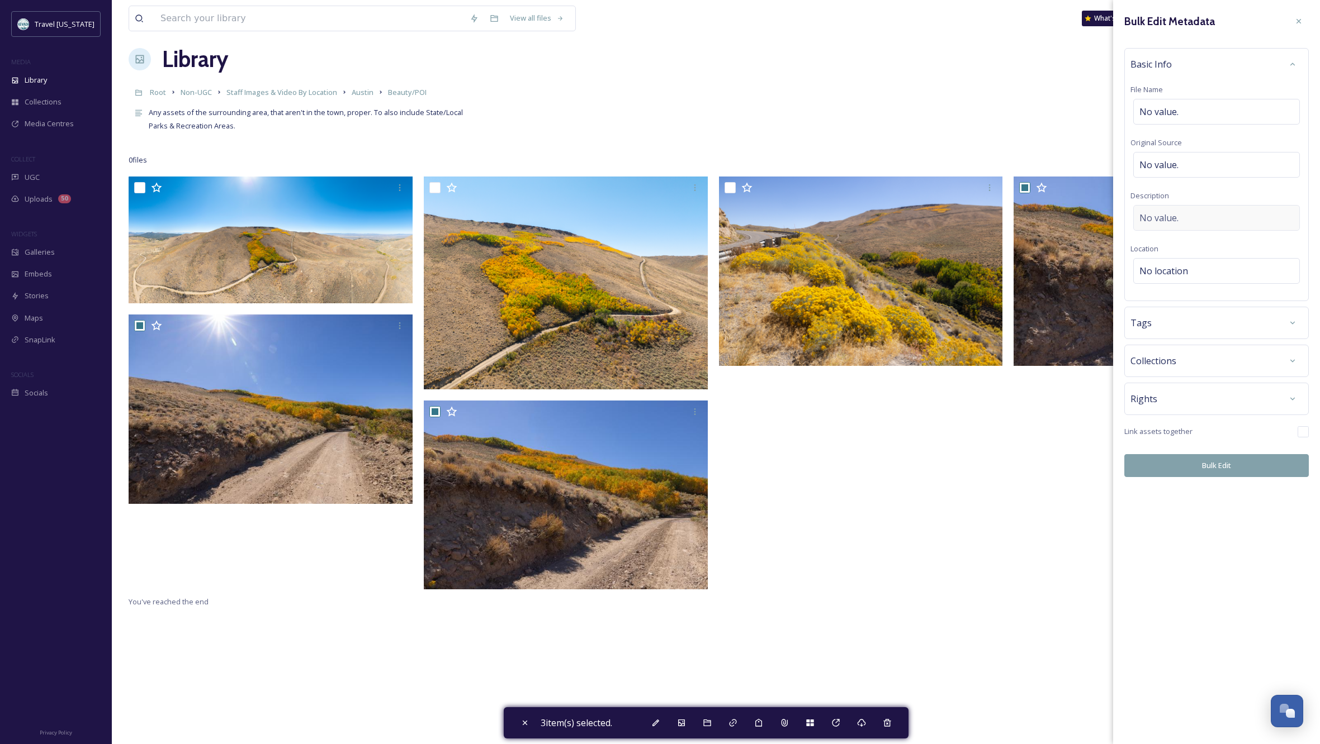
click at [1175, 217] on span "No value." at bounding box center [1158, 217] width 39 height 13
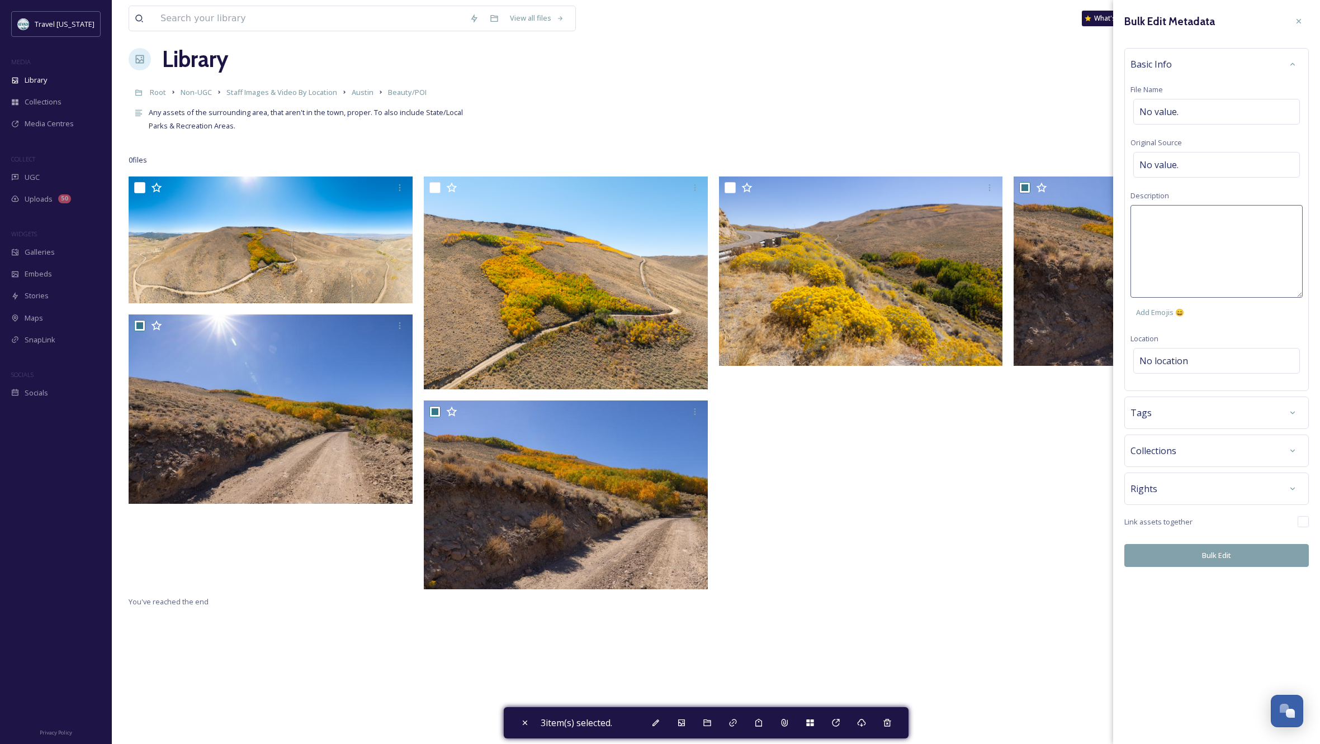
click at [1189, 217] on textarea at bounding box center [1216, 251] width 172 height 93
type textarea "There are deer in the field/alongside the trees."
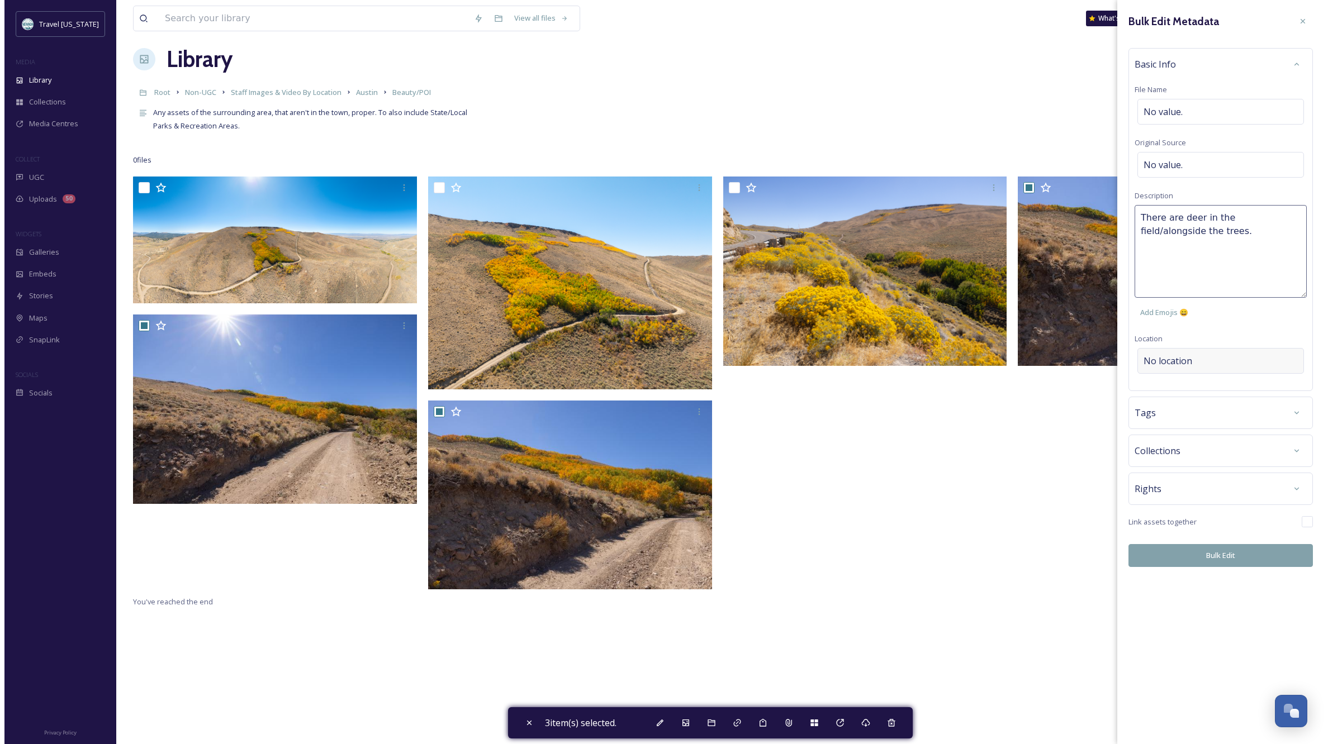
scroll to position [12, 0]
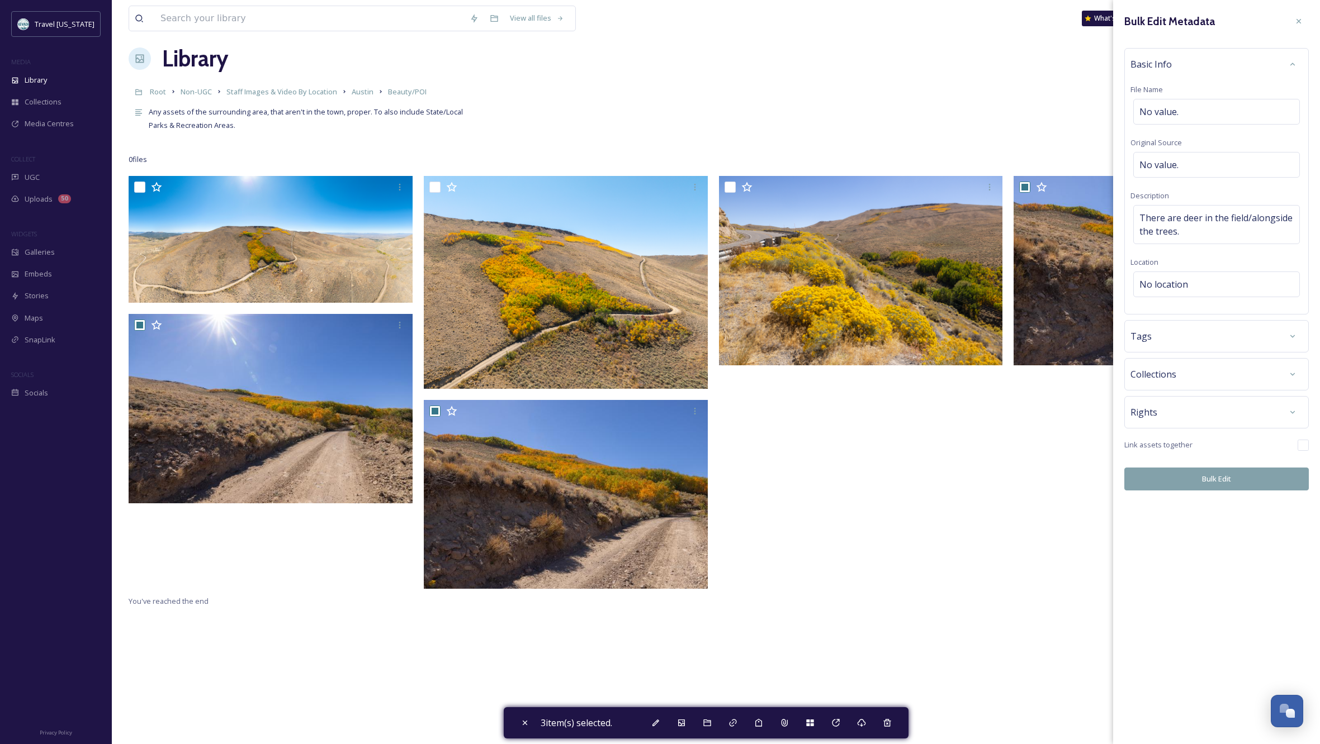
click at [1229, 556] on div "Bulk Edit Metadata Basic Info File Name No value. Original Source No value. Des…" at bounding box center [1216, 372] width 207 height 744
click at [1206, 478] on button "Bulk Edit" at bounding box center [1216, 479] width 184 height 23
checkbox input "false"
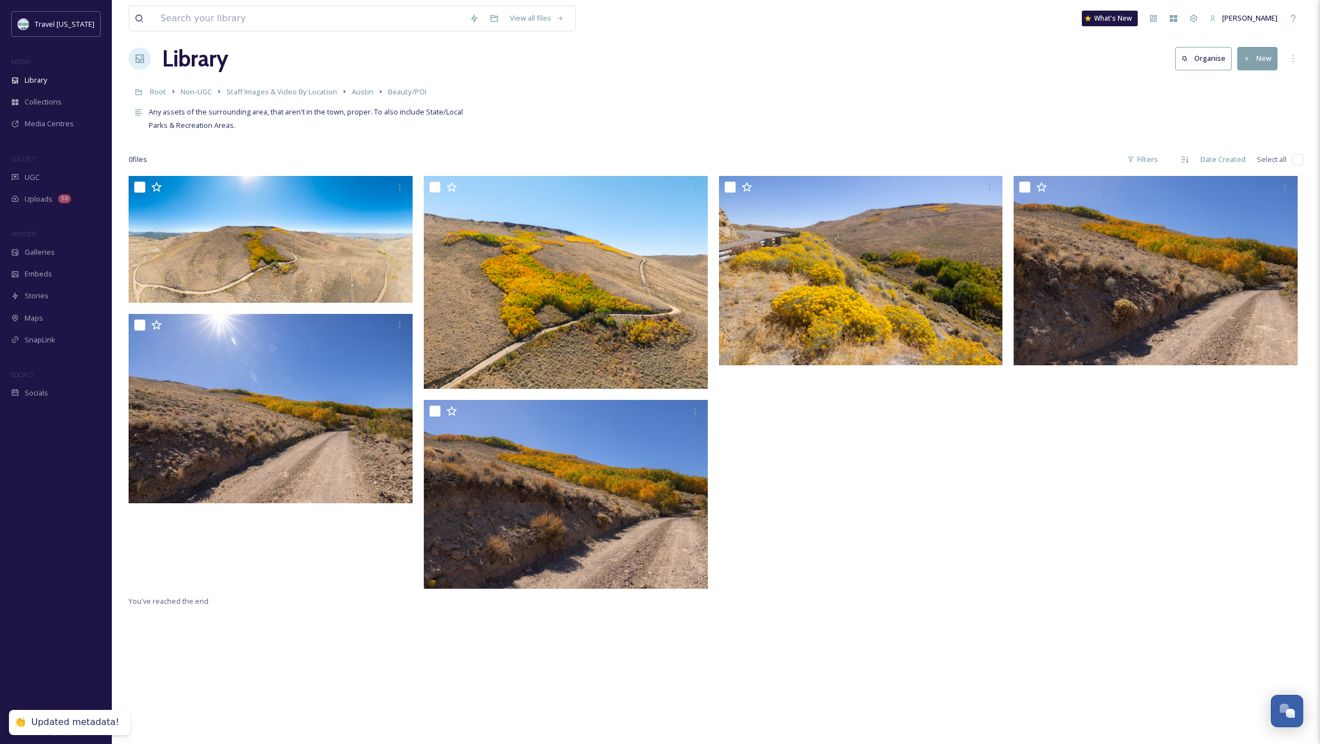
click at [940, 475] on div at bounding box center [864, 385] width 290 height 419
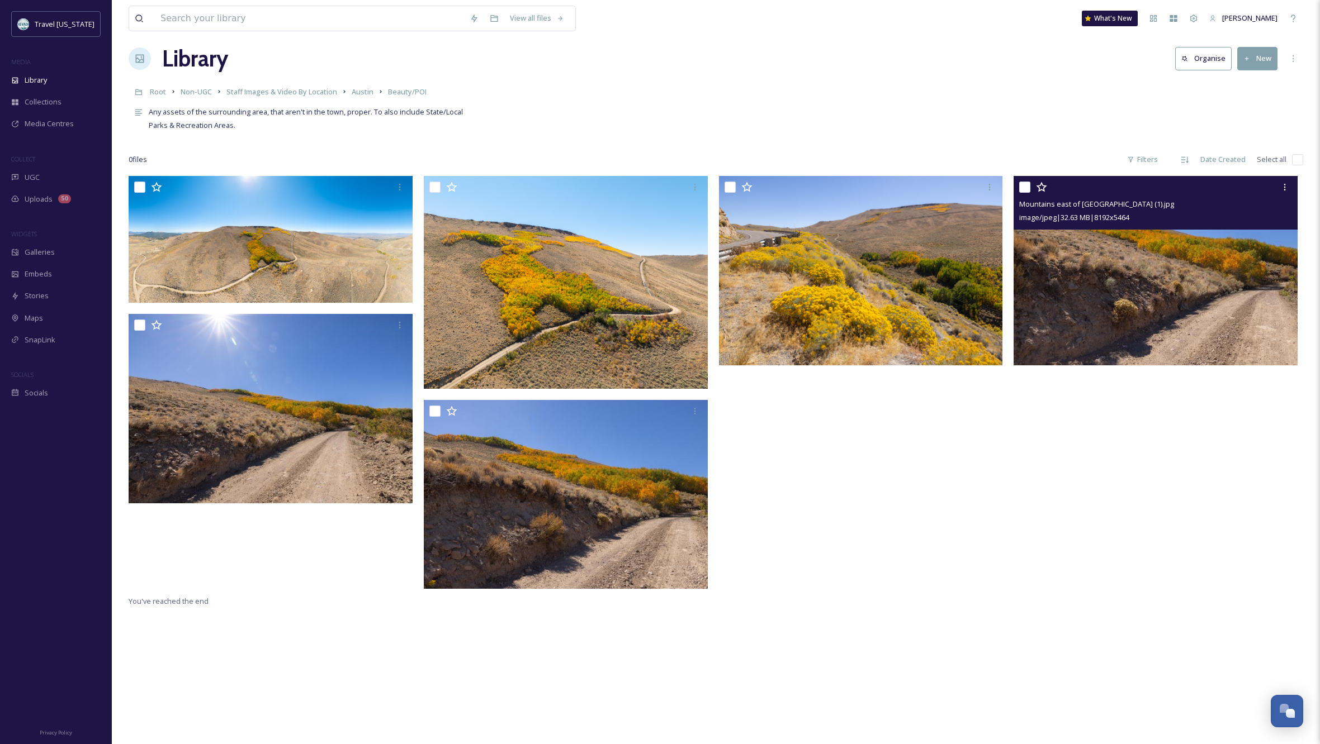
click at [1220, 251] on img at bounding box center [1155, 270] width 284 height 189
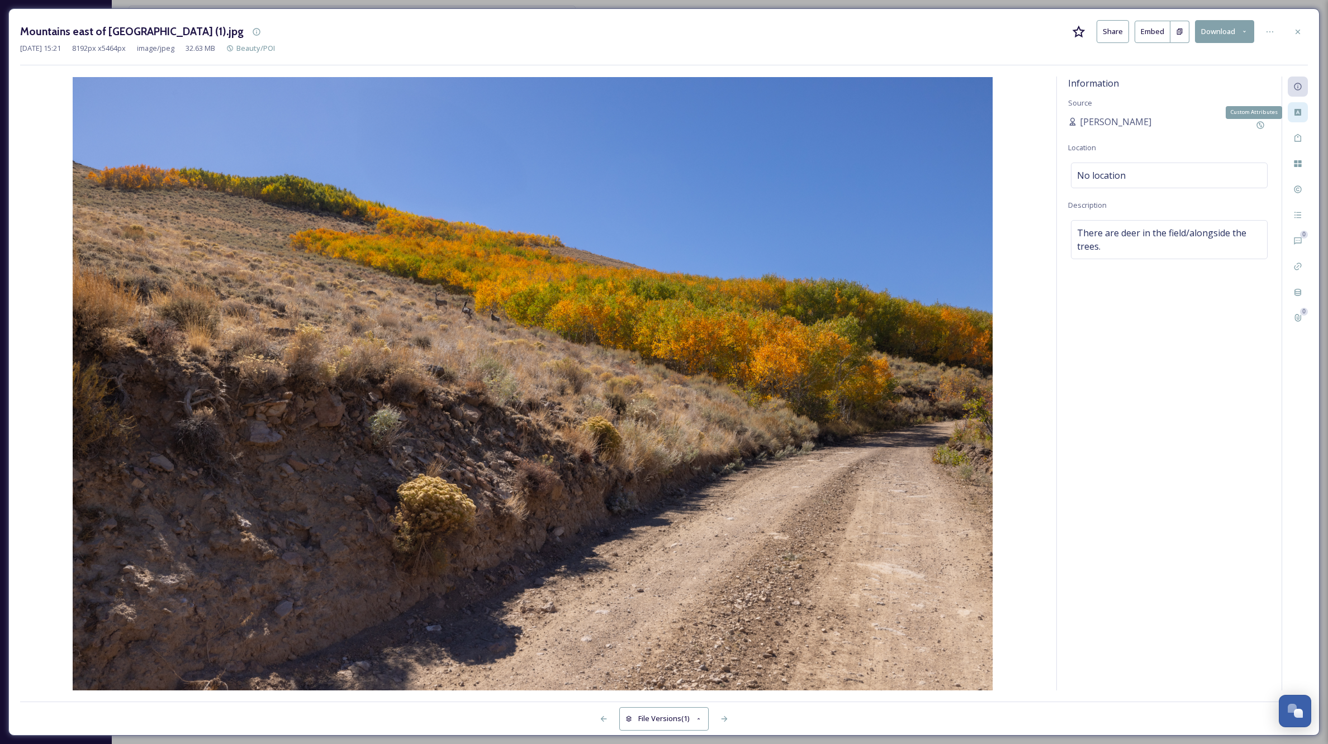
click at [1300, 110] on icon at bounding box center [1297, 112] width 7 height 7
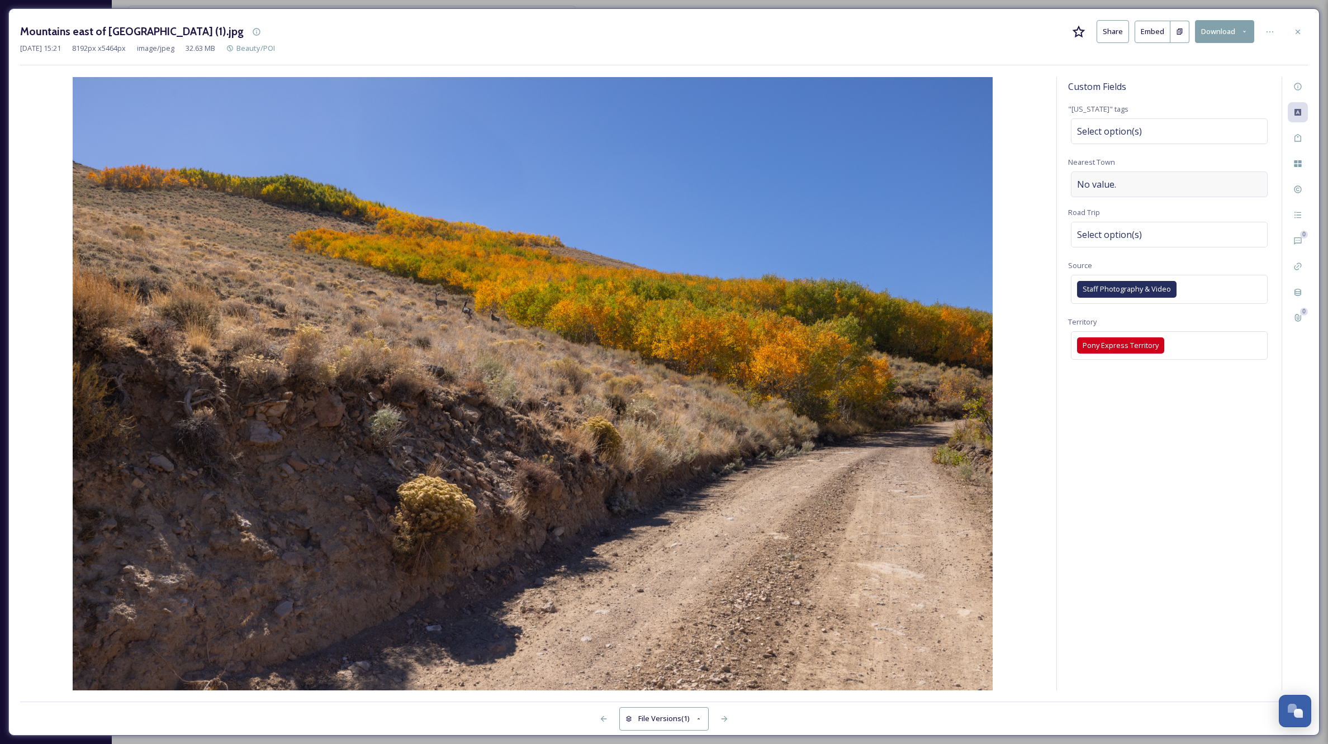
click at [1124, 183] on div "No value." at bounding box center [1169, 185] width 197 height 26
type input "Austin"
click at [1110, 227] on div "Select option(s)" at bounding box center [1169, 235] width 197 height 26
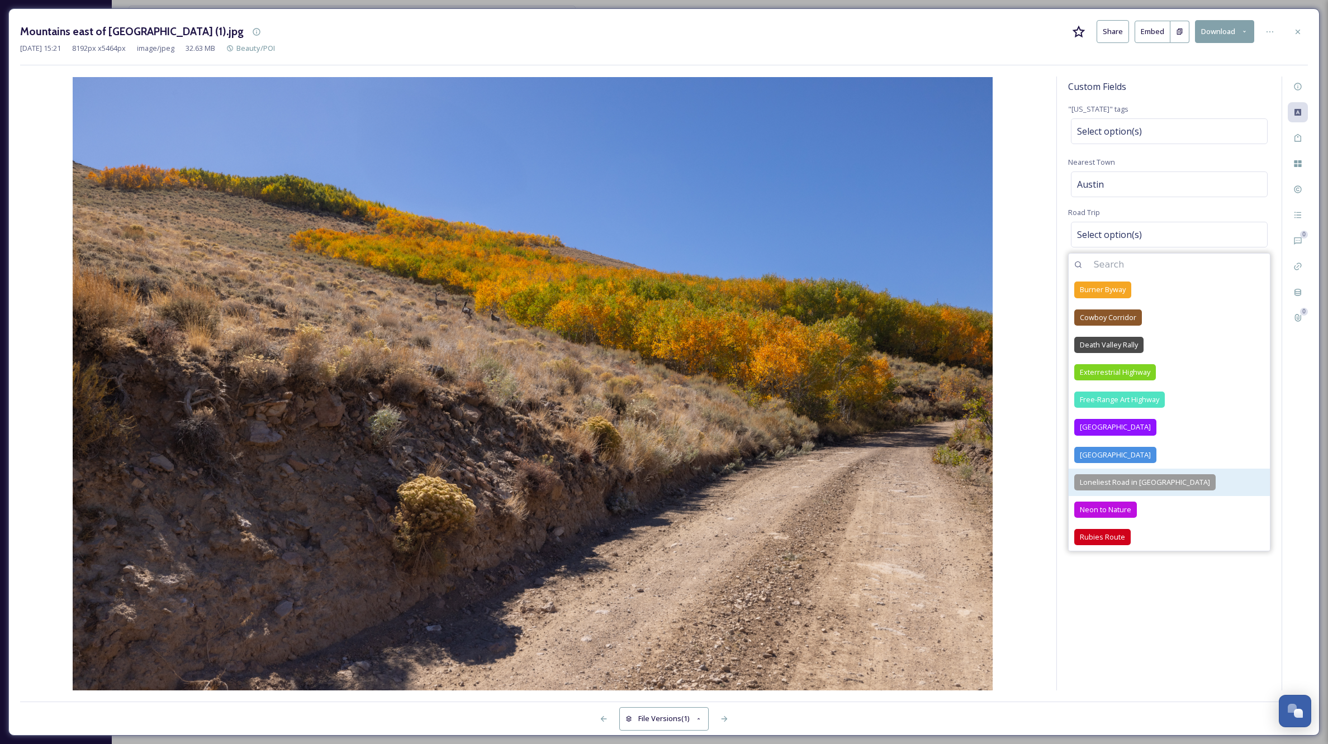
click at [1122, 486] on span "Loneliest Road in [GEOGRAPHIC_DATA]" at bounding box center [1145, 482] width 130 height 11
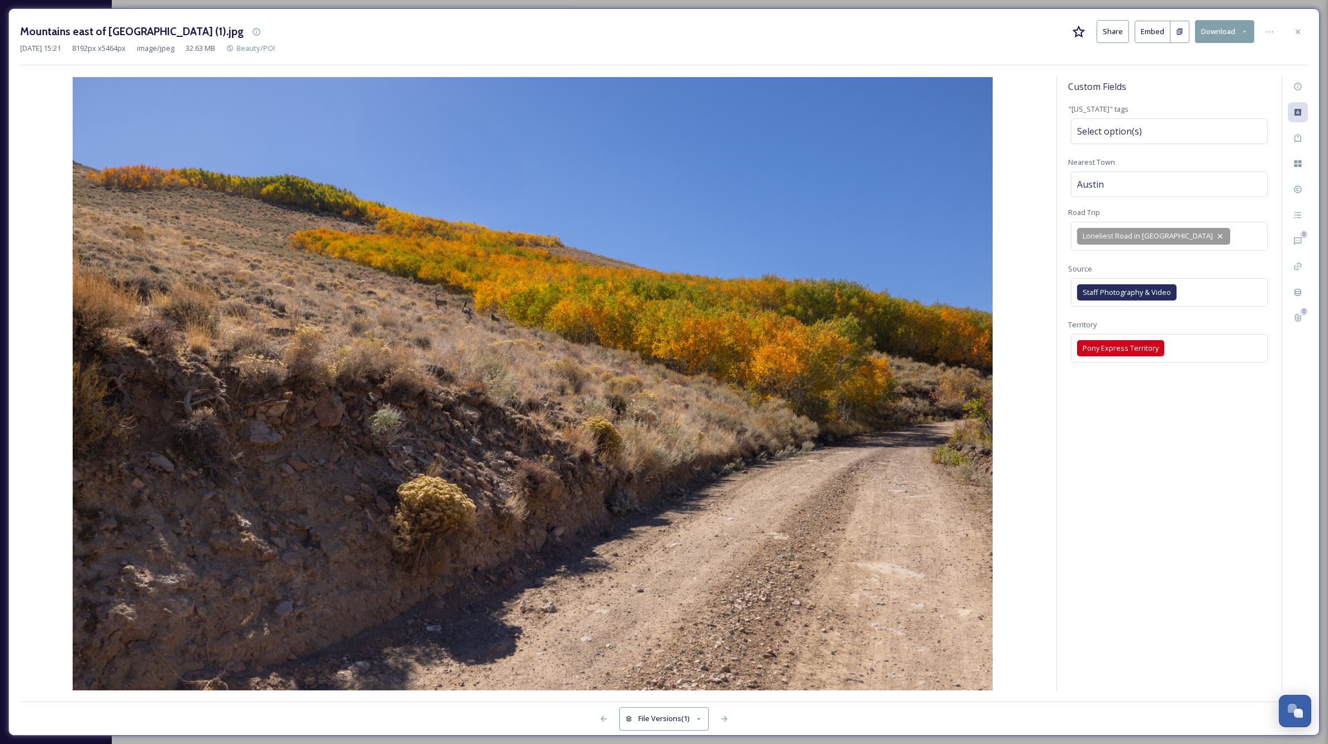
click at [1184, 622] on div "Custom Fields "[US_STATE]" tags Select option(s) Nearest Town [GEOGRAPHIC_DATA]…" at bounding box center [1169, 384] width 225 height 614
click at [724, 718] on icon at bounding box center [724, 719] width 9 height 9
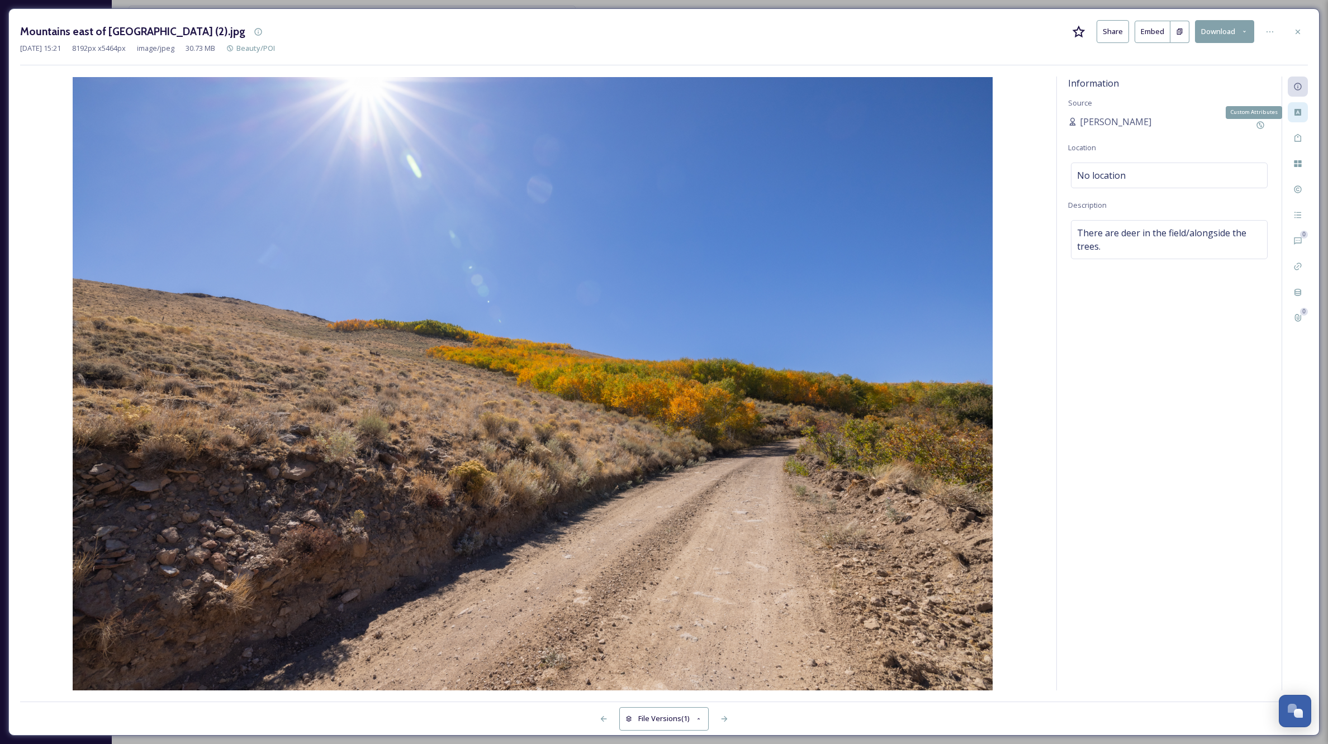
click at [1300, 108] on icon at bounding box center [1297, 112] width 9 height 9
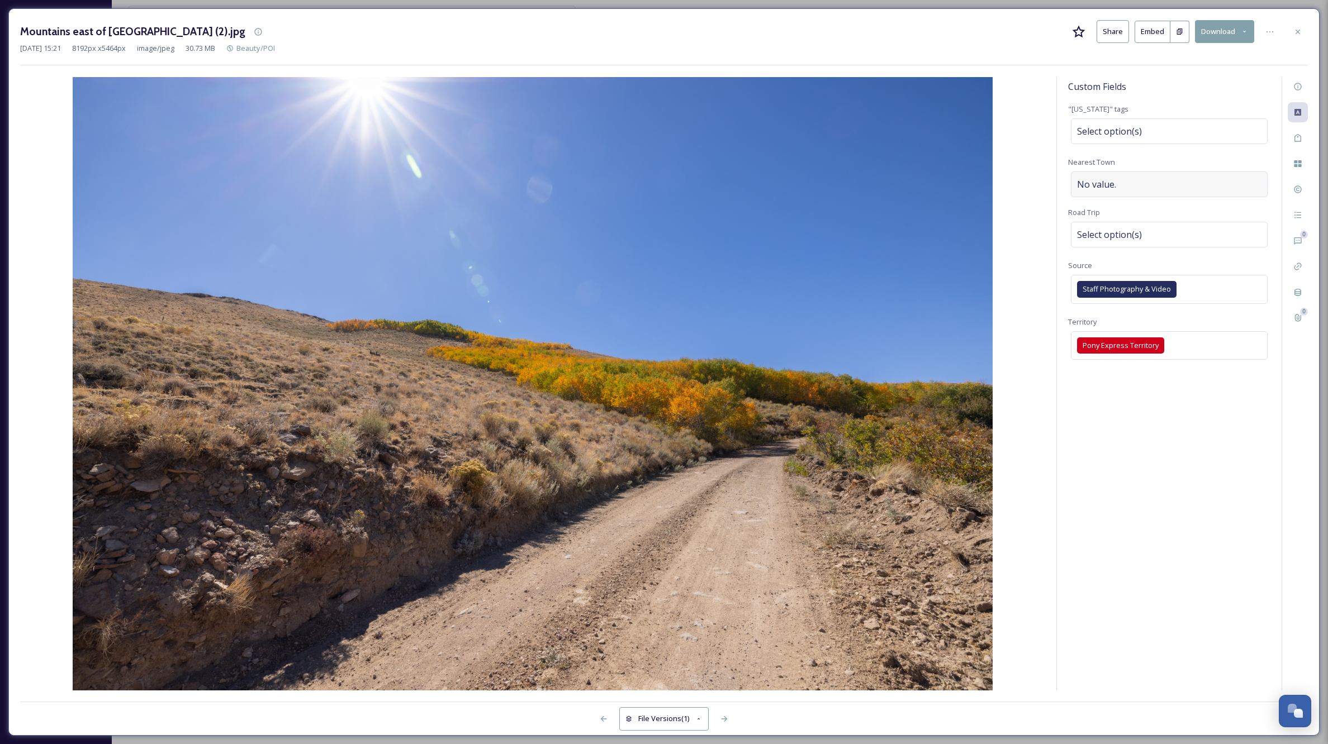
click at [1159, 185] on div "No value." at bounding box center [1169, 185] width 197 height 26
type input "Austin"
click at [1185, 238] on div "Select option(s)" at bounding box center [1169, 235] width 197 height 26
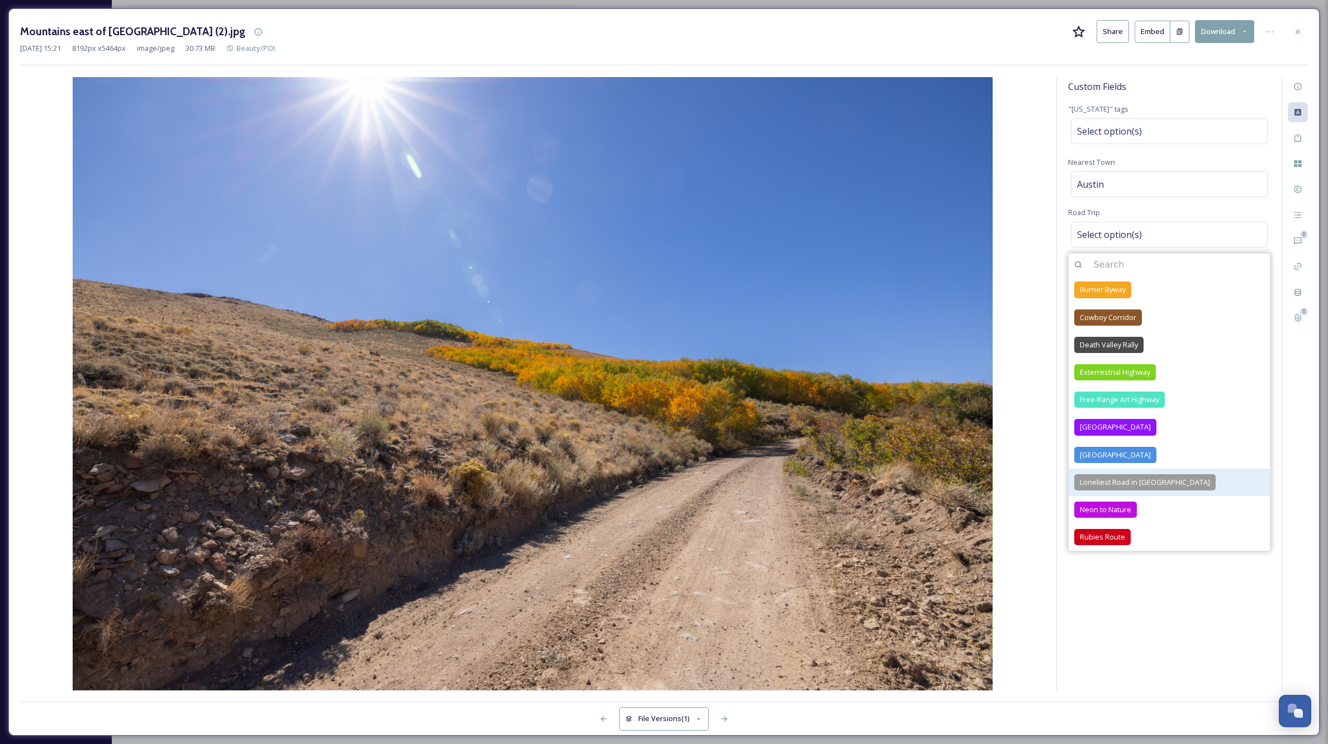
click at [1149, 475] on div "Loneliest Road in [GEOGRAPHIC_DATA]" at bounding box center [1144, 483] width 141 height 16
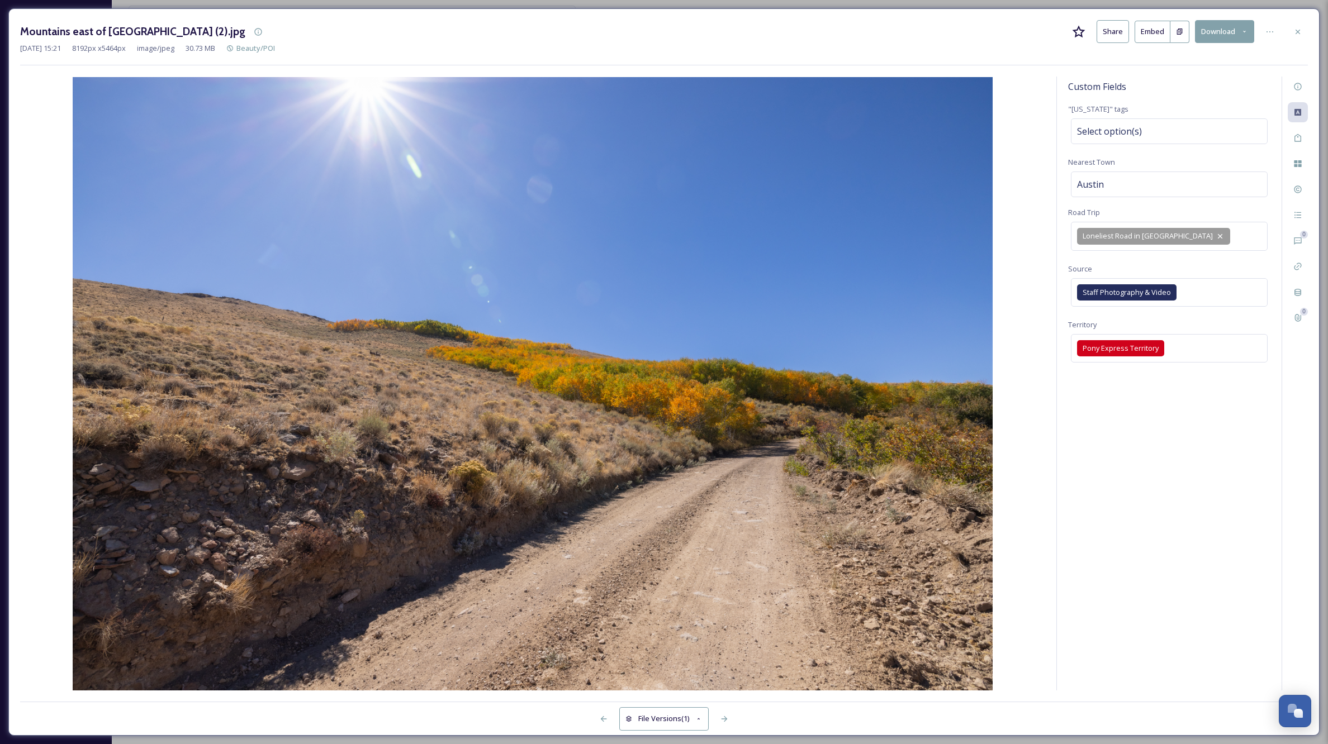
click at [1228, 591] on div "Custom Fields "[US_STATE]" tags Select option(s) Nearest Town [GEOGRAPHIC_DATA]…" at bounding box center [1169, 384] width 225 height 614
click at [725, 719] on icon at bounding box center [724, 719] width 9 height 9
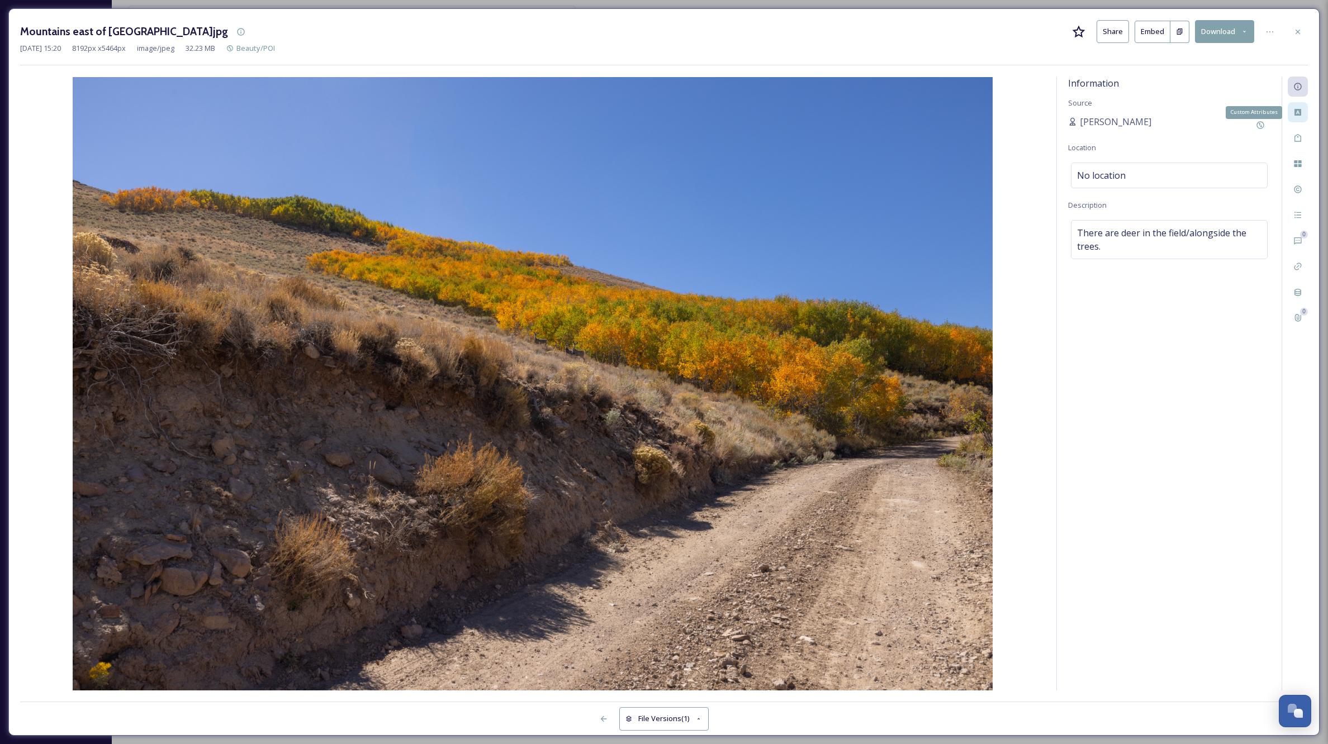
click at [1301, 111] on icon at bounding box center [1297, 112] width 7 height 7
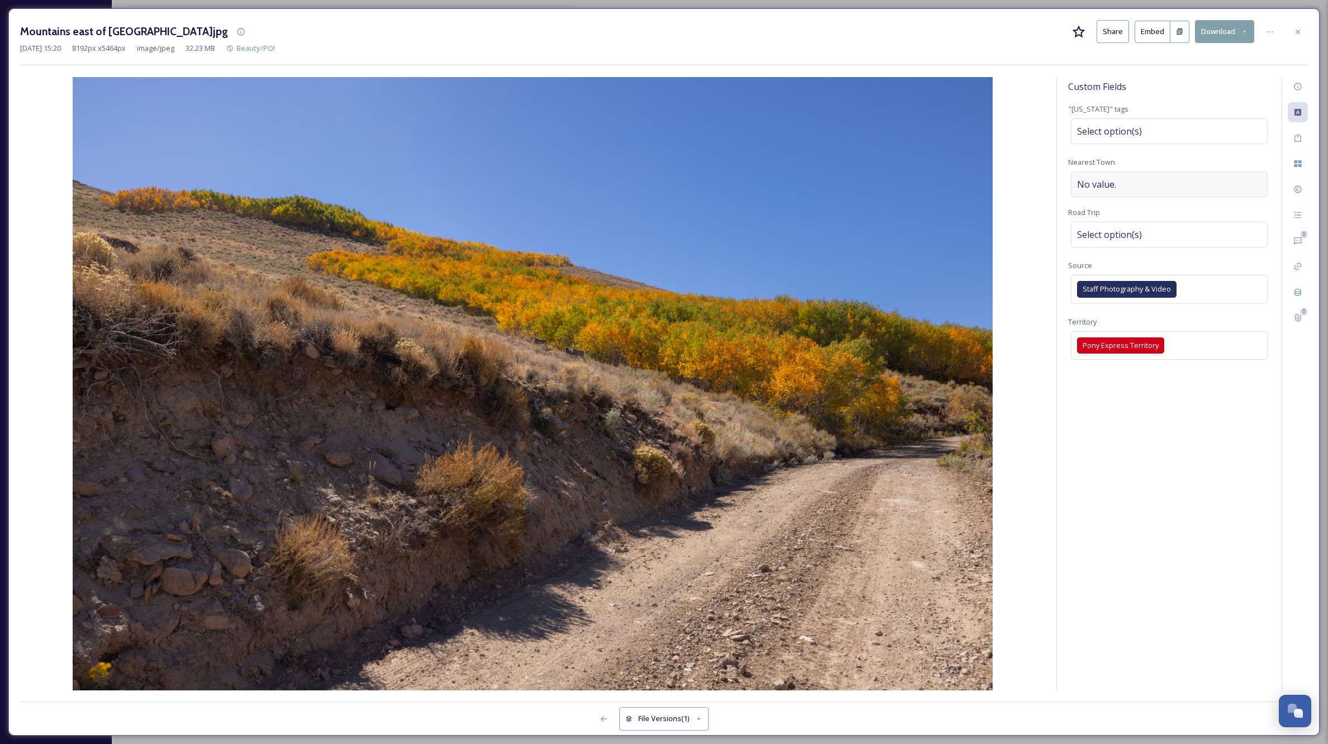
click at [1130, 178] on div "No value." at bounding box center [1169, 185] width 197 height 26
type input "Austin"
click at [1177, 234] on div "Select option(s)" at bounding box center [1169, 235] width 197 height 26
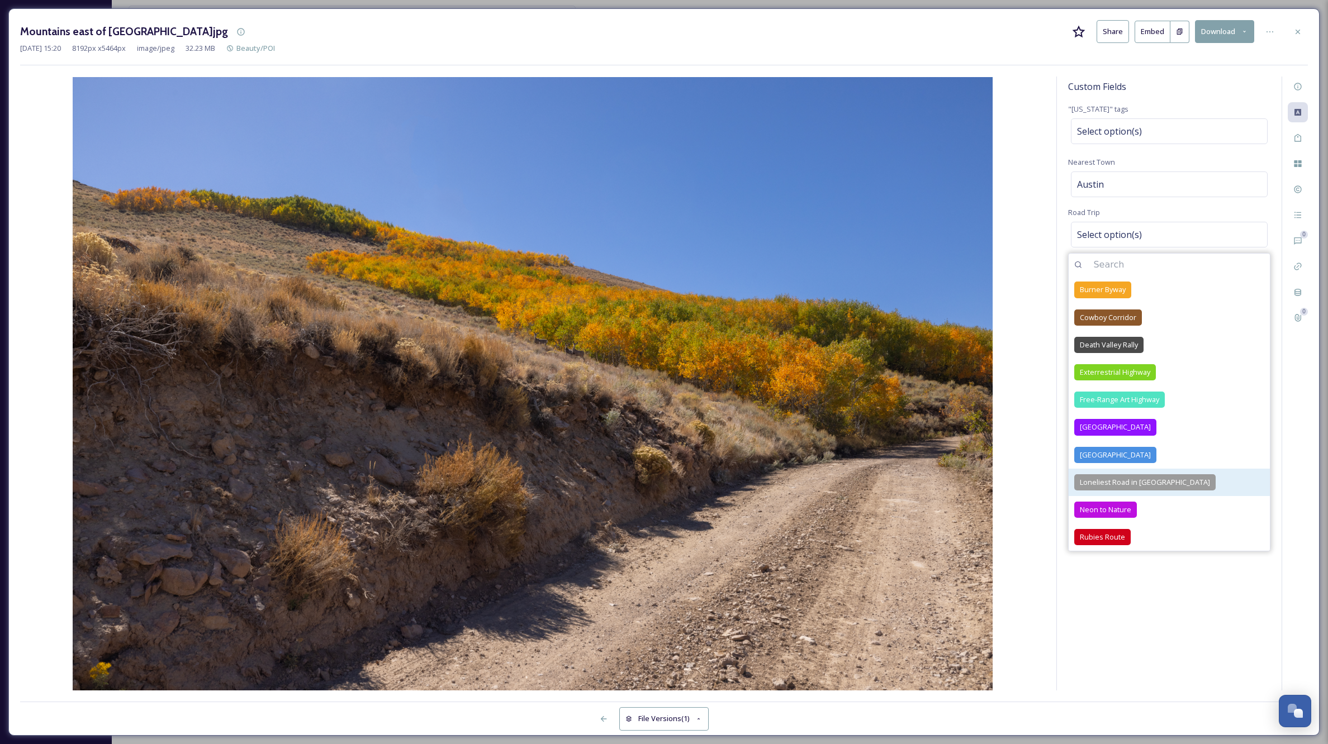
click at [1148, 477] on span "Loneliest Road in [GEOGRAPHIC_DATA]" at bounding box center [1145, 482] width 130 height 11
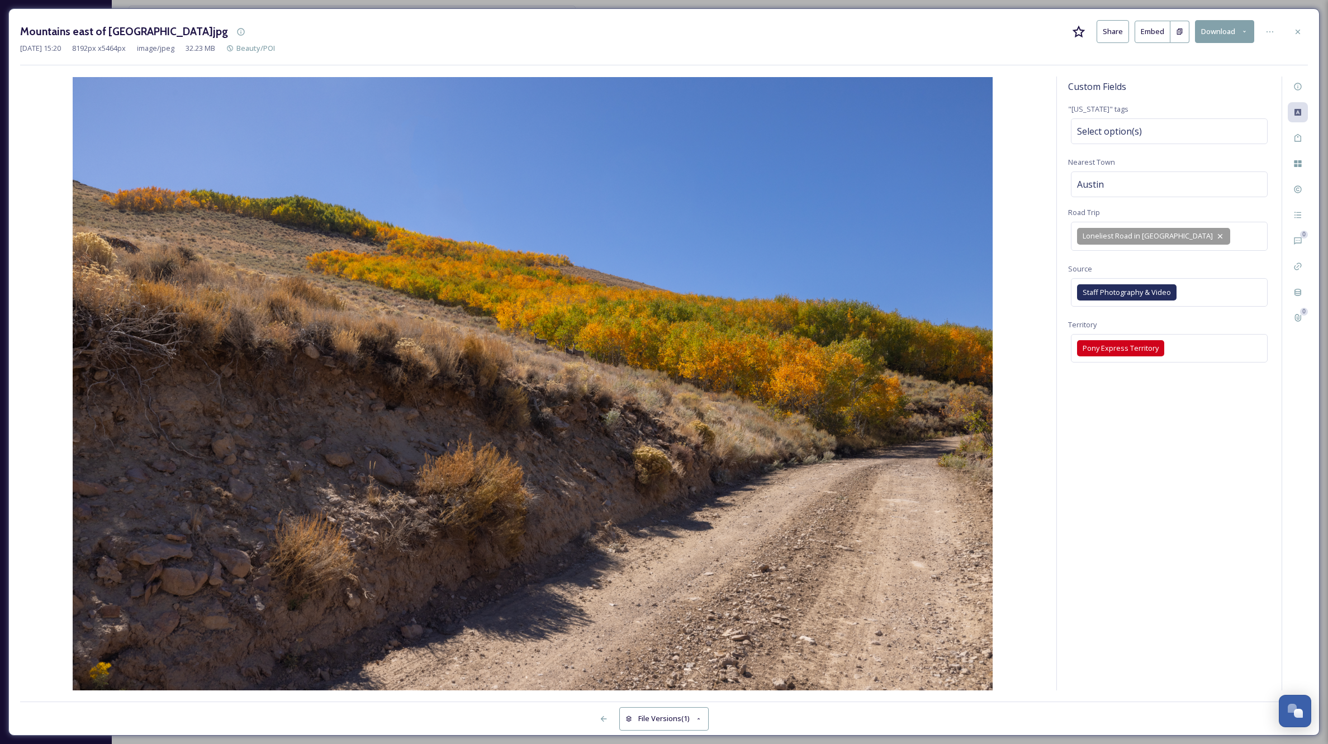
drag, startPoint x: 1145, startPoint y: 635, endPoint x: 1159, endPoint y: 622, distance: 19.4
click at [1145, 635] on div "Custom Fields "[US_STATE]" tags Select option(s) Nearest Town [GEOGRAPHIC_DATA]…" at bounding box center [1169, 384] width 225 height 614
click at [601, 719] on icon at bounding box center [604, 720] width 6 height 6
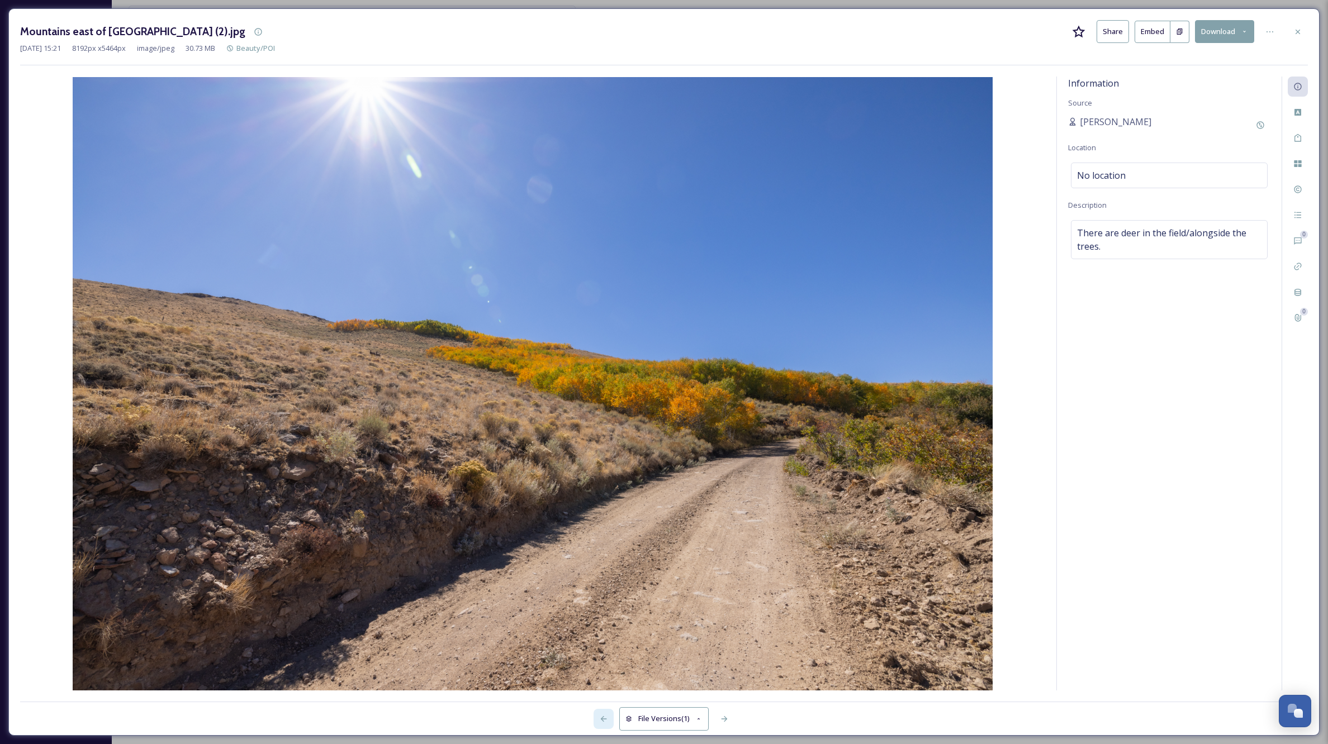
click at [601, 719] on icon at bounding box center [604, 720] width 6 height 6
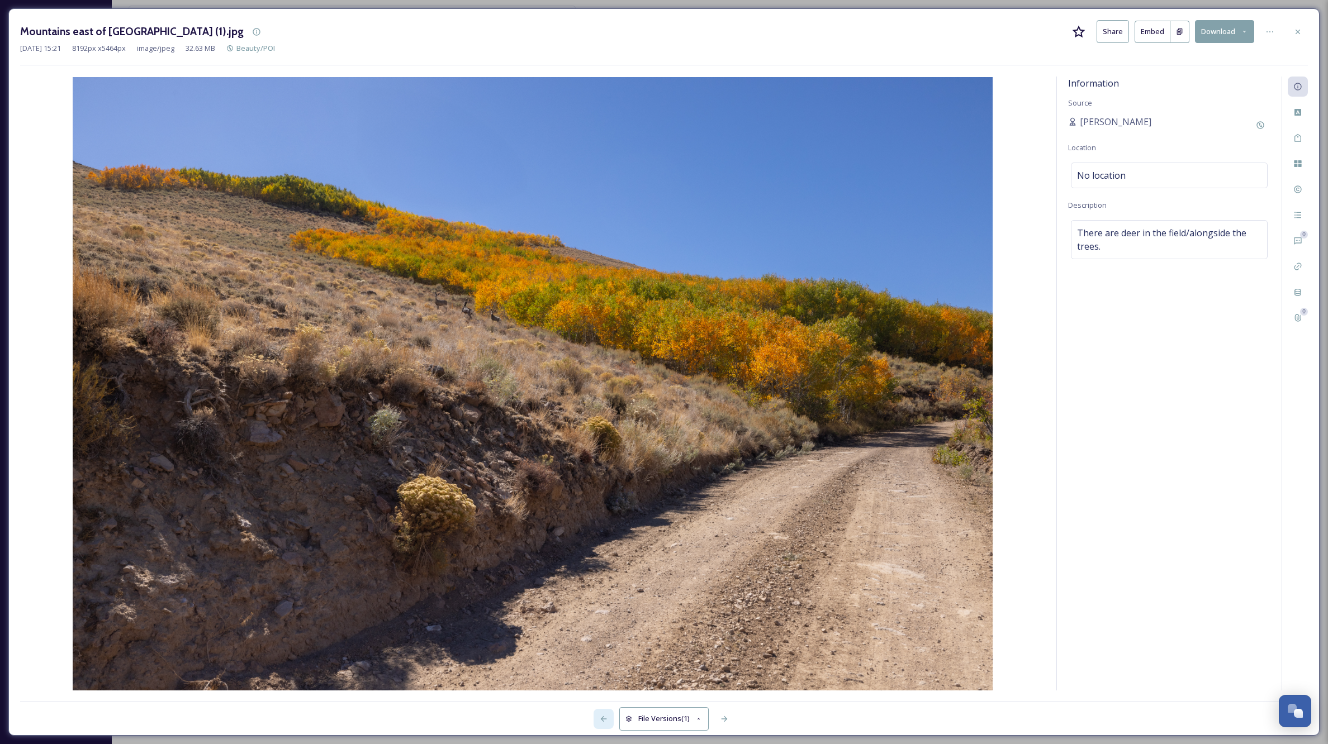
click at [601, 719] on icon at bounding box center [604, 720] width 6 height 6
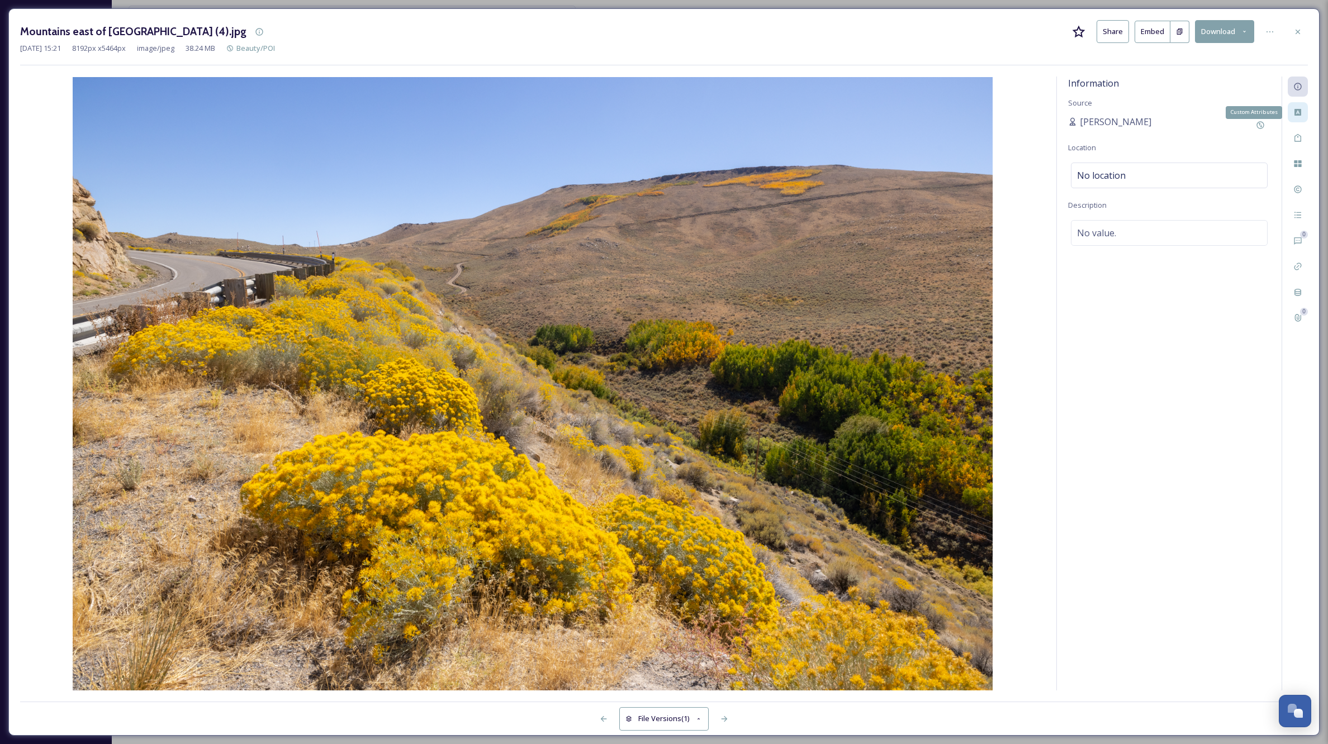
click at [1298, 111] on icon at bounding box center [1297, 112] width 9 height 9
click at [1140, 181] on div "No value." at bounding box center [1169, 185] width 197 height 26
type input "Austin"
click at [1151, 231] on div "Select option(s)" at bounding box center [1169, 235] width 197 height 26
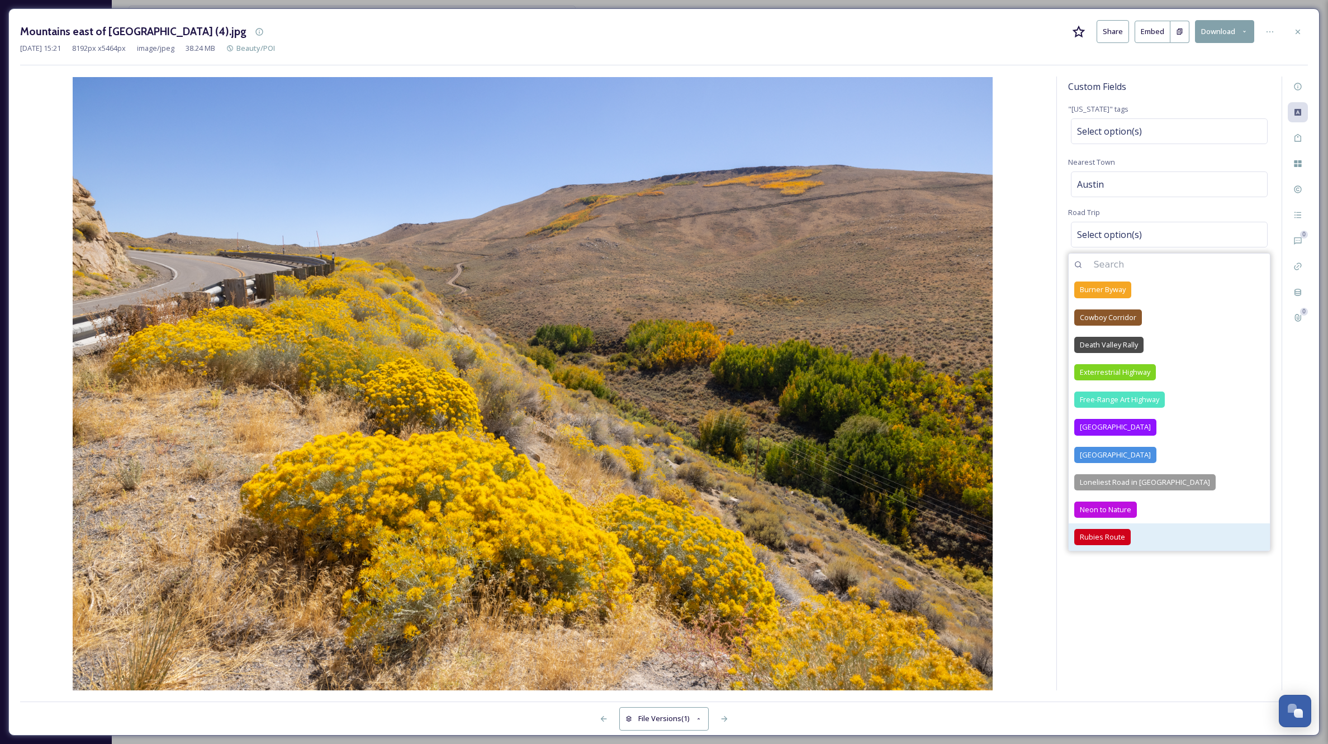
drag, startPoint x: 1147, startPoint y: 482, endPoint x: 1218, endPoint y: 536, distance: 88.5
click at [1147, 482] on span "Loneliest Road in [GEOGRAPHIC_DATA]" at bounding box center [1145, 482] width 130 height 11
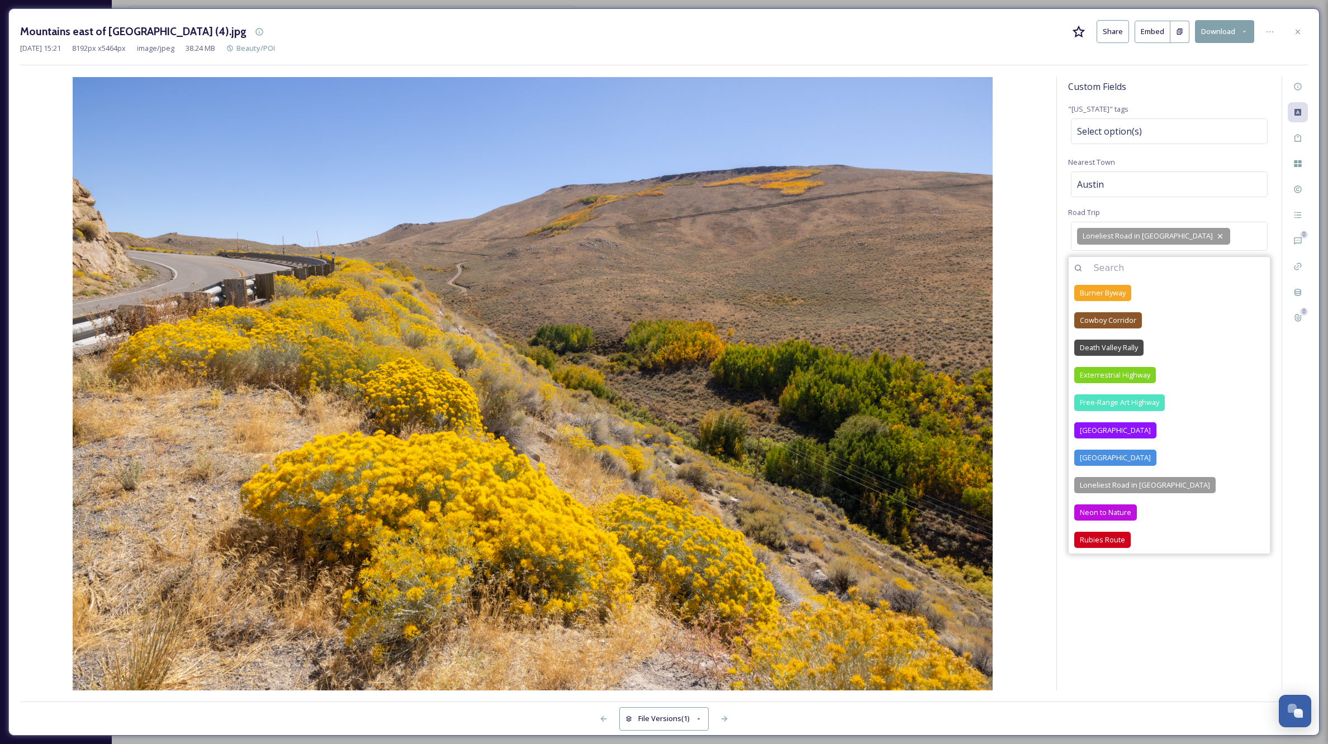
click at [1191, 665] on div "Custom Fields "[US_STATE]" tags Select option(s) Nearest Town [GEOGRAPHIC_DATA]…" at bounding box center [1169, 384] width 225 height 614
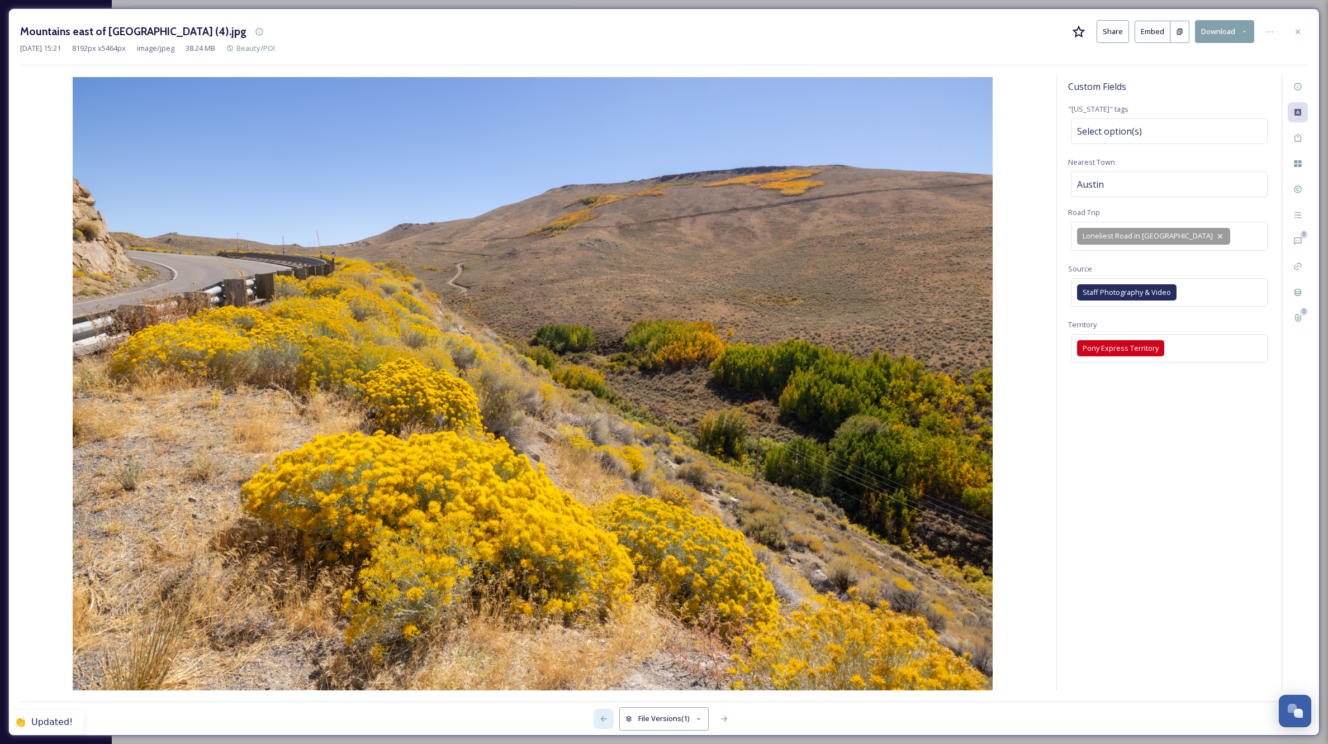
click at [603, 720] on icon at bounding box center [603, 719] width 9 height 9
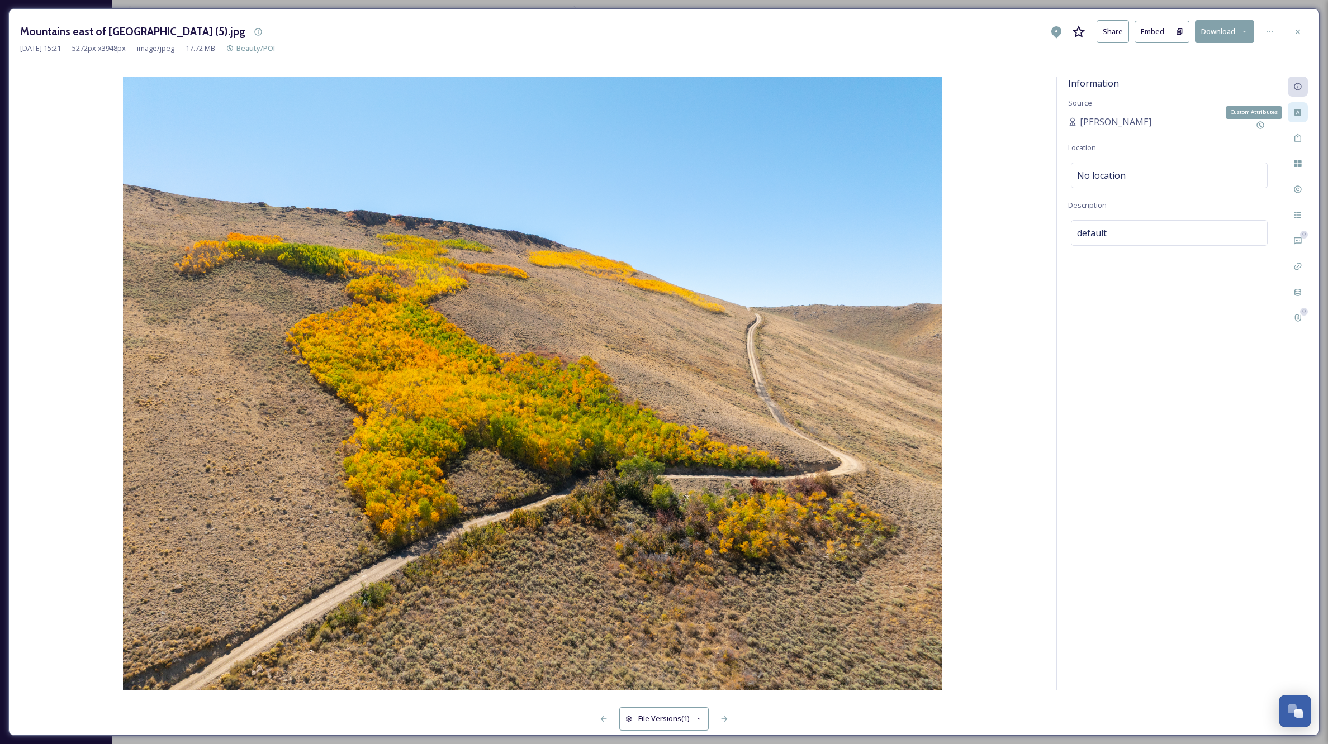
click at [1296, 109] on icon at bounding box center [1297, 112] width 7 height 7
click at [1164, 129] on div "Select option(s)" at bounding box center [1169, 131] width 197 height 26
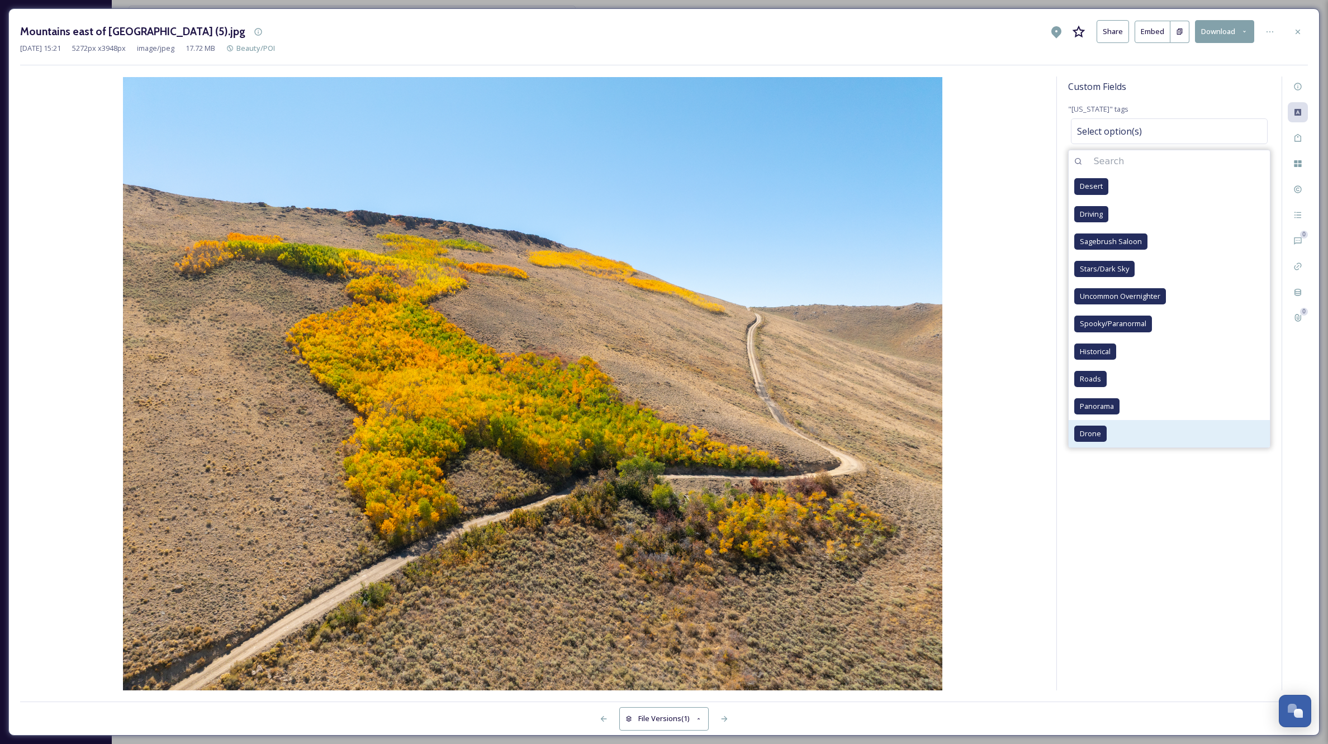
click at [1091, 434] on span "Drone" at bounding box center [1090, 434] width 21 height 11
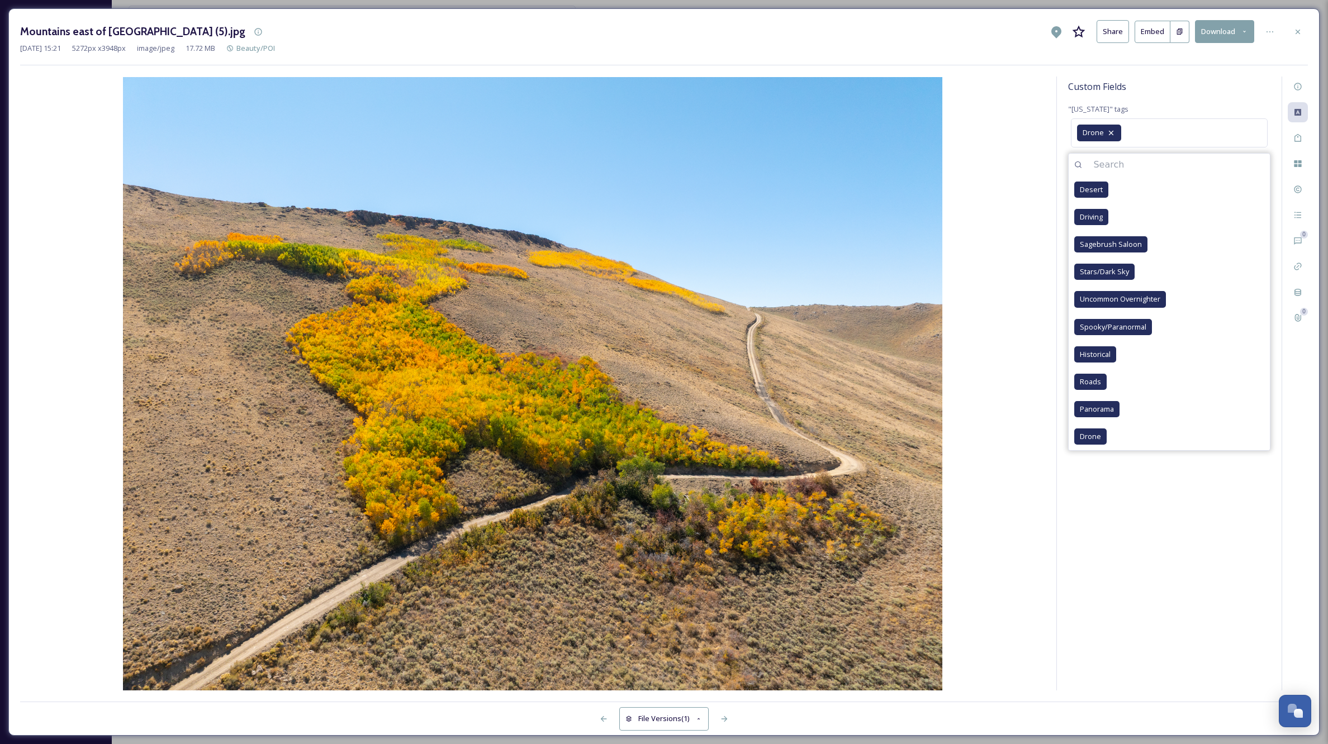
click at [1164, 589] on div "Custom Fields "[US_STATE]" tags Drone Desert Driving Sagebrush Saloon Stars/Dar…" at bounding box center [1169, 384] width 225 height 614
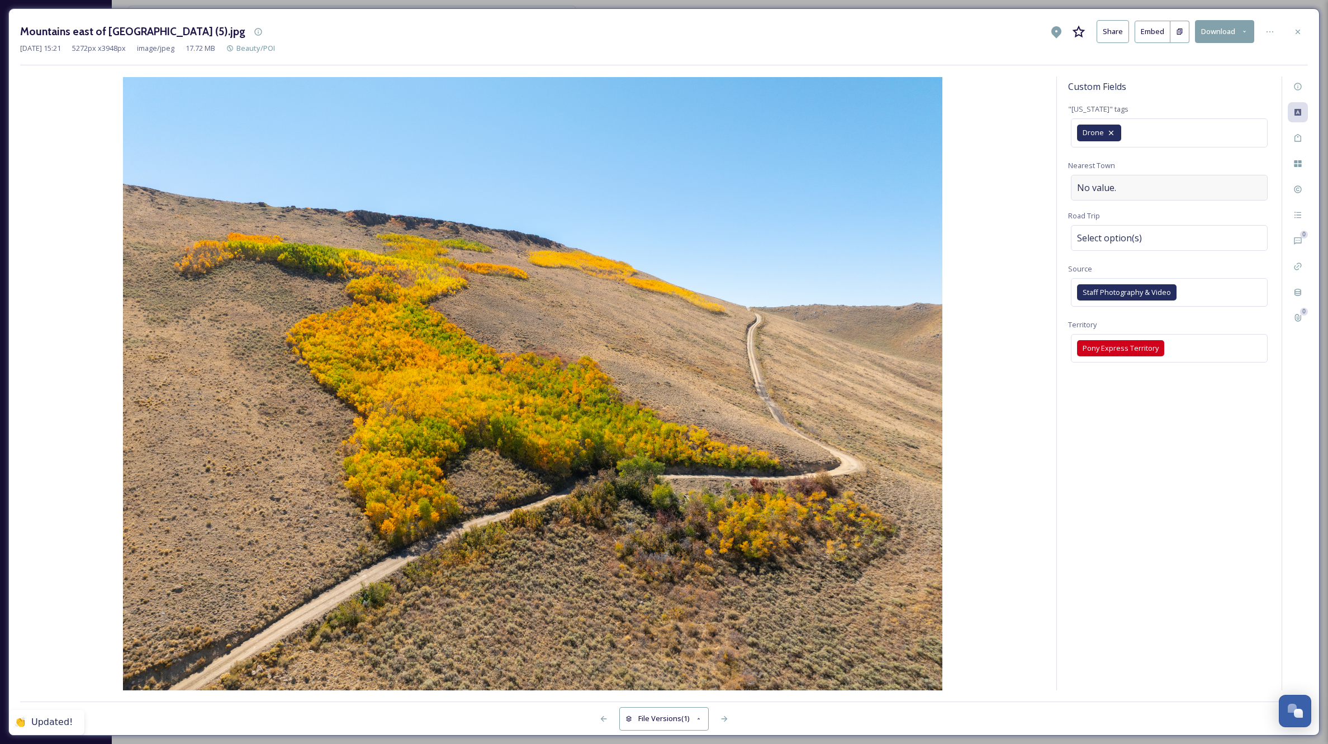
click at [1133, 187] on div "No value." at bounding box center [1169, 188] width 197 height 26
type input "Austin"
click at [1128, 237] on span "Select option(s)" at bounding box center [1109, 237] width 65 height 13
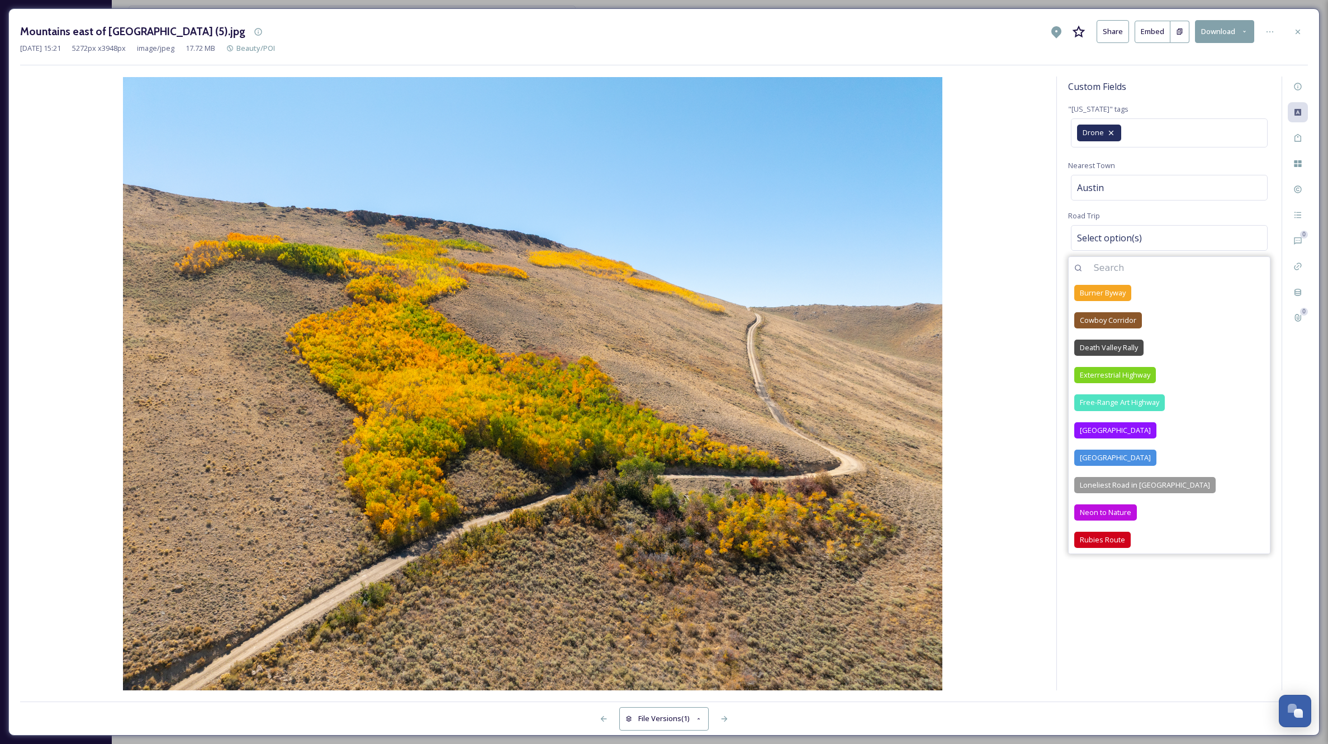
drag, startPoint x: 1127, startPoint y: 483, endPoint x: 1215, endPoint y: 571, distance: 124.5
click at [1127, 483] on span "Loneliest Road in [GEOGRAPHIC_DATA]" at bounding box center [1145, 485] width 130 height 11
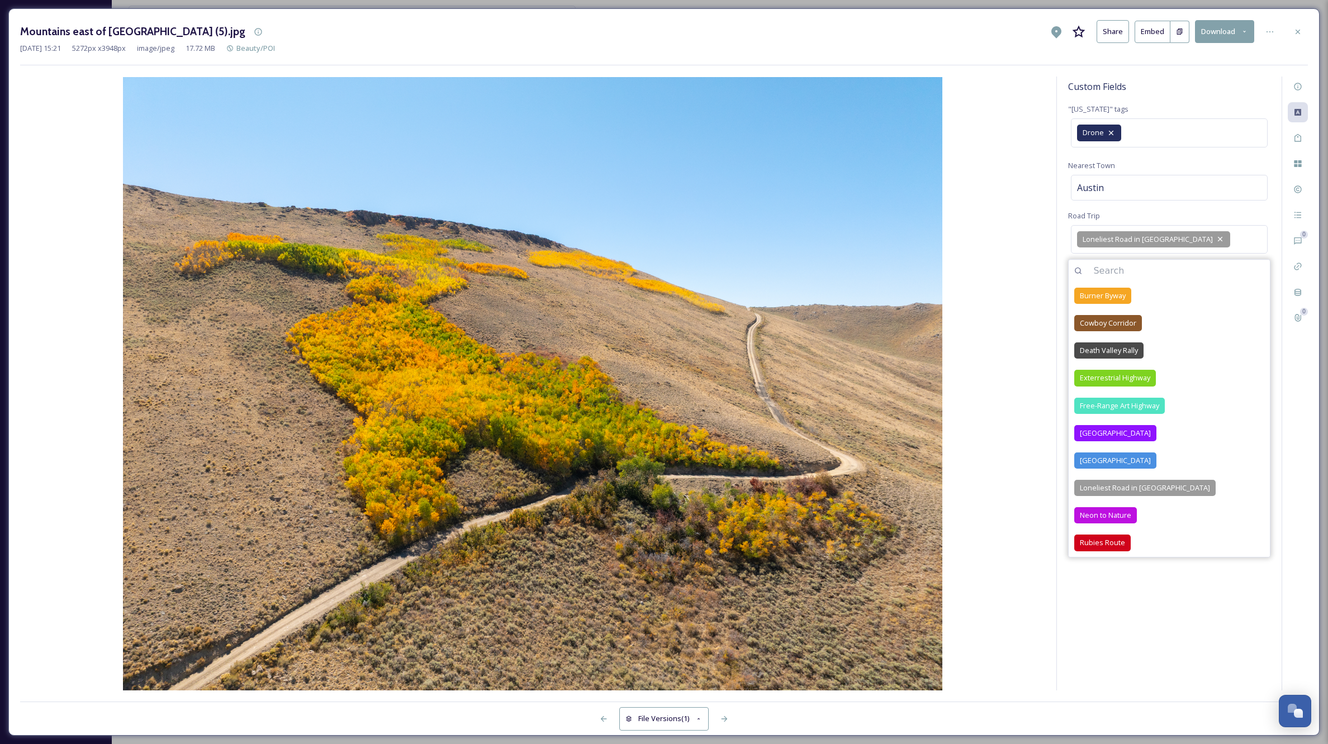
click at [1143, 616] on div "Custom Fields "[US_STATE]" tags Drone Nearest Town [GEOGRAPHIC_DATA] Trip [GEOG…" at bounding box center [1169, 384] width 225 height 614
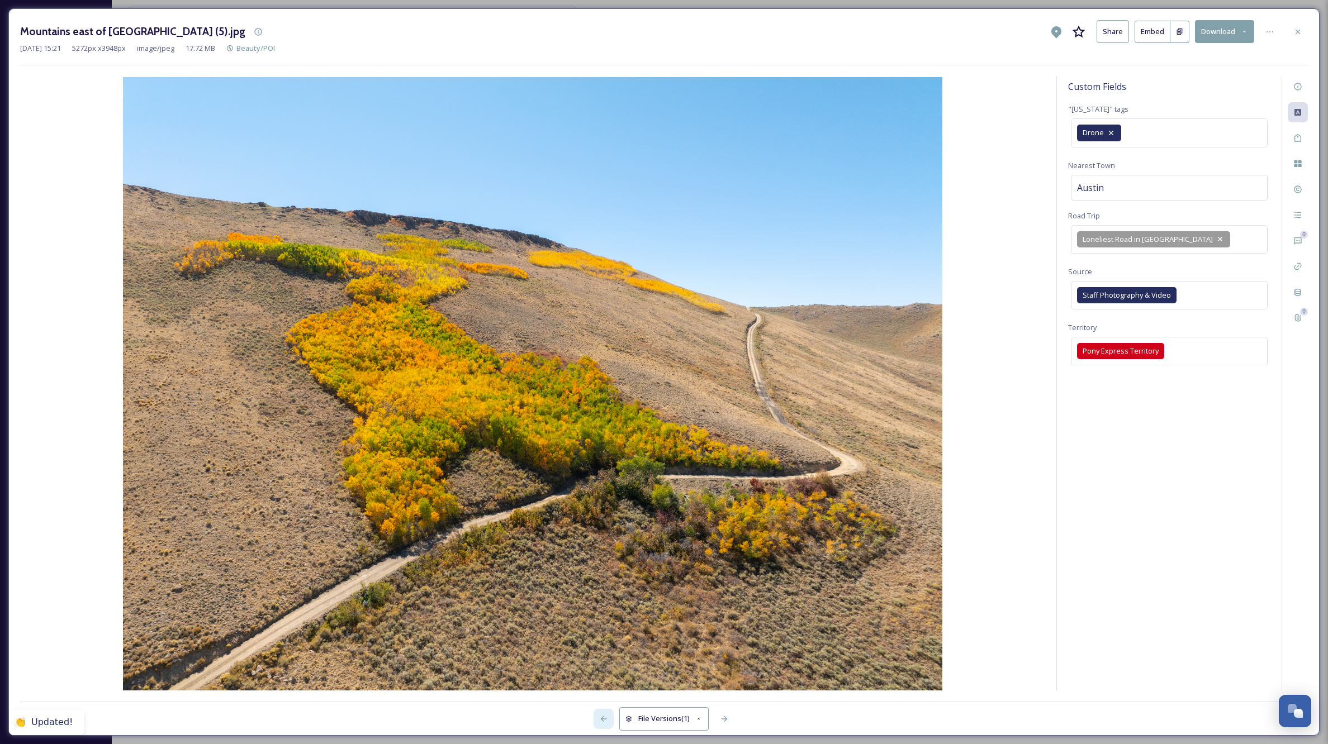
click at [601, 720] on icon at bounding box center [604, 720] width 6 height 6
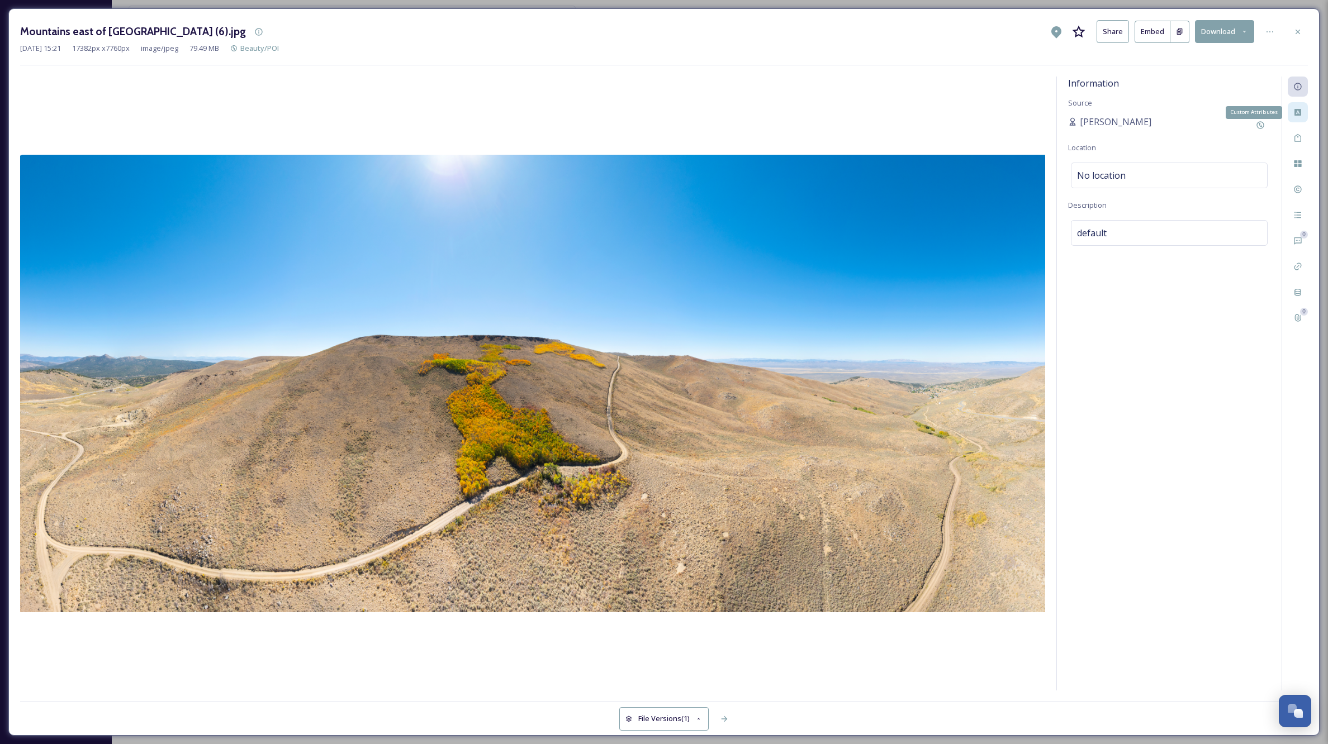
click at [1298, 111] on icon at bounding box center [1297, 112] width 9 height 9
click at [1178, 132] on div "Select option(s)" at bounding box center [1169, 131] width 197 height 26
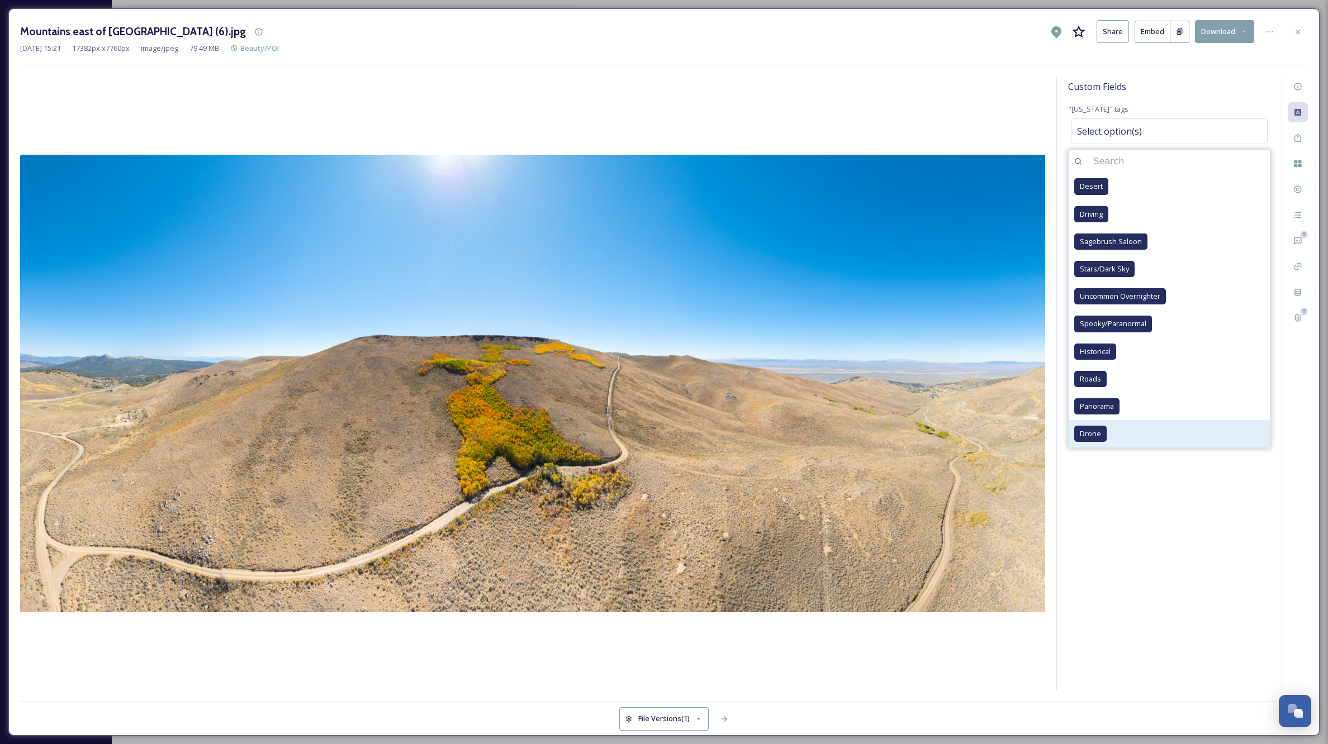
click at [1088, 434] on span "Drone" at bounding box center [1090, 434] width 21 height 11
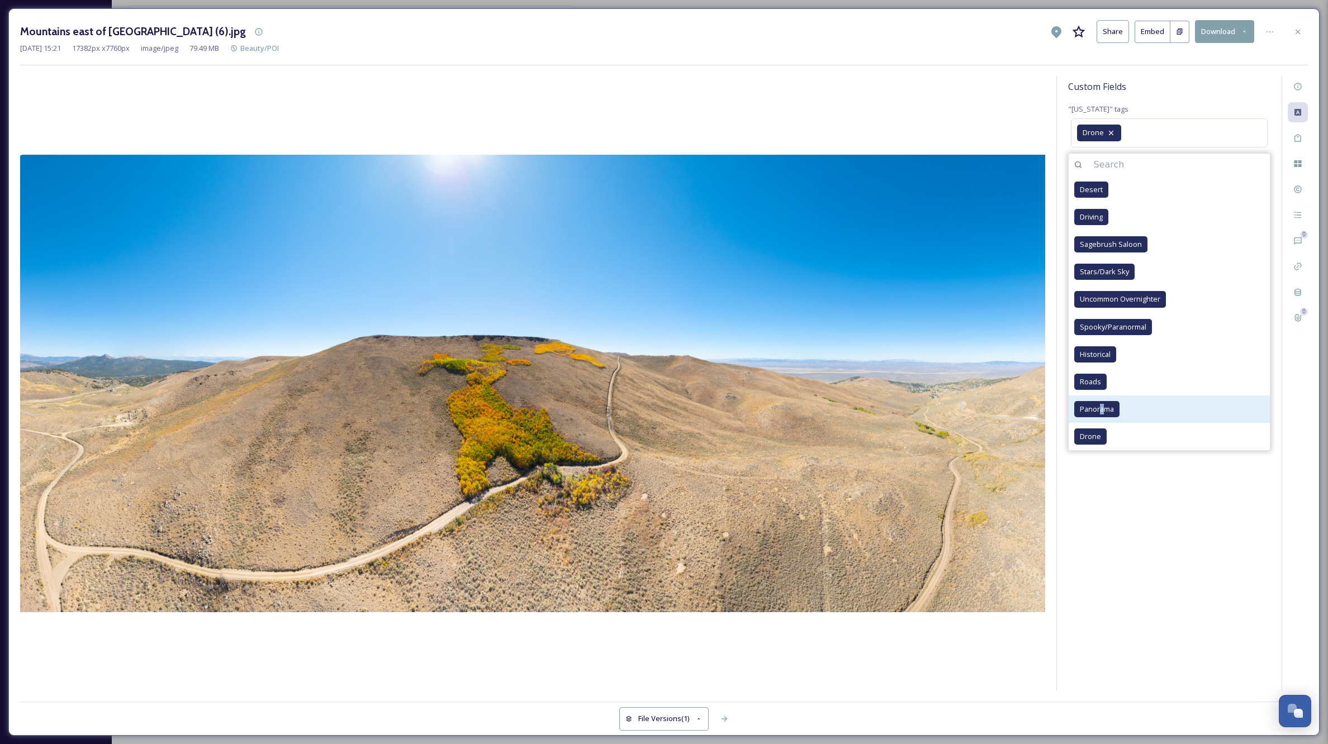
click at [1102, 409] on span "Panorama" at bounding box center [1097, 409] width 34 height 11
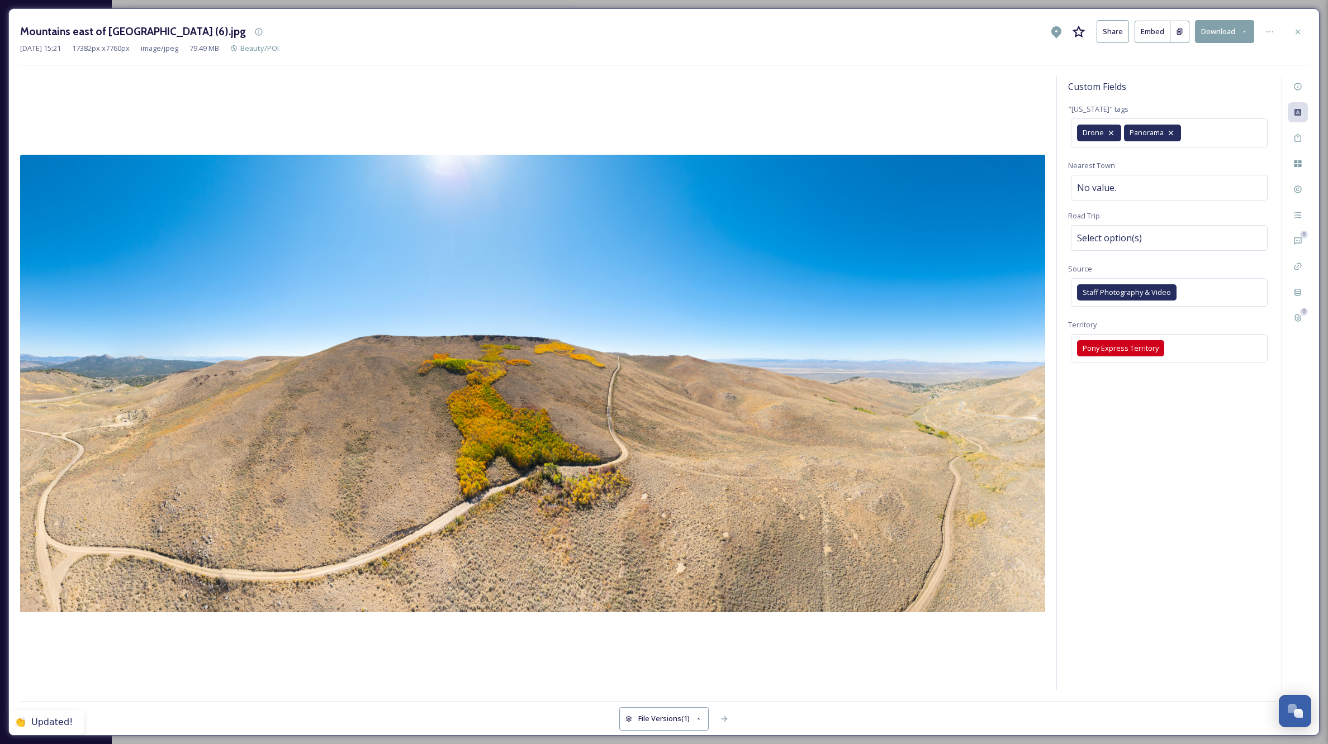
click at [1179, 545] on div "Custom Fields "[US_STATE]" tags Drone Panorama Nearest Town No value. Road Trip…" at bounding box center [1169, 384] width 225 height 614
click at [1160, 188] on div "No value." at bounding box center [1169, 188] width 197 height 26
type input "Austin"
click at [1158, 230] on div "Select option(s)" at bounding box center [1169, 238] width 197 height 26
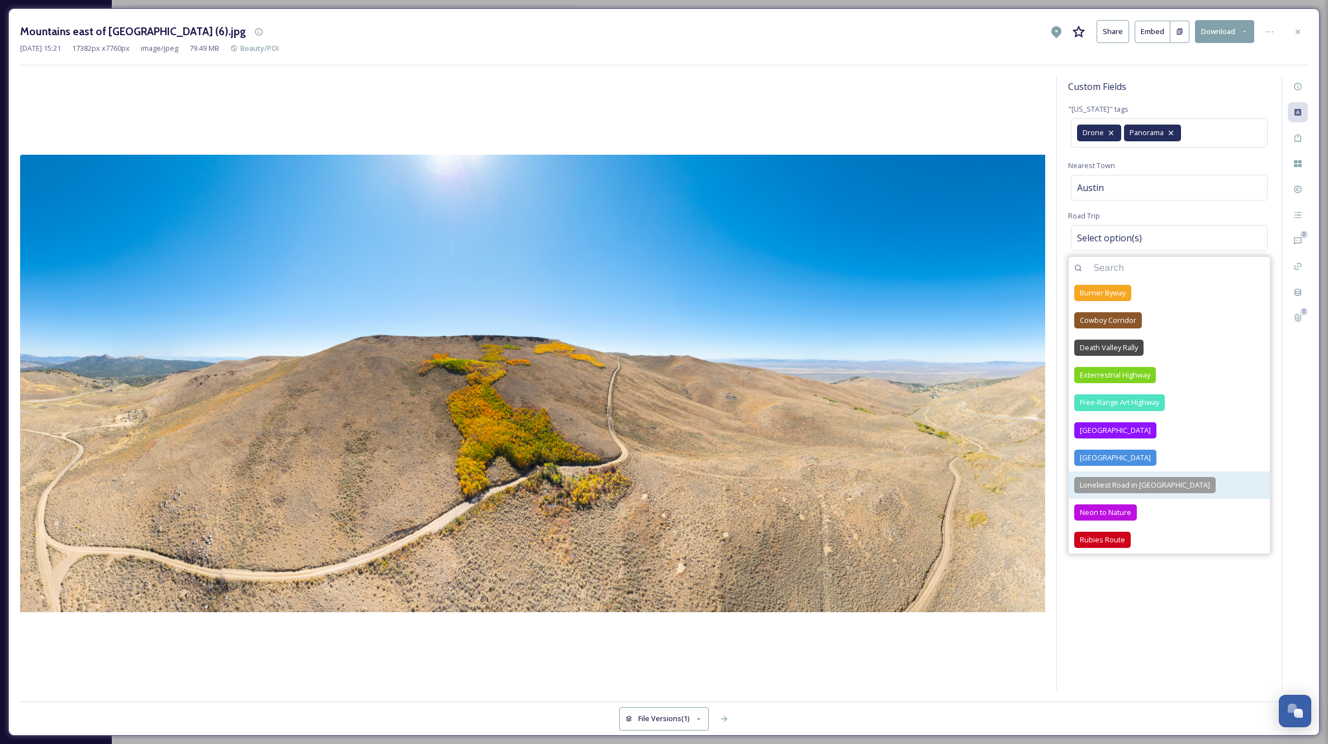
drag, startPoint x: 1118, startPoint y: 484, endPoint x: 1138, endPoint y: 490, distance: 20.9
click at [1118, 484] on span "Loneliest Road in [GEOGRAPHIC_DATA]" at bounding box center [1145, 485] width 130 height 11
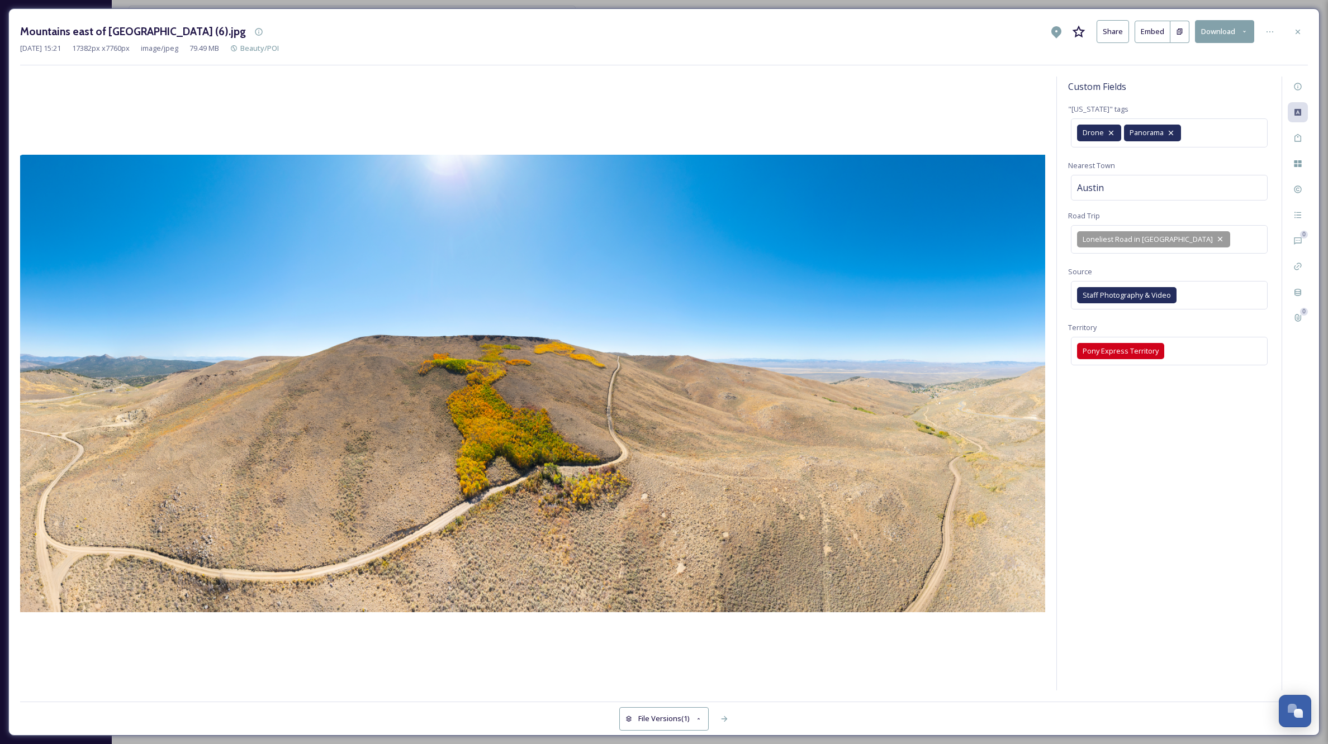
drag, startPoint x: 1206, startPoint y: 621, endPoint x: 1251, endPoint y: 475, distance: 152.7
click at [1206, 621] on div "Custom Fields "[US_STATE]" tags Drone Panorama Nearest Town [GEOGRAPHIC_DATA] R…" at bounding box center [1169, 384] width 225 height 614
click at [1294, 87] on icon at bounding box center [1297, 86] width 9 height 9
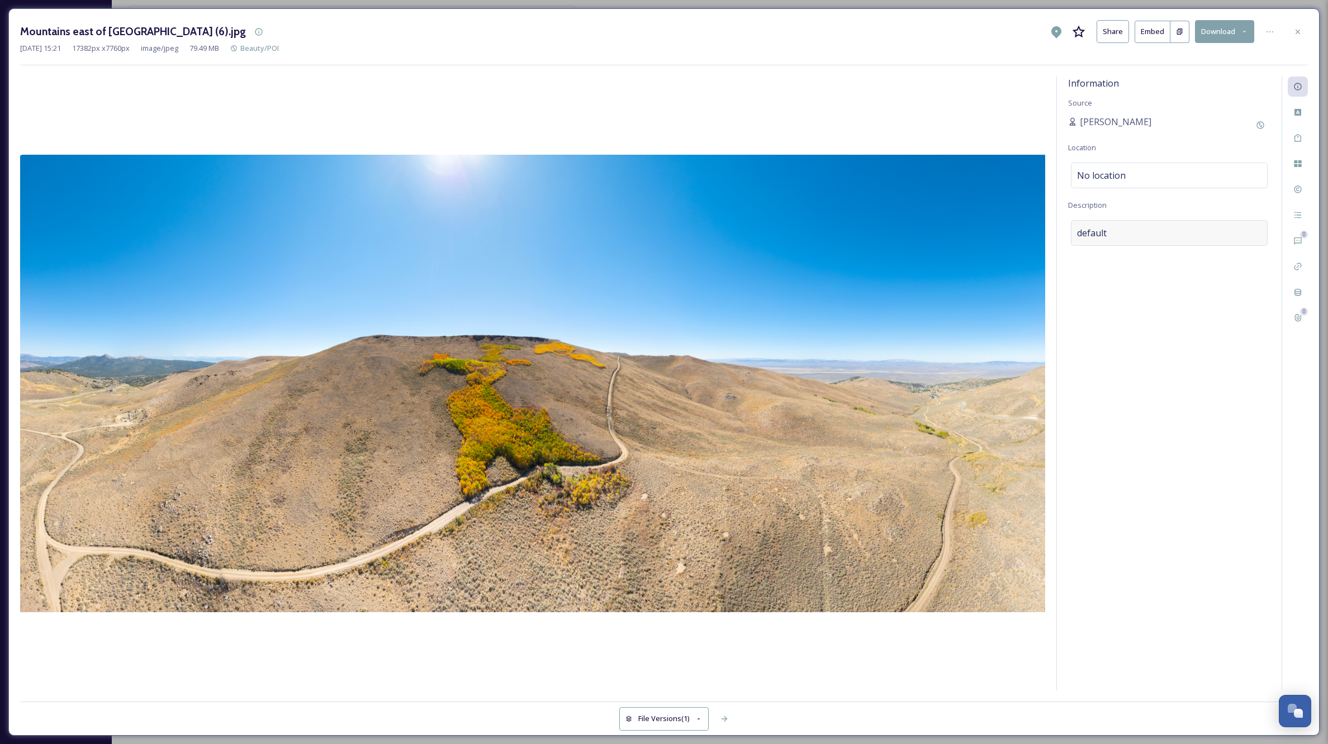
click at [1108, 229] on div "default" at bounding box center [1169, 233] width 197 height 26
drag, startPoint x: 1121, startPoint y: 229, endPoint x: 1035, endPoint y: 227, distance: 85.5
click at [1035, 227] on div "Information Source [PERSON_NAME] Location No location Description default Add E…" at bounding box center [664, 384] width 1288 height 614
type textarea "A"
type textarea "The town of [GEOGRAPHIC_DATA] can be seen in the distance on the far right."
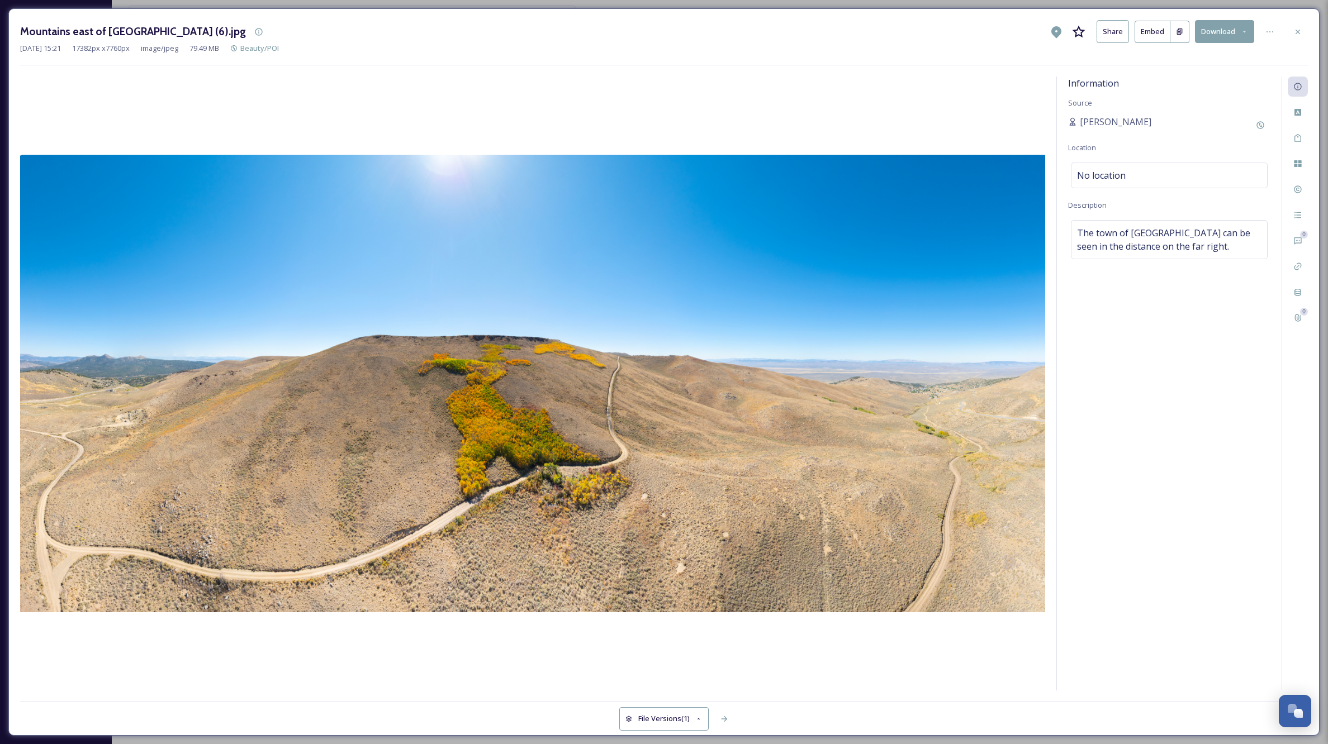
click at [1146, 522] on div "Information Source [PERSON_NAME] Location No location Description The town of […" at bounding box center [1169, 384] width 225 height 614
click at [774, 133] on div at bounding box center [532, 384] width 1025 height 614
click at [353, 657] on div at bounding box center [532, 384] width 1025 height 614
click at [279, 48] on span "Beauty/POI" at bounding box center [259, 48] width 39 height 10
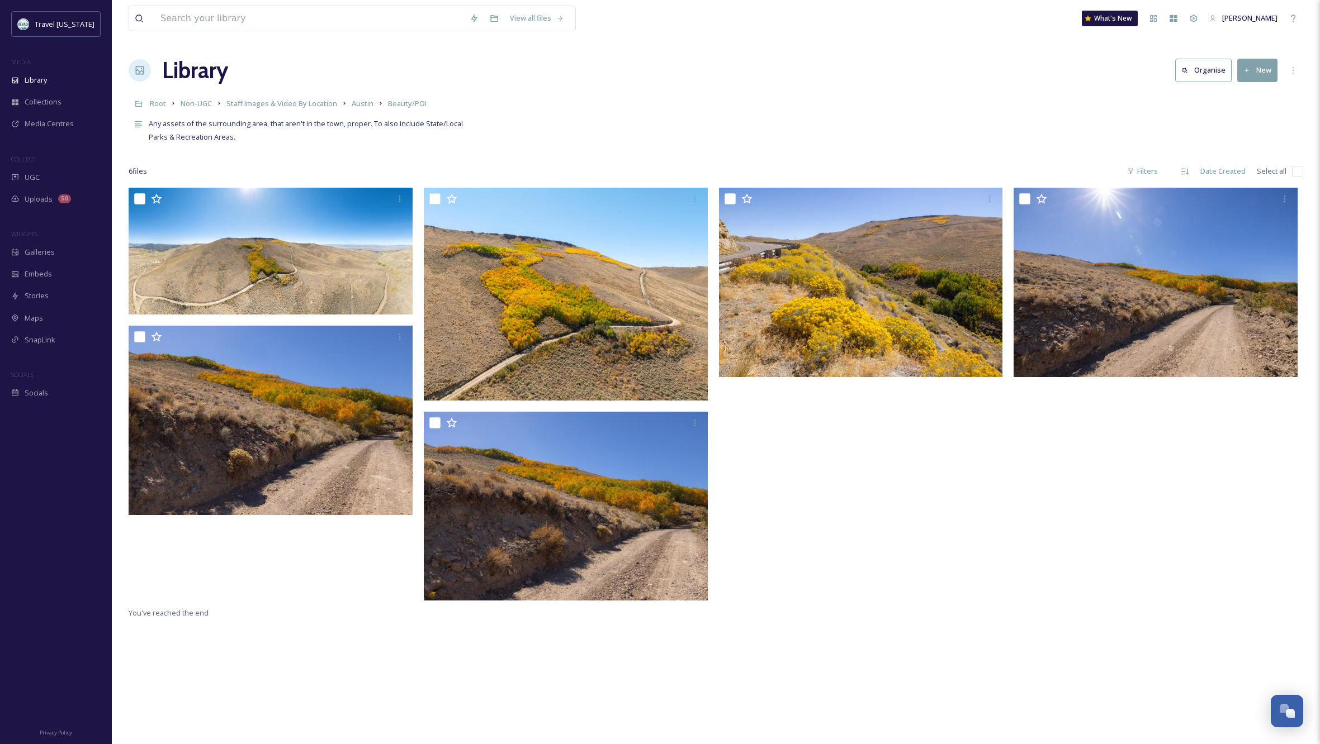
click at [912, 580] on div at bounding box center [864, 397] width 290 height 419
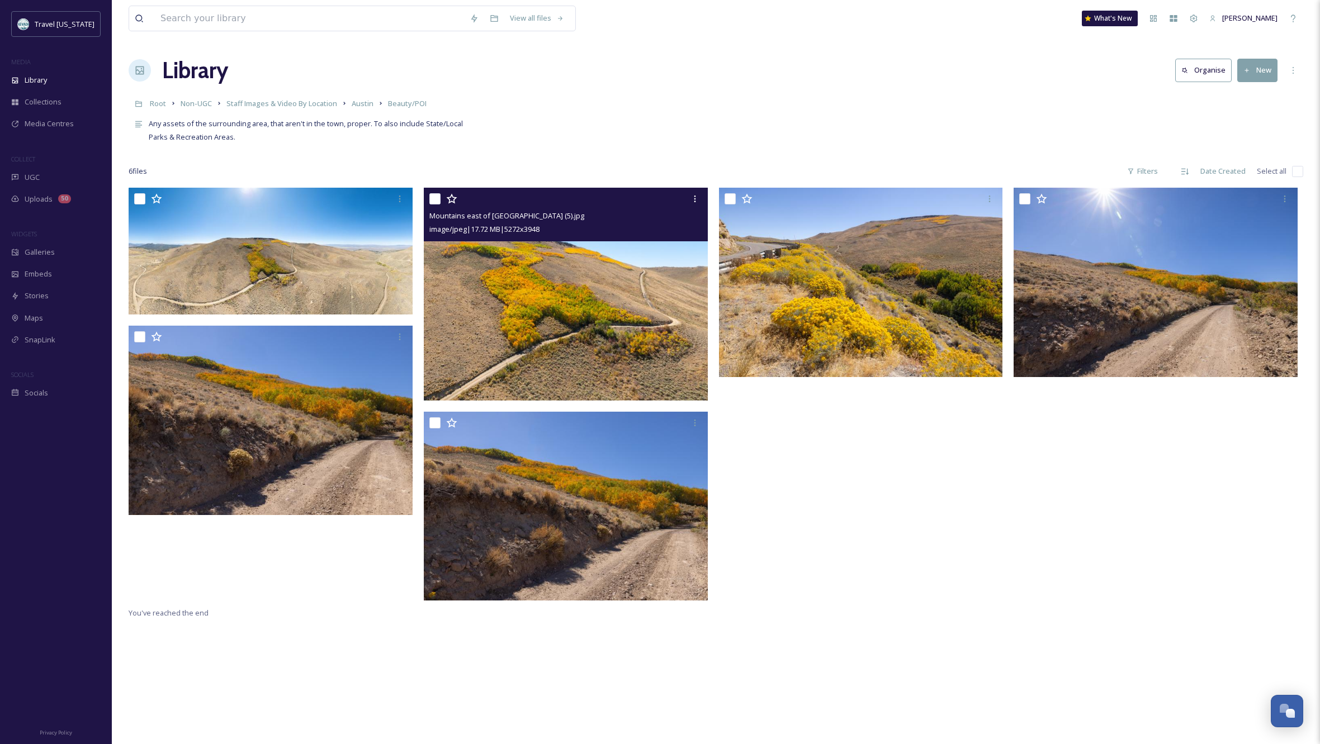
click at [602, 349] on img at bounding box center [566, 294] width 284 height 212
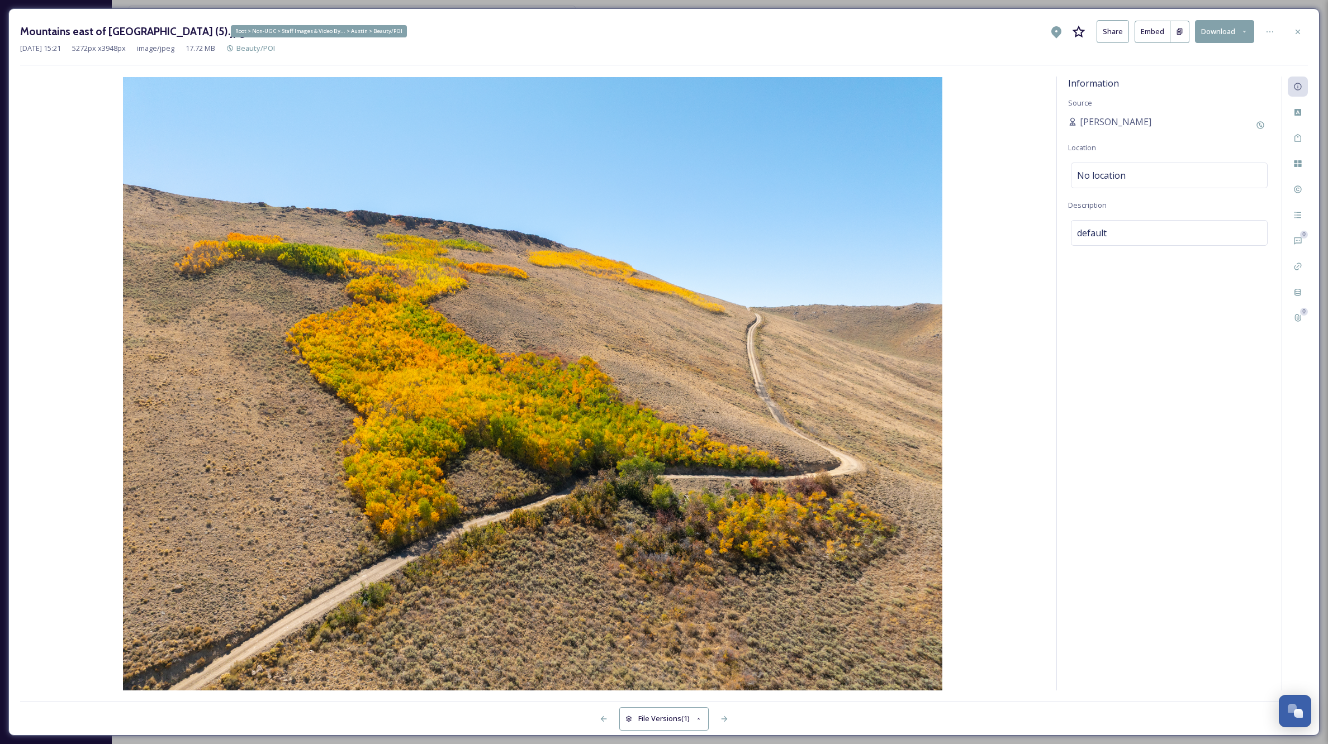
click at [275, 49] on span "Beauty/POI" at bounding box center [255, 48] width 39 height 10
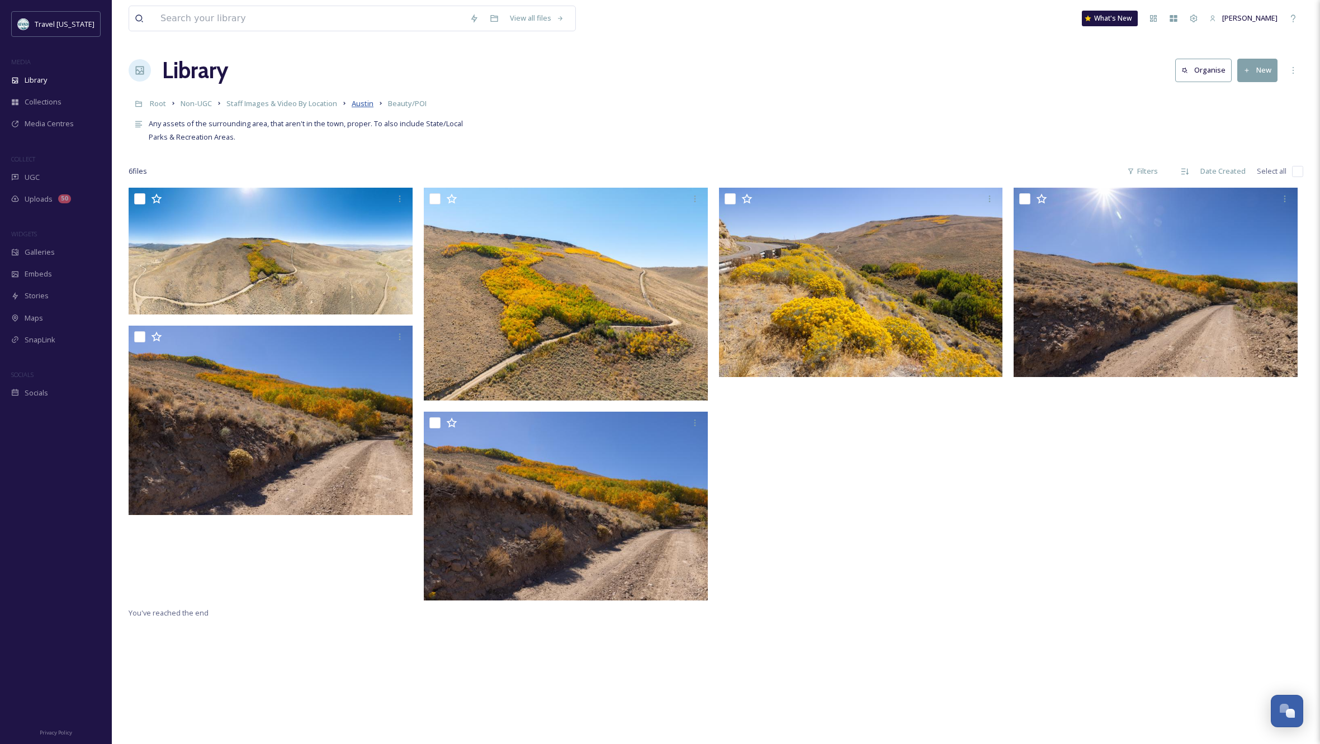
click at [365, 104] on span "Austin" at bounding box center [363, 103] width 22 height 10
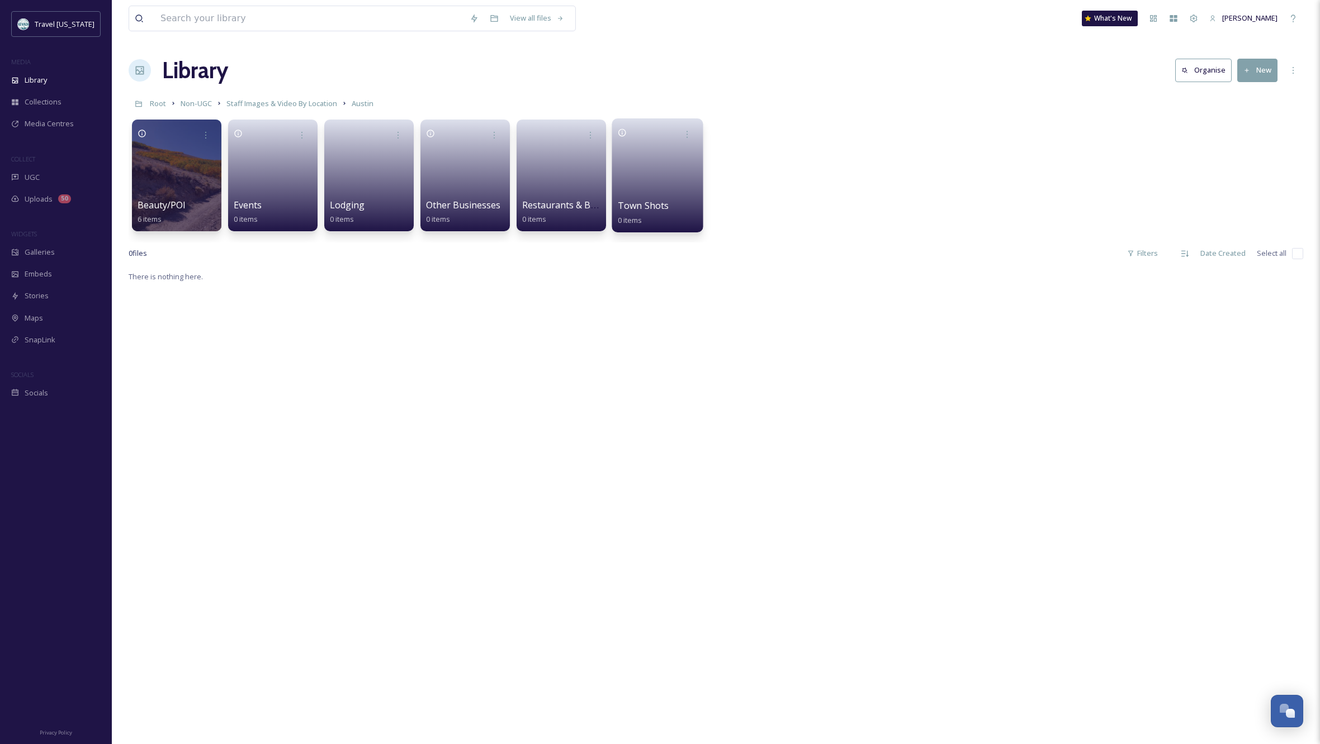
click at [671, 176] on link at bounding box center [658, 172] width 80 height 54
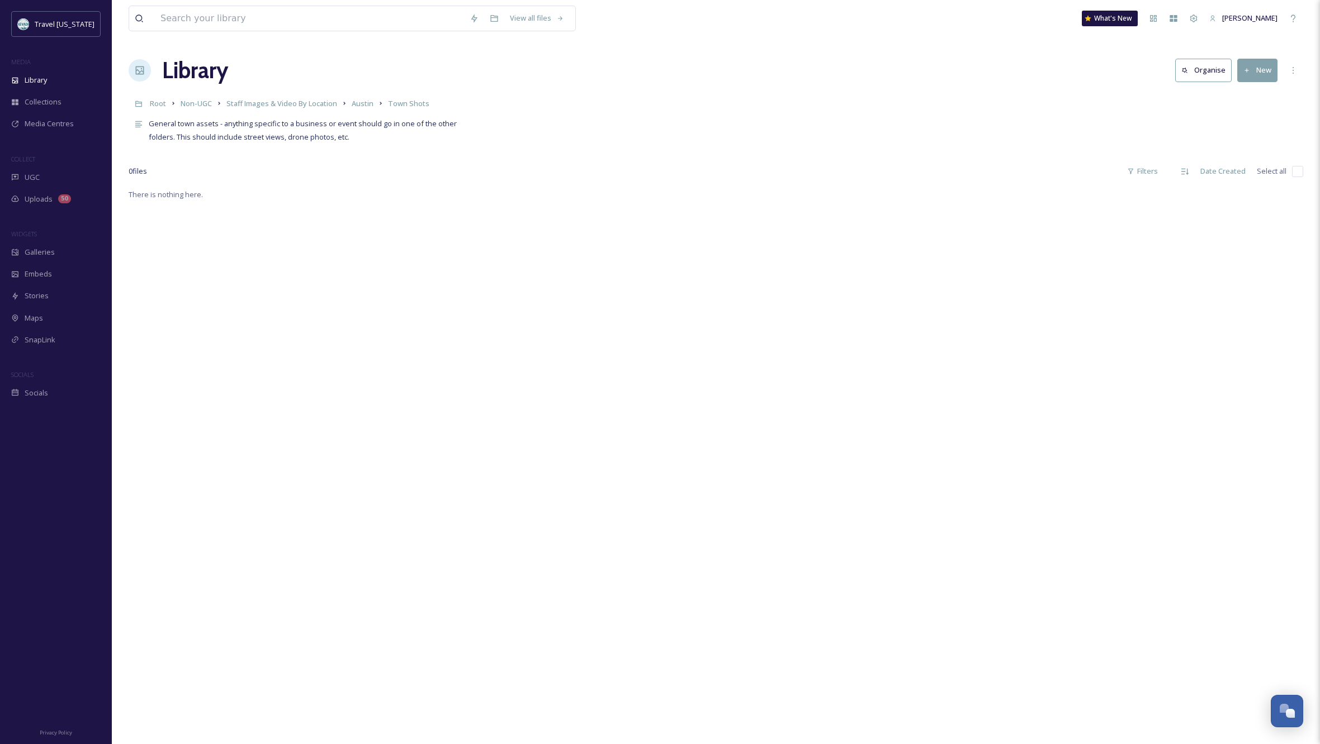
click at [1264, 71] on button "New" at bounding box center [1257, 70] width 40 height 23
click at [1251, 97] on span "File Upload" at bounding box center [1252, 96] width 37 height 11
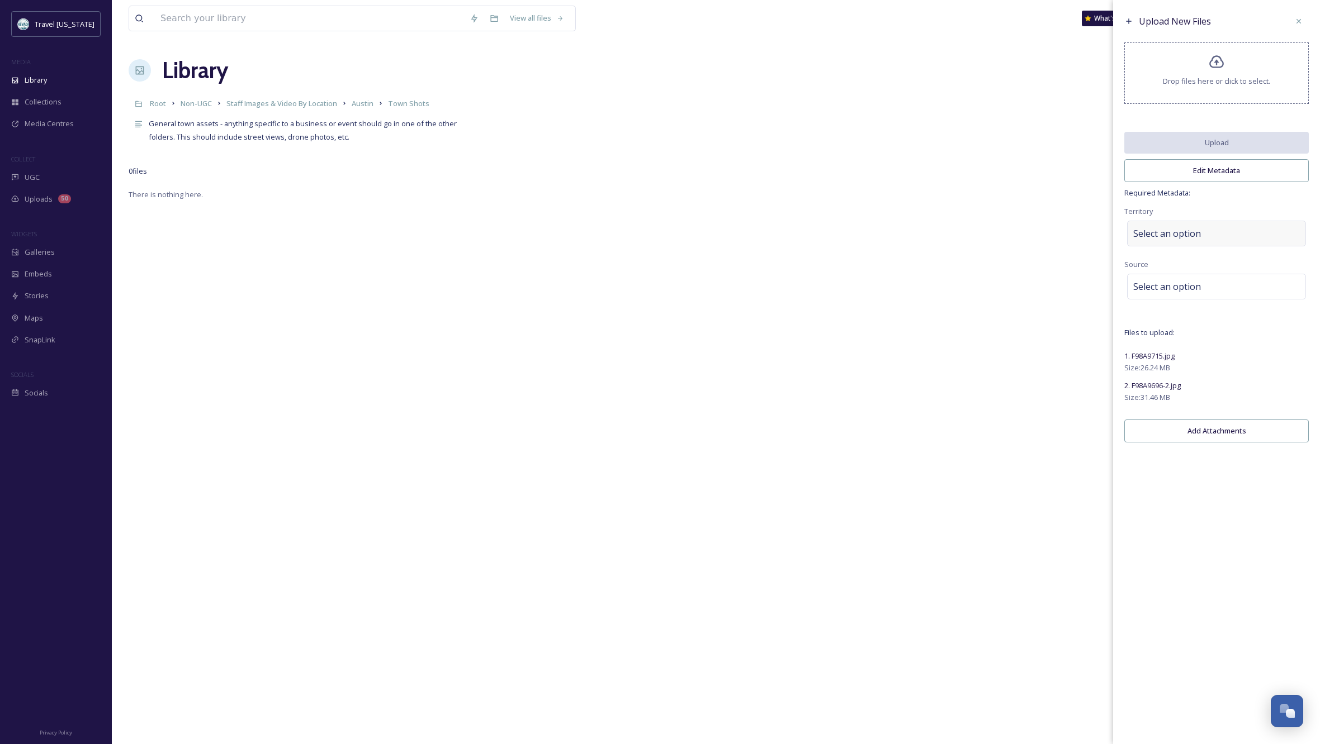
click at [1206, 242] on div "Select an option" at bounding box center [1216, 234] width 179 height 26
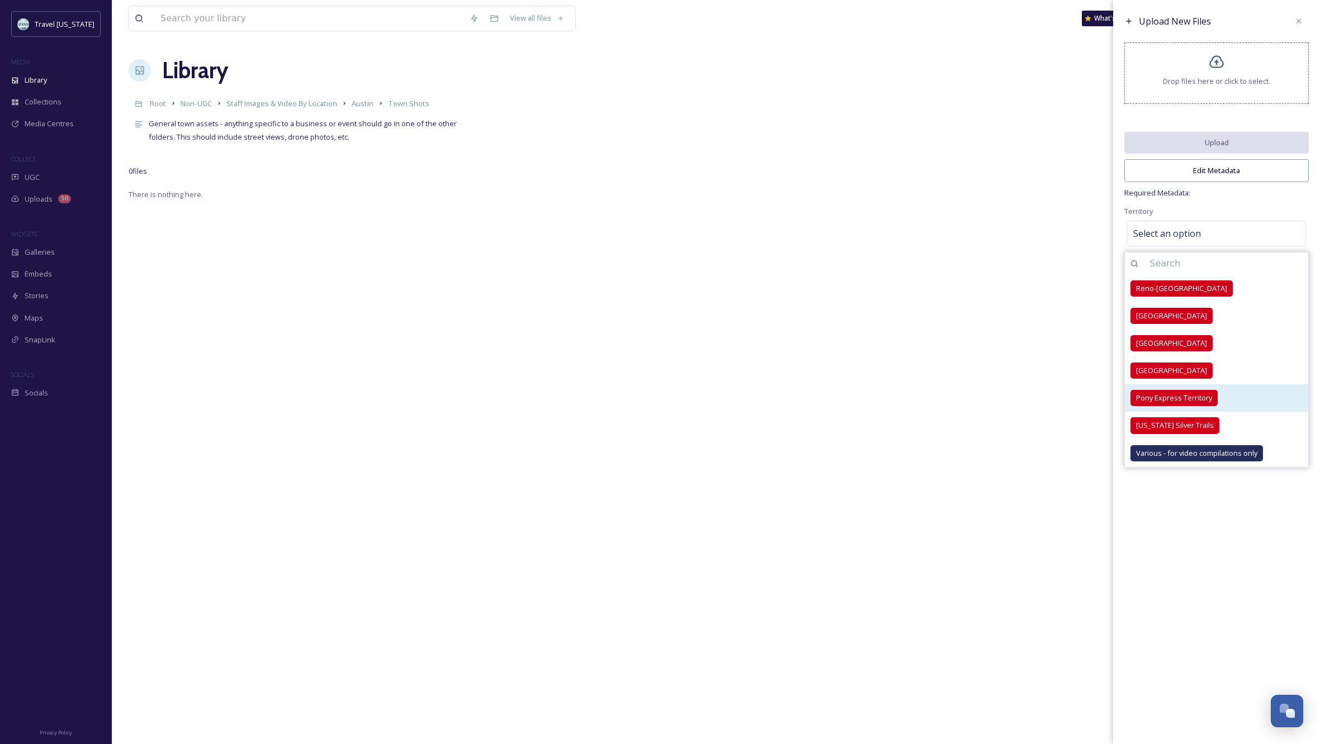
click at [1173, 404] on span "Pony Express Territory" at bounding box center [1174, 398] width 76 height 11
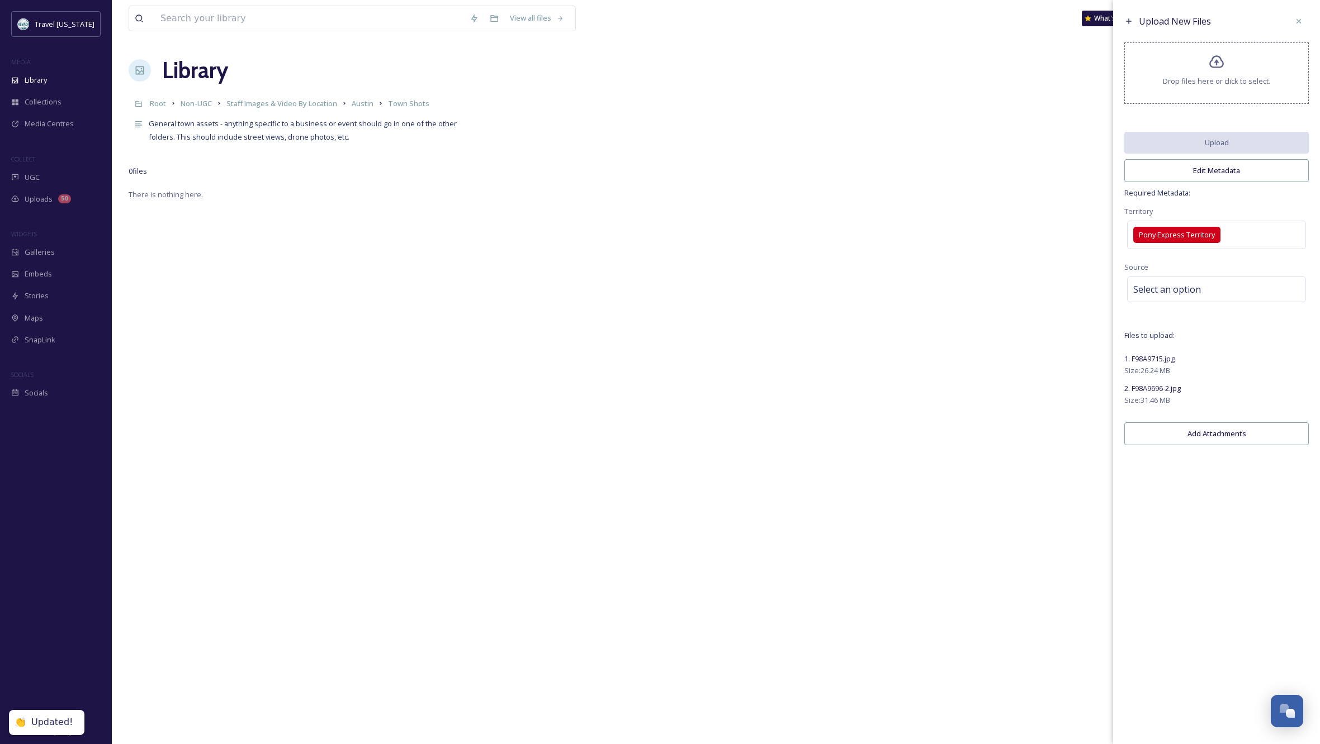
click at [1251, 214] on div "Territory Pony Express Territory" at bounding box center [1216, 229] width 184 height 48
click at [1189, 295] on span "Select an option" at bounding box center [1167, 289] width 68 height 13
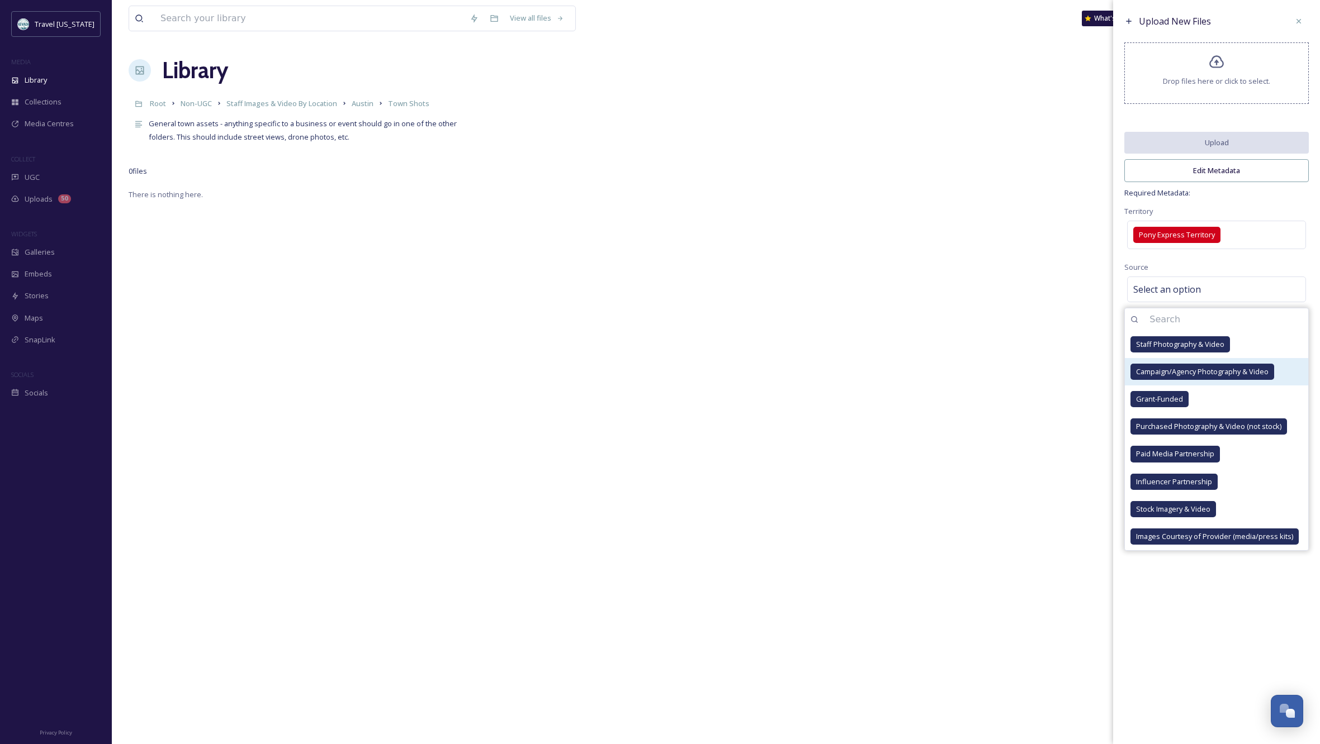
drag, startPoint x: 1187, startPoint y: 349, endPoint x: 1213, endPoint y: 370, distance: 33.4
click at [1187, 349] on span "Staff Photography & Video" at bounding box center [1180, 344] width 88 height 11
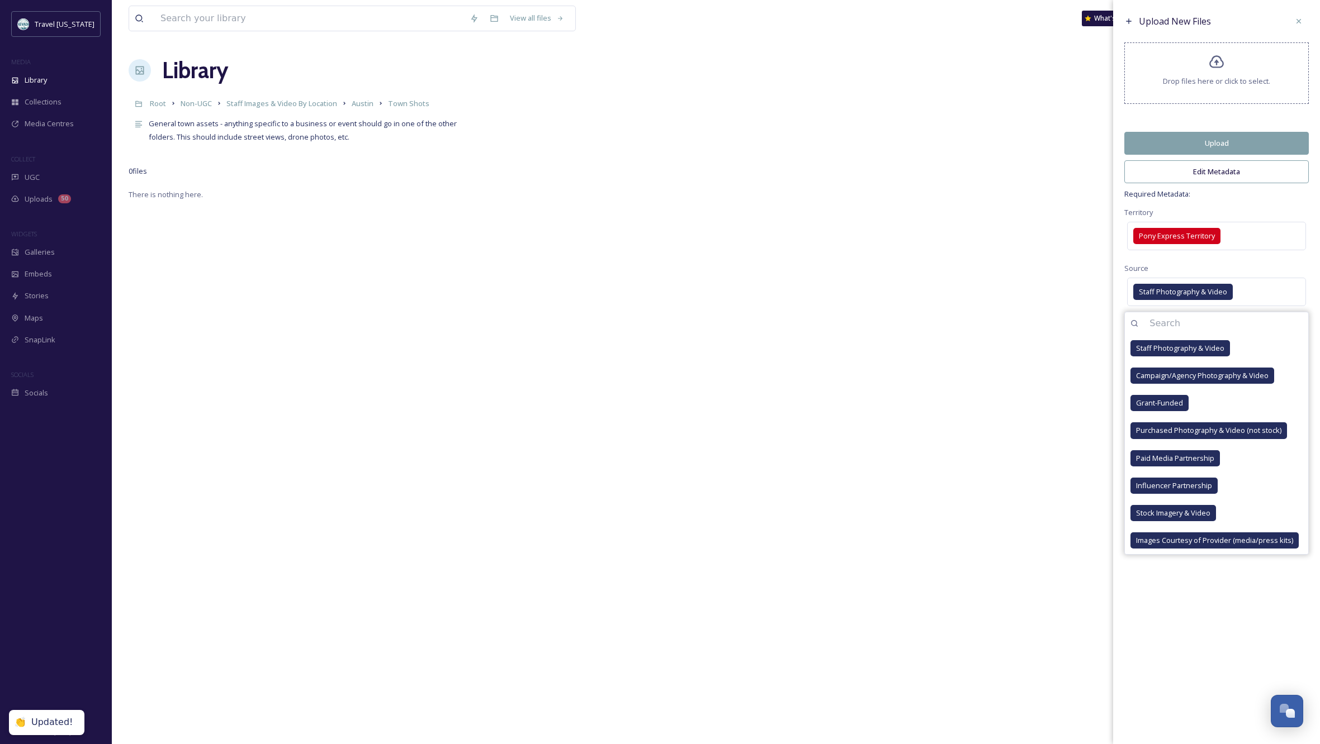
click at [1213, 609] on div "Upload New Files Drop files here or click to select. Upload Edit Metadata Requi…" at bounding box center [1216, 372] width 207 height 744
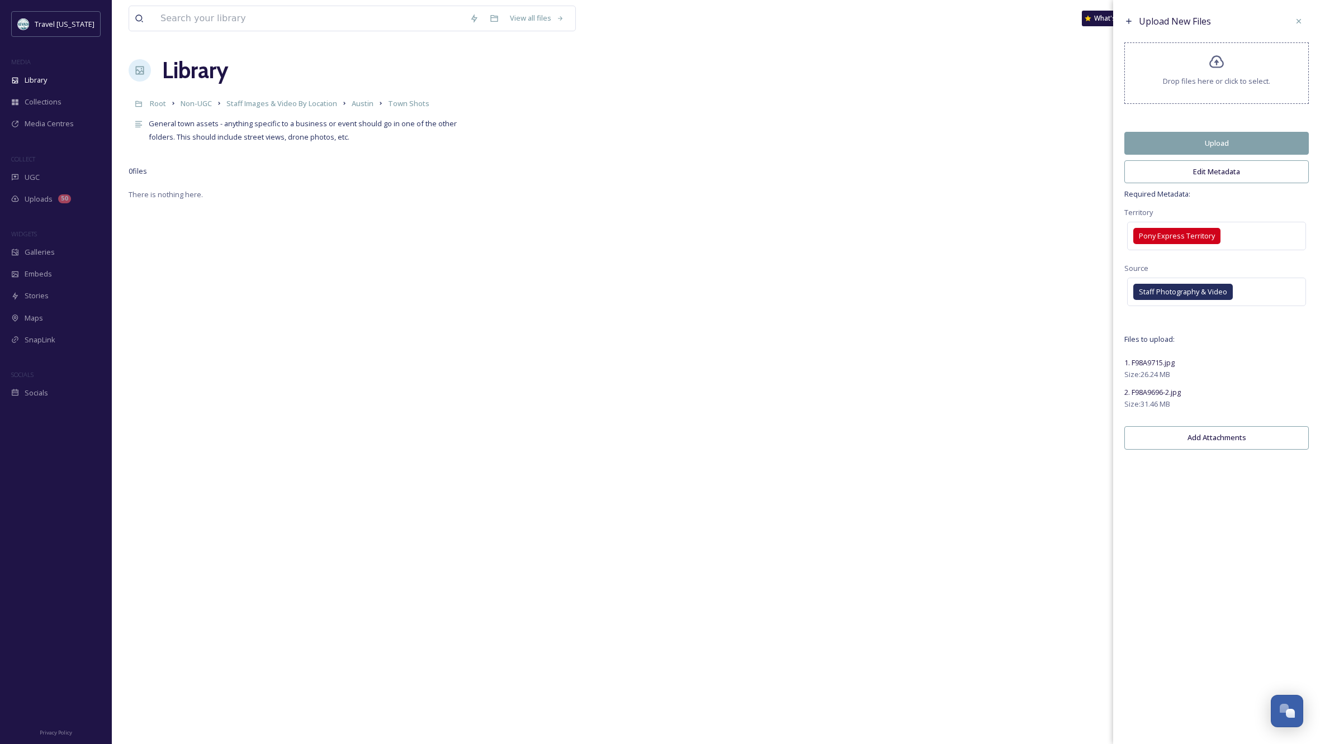
click at [1228, 177] on button "Edit Metadata" at bounding box center [1216, 171] width 184 height 23
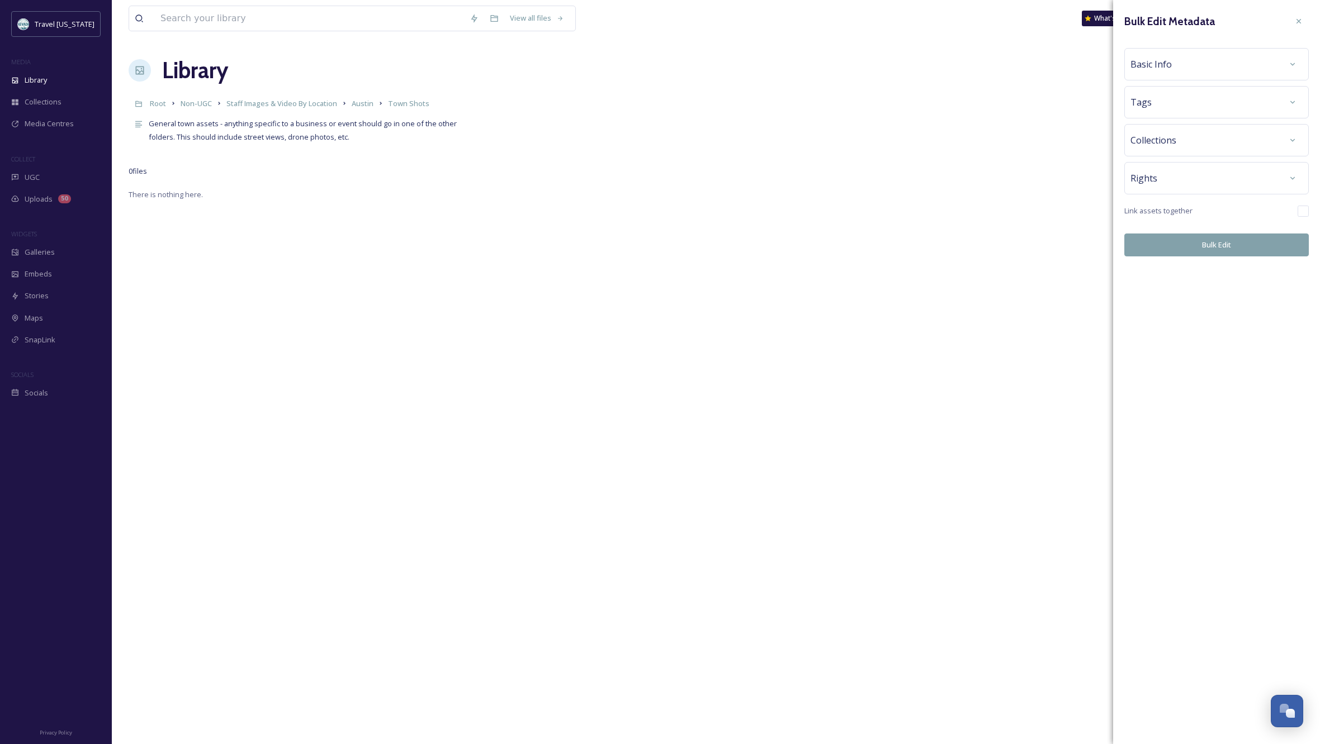
click at [1214, 65] on div "Basic Info" at bounding box center [1216, 64] width 172 height 20
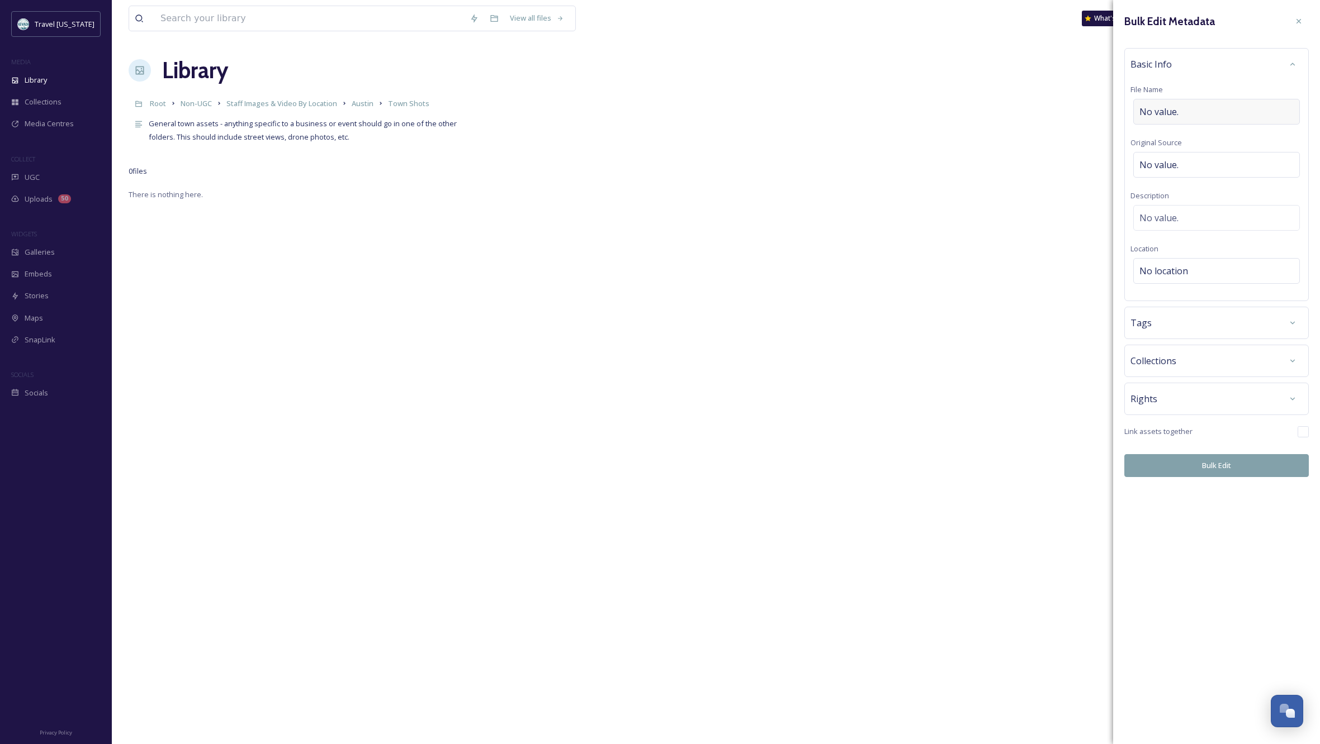
click at [1194, 110] on div "No value." at bounding box center [1216, 112] width 167 height 26
drag, startPoint x: 1222, startPoint y: 110, endPoint x: 1161, endPoint y: 112, distance: 61.0
click at [1161, 112] on input "Austin from above" at bounding box center [1216, 112] width 172 height 26
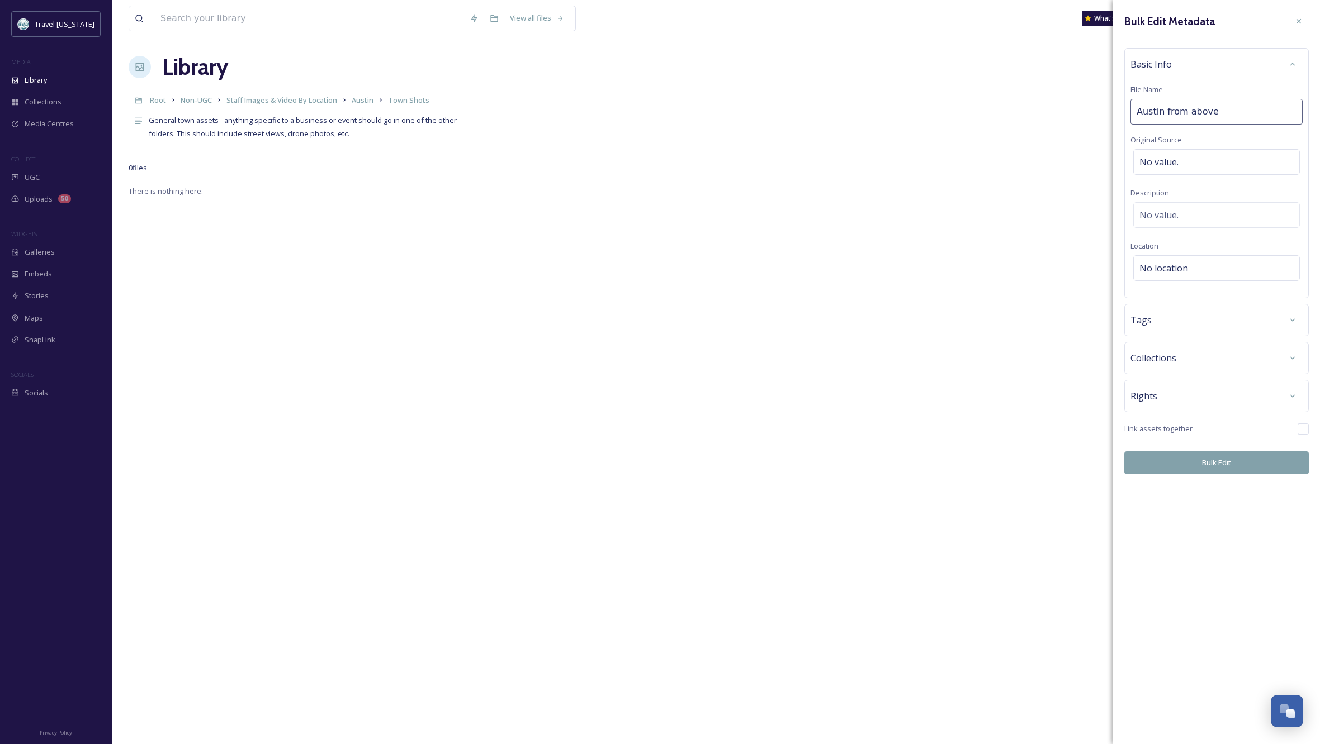
type input "Austin"
click at [1194, 215] on div "No value." at bounding box center [1216, 218] width 167 height 26
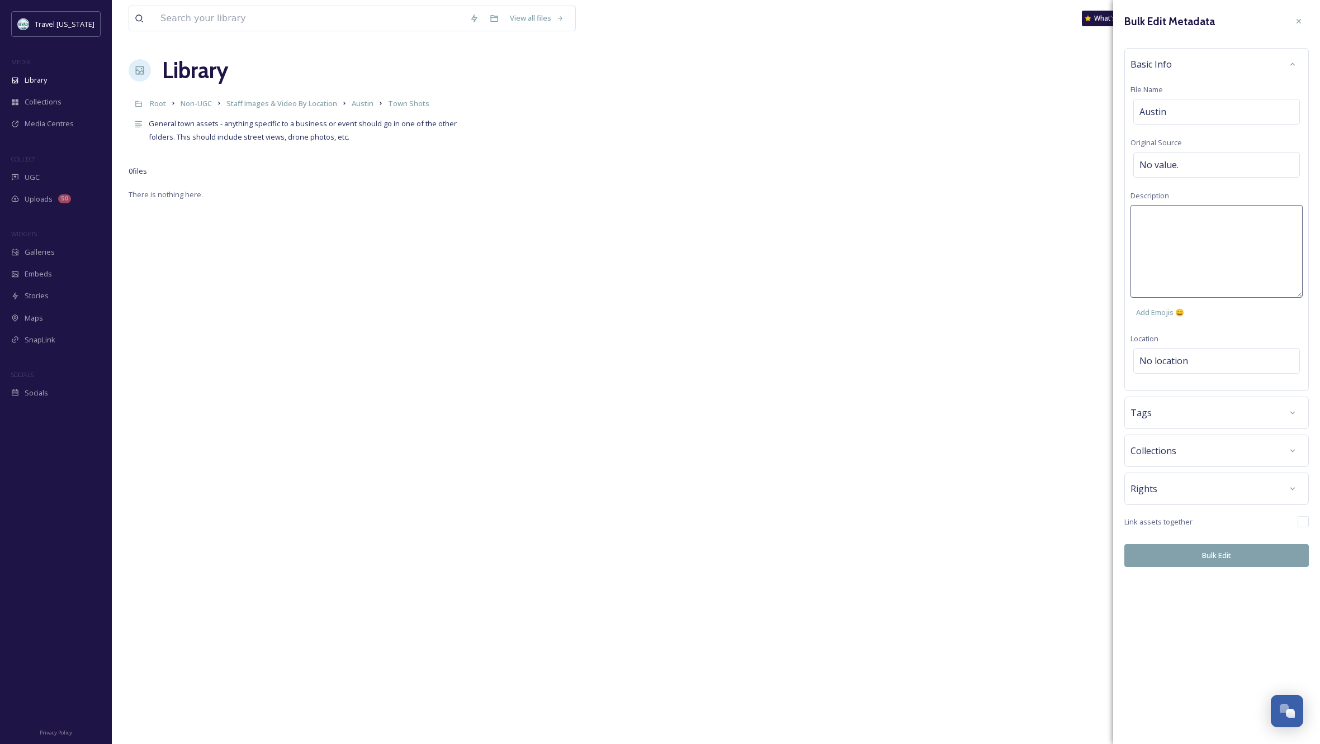
scroll to position [0, 0]
click at [1194, 216] on textarea at bounding box center [1216, 251] width 172 height 93
type textarea "[PERSON_NAME], photographed from above/to the east."
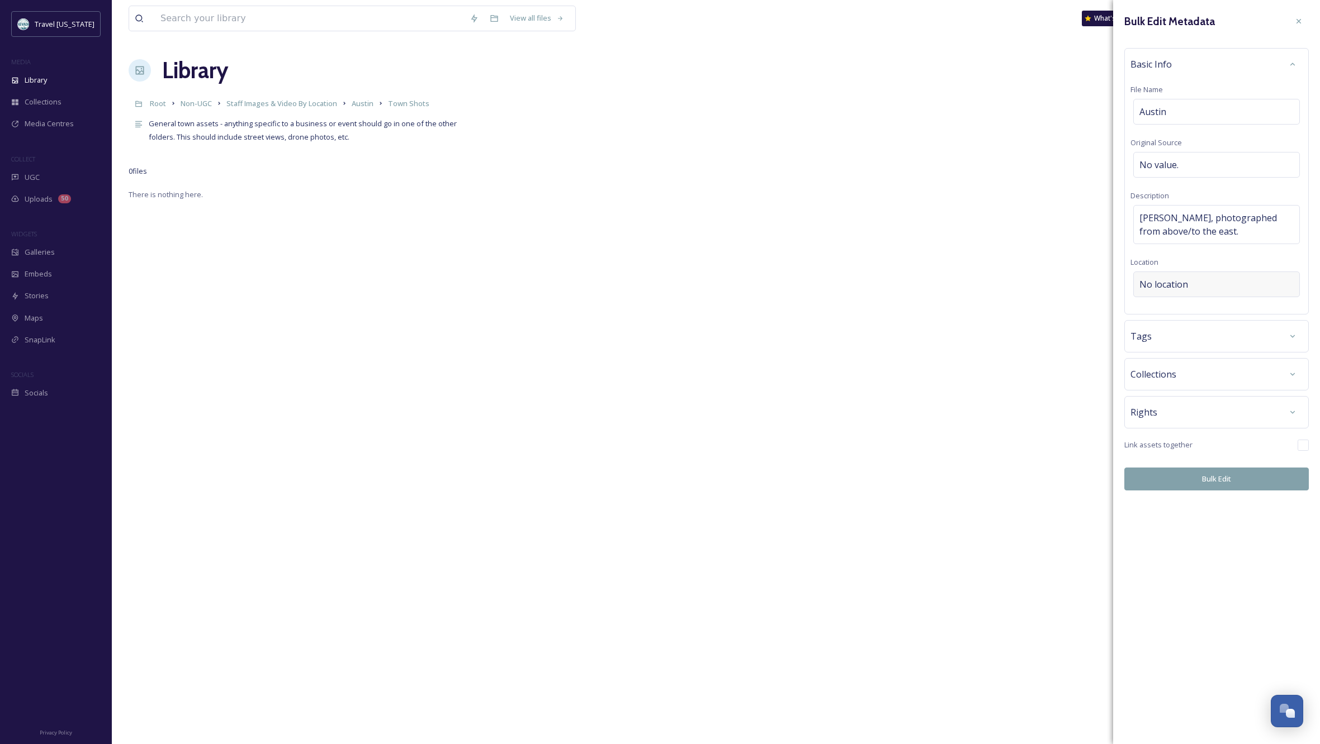
click at [1189, 358] on div "Bulk Edit Metadata Basic Info File Name Austin Original Source No value. Descri…" at bounding box center [1216, 251] width 207 height 502
click at [1150, 279] on span "No location" at bounding box center [1163, 284] width 49 height 13
click at [1207, 283] on input at bounding box center [1216, 284] width 165 height 25
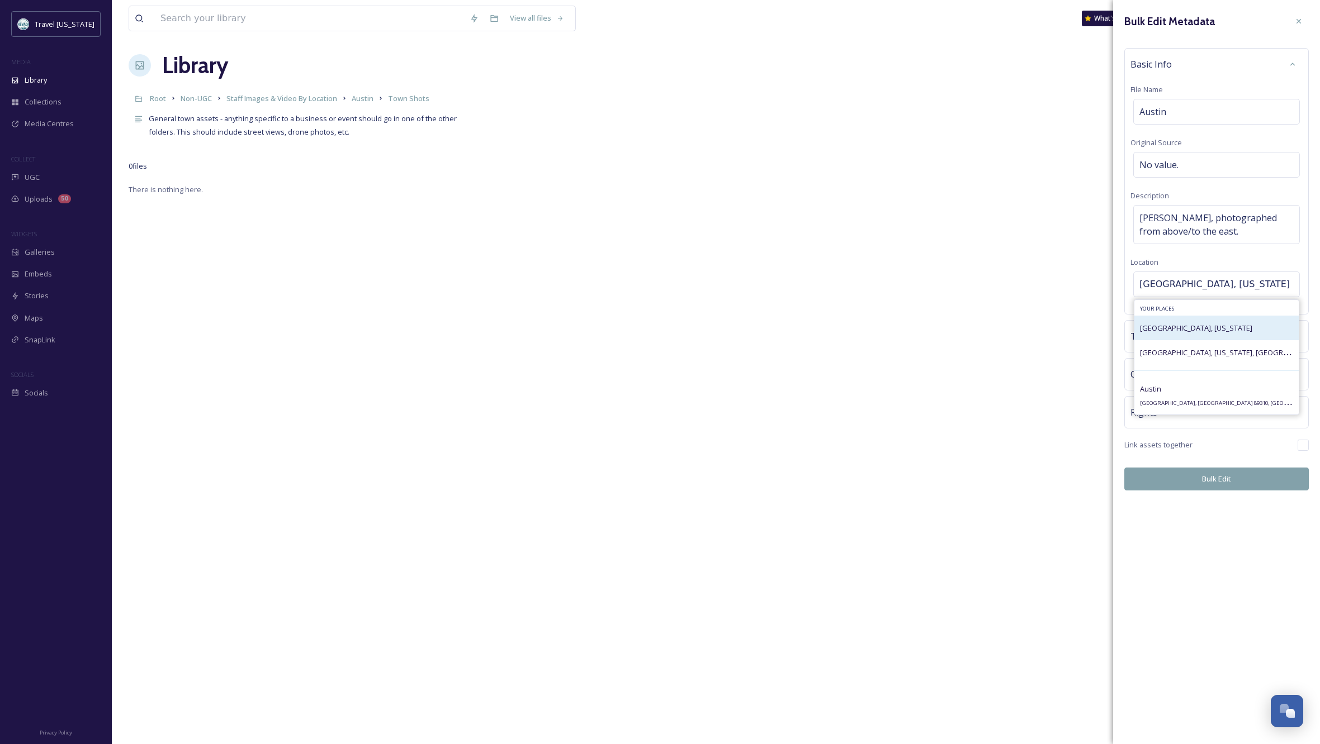
type input "[GEOGRAPHIC_DATA], [US_STATE]"
click at [1172, 328] on span "[GEOGRAPHIC_DATA], [US_STATE]" at bounding box center [1196, 328] width 112 height 10
click at [1216, 283] on div "[GEOGRAPHIC_DATA], [US_STATE]" at bounding box center [1216, 285] width 167 height 26
click at [1182, 280] on input at bounding box center [1216, 284] width 165 height 25
type input "[GEOGRAPHIC_DATA], [US_STATE]"
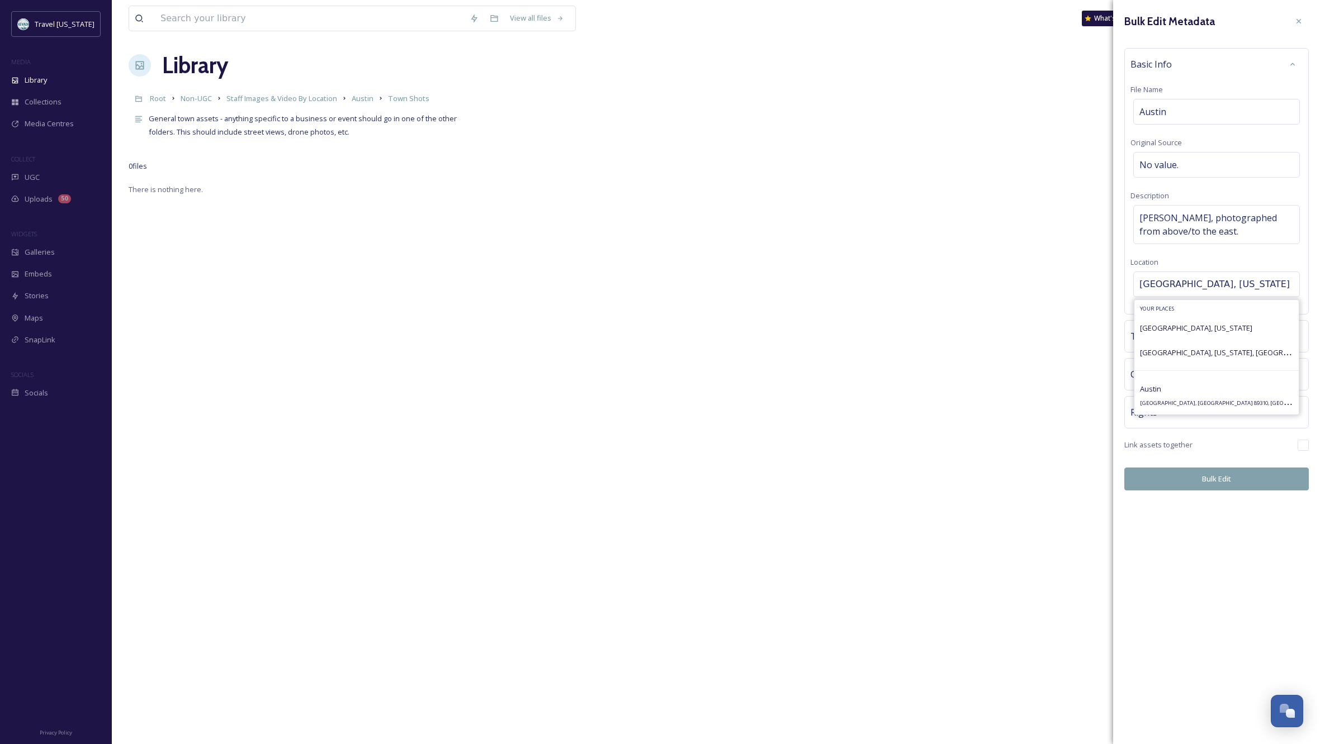
click at [1154, 392] on span "Austin" at bounding box center [1150, 389] width 21 height 10
click at [1289, 407] on div at bounding box center [1292, 412] width 20 height 20
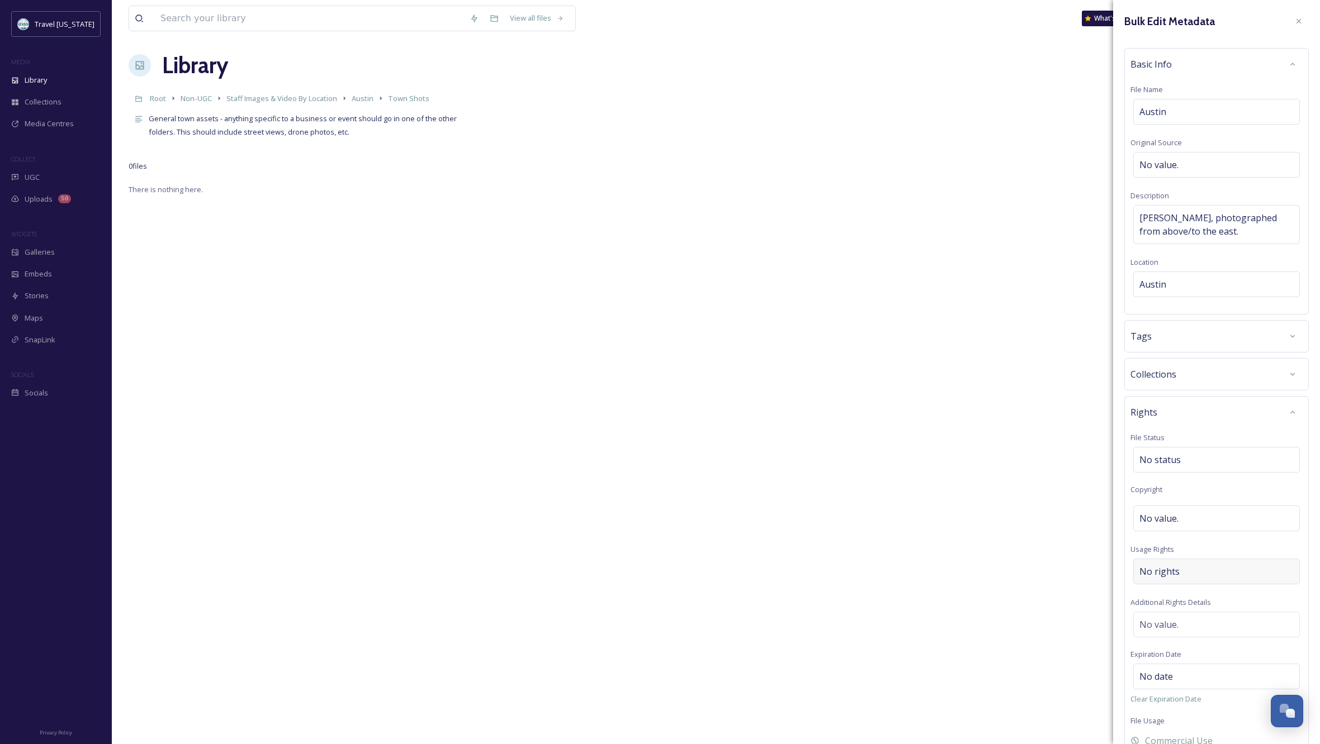
click at [1198, 568] on div "No rights" at bounding box center [1216, 572] width 167 height 26
click at [1189, 569] on input at bounding box center [1197, 574] width 123 height 25
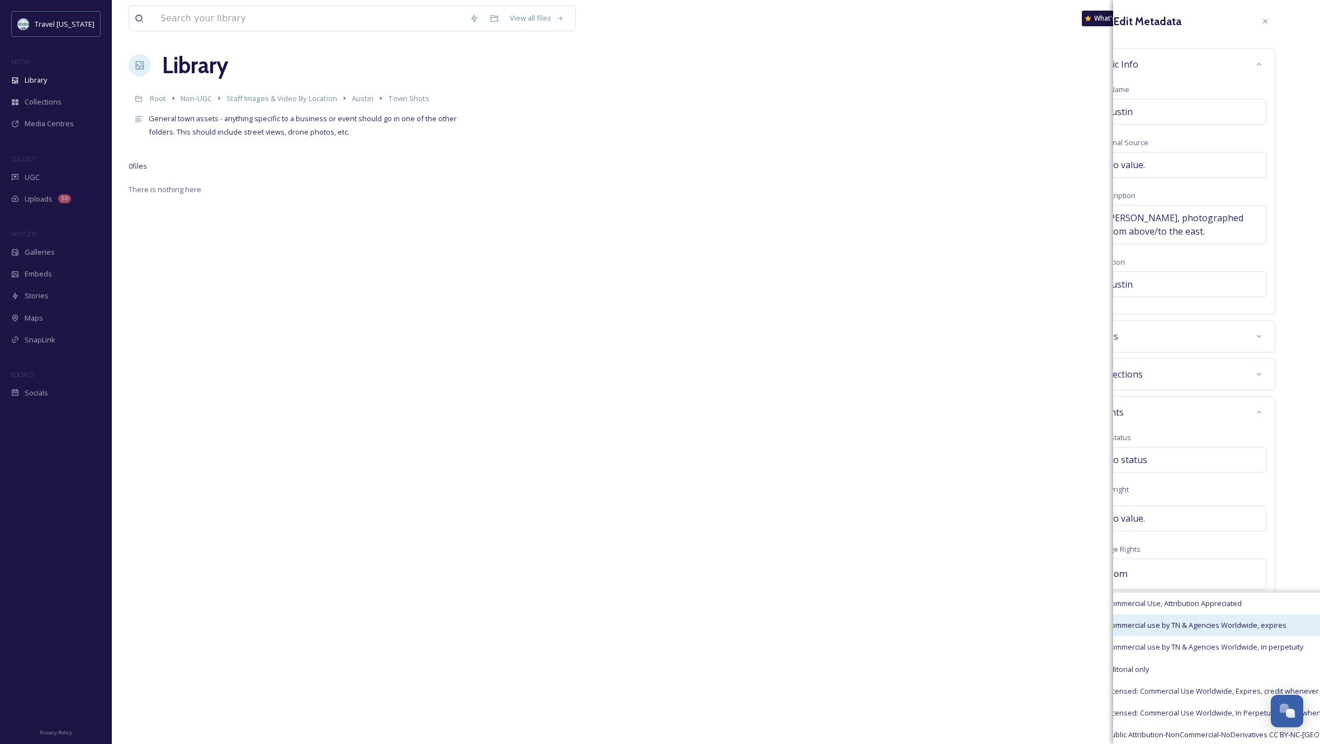
scroll to position [2, 34]
type input "com"
click at [1201, 640] on div "Commercial use by TN & Agencies Worldwide, in perpetuity" at bounding box center [1240, 644] width 278 height 22
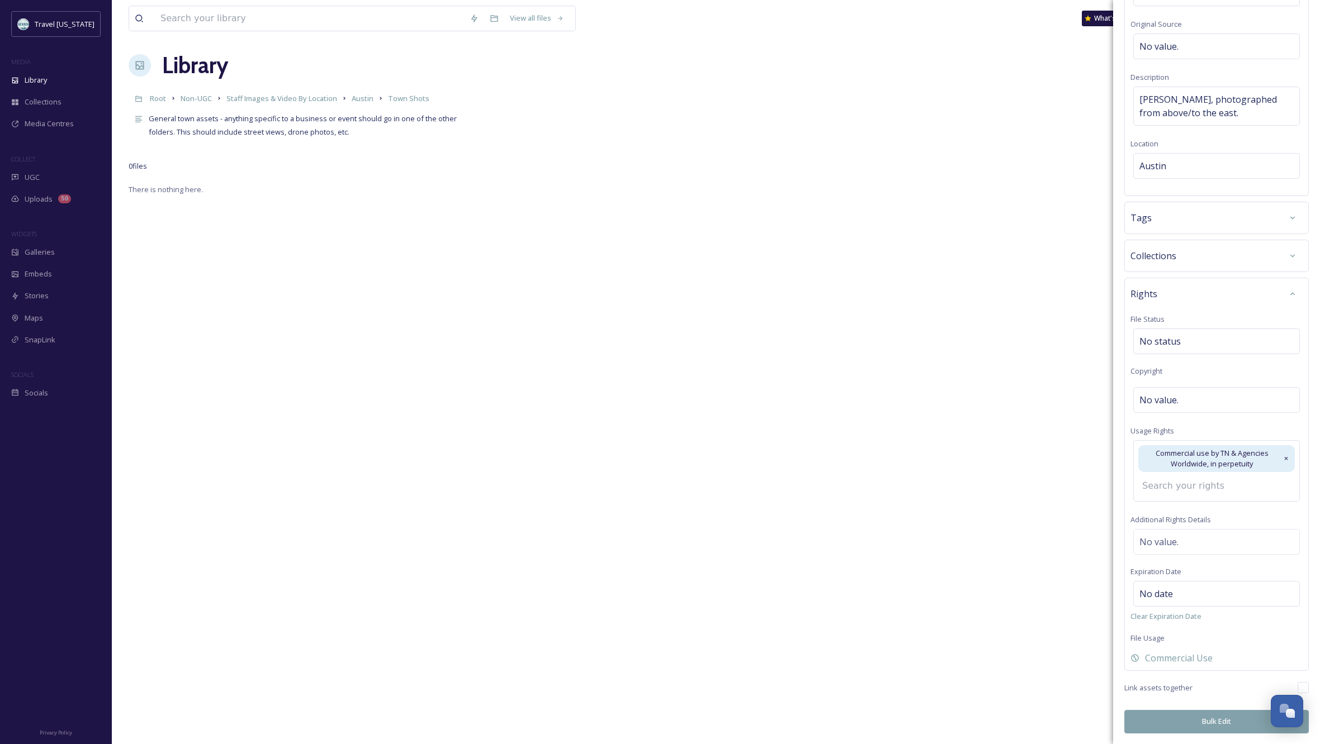
scroll to position [101, 0]
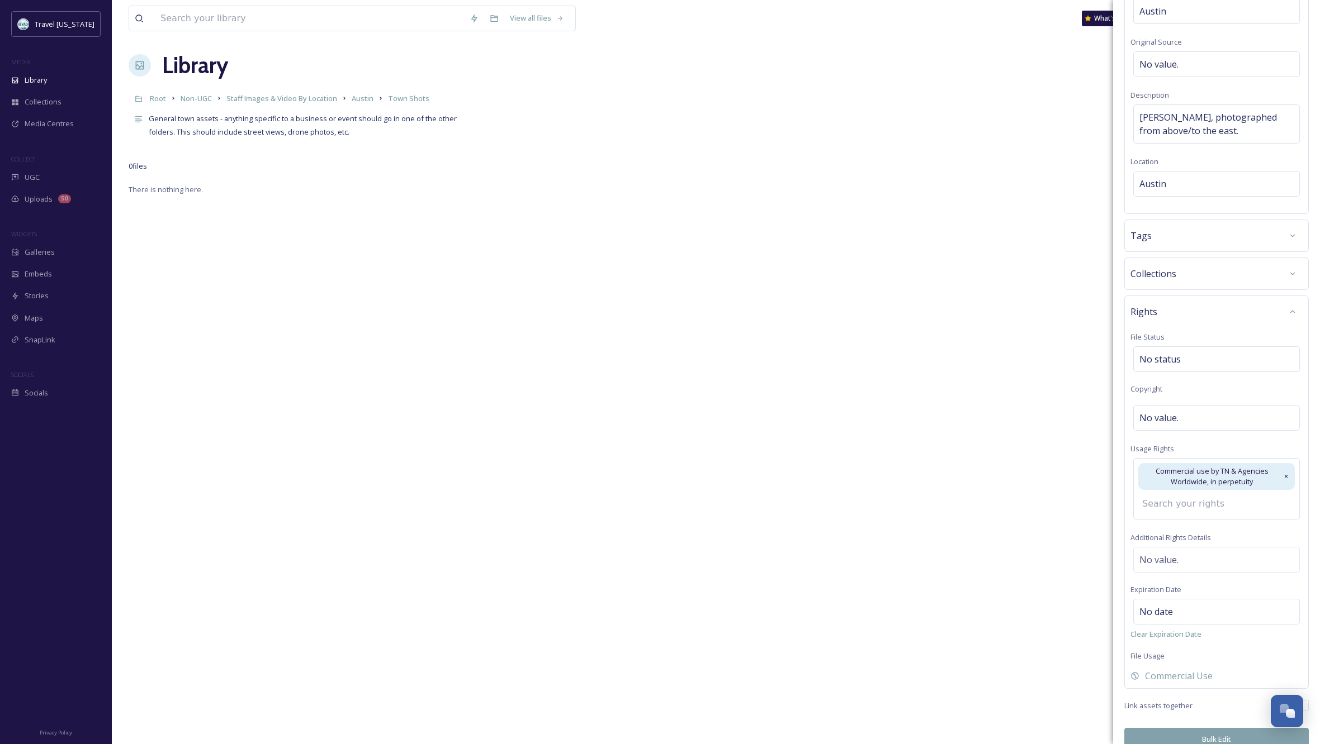
click at [1205, 728] on button "Bulk Edit" at bounding box center [1216, 739] width 184 height 23
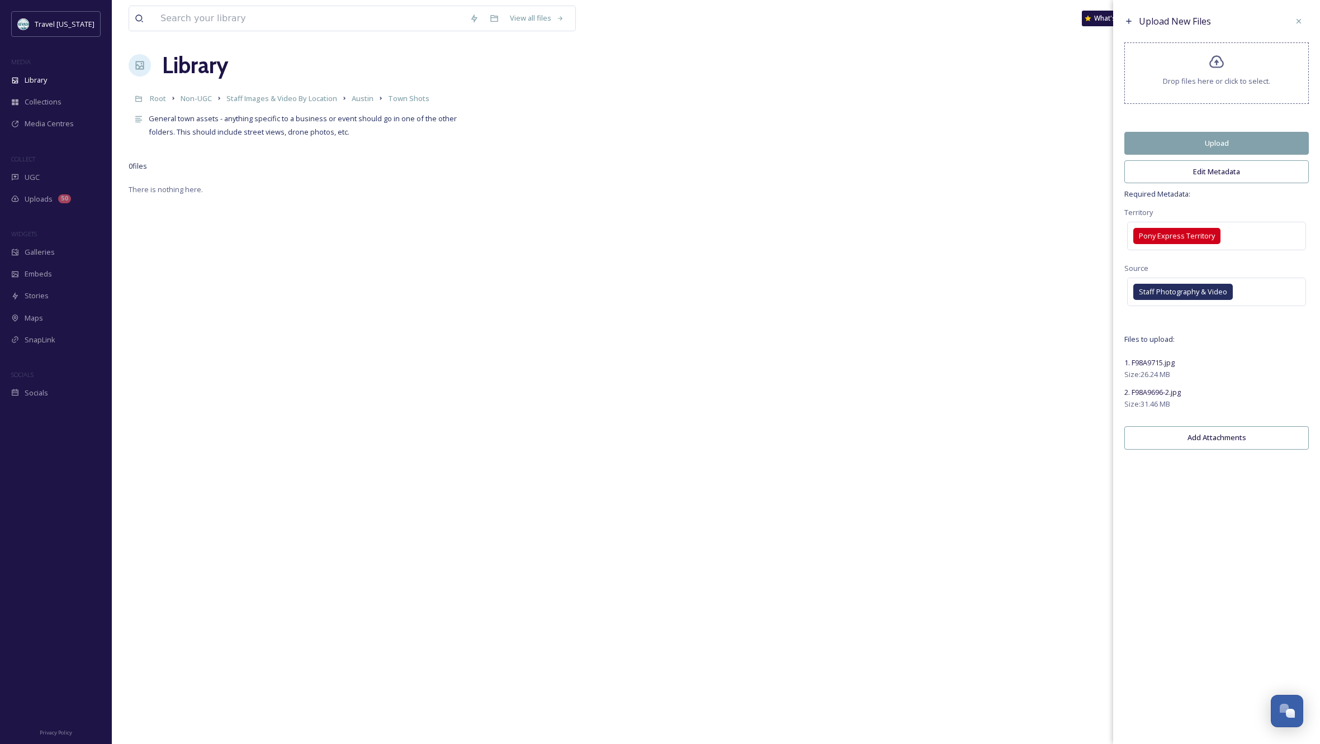
click at [1220, 148] on button "Upload" at bounding box center [1216, 143] width 184 height 23
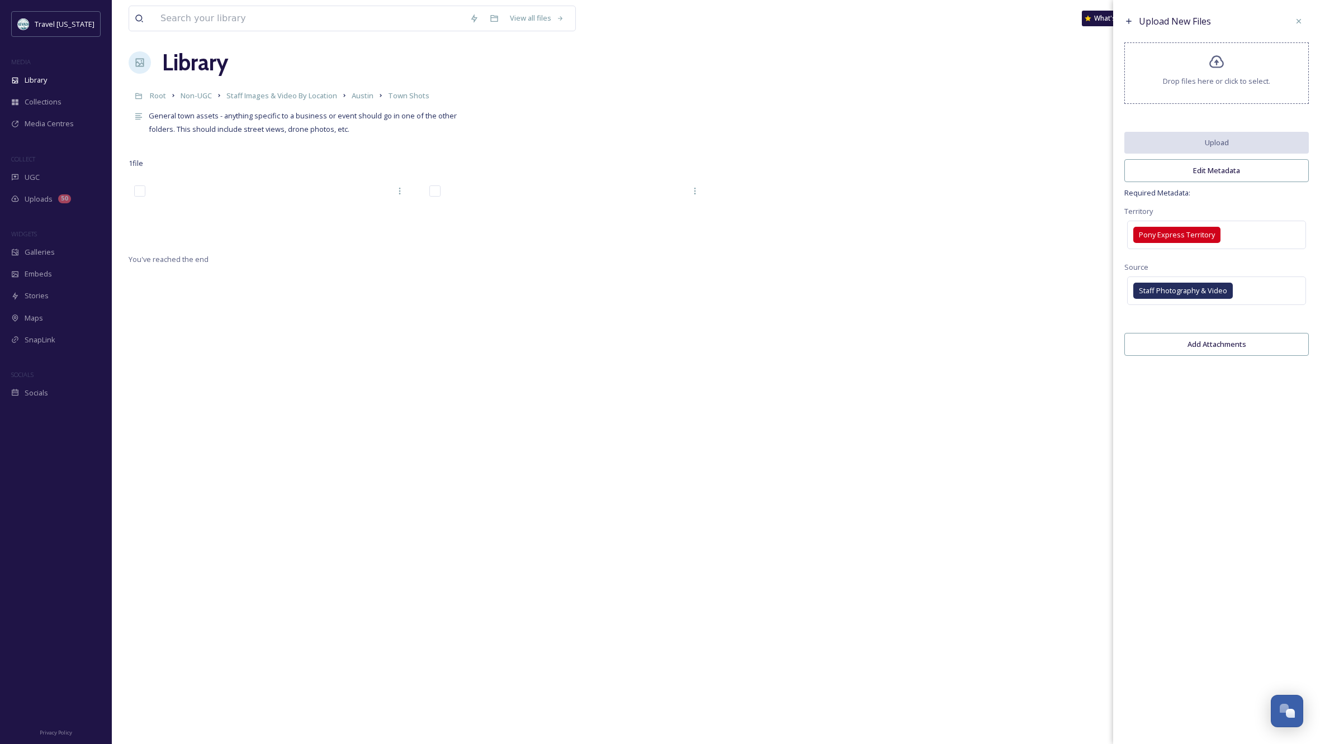
scroll to position [8, 0]
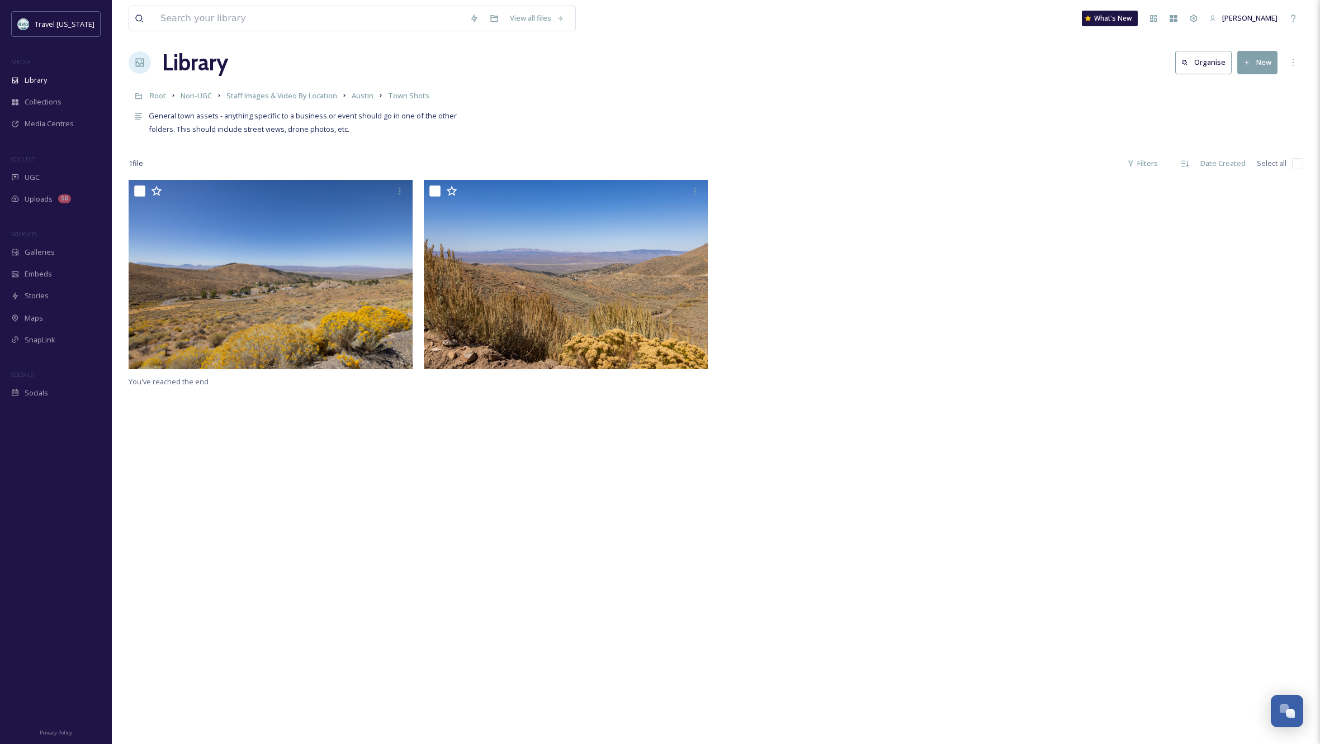
click at [856, 333] on div at bounding box center [864, 277] width 290 height 195
click at [365, 95] on span "Austin" at bounding box center [363, 96] width 22 height 10
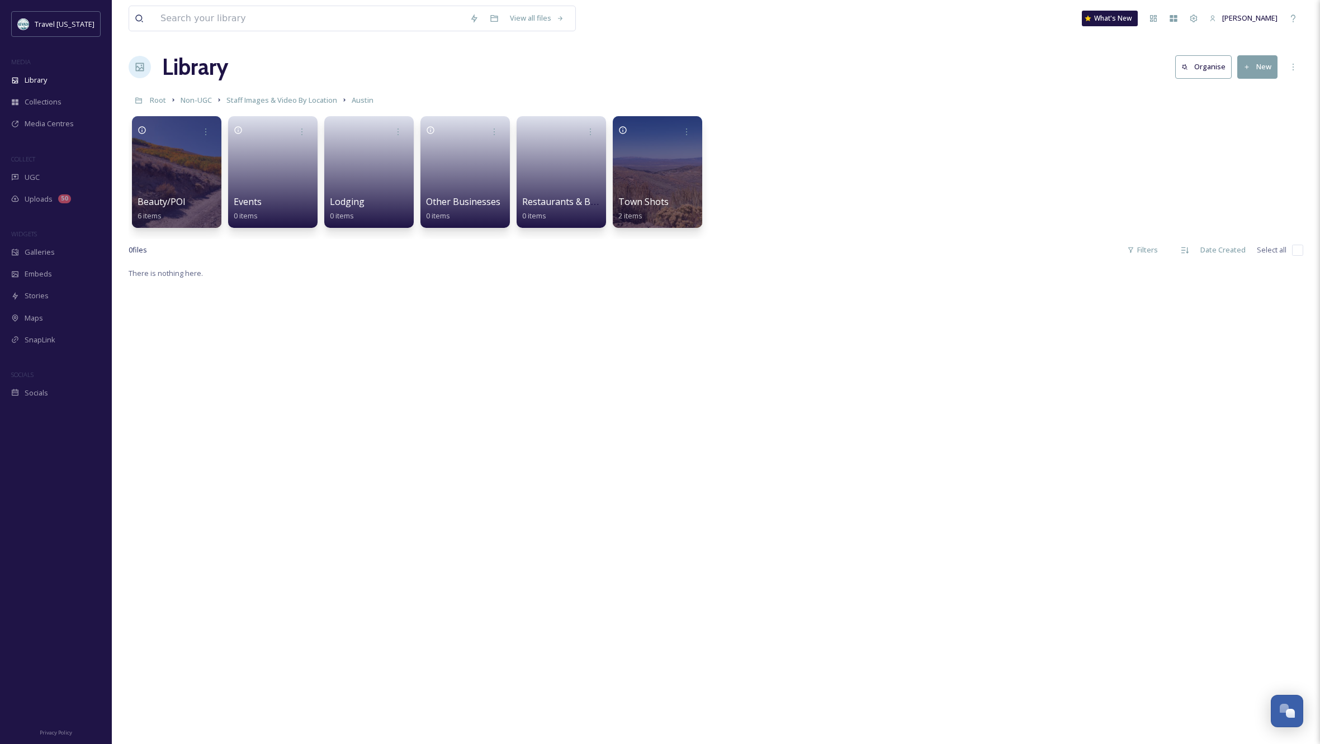
scroll to position [3, 0]
click at [561, 428] on div "There is nothing here." at bounding box center [716, 639] width 1174 height 744
click at [193, 181] on div at bounding box center [176, 172] width 91 height 114
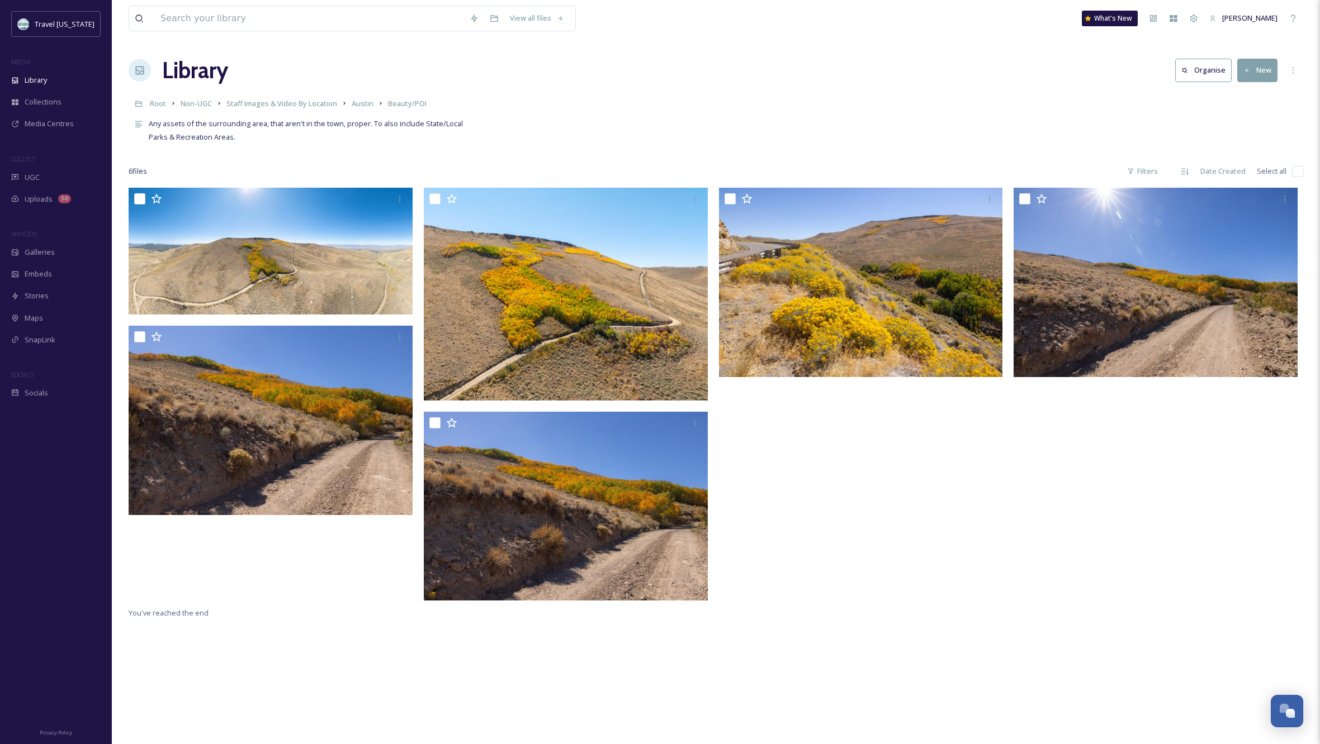
click at [542, 85] on div "Library Organise New" at bounding box center [716, 71] width 1174 height 34
click at [475, 20] on icon at bounding box center [473, 18] width 9 height 9
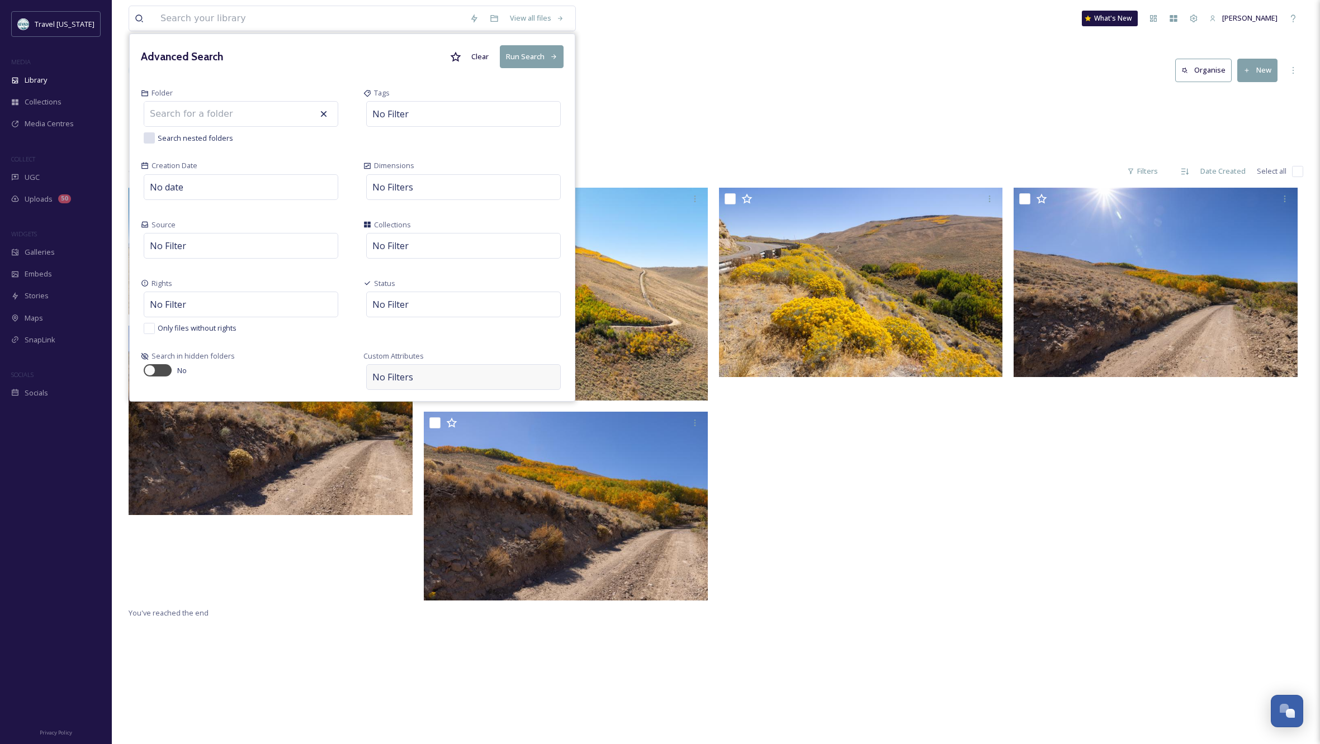
click at [425, 374] on div "No Filters" at bounding box center [463, 377] width 195 height 26
drag, startPoint x: 421, startPoint y: 341, endPoint x: 429, endPoint y: 344, distance: 8.3
click at [421, 341] on div "Select Attribute" at bounding box center [412, 345] width 78 height 22
click at [425, 228] on span ""[US_STATE]" tags" at bounding box center [409, 232] width 60 height 11
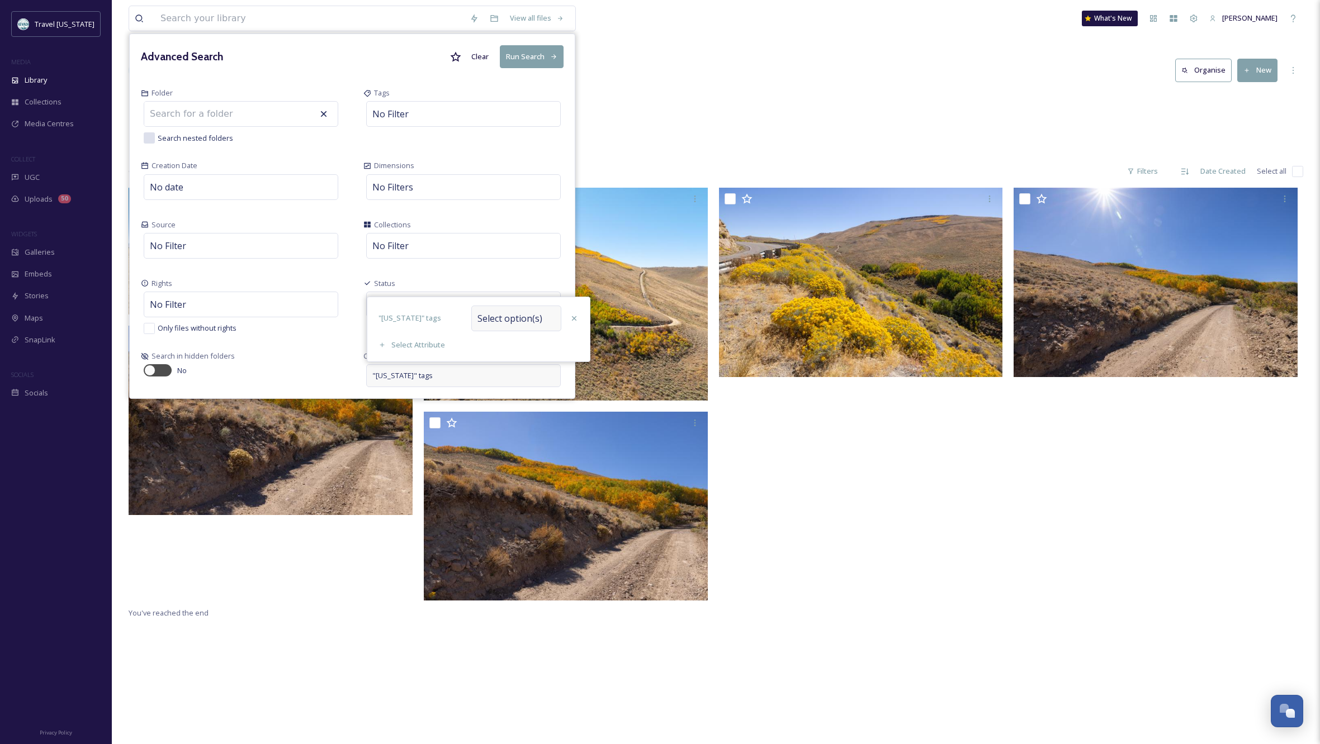
click at [513, 320] on span "Select option(s)" at bounding box center [509, 318] width 65 height 13
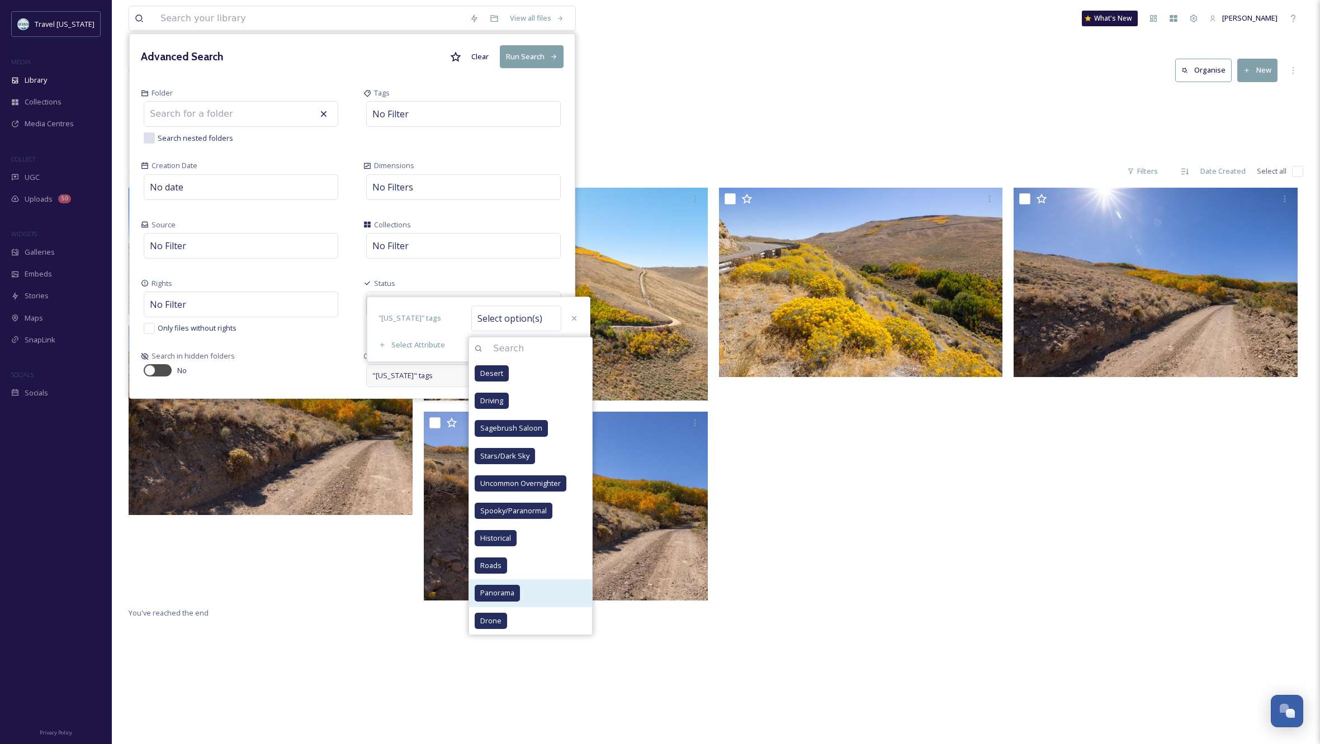
click at [500, 589] on span "Panorama" at bounding box center [497, 593] width 34 height 11
click at [494, 591] on span "Drone" at bounding box center [490, 593] width 21 height 11
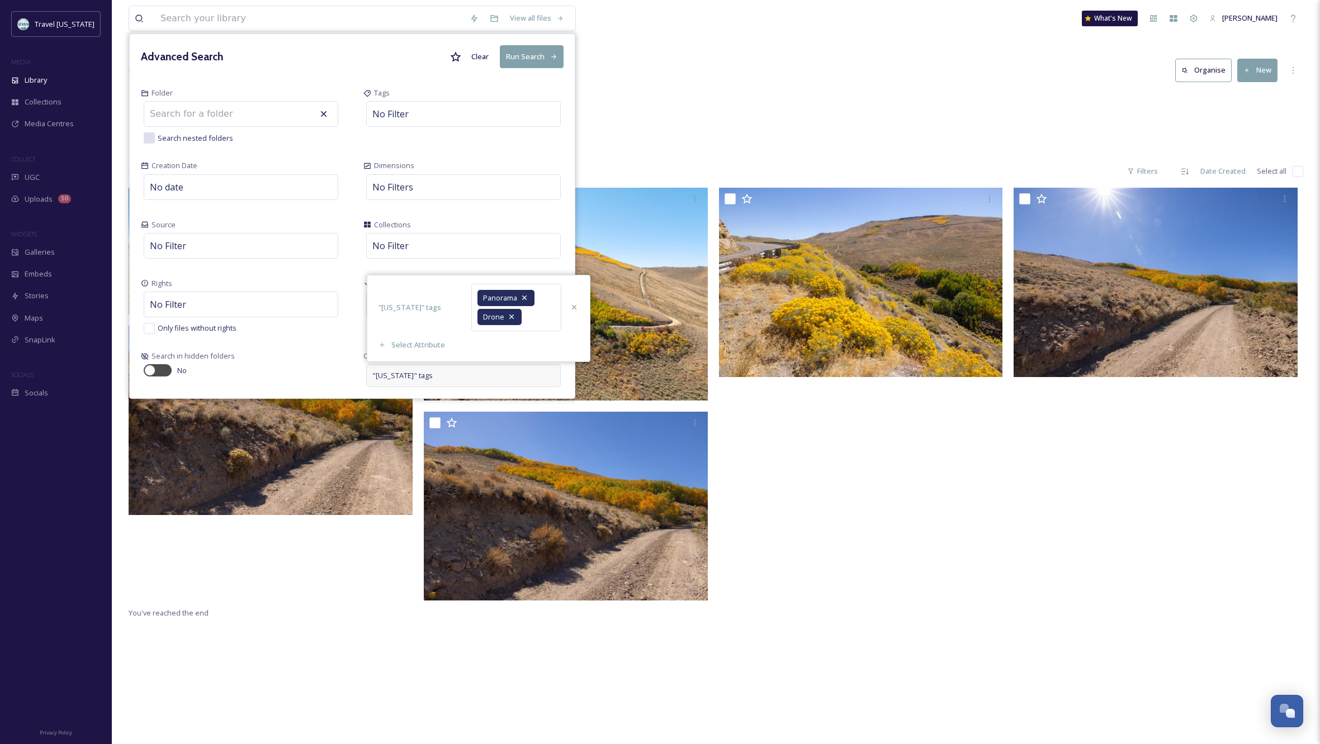
click at [451, 308] on div ""[US_STATE]" tags" at bounding box center [421, 308] width 96 height 22
click at [522, 58] on button "Run Search" at bounding box center [532, 56] width 64 height 23
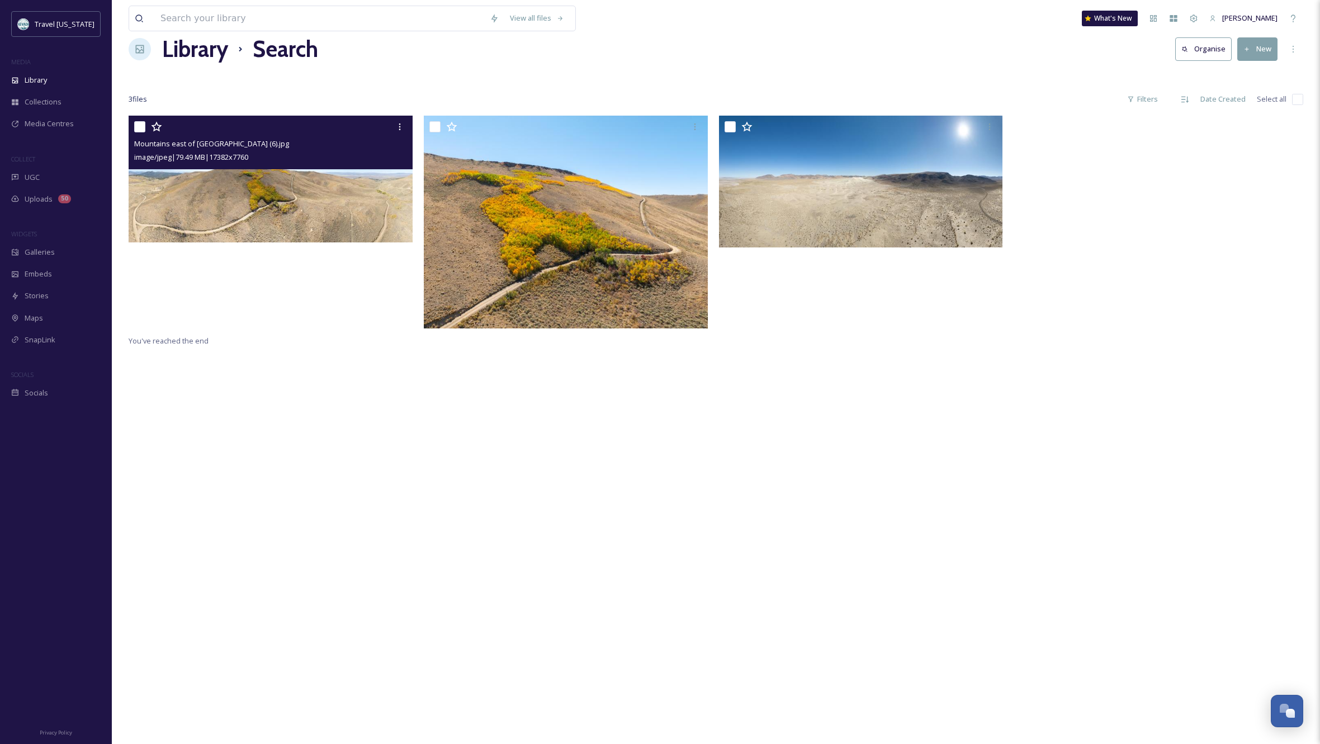
scroll to position [24, 1]
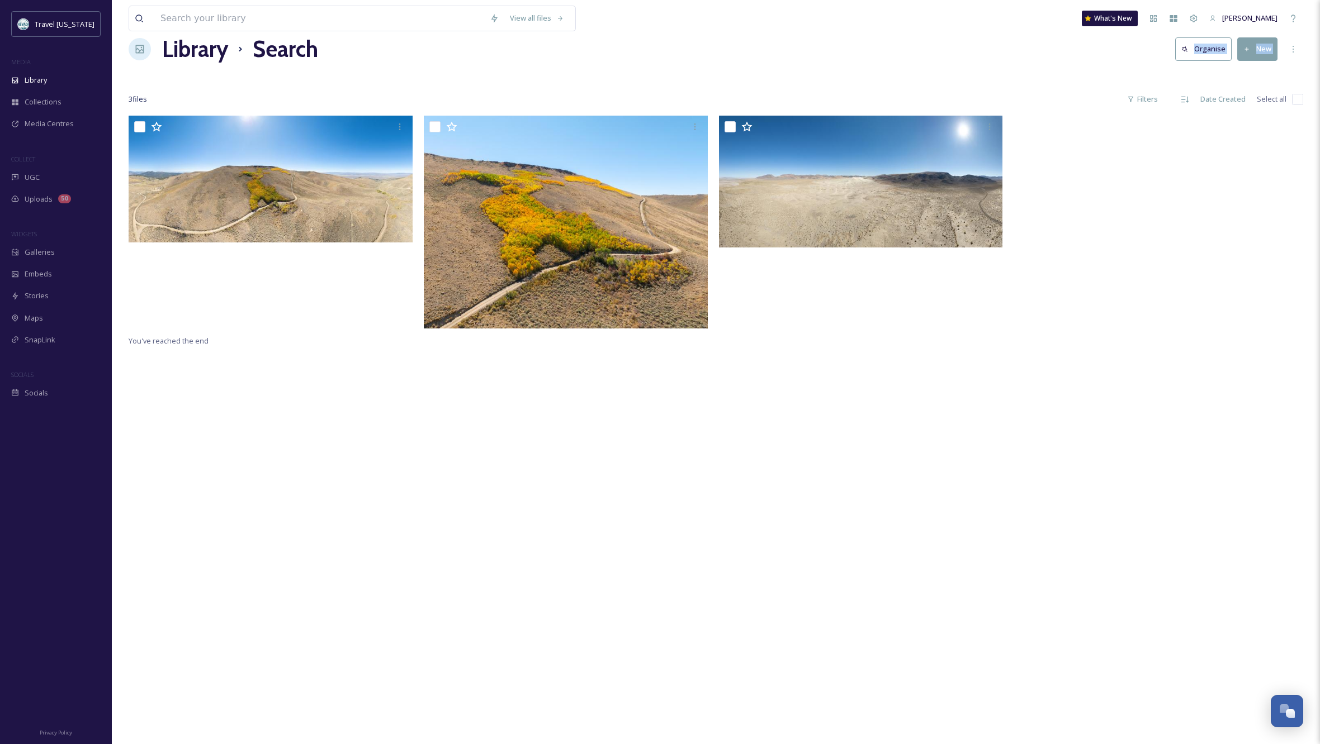
click at [624, 73] on div "View all files What's New [PERSON_NAME] Library Search Organise New Your Select…" at bounding box center [716, 419] width 1208 height 881
click at [809, 482] on div "You've reached the end" at bounding box center [716, 487] width 1174 height 744
